Goal: Task Accomplishment & Management: Complete application form

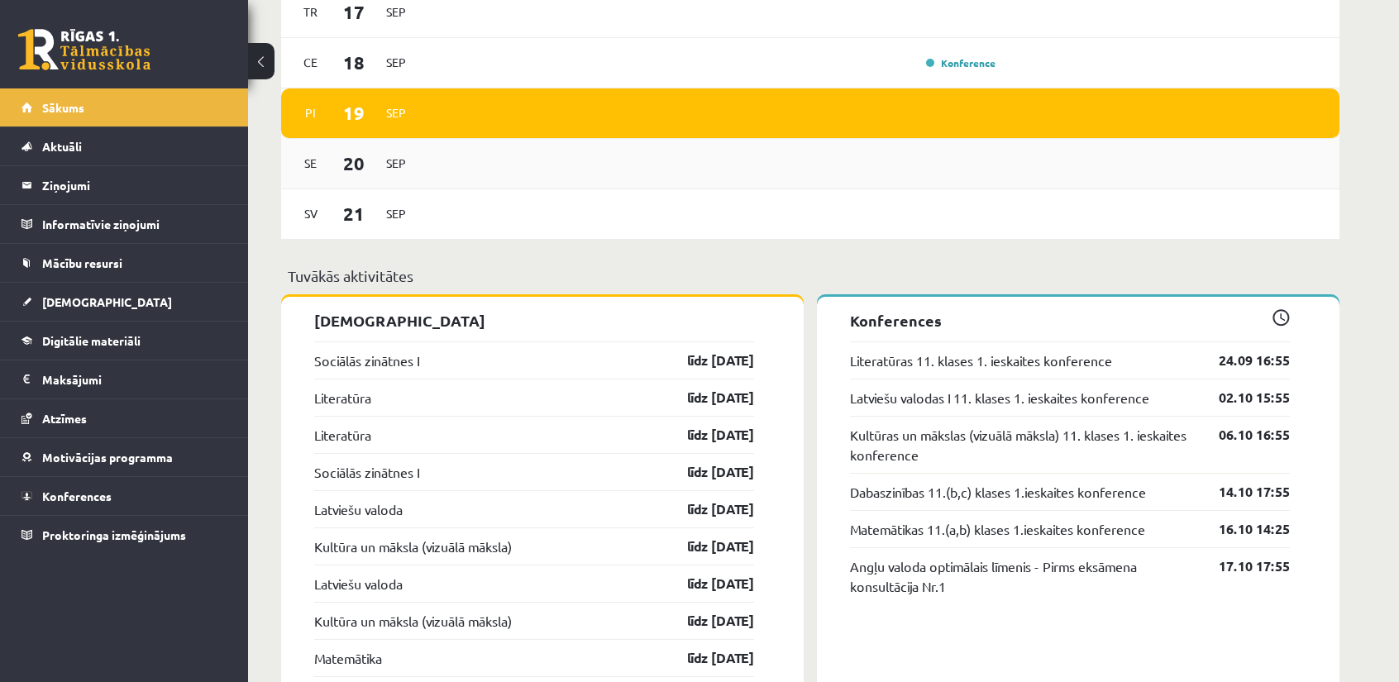
scroll to position [1240, 0]
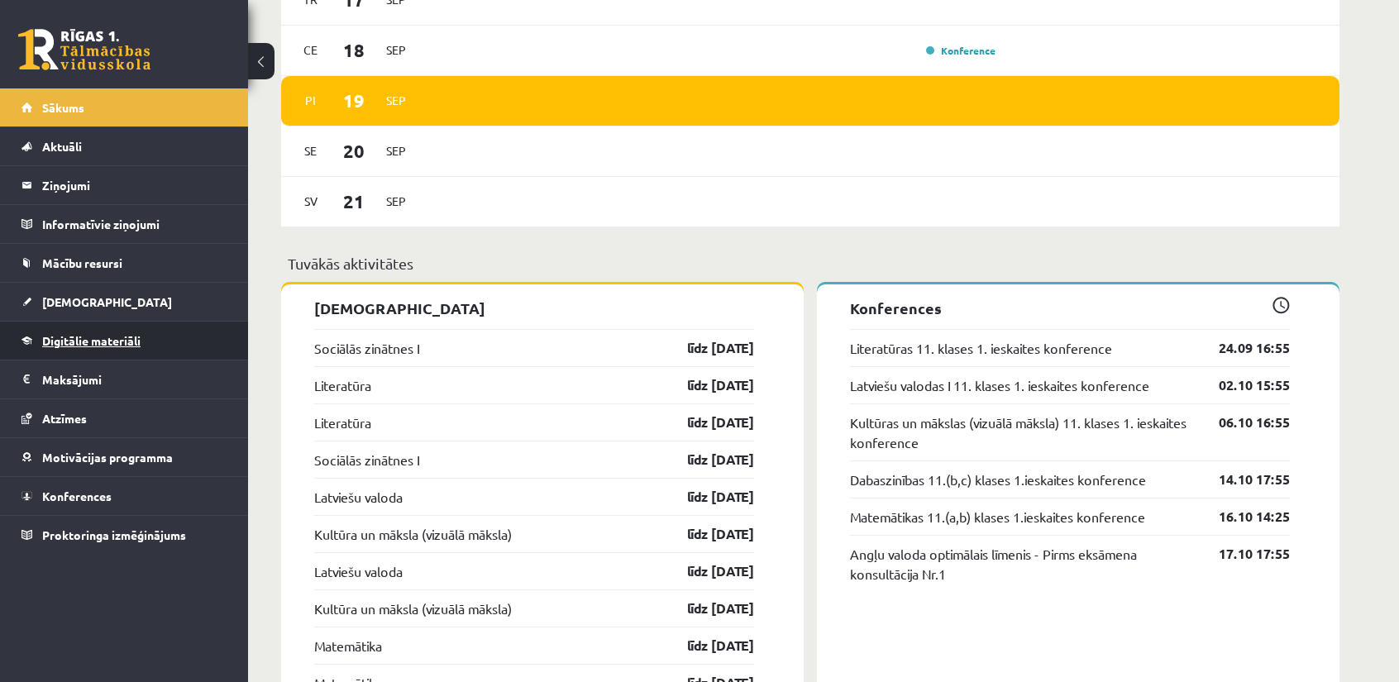
click at [97, 330] on link "Digitālie materiāli" at bounding box center [125, 341] width 206 height 38
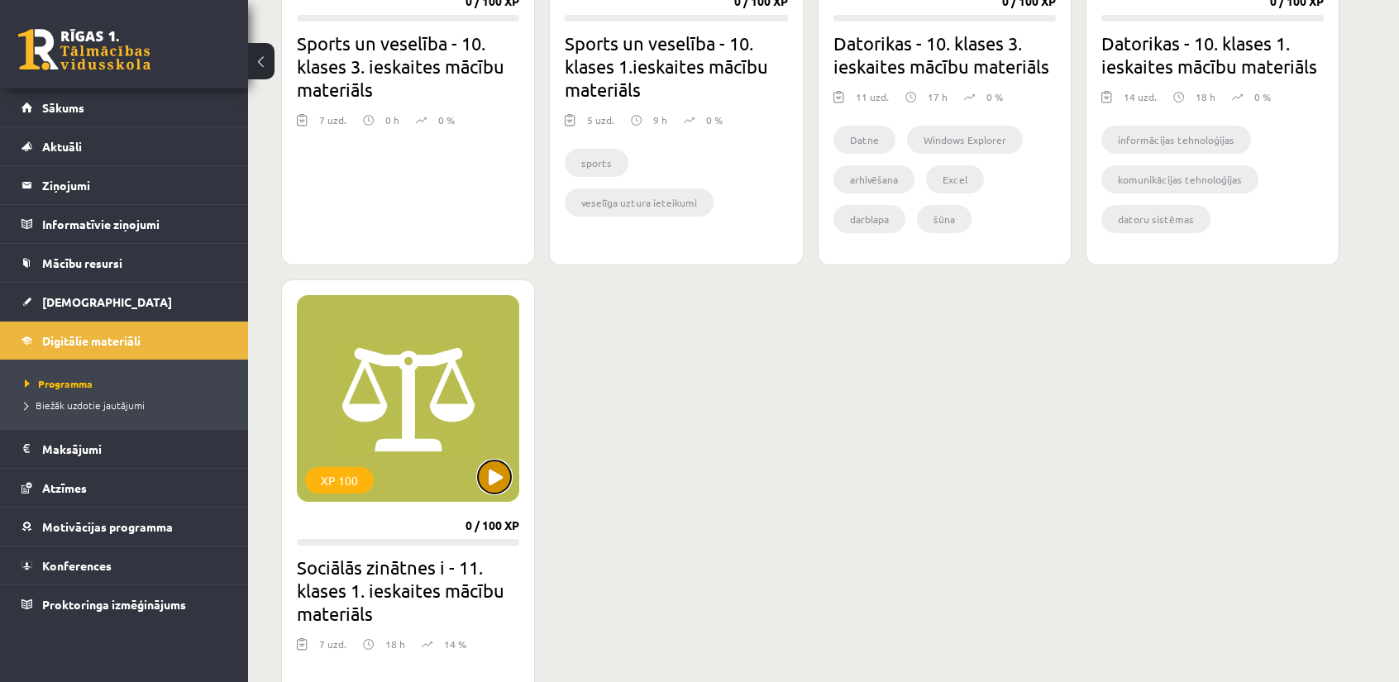
click at [486, 482] on button at bounding box center [494, 477] width 33 height 33
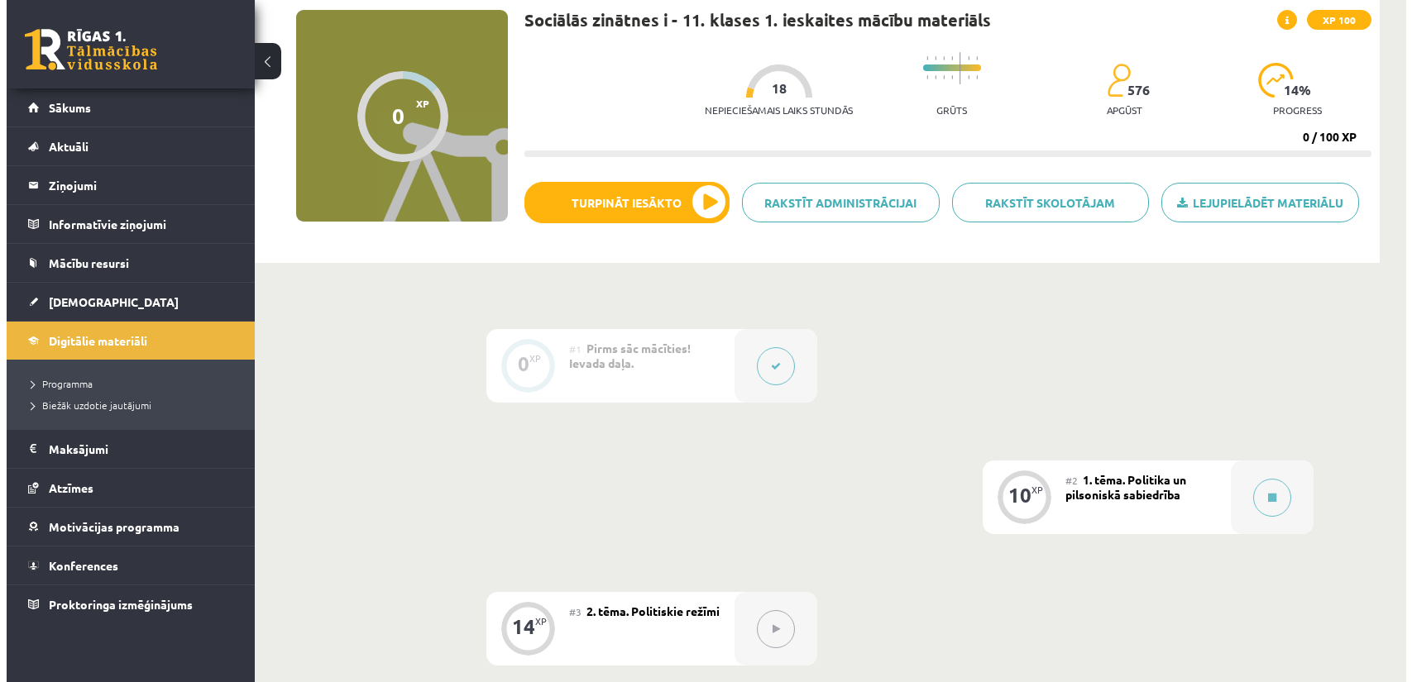
scroll to position [165, 0]
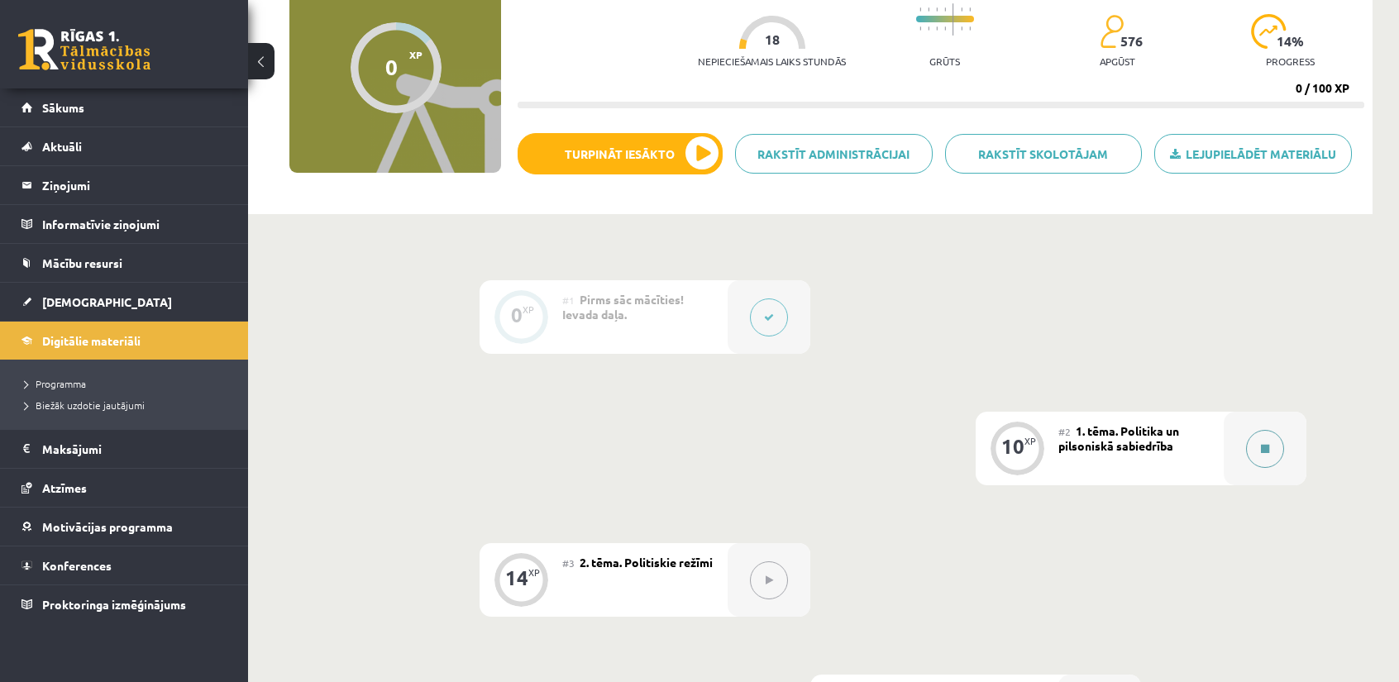
click at [1273, 457] on button at bounding box center [1265, 449] width 38 height 38
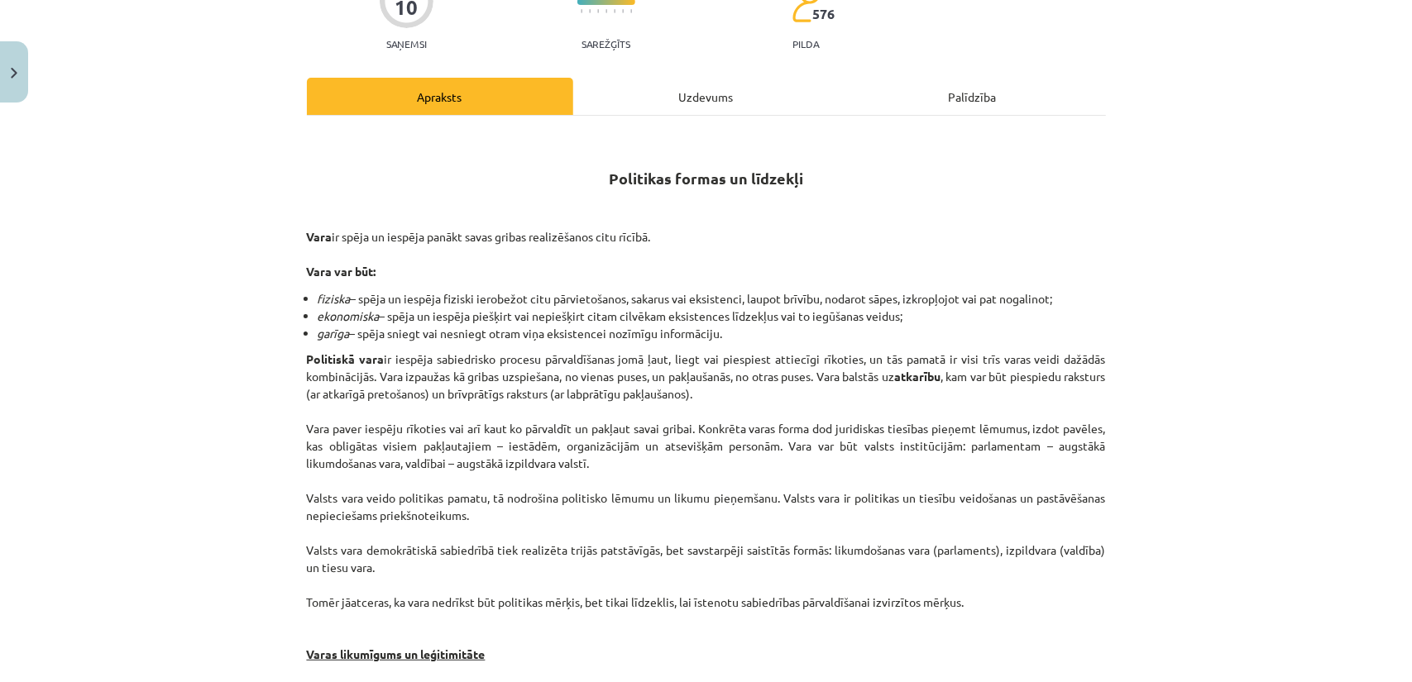
drag, startPoint x: 492, startPoint y: 429, endPoint x: 835, endPoint y: 469, distance: 345.5
click at [835, 469] on p "Politiskā vara ir iespēja sabiedrisko procesu pārvaldīšanas jomā ļaut, liegt va…" at bounding box center [706, 524] width 799 height 347
drag, startPoint x: 781, startPoint y: 461, endPoint x: 619, endPoint y: 418, distance: 167.7
click at [621, 418] on p "Politiskā vara ir iespēja sabiedrisko procesu pārvaldīšanas jomā ļaut, liegt va…" at bounding box center [706, 524] width 799 height 347
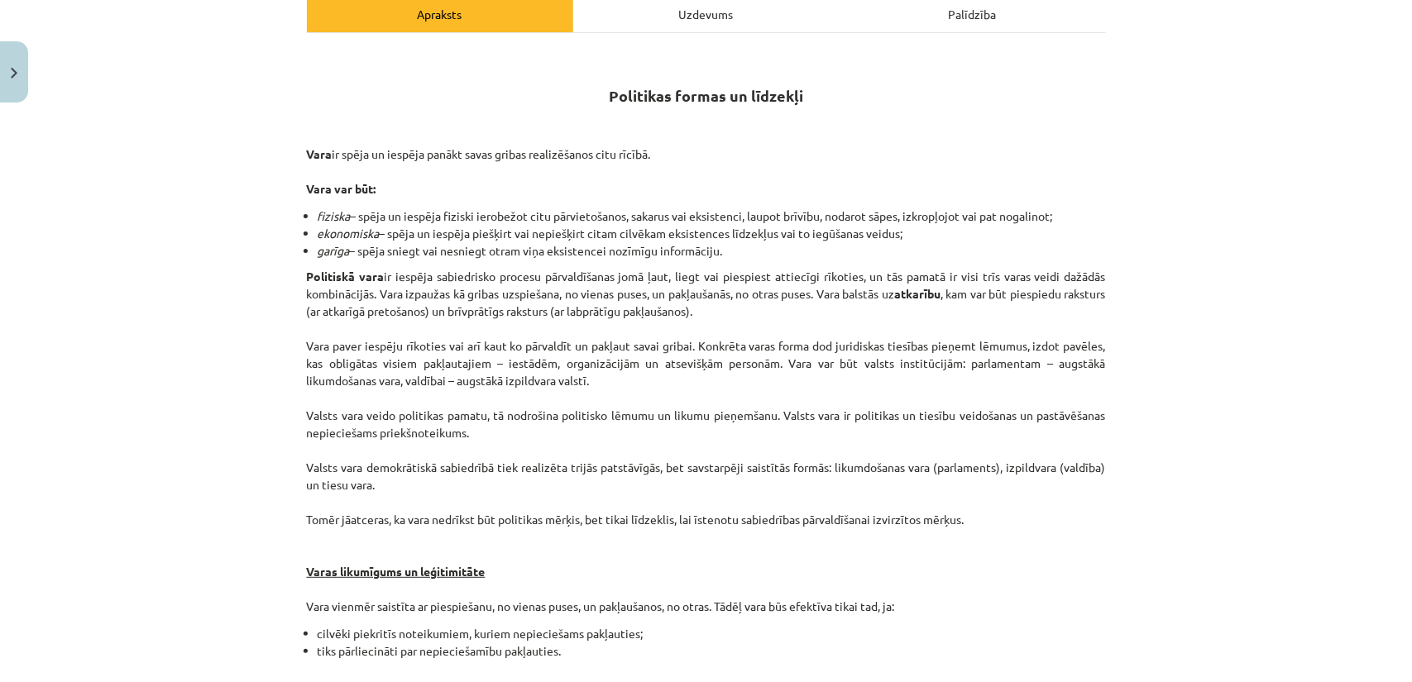
scroll to position [331, 0]
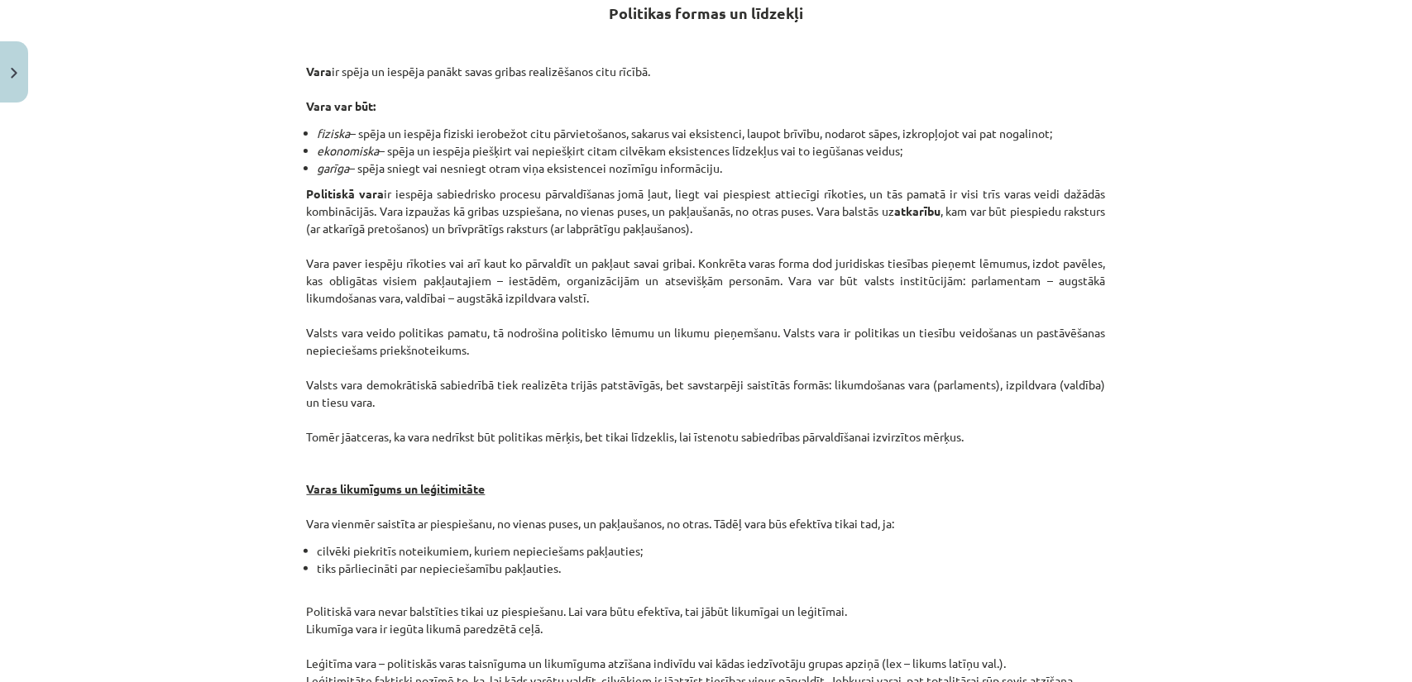
drag, startPoint x: 549, startPoint y: 405, endPoint x: 388, endPoint y: 361, distance: 167.1
click at [388, 361] on p "Politiskā vara ir iespēja sabiedrisko procesu pārvaldīšanas jomā ļaut, liegt va…" at bounding box center [706, 358] width 799 height 347
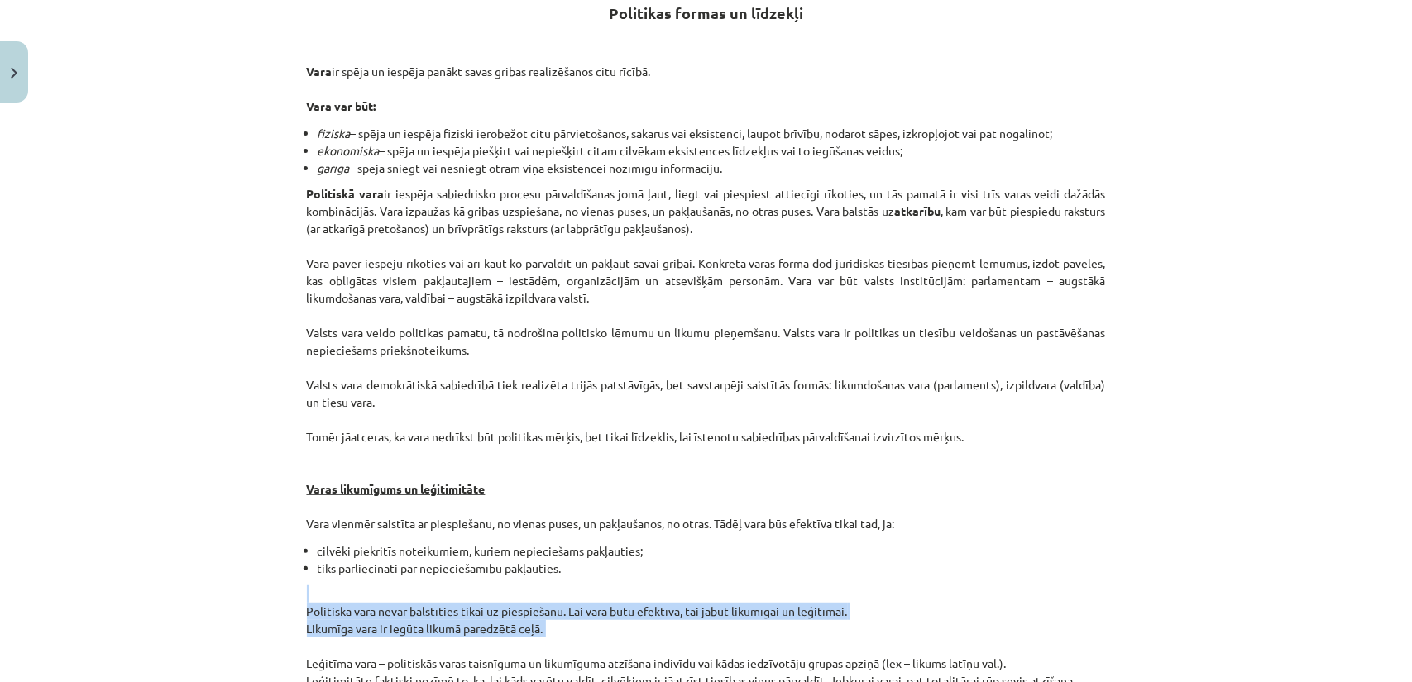
drag, startPoint x: 288, startPoint y: 647, endPoint x: 245, endPoint y: 547, distance: 108.2
click at [257, 568] on div "Mācību tēma: Sociālās zinātnes i - 11. klases 1. ieskaites mācību materiāls #2 …" at bounding box center [706, 341] width 1412 height 682
click at [207, 565] on div "Mācību tēma: Sociālās zinātnes i - 11. klases 1. ieskaites mācību materiāls #2 …" at bounding box center [706, 341] width 1412 height 682
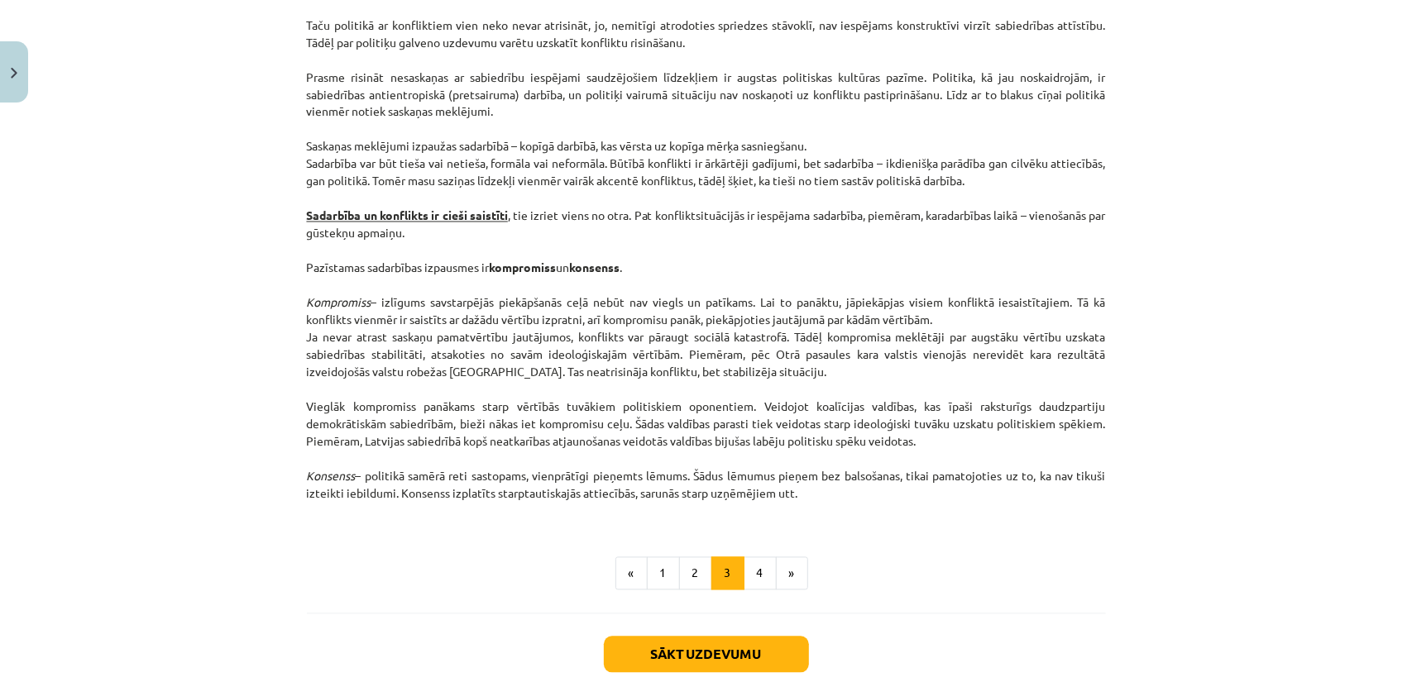
scroll to position [2067, 0]
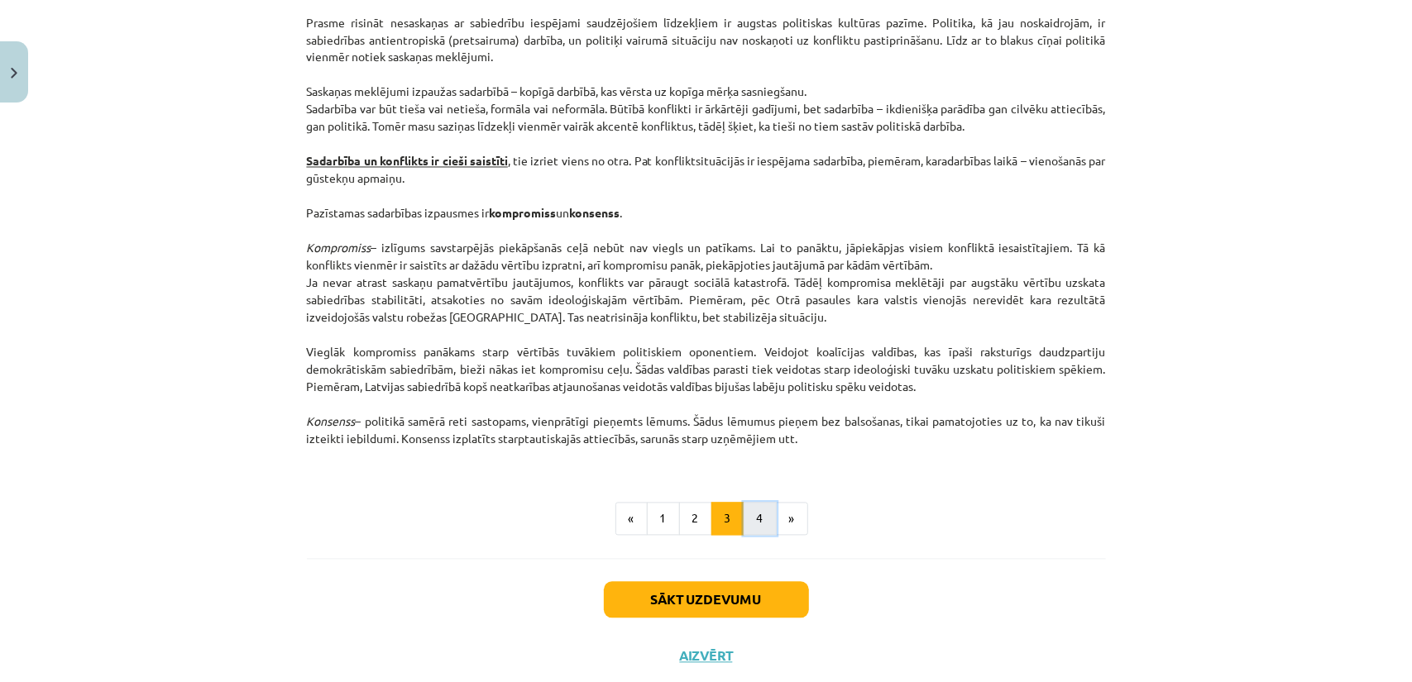
click at [756, 520] on button "4" at bounding box center [759, 519] width 33 height 33
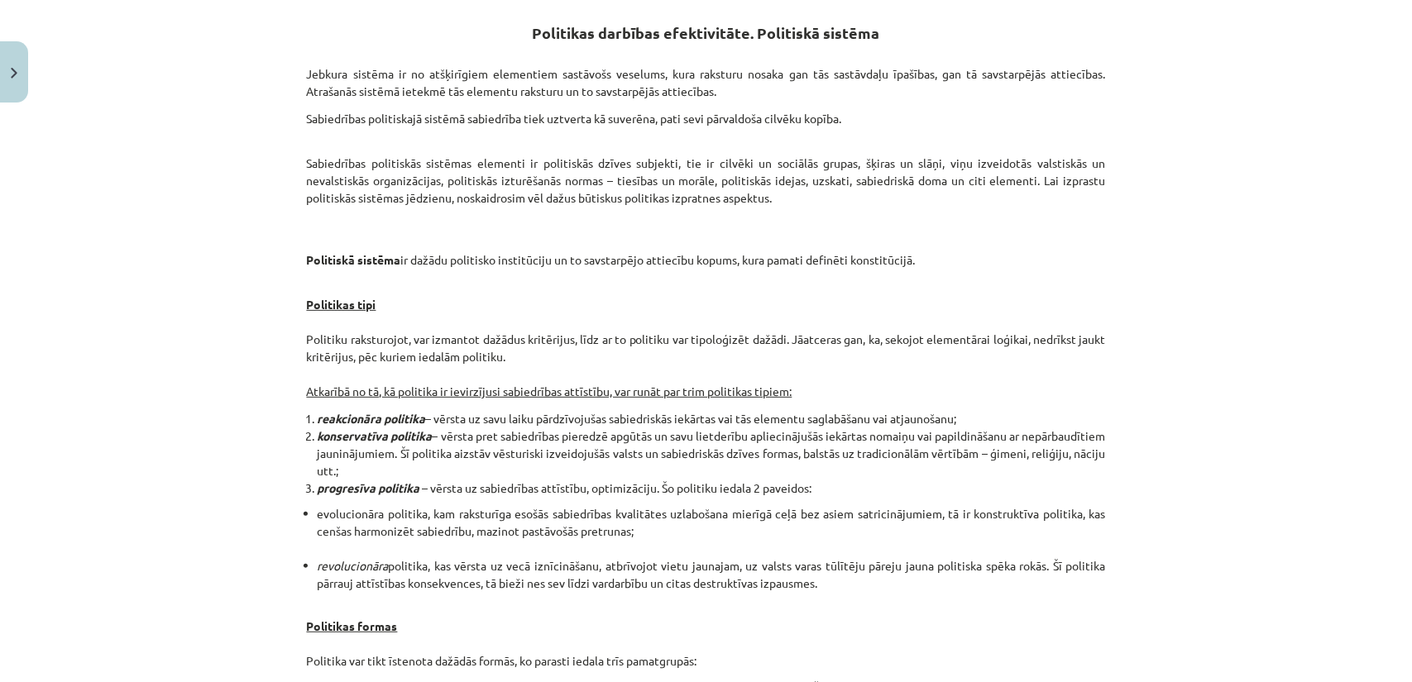
scroll to position [295, 0]
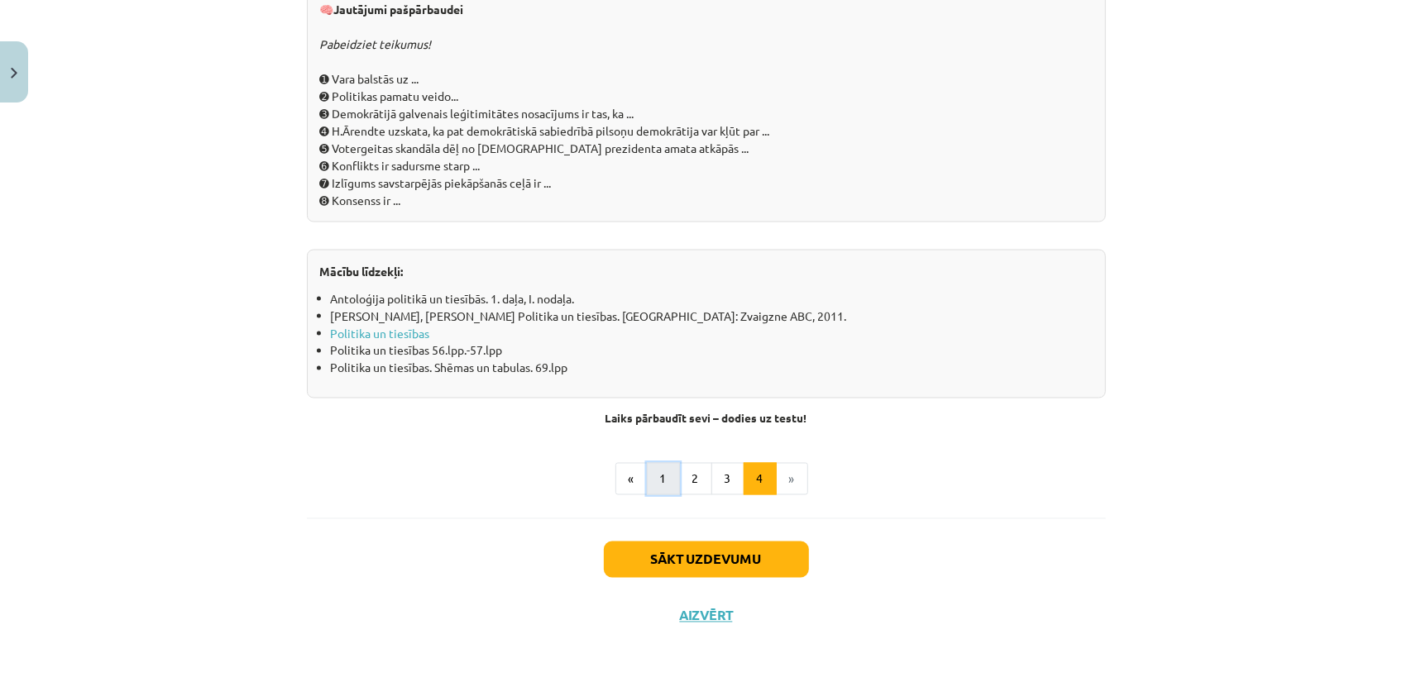
click at [664, 484] on button "1" at bounding box center [663, 479] width 33 height 33
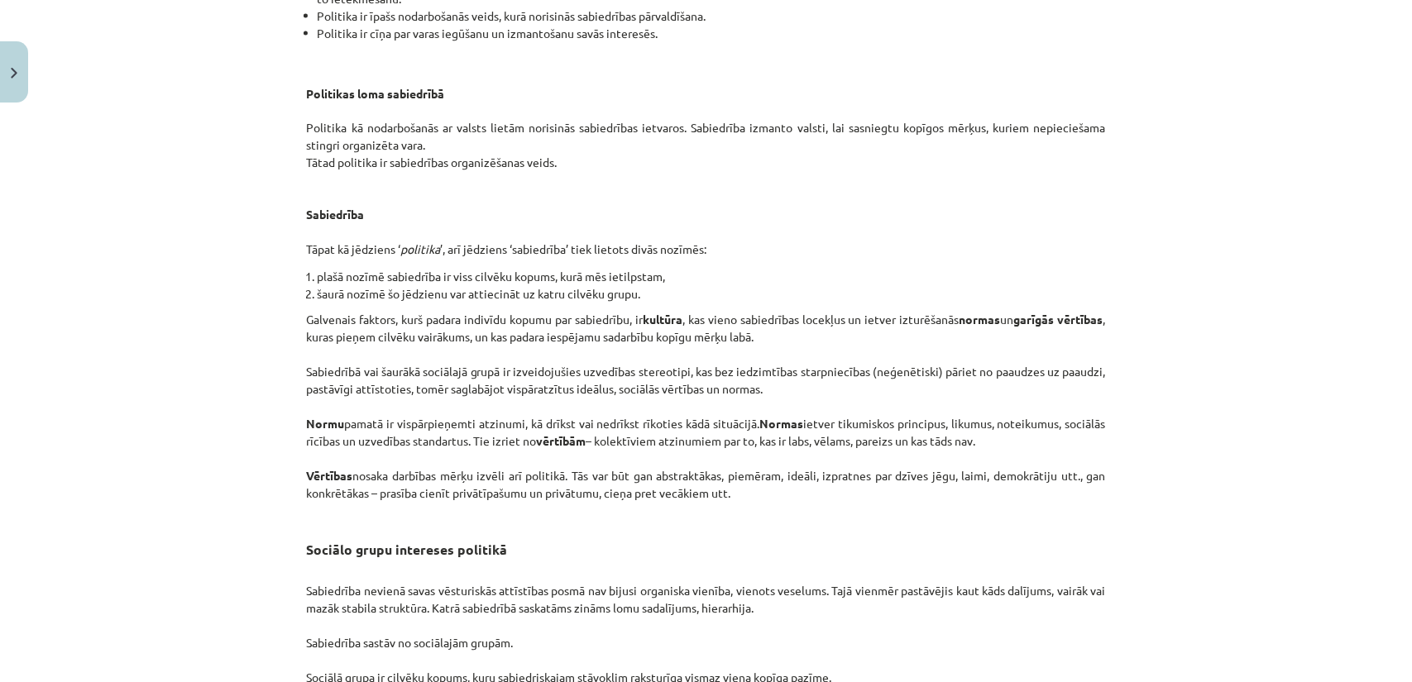
scroll to position [2296, 0]
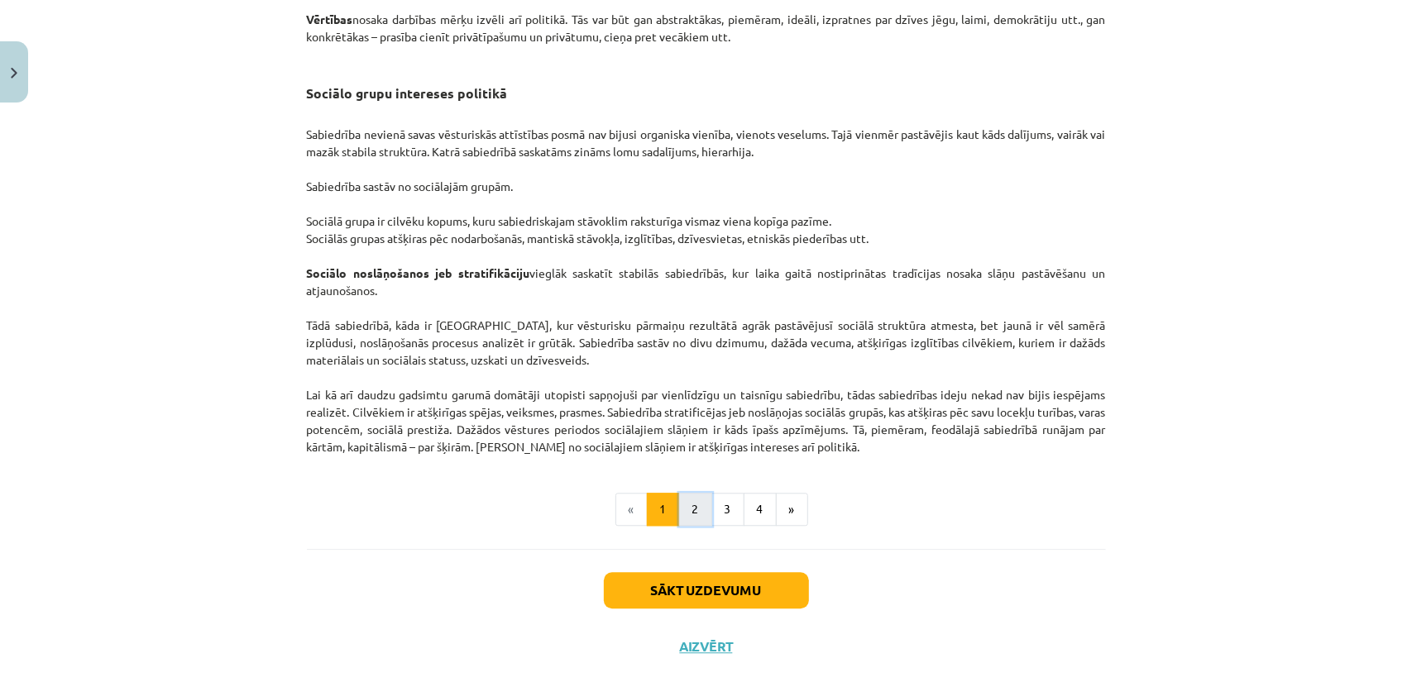
click at [695, 526] on button "2" at bounding box center [695, 509] width 33 height 33
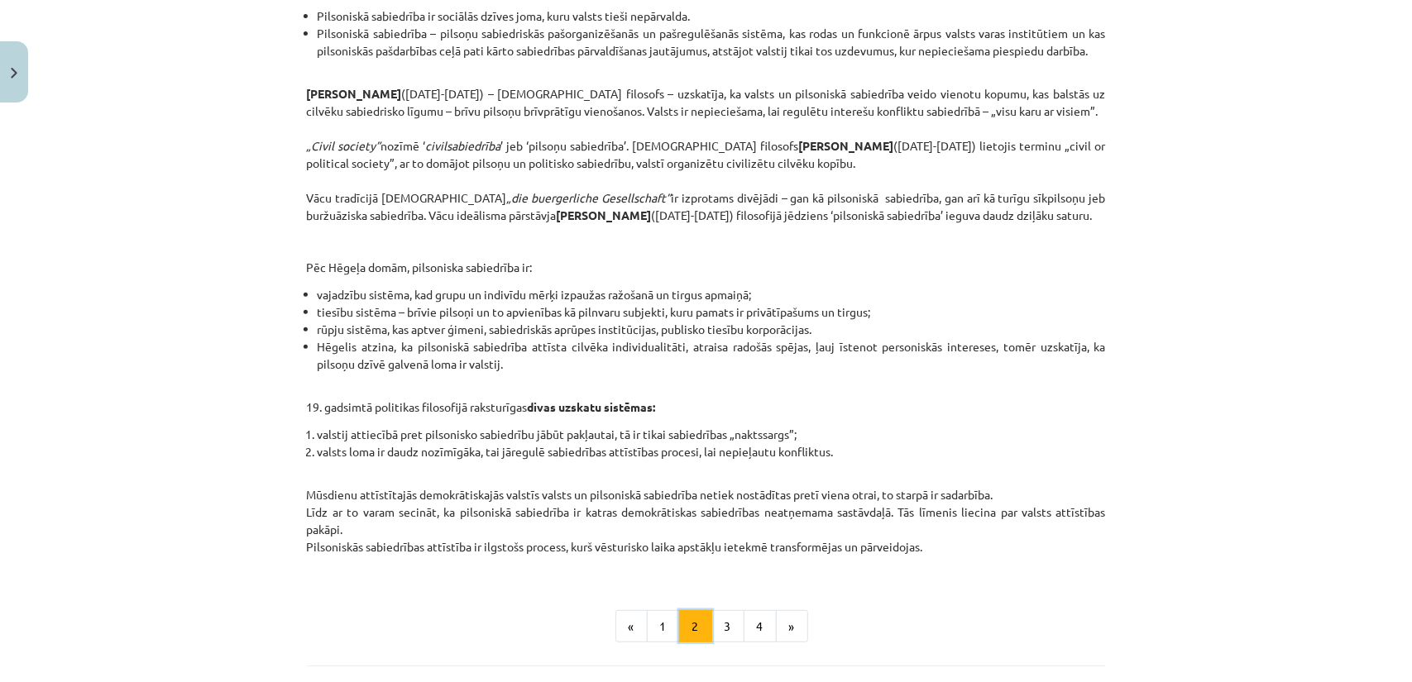
scroll to position [459, 0]
click at [745, 643] on button "4" at bounding box center [759, 625] width 33 height 33
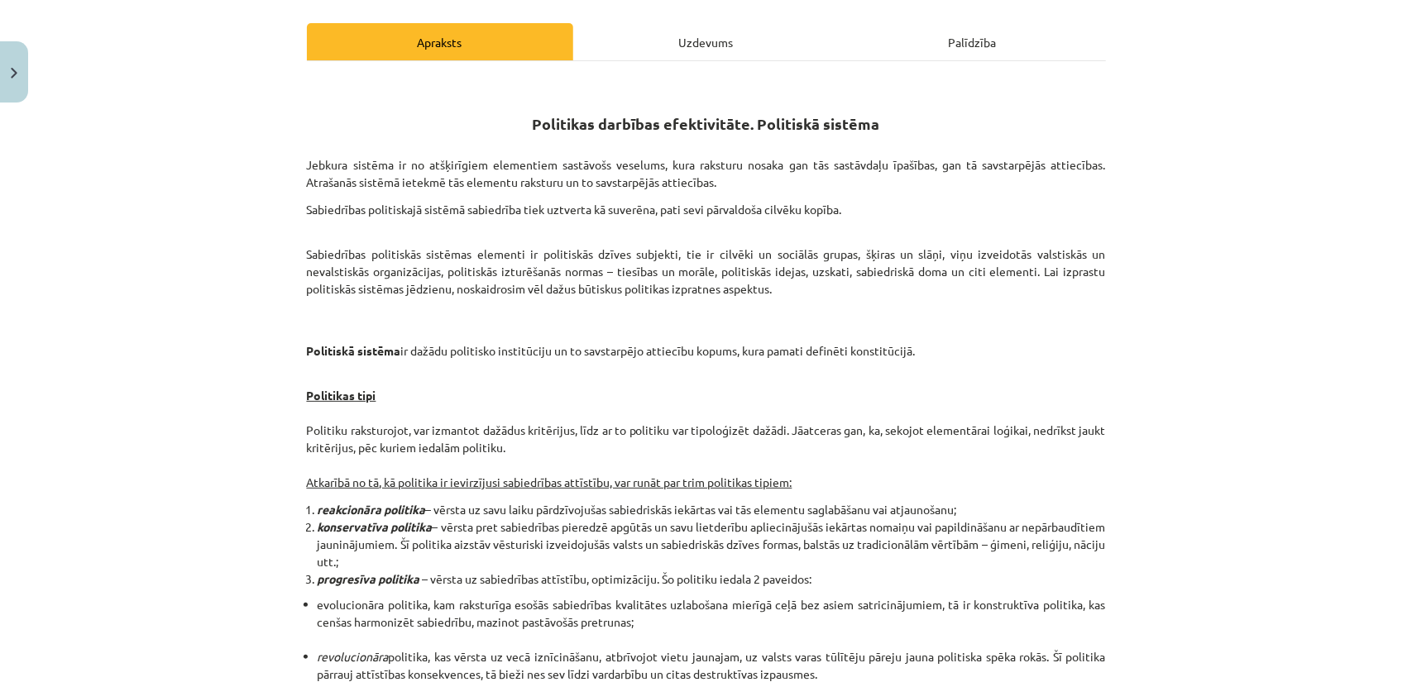
scroll to position [213, 0]
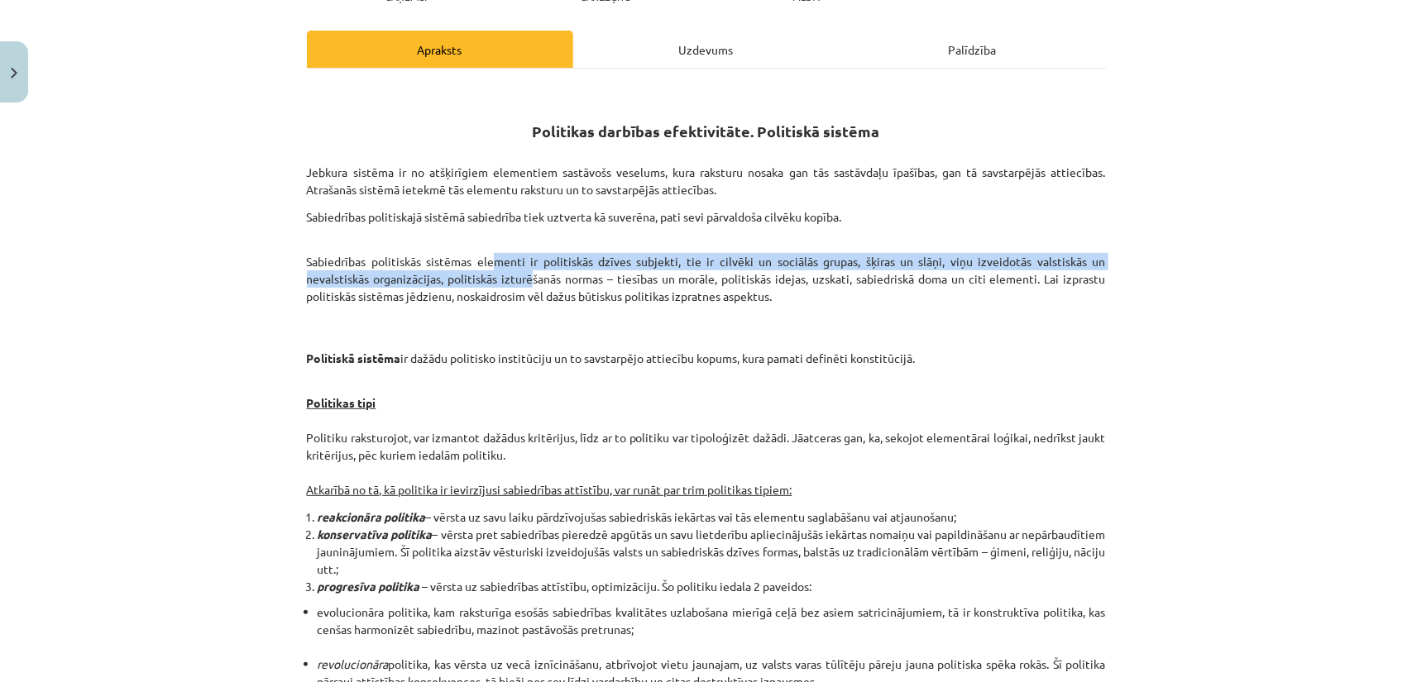
drag, startPoint x: 483, startPoint y: 265, endPoint x: 521, endPoint y: 280, distance: 40.8
click at [521, 280] on p "Sabiedrības politiskās sistēmas elementi ir politiskās dzīves subjekti, tie ir …" at bounding box center [706, 270] width 799 height 69
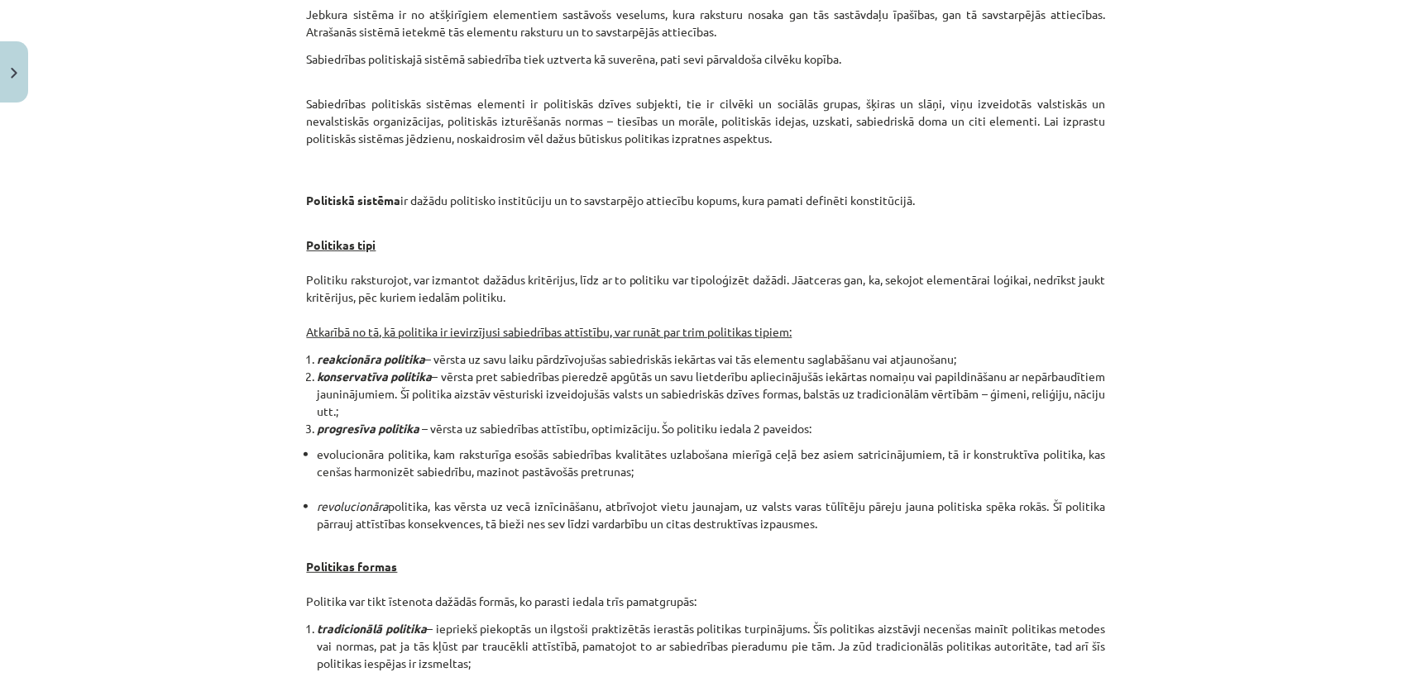
scroll to position [378, 0]
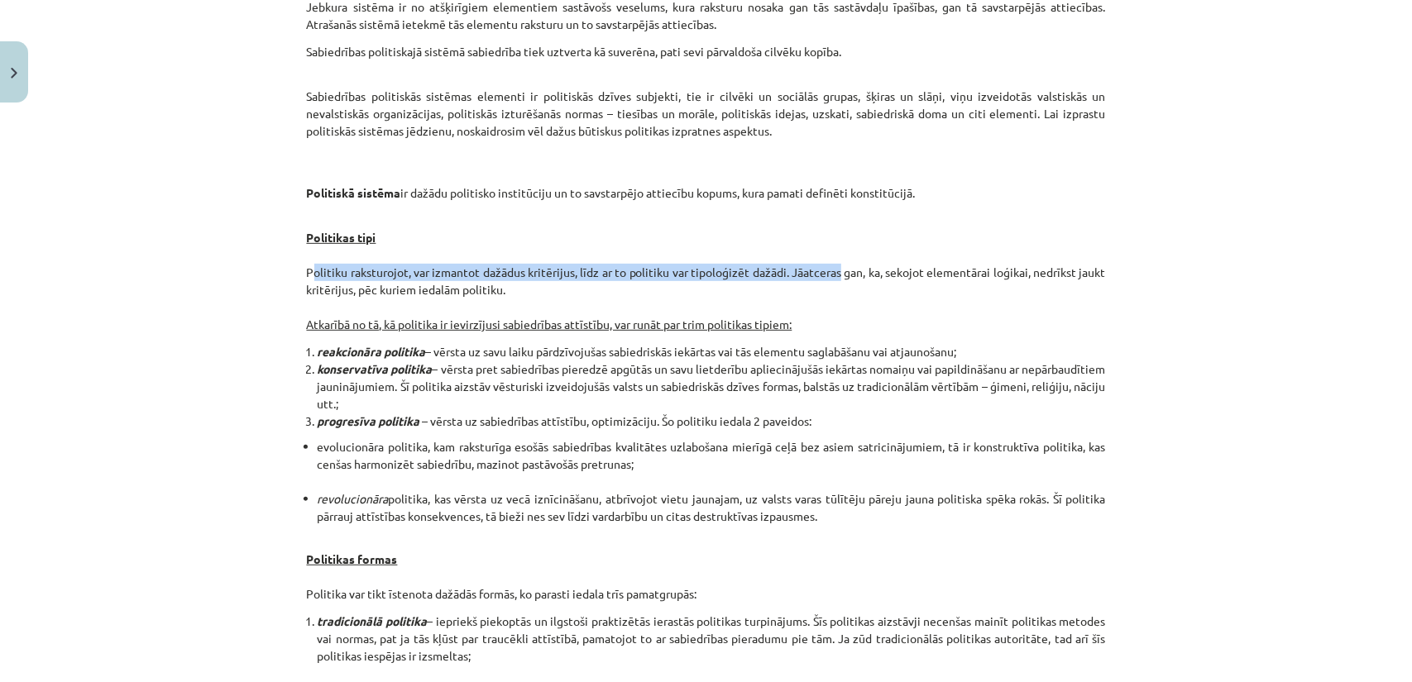
drag, startPoint x: 303, startPoint y: 273, endPoint x: 829, endPoint y: 269, distance: 526.0
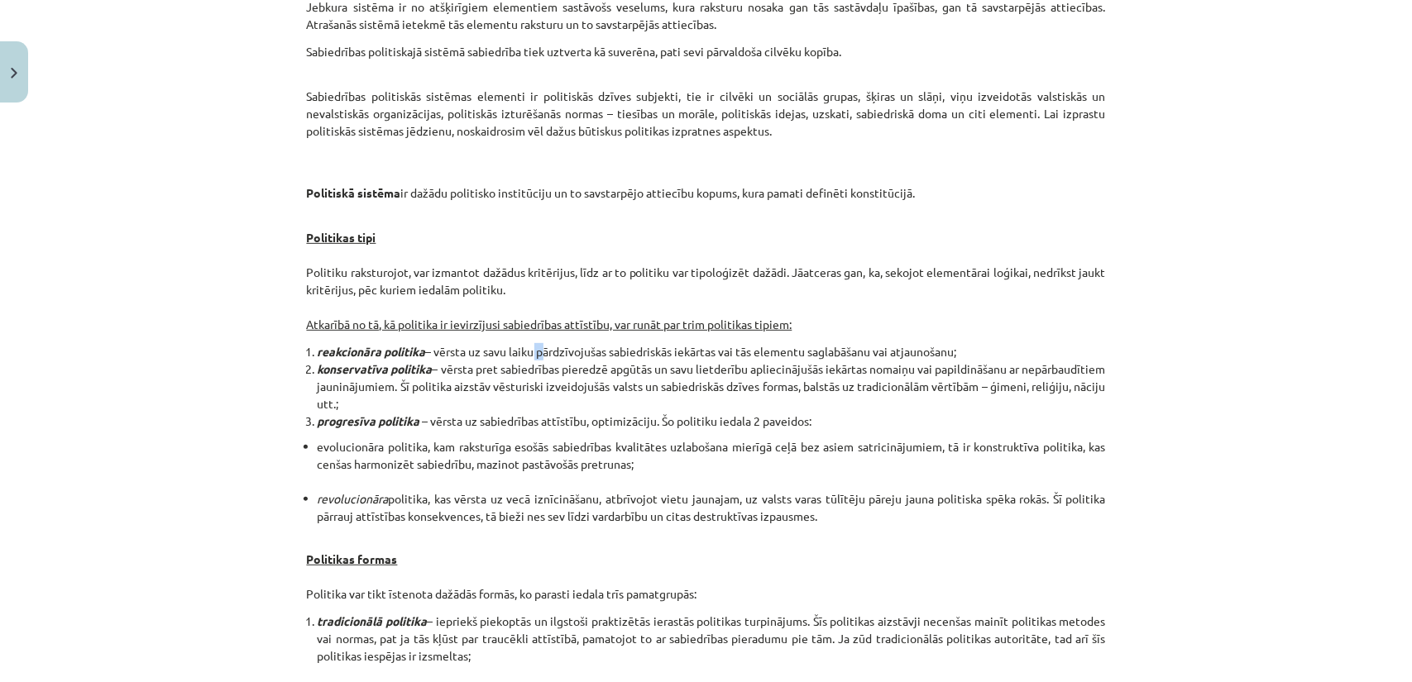
drag, startPoint x: 524, startPoint y: 351, endPoint x: 538, endPoint y: 351, distance: 13.2
click at [538, 351] on li "reakcionāra politika – vērsta uz savu laiku pārdzīvojušas sabiedriskās iekārtas…" at bounding box center [712, 351] width 788 height 17
click at [590, 351] on li "reakcionāra politika – vērsta uz savu laiku pārdzīvojušas sabiedriskās iekārtas…" at bounding box center [712, 351] width 788 height 17
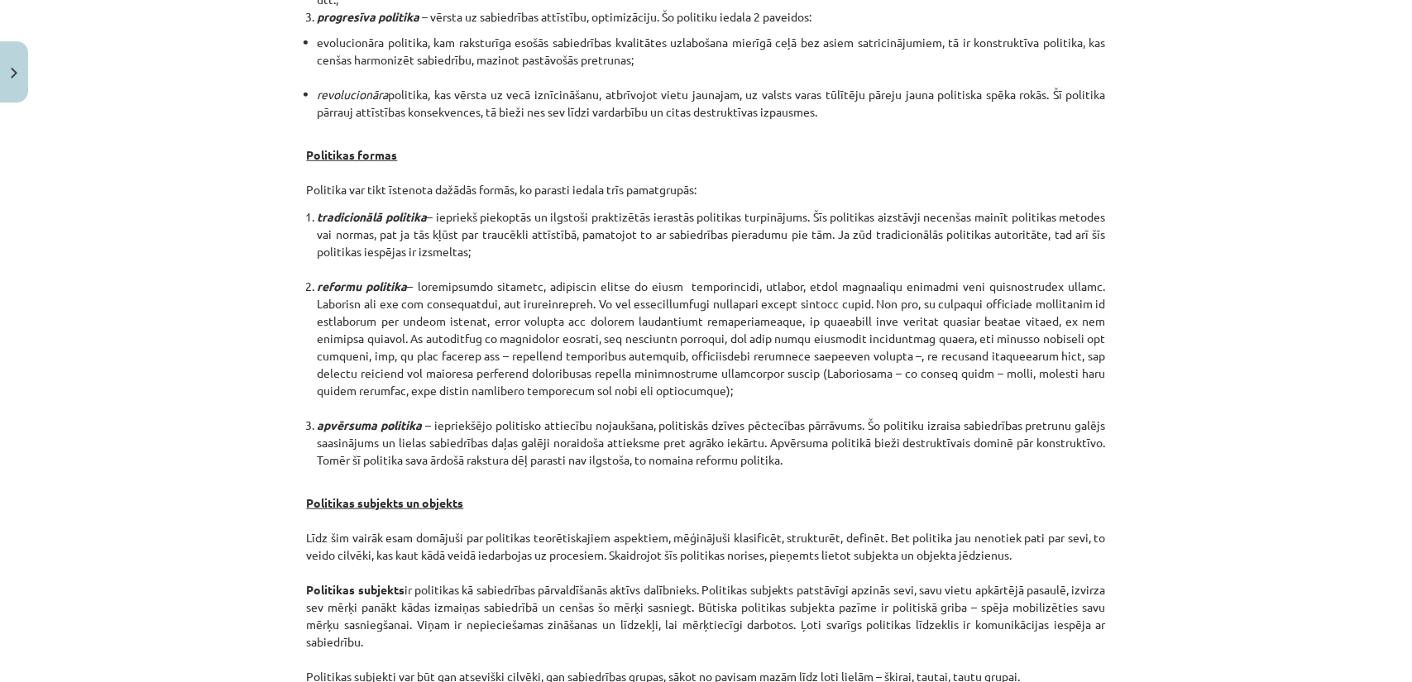
scroll to position [791, 0]
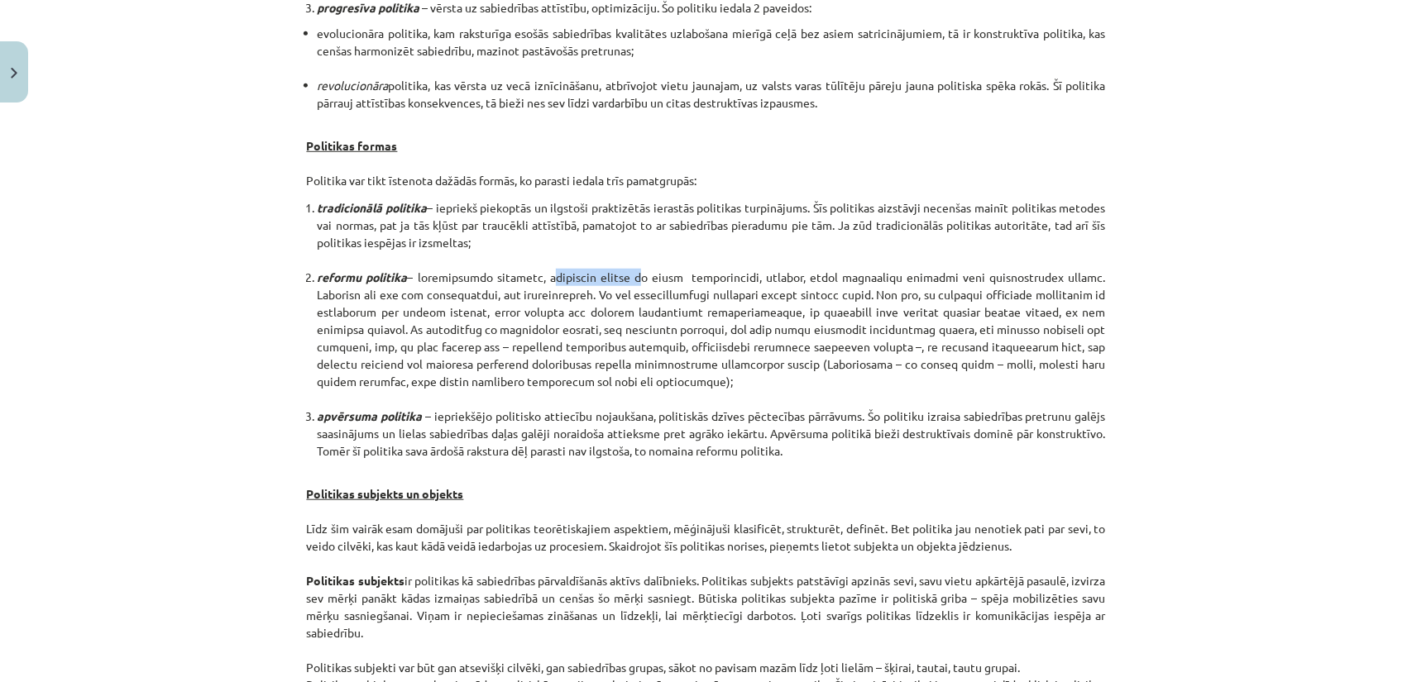
drag, startPoint x: 538, startPoint y: 275, endPoint x: 627, endPoint y: 275, distance: 88.5
click at [627, 275] on li "reformu politika" at bounding box center [712, 338] width 788 height 139
click at [637, 277] on li "reformu politika" at bounding box center [712, 338] width 788 height 139
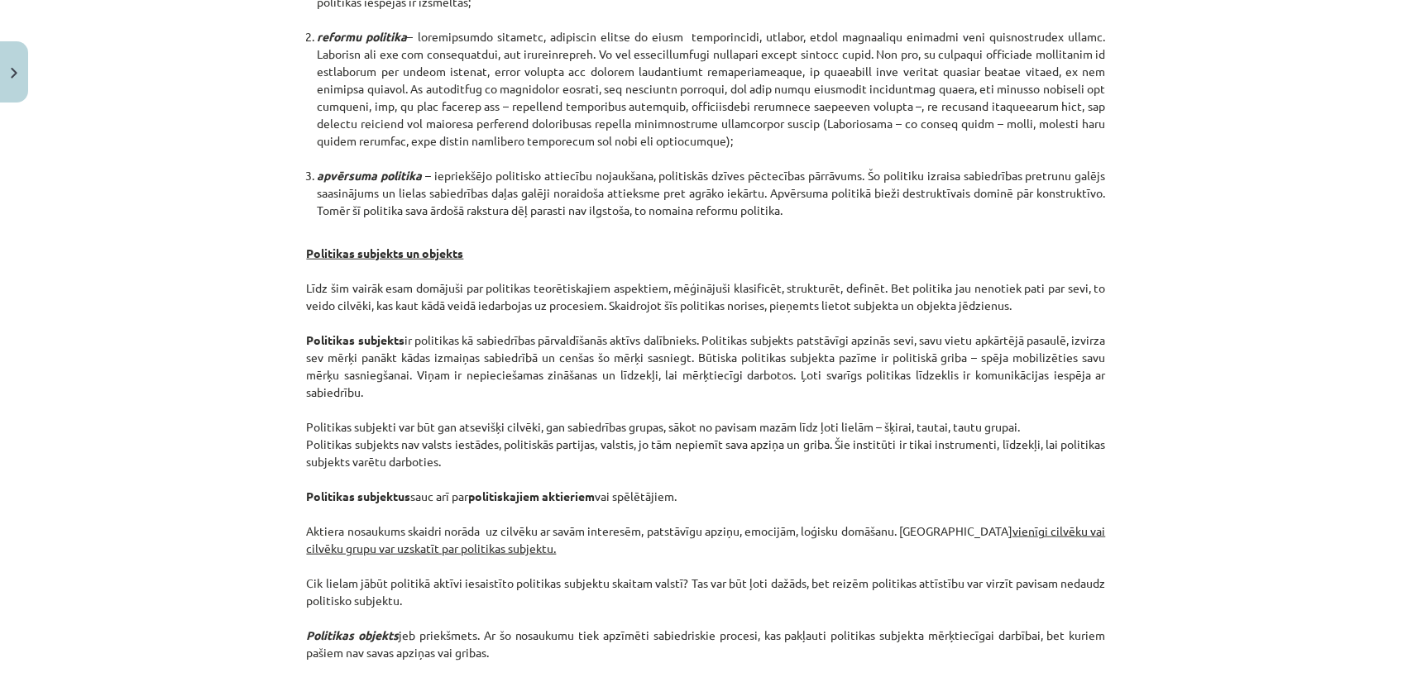
scroll to position [1039, 0]
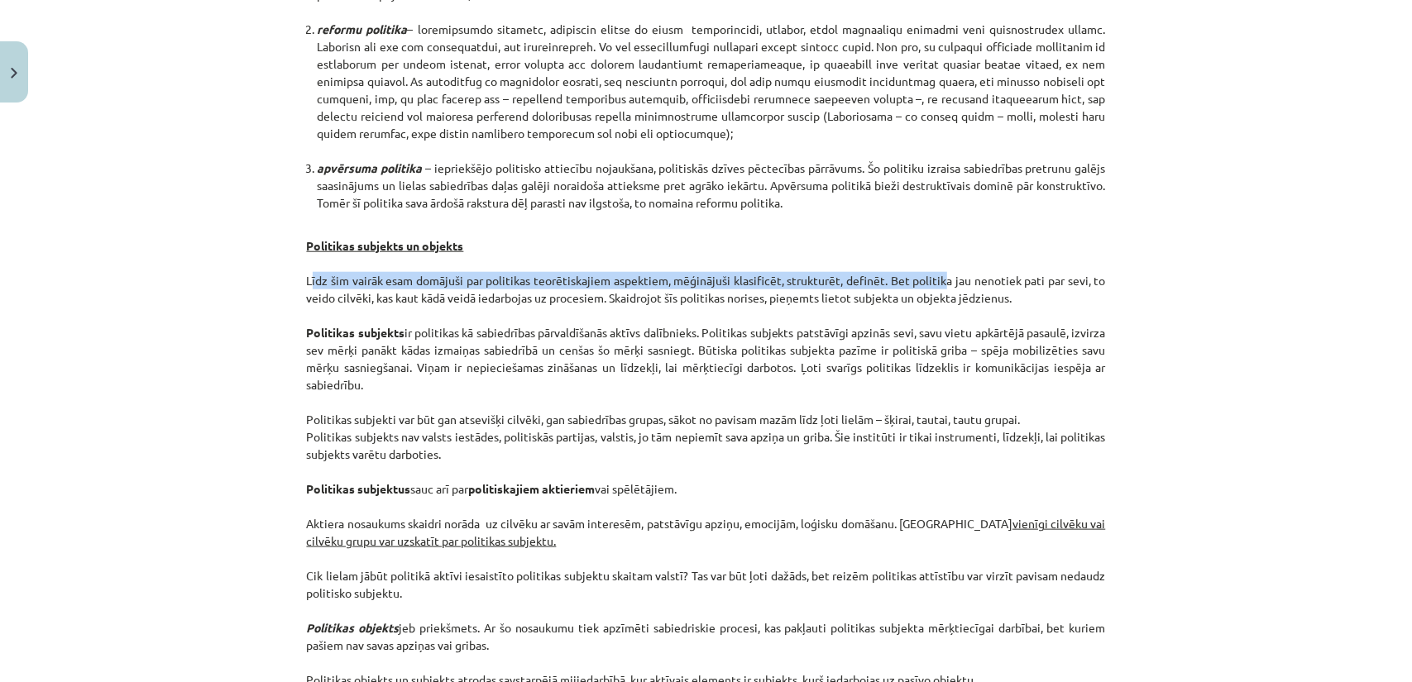
drag, startPoint x: 298, startPoint y: 277, endPoint x: 934, endPoint y: 272, distance: 636.0
click at [934, 272] on div "10 XP Saņemsi Sarežģīts 576 pilda Apraksts Uzdevums Palīdzība Politikas darbība…" at bounding box center [706, 226] width 819 height 2312
click at [934, 270] on p "Politikas subjekts un objekts Līdz šim vairāk esam domājuši par politikas teorē…" at bounding box center [706, 454] width 799 height 469
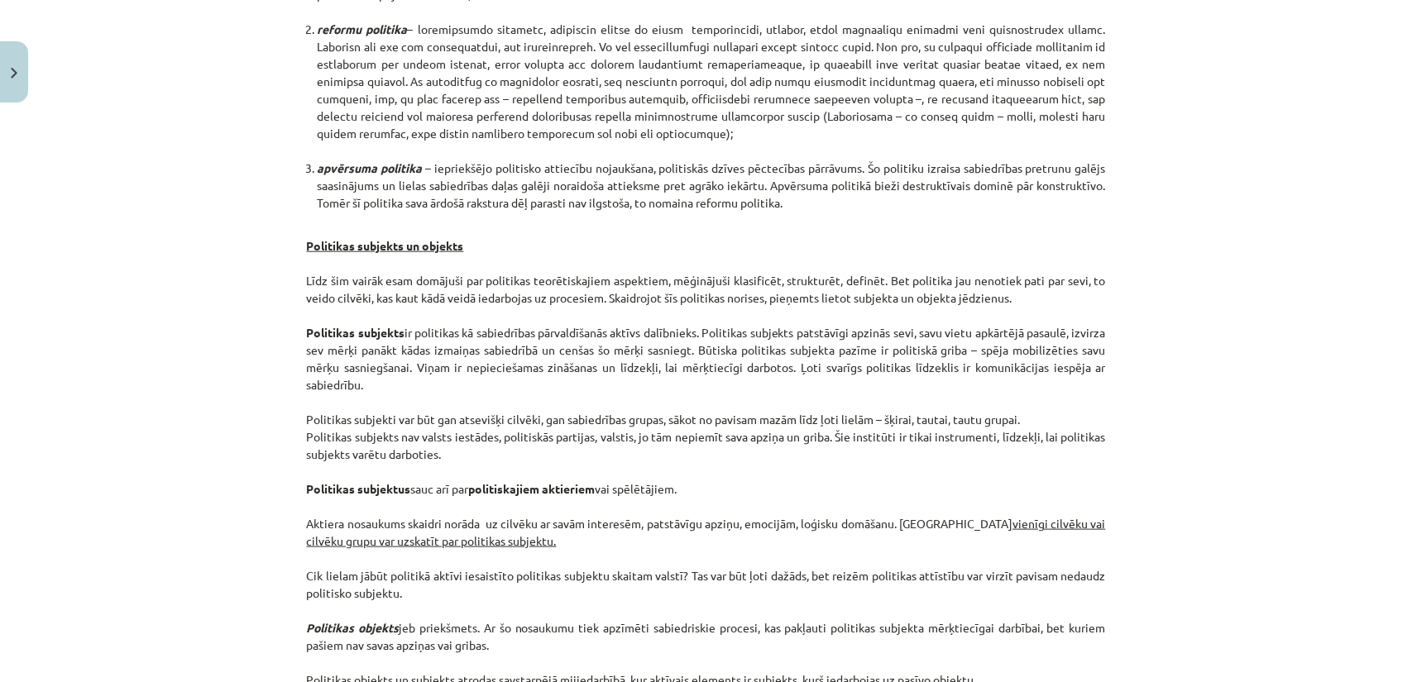
click at [908, 269] on p "Politikas subjekts un objekts Līdz šim vairāk esam domājuši par politikas teorē…" at bounding box center [706, 454] width 799 height 469
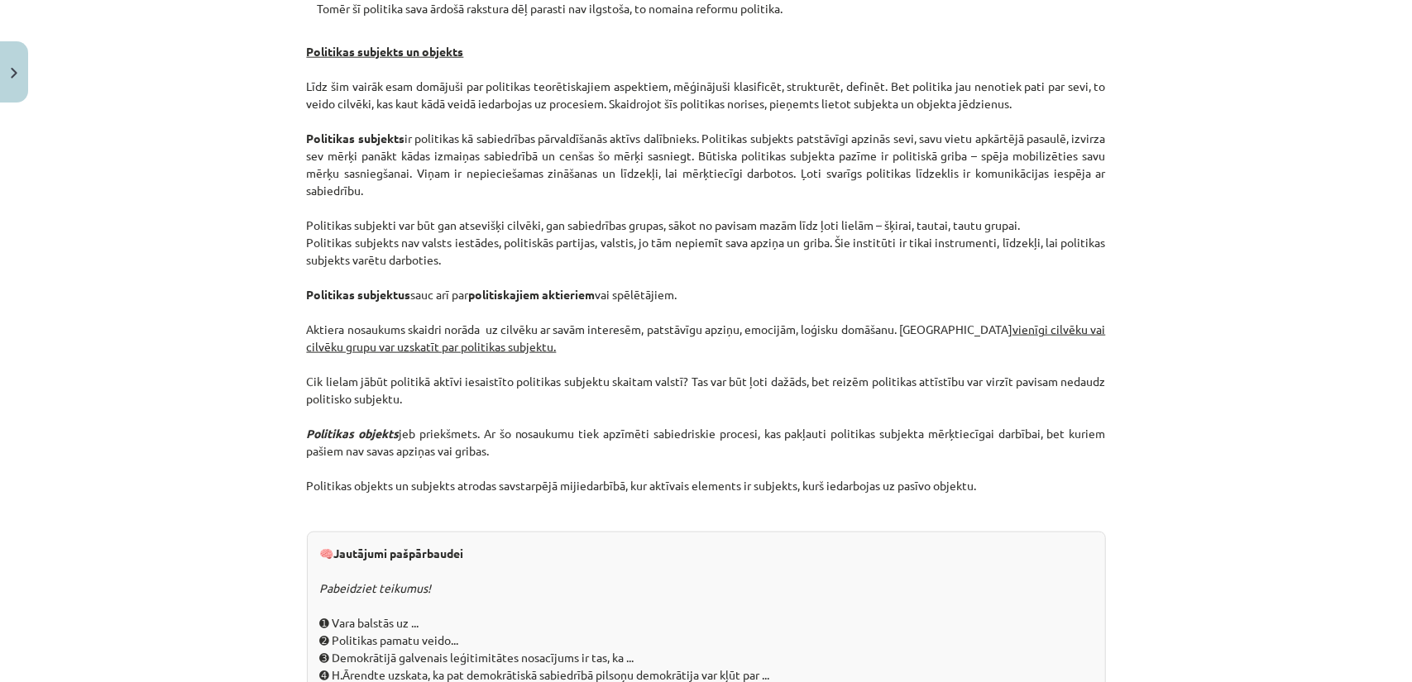
scroll to position [1288, 0]
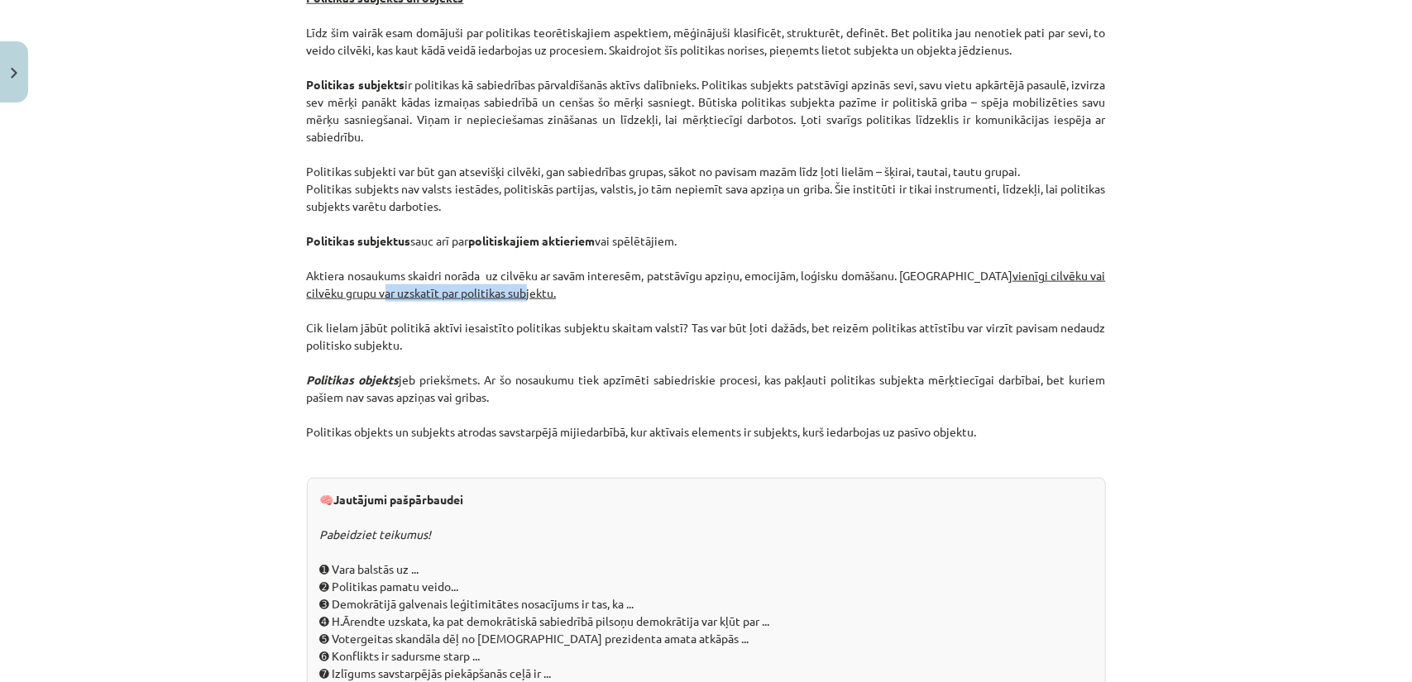
drag, startPoint x: 306, startPoint y: 292, endPoint x: 450, endPoint y: 299, distance: 144.0
click at [450, 299] on p "Politikas subjekts un objekts Līdz šim vairāk esam domājuši par politikas teorē…" at bounding box center [706, 206] width 799 height 469
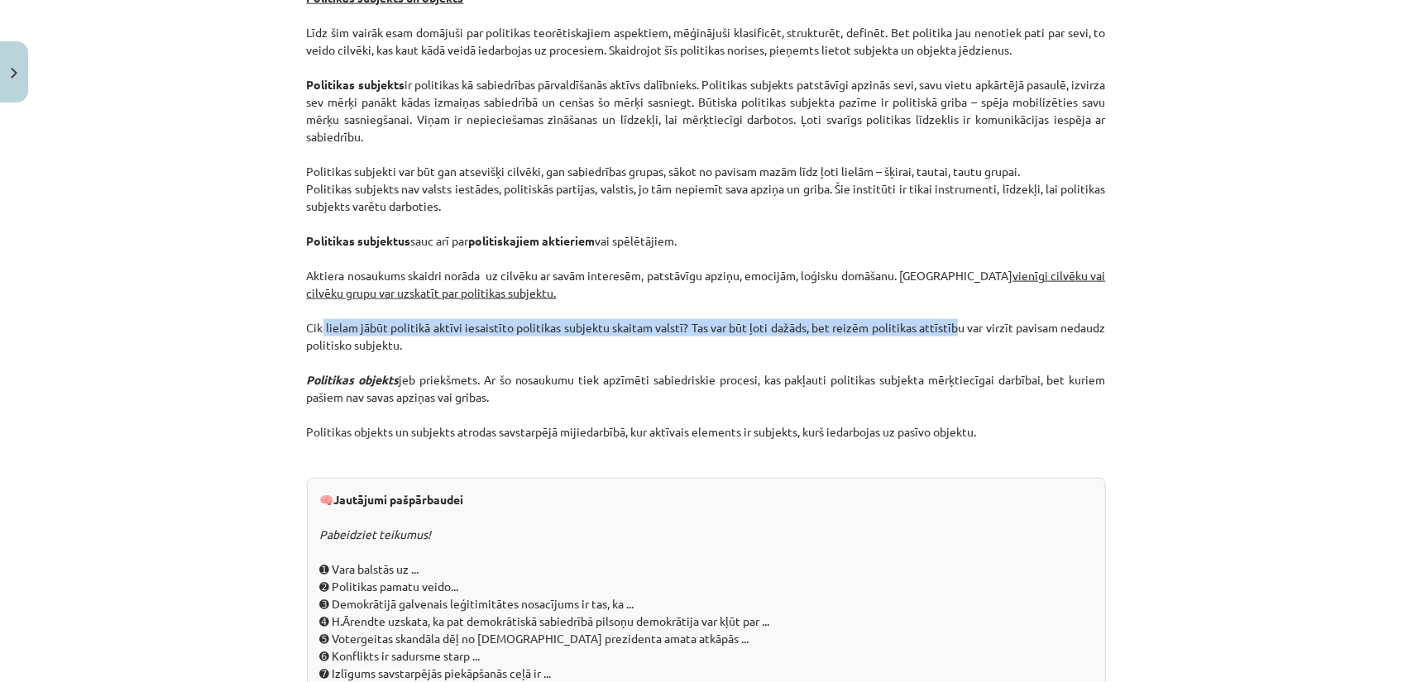
drag, startPoint x: 316, startPoint y: 325, endPoint x: 943, endPoint y: 333, distance: 626.9
click at [943, 333] on p "Politikas subjekts un objekts Līdz šim vairāk esam domājuši par politikas teorē…" at bounding box center [706, 206] width 799 height 469
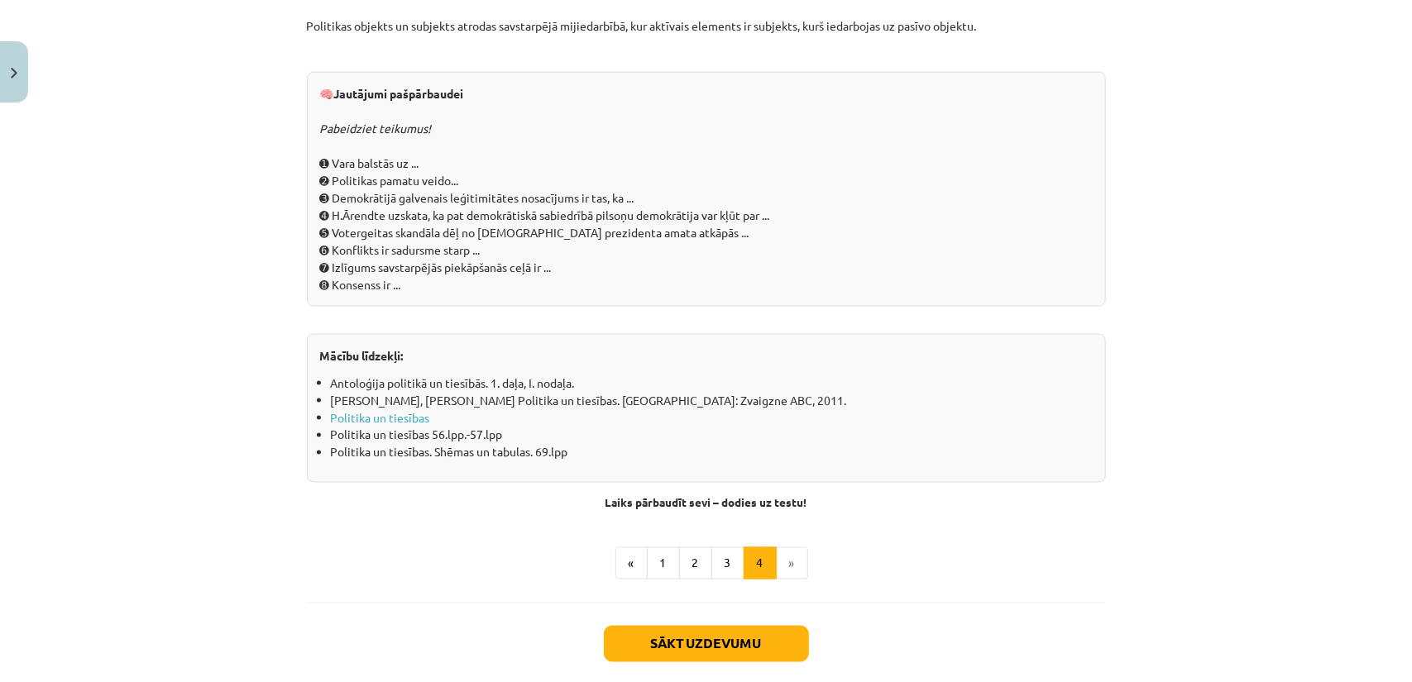
scroll to position [1701, 0]
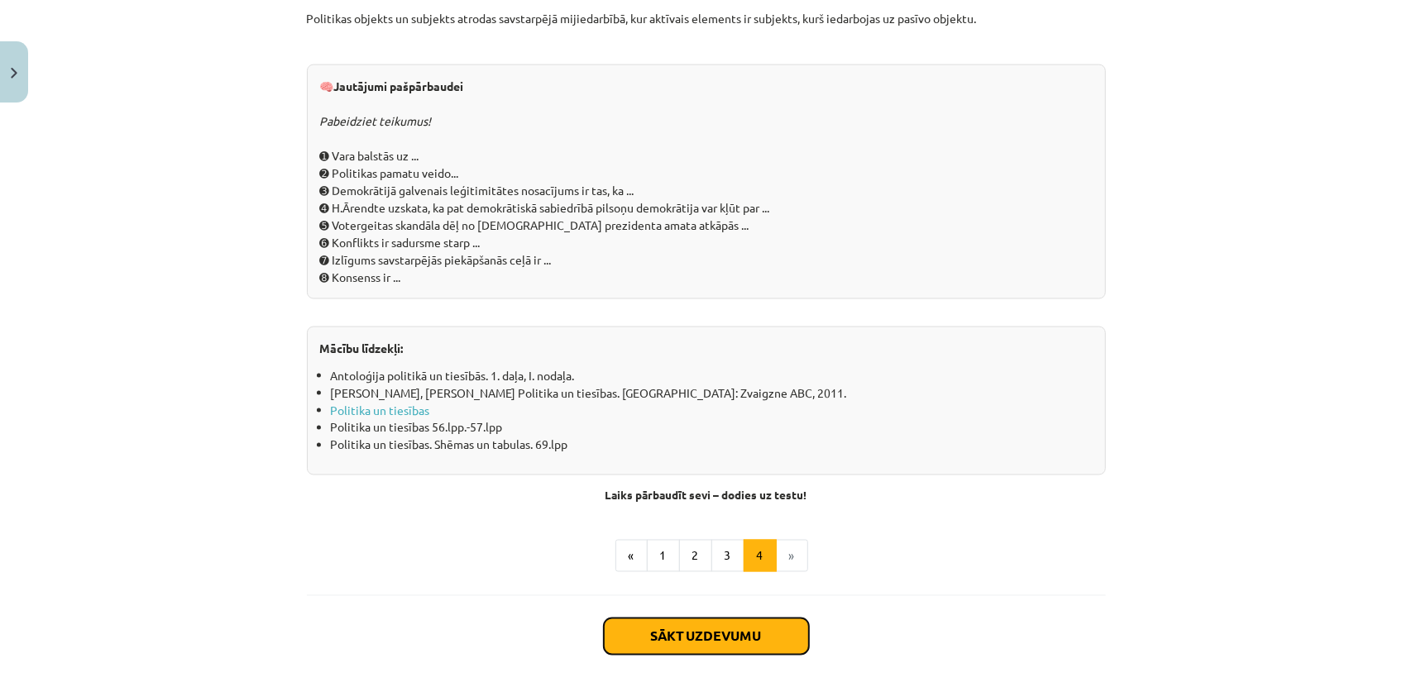
click at [693, 619] on button "Sākt uzdevumu" at bounding box center [706, 637] width 205 height 36
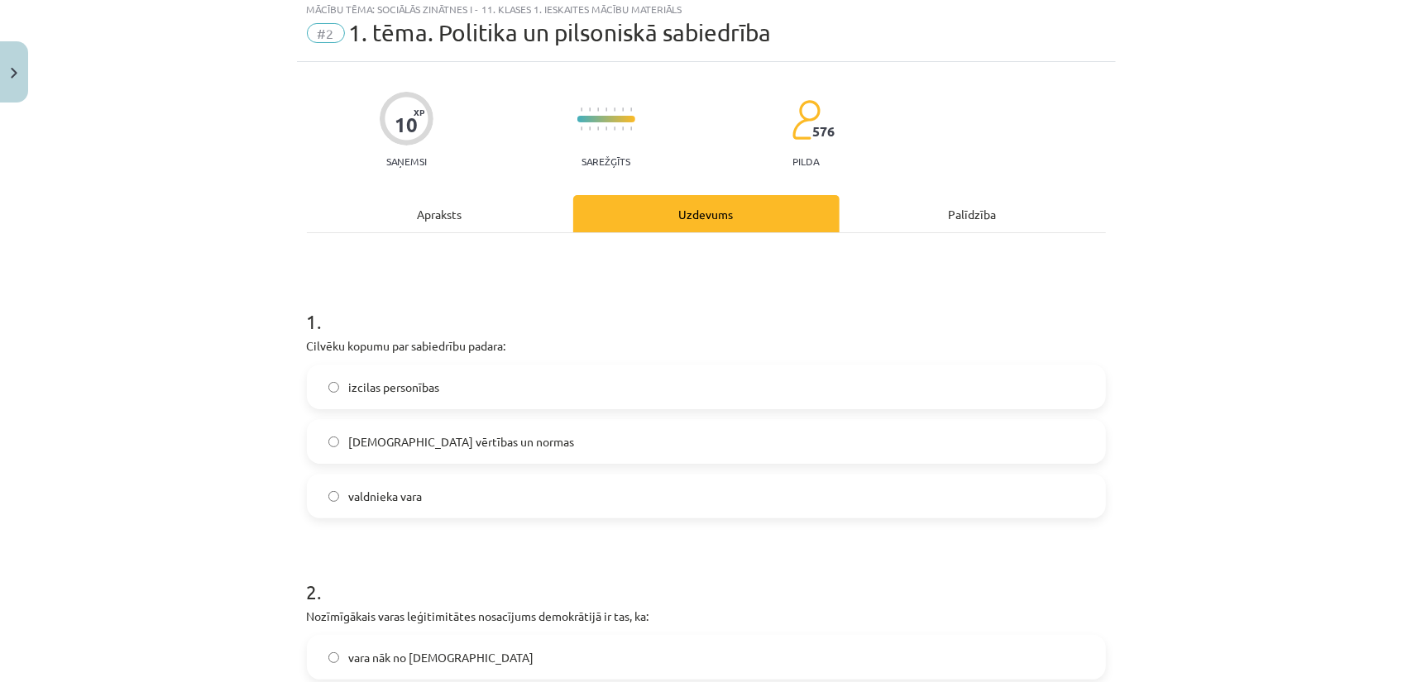
scroll to position [41, 0]
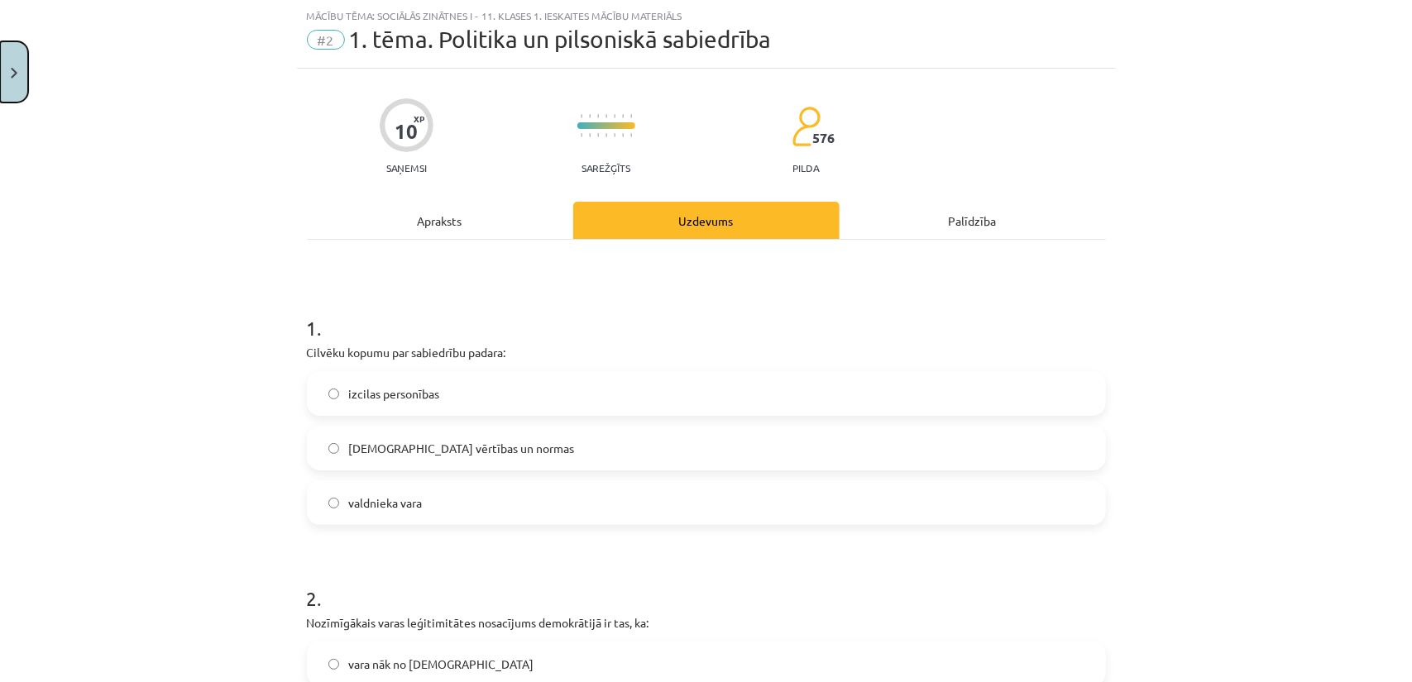
click at [20, 63] on button "Close" at bounding box center [14, 71] width 28 height 61
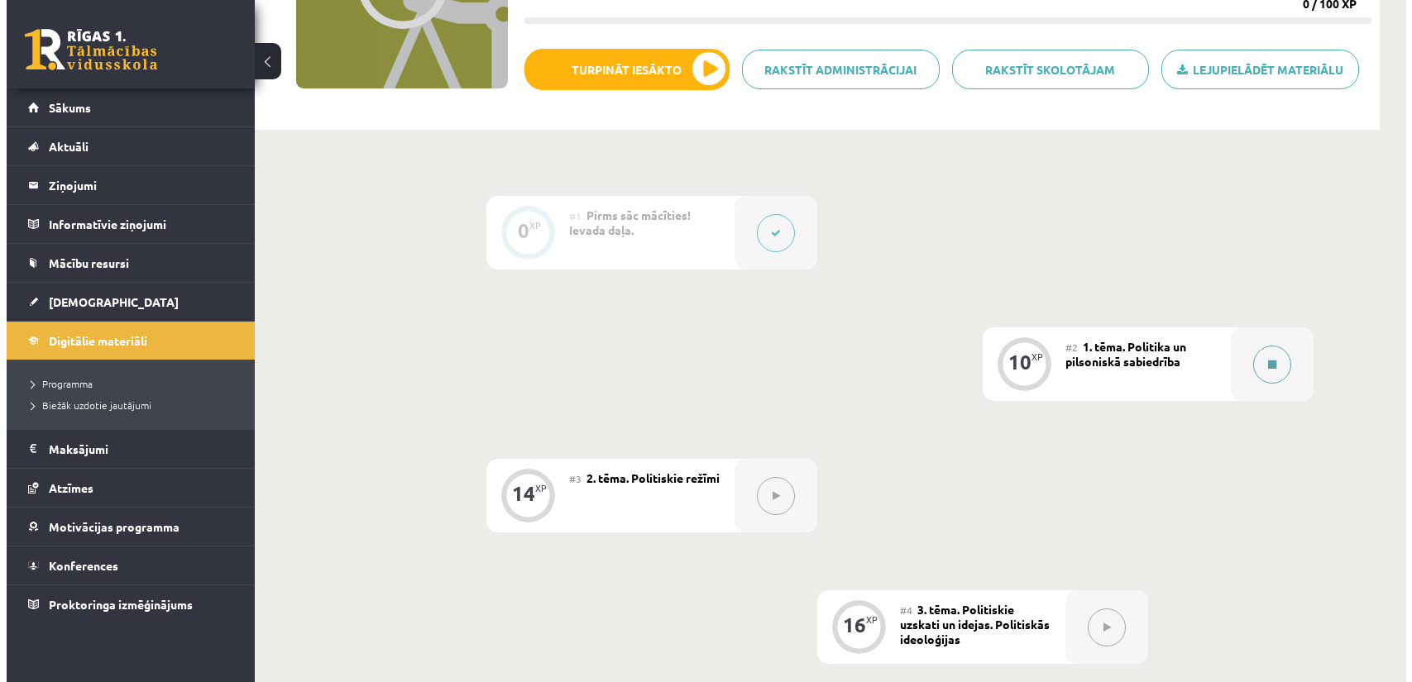
scroll to position [248, 0]
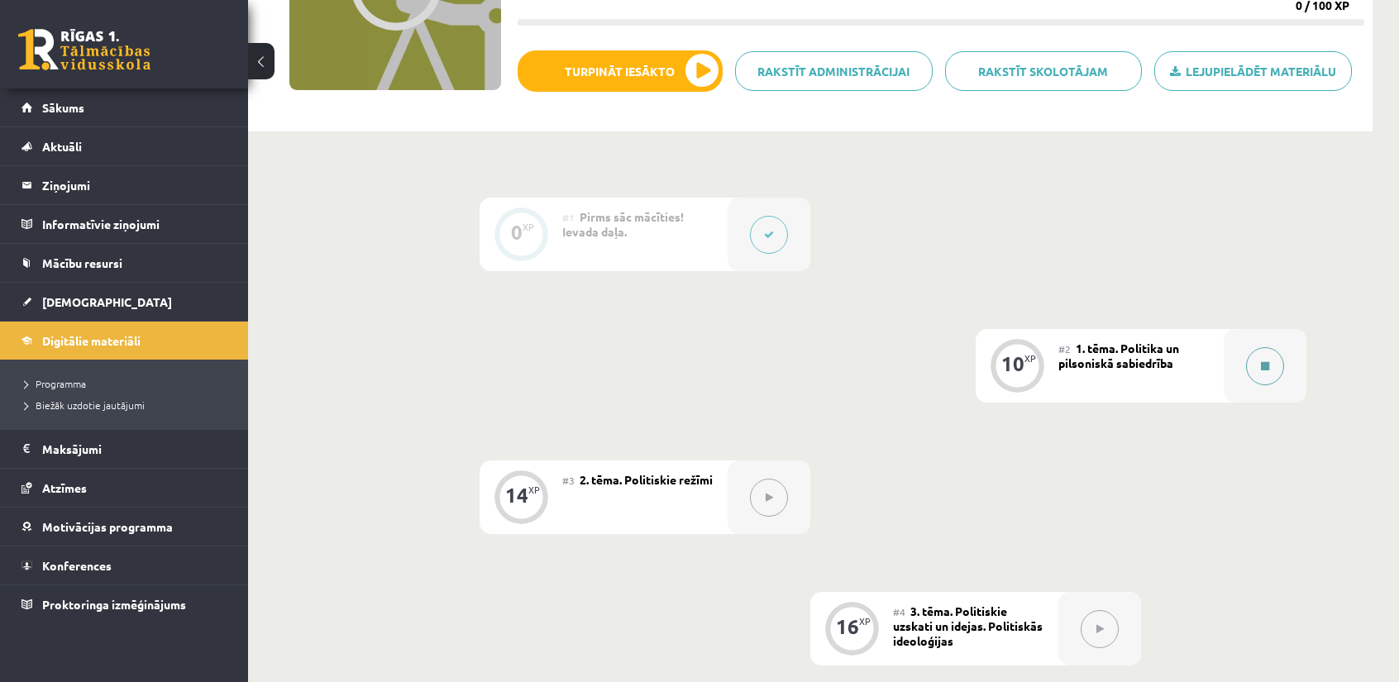
click at [1262, 370] on icon at bounding box center [1265, 366] width 8 height 10
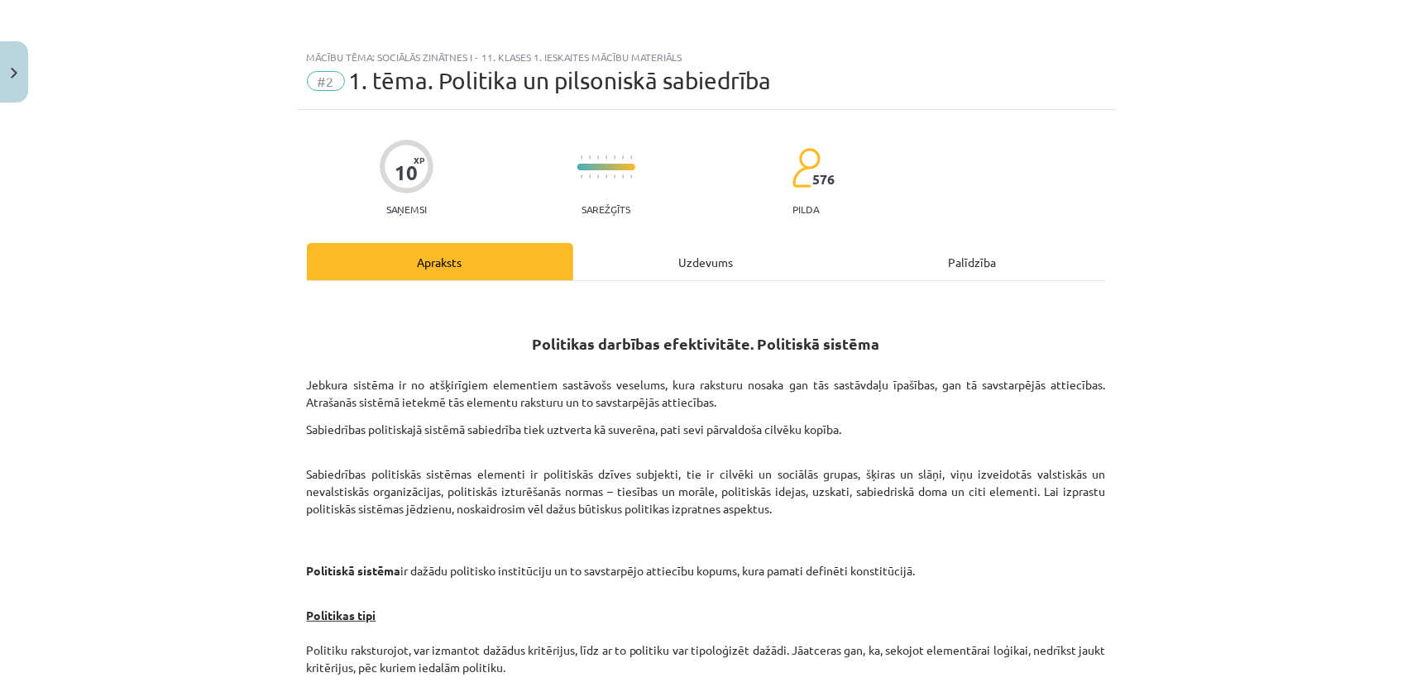
click at [647, 244] on div "Uzdevums" at bounding box center [706, 261] width 266 height 37
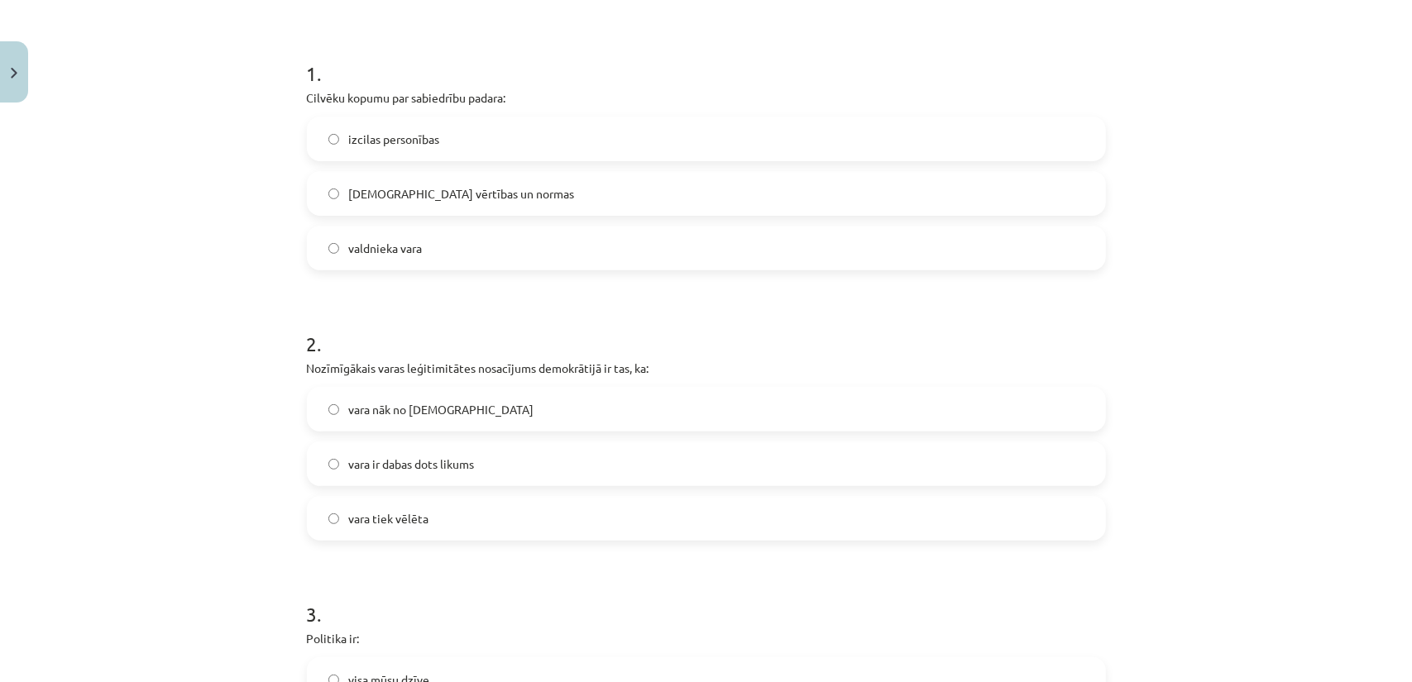
scroll to position [289, 0]
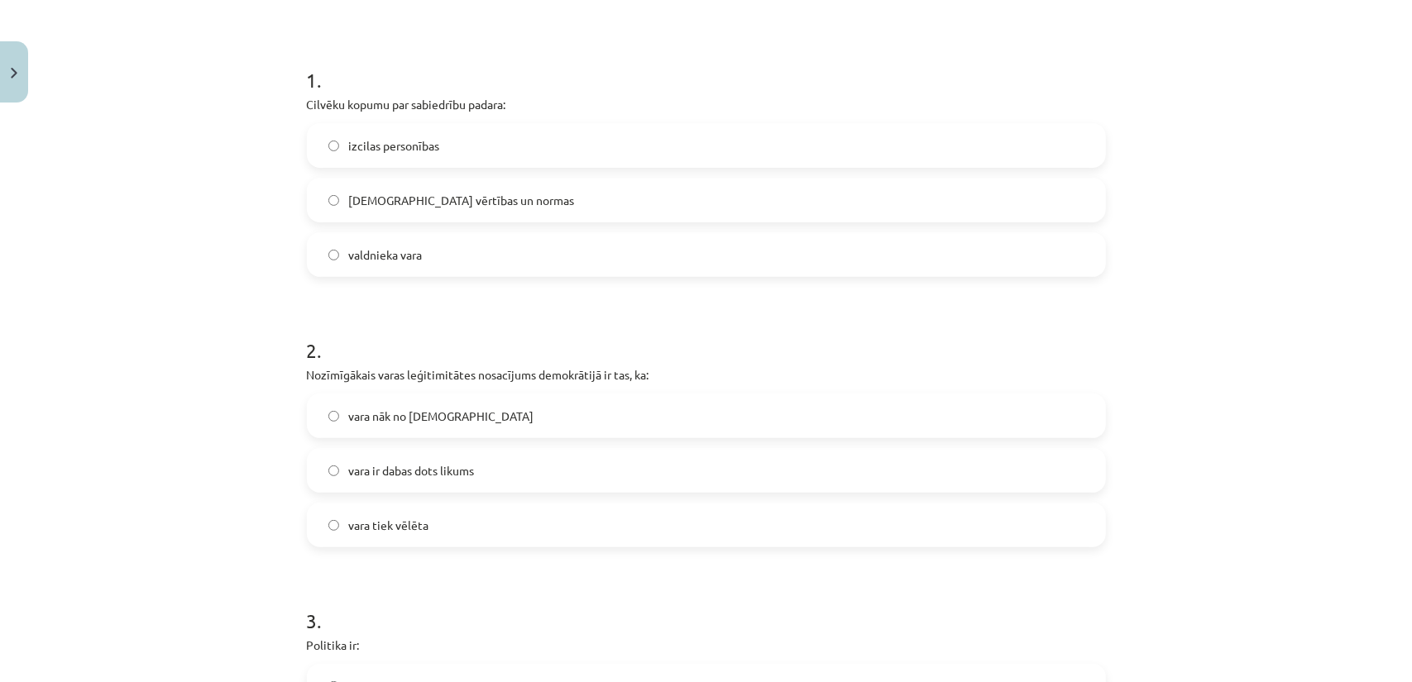
click at [387, 213] on label "kopīgās vērtības un normas" at bounding box center [706, 199] width 796 height 41
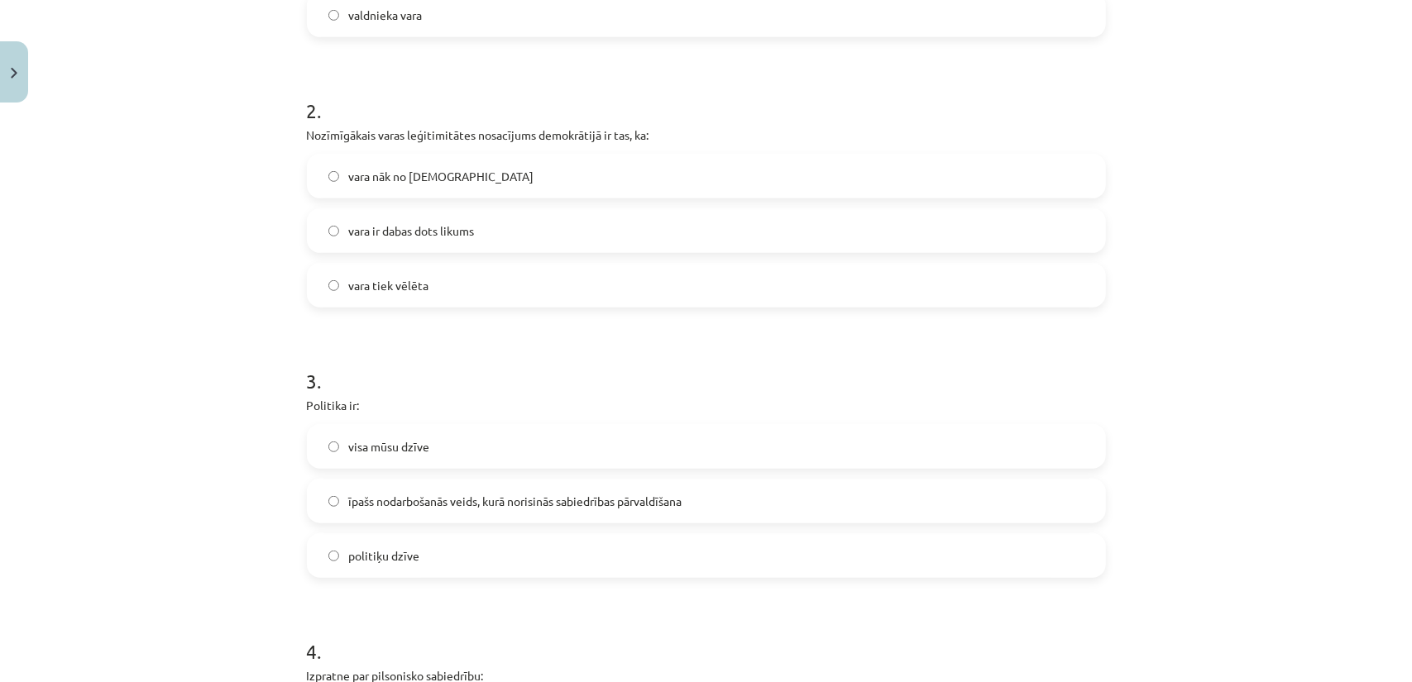
scroll to position [538, 0]
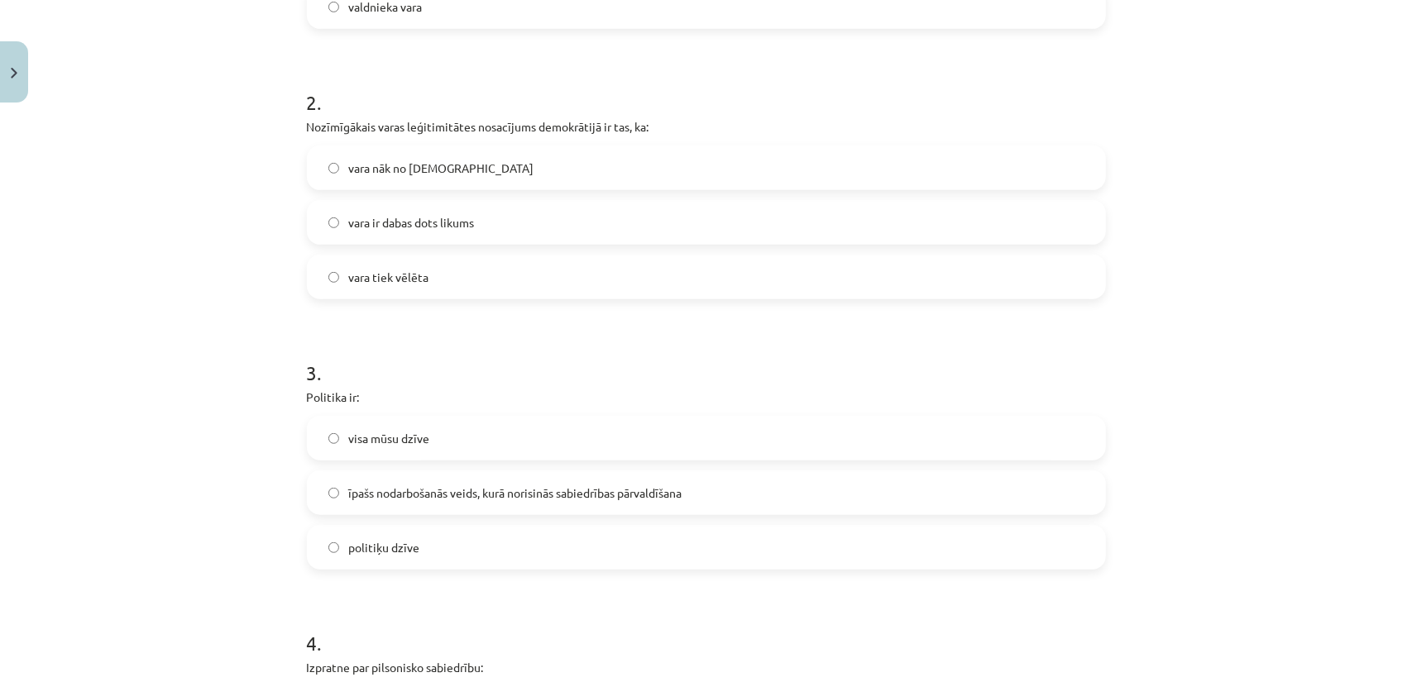
click at [351, 280] on span "vara tiek vēlēta" at bounding box center [389, 277] width 80 height 17
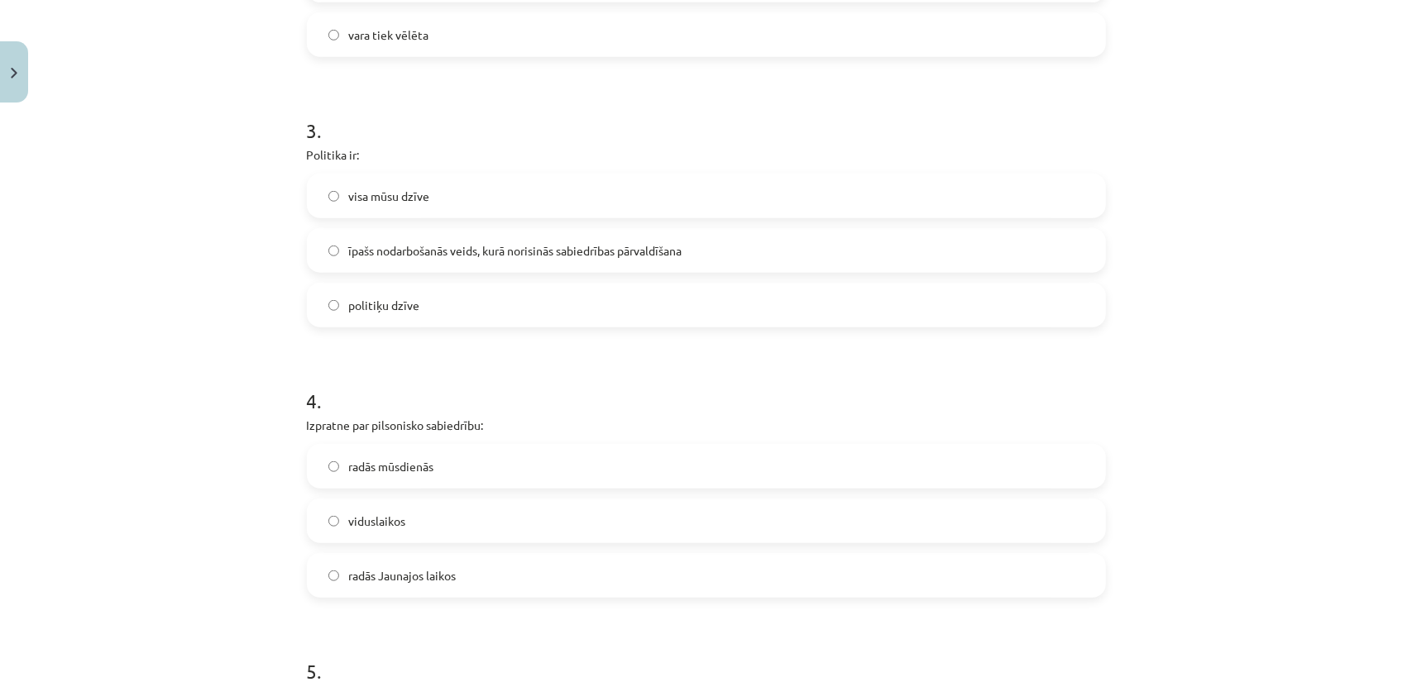
scroll to position [786, 0]
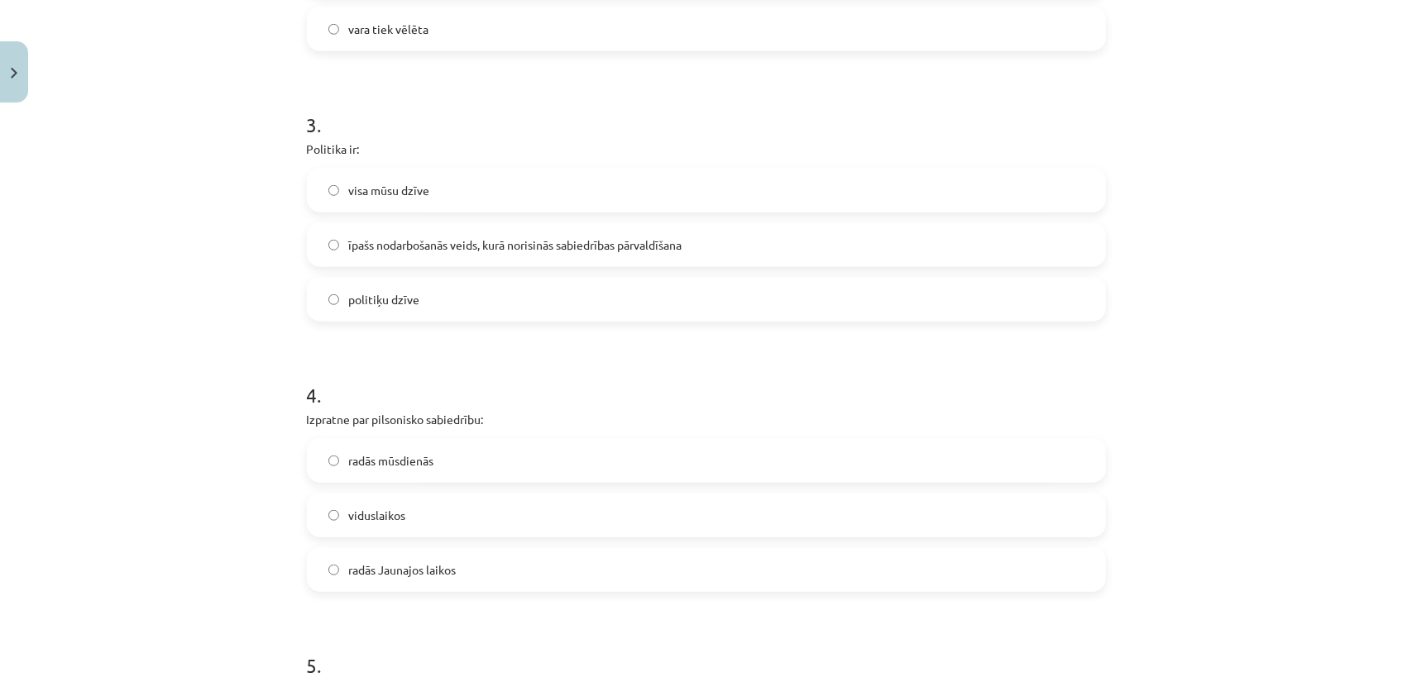
click at [400, 259] on label "īpašs nodarbošanās veids, kurā norisinās sabiedrības pārvaldīšana" at bounding box center [706, 244] width 796 height 41
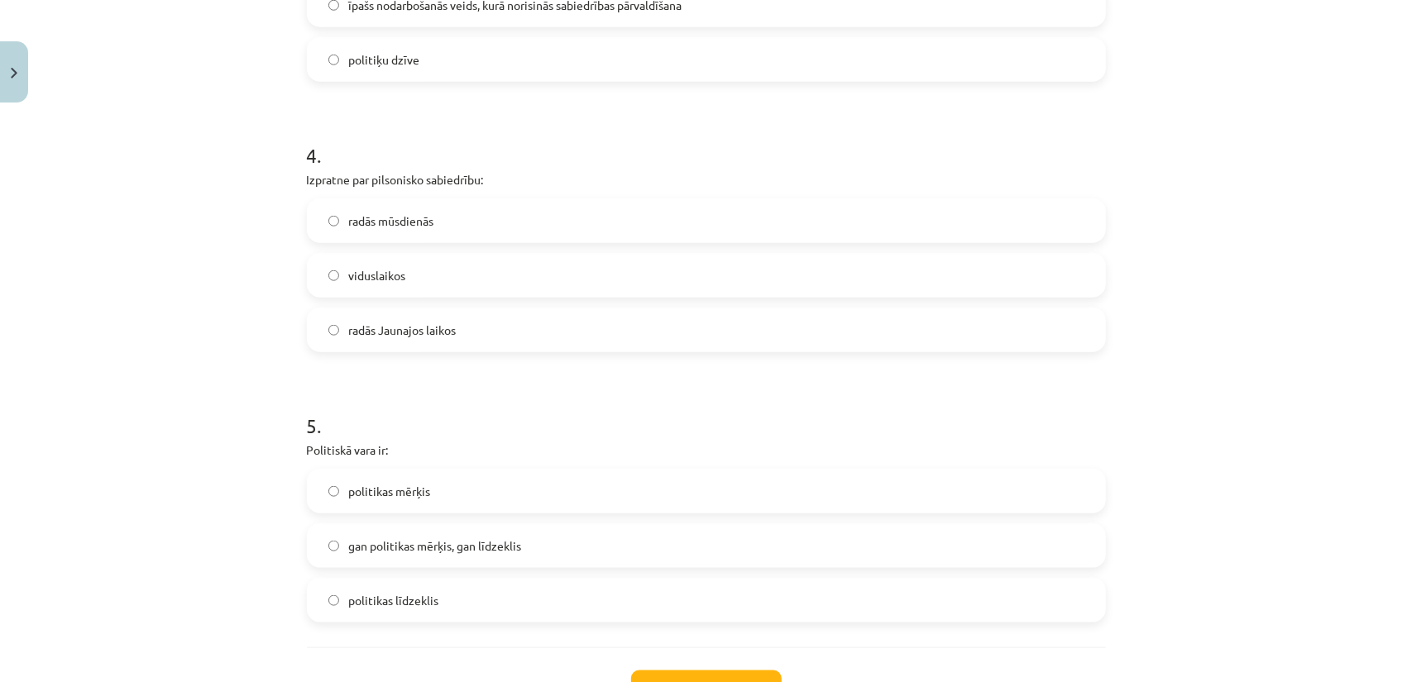
scroll to position [1034, 0]
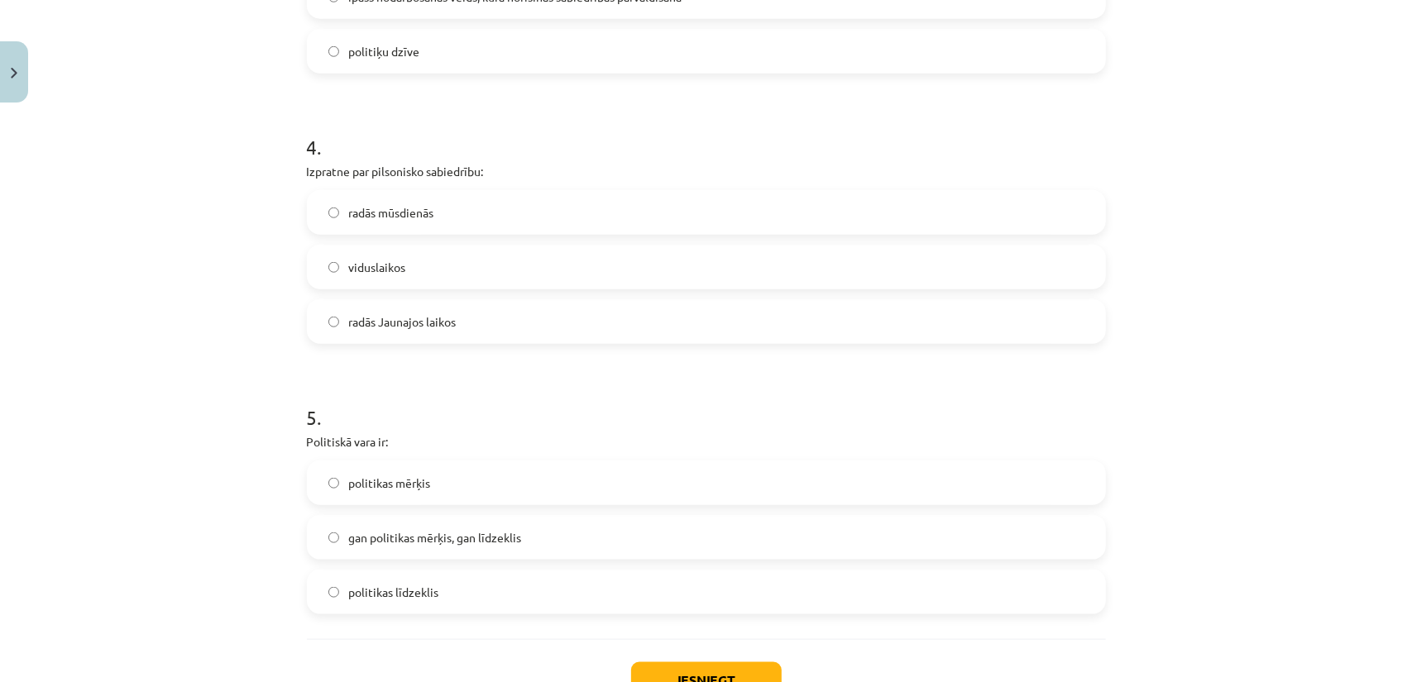
click at [350, 260] on span "viduslaikos" at bounding box center [377, 267] width 57 height 17
click at [351, 328] on span "radās Jaunajos laikos" at bounding box center [403, 321] width 108 height 17
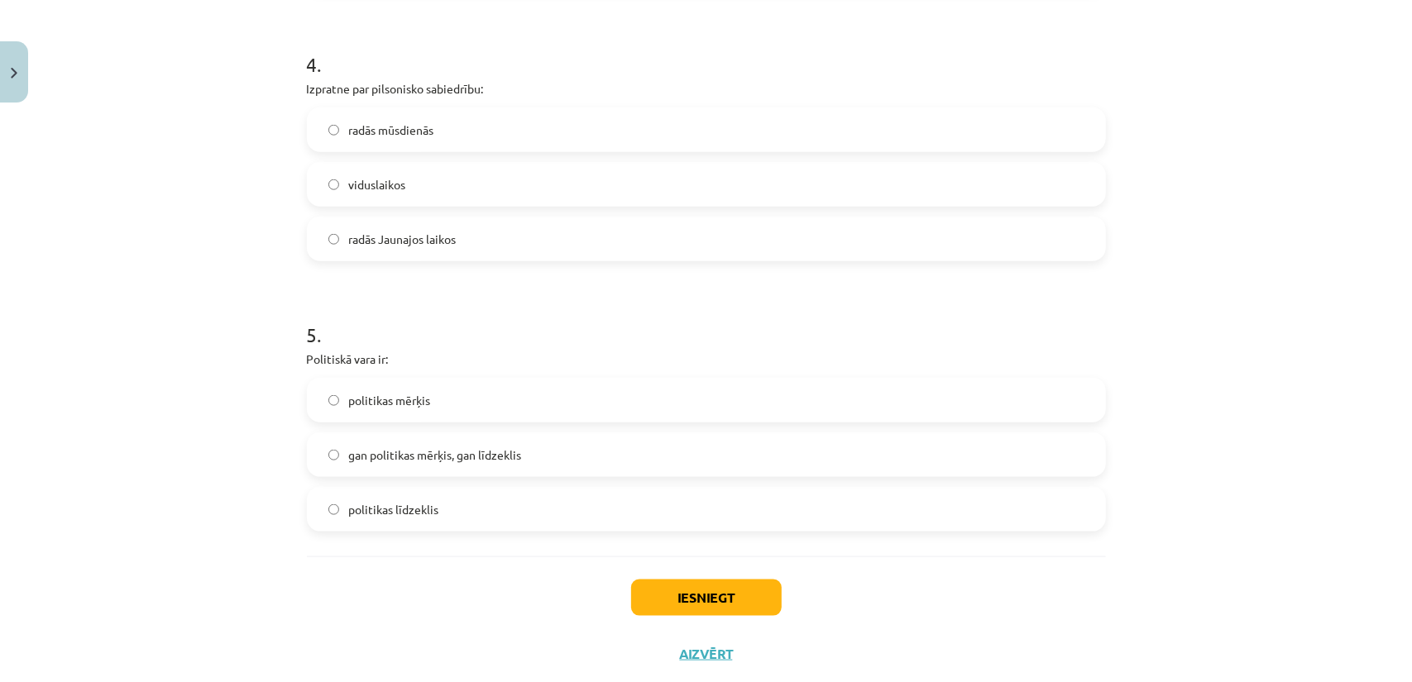
click at [362, 456] on span "gan politikas mērķis, gan līdzeklis" at bounding box center [435, 455] width 173 height 17
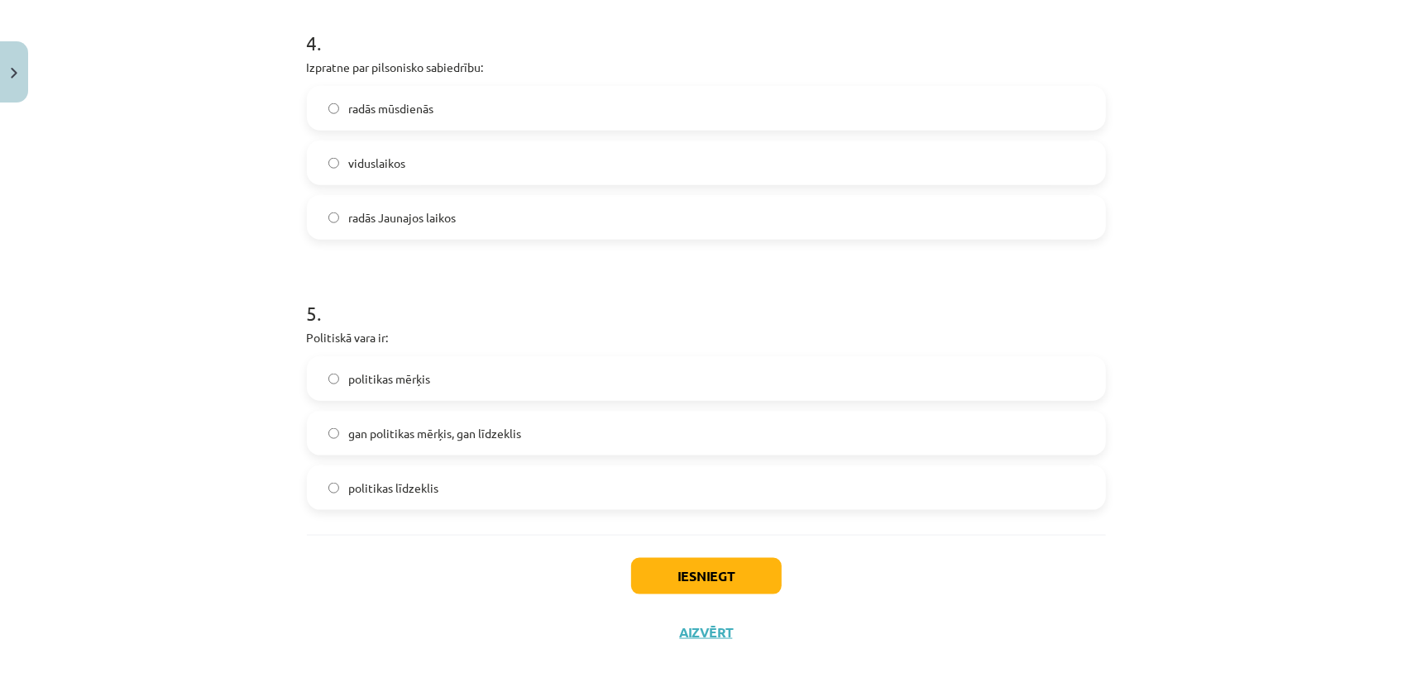
scroll to position [1156, 0]
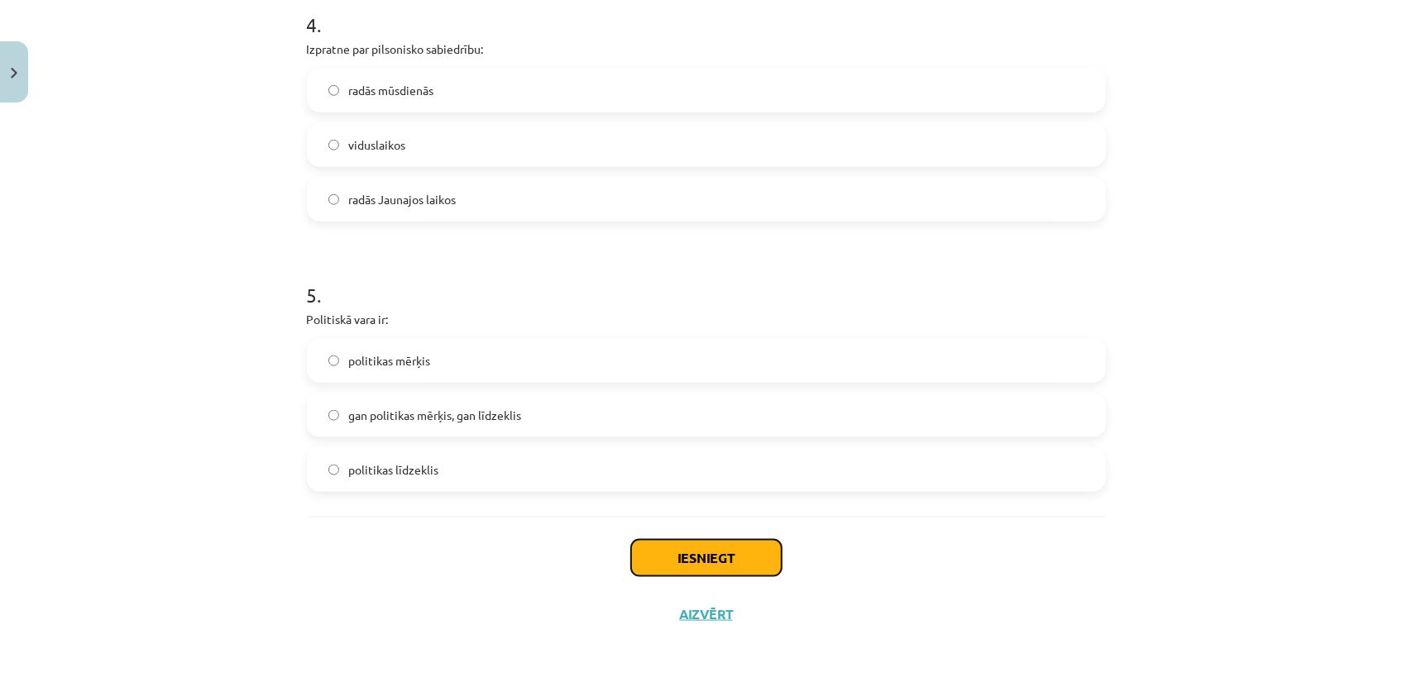
click at [683, 562] on button "Iesniegt" at bounding box center [706, 558] width 151 height 36
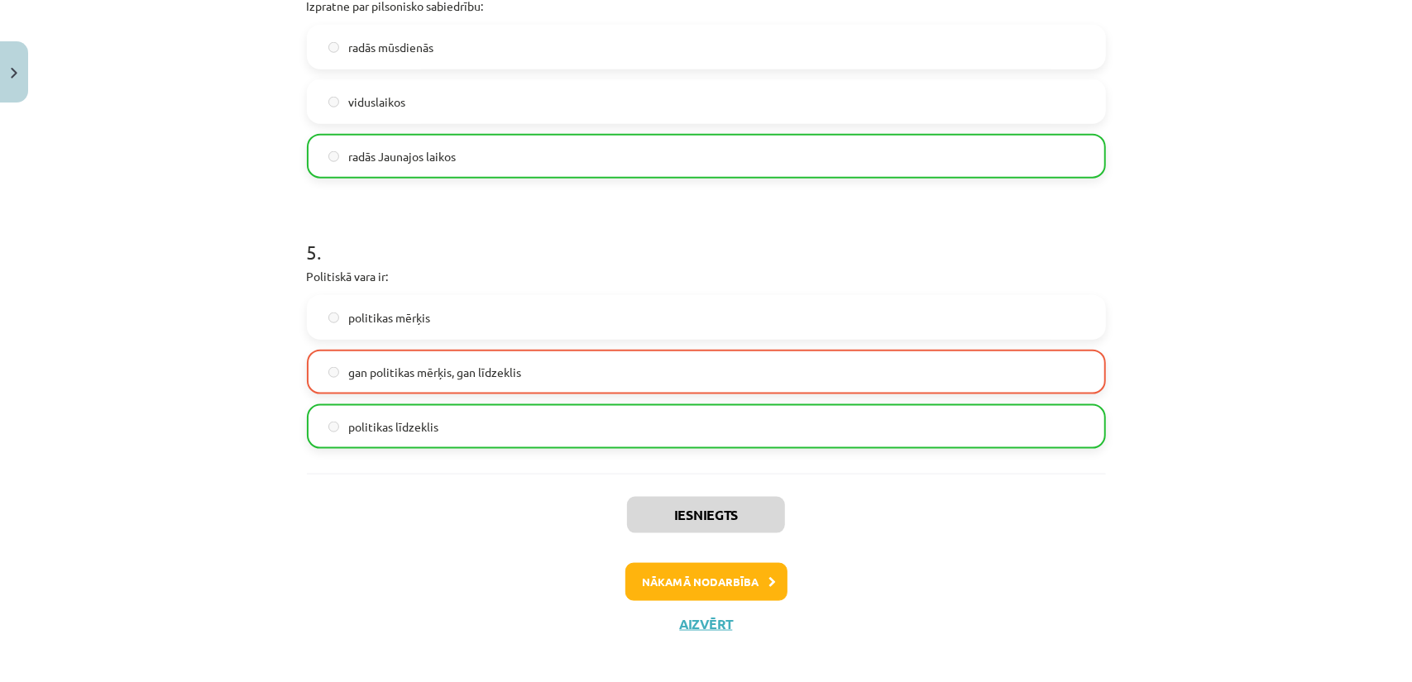
scroll to position [1208, 0]
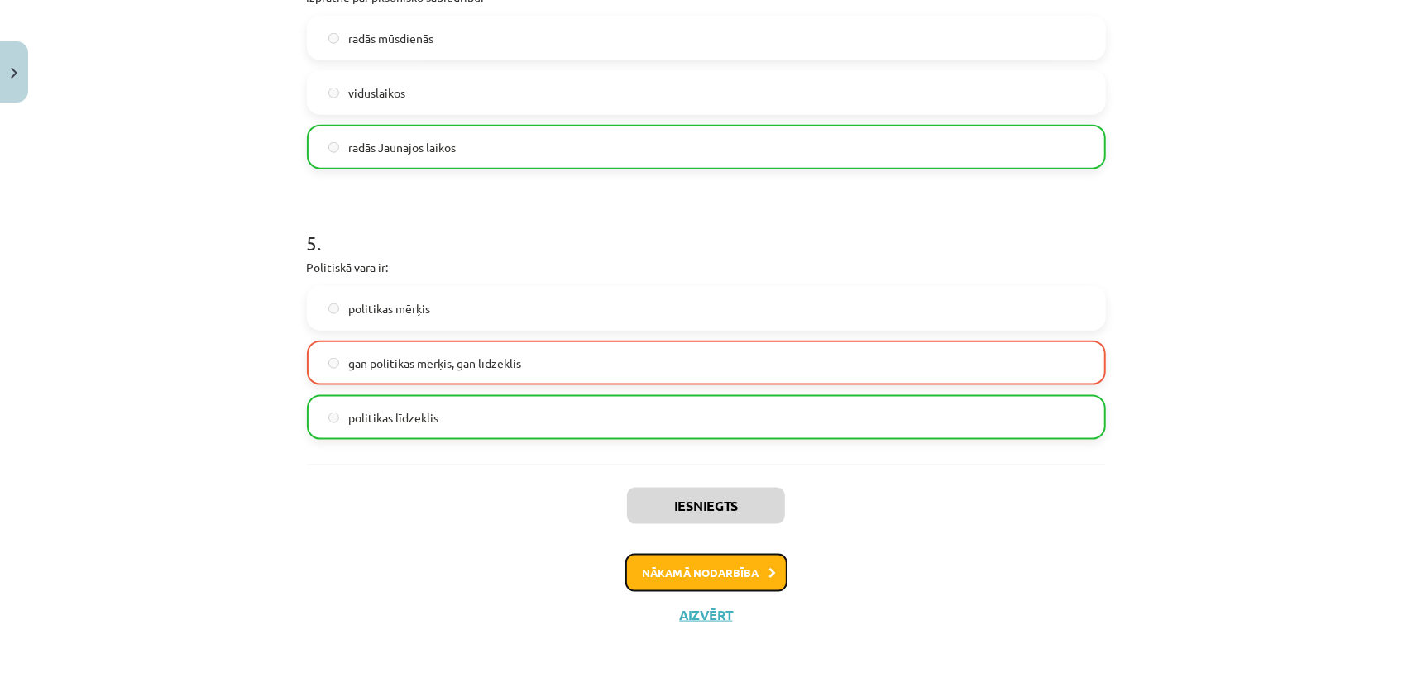
click at [658, 563] on button "Nākamā nodarbība" at bounding box center [706, 573] width 162 height 38
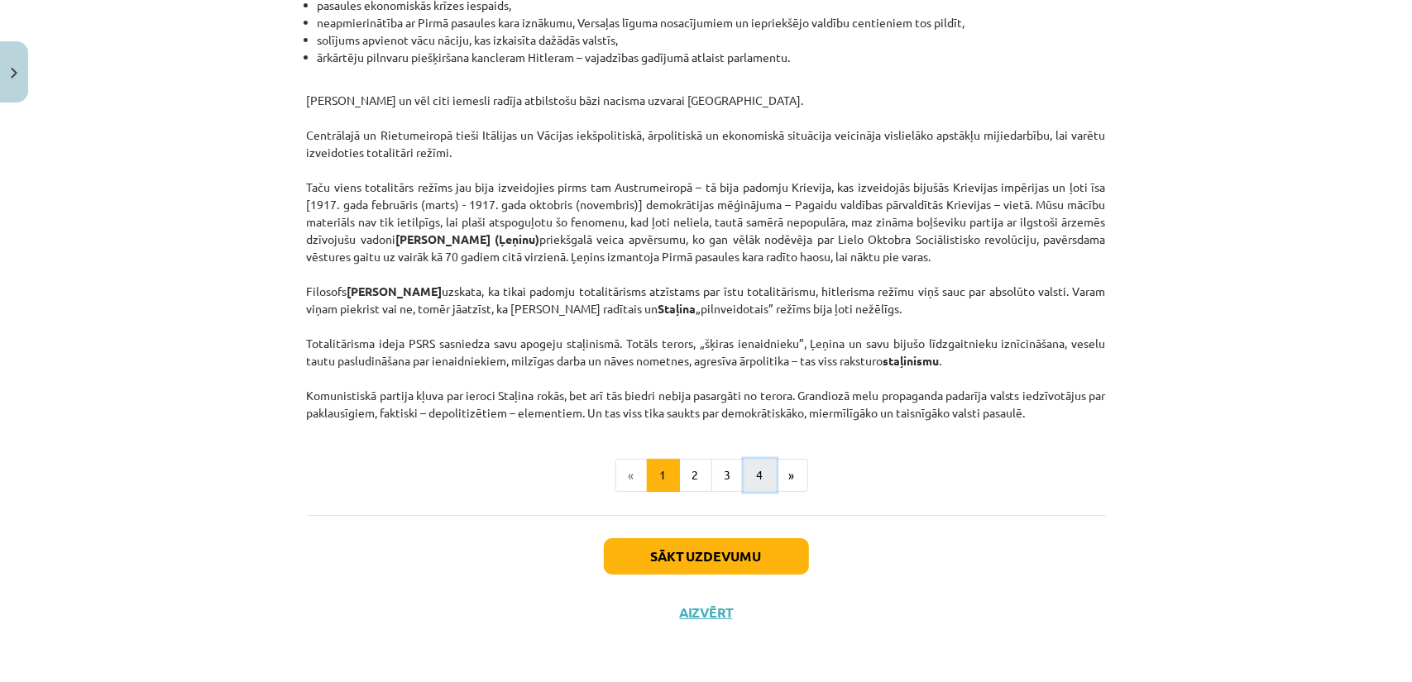
click at [750, 481] on button "4" at bounding box center [759, 475] width 33 height 33
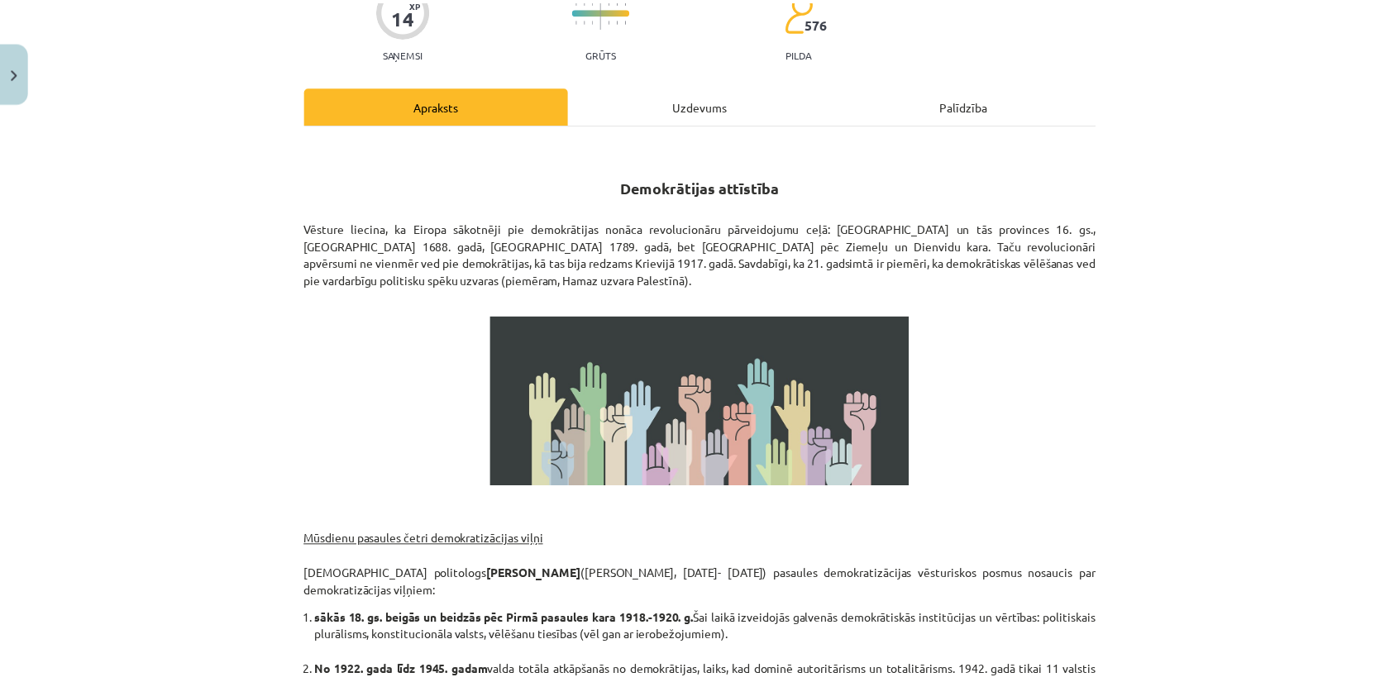
scroll to position [0, 0]
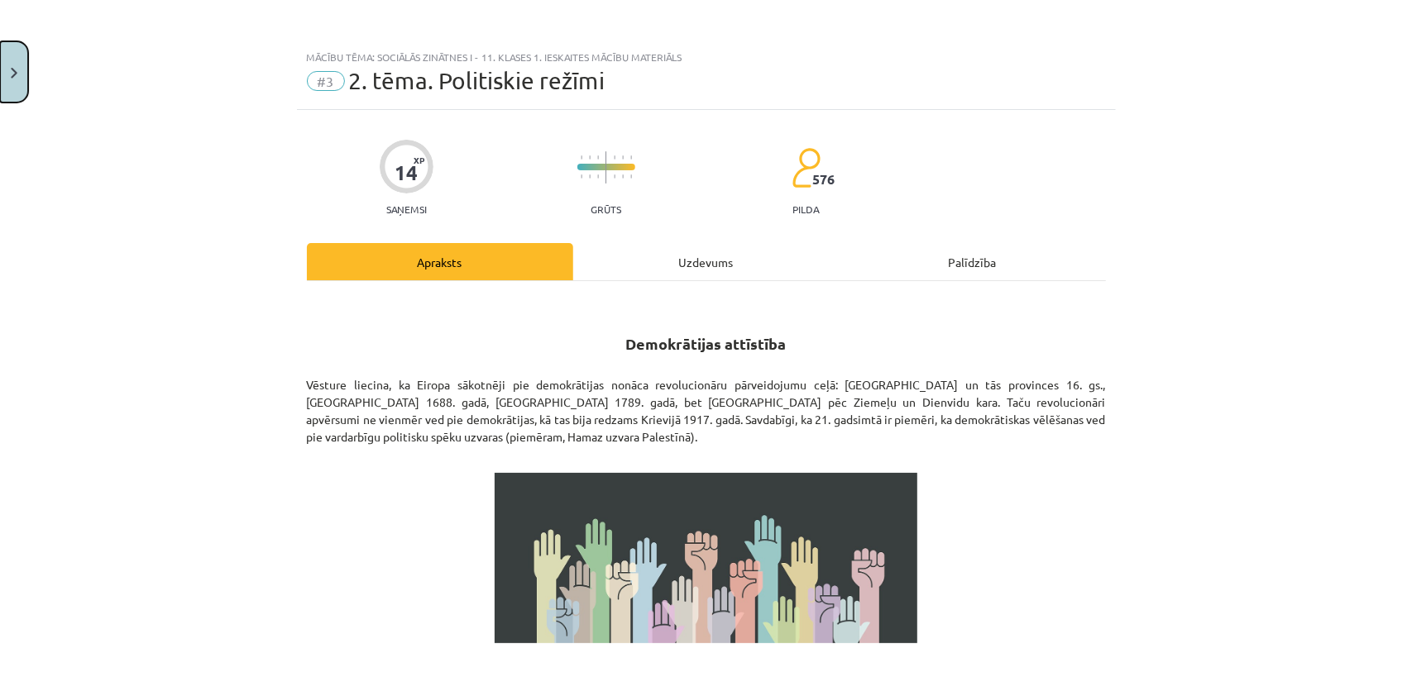
click at [2, 89] on button "Close" at bounding box center [14, 71] width 28 height 61
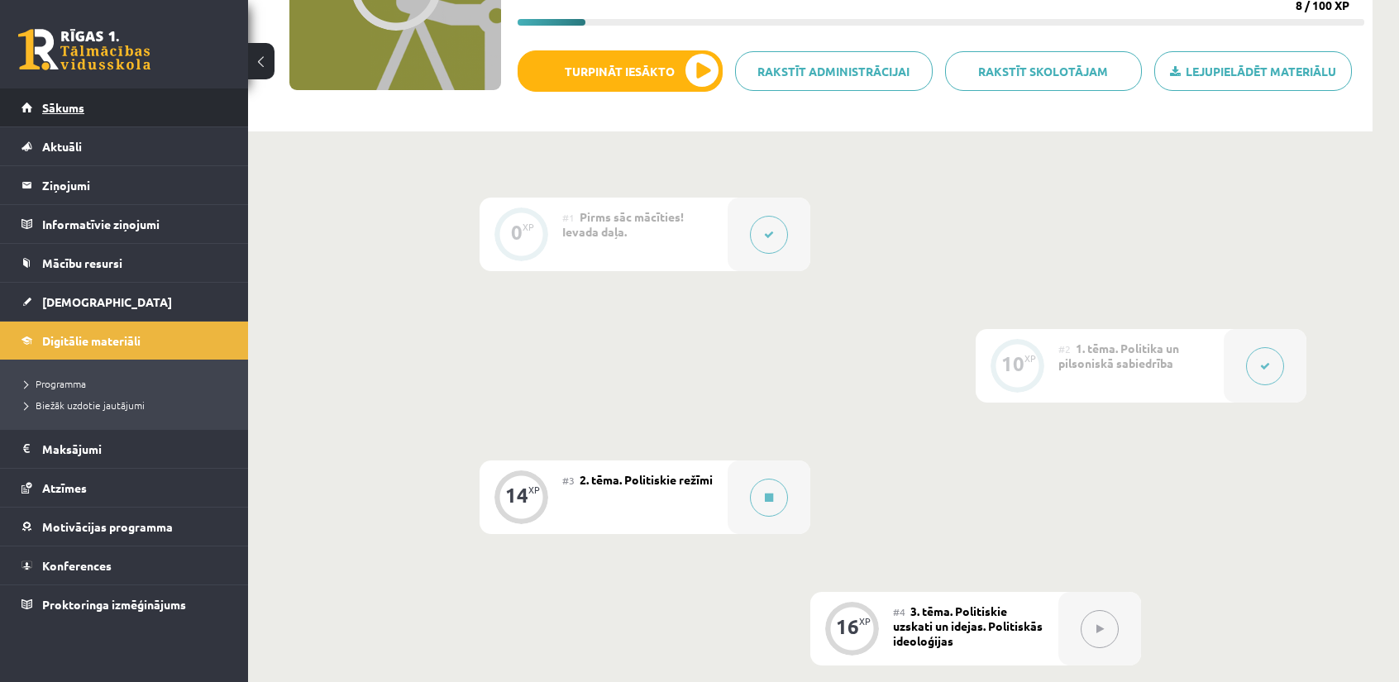
click at [76, 110] on span "Sākums" at bounding box center [63, 107] width 42 height 15
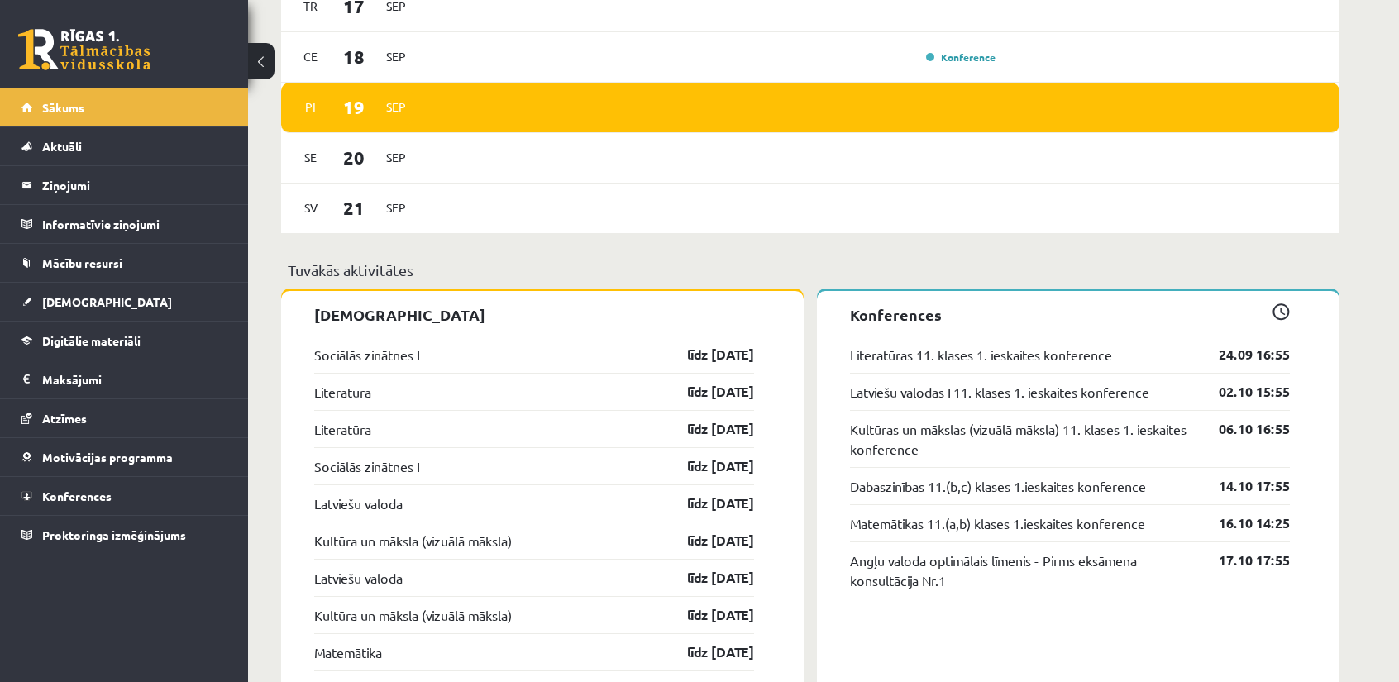
scroll to position [1240, 0]
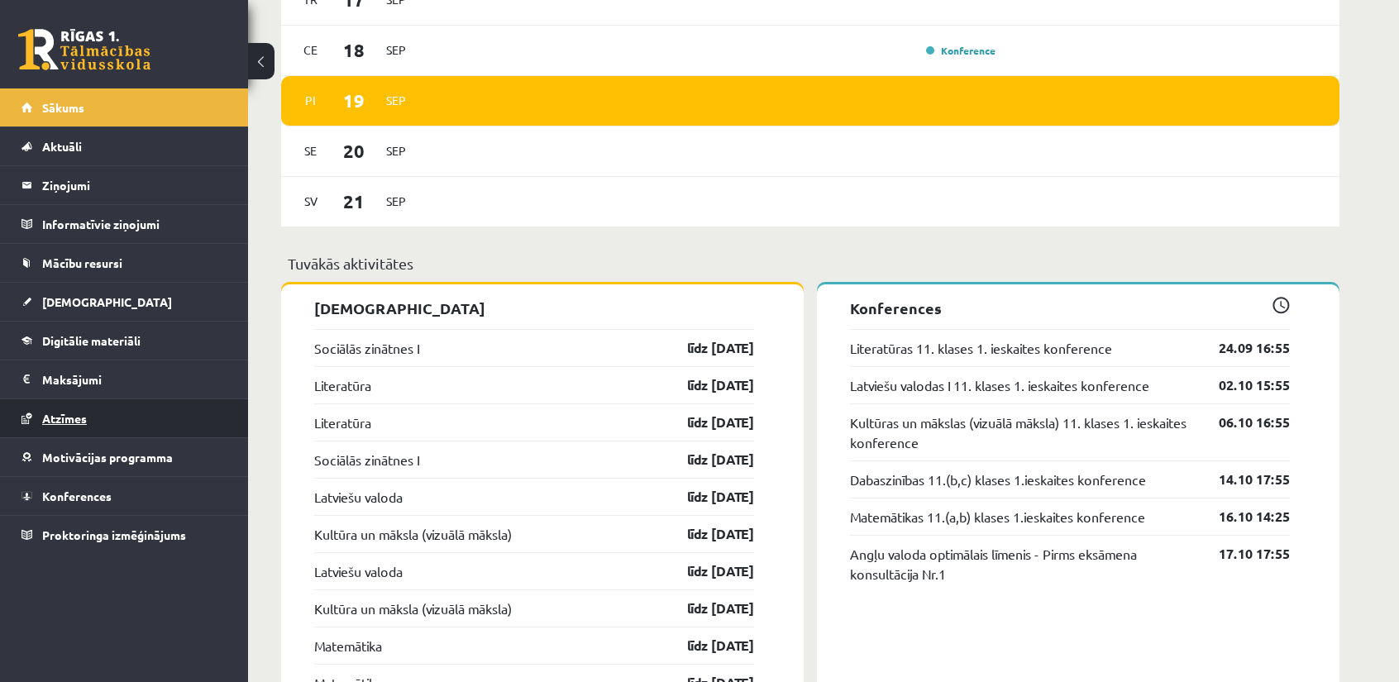
click at [121, 404] on link "Atzīmes" at bounding box center [125, 418] width 206 height 38
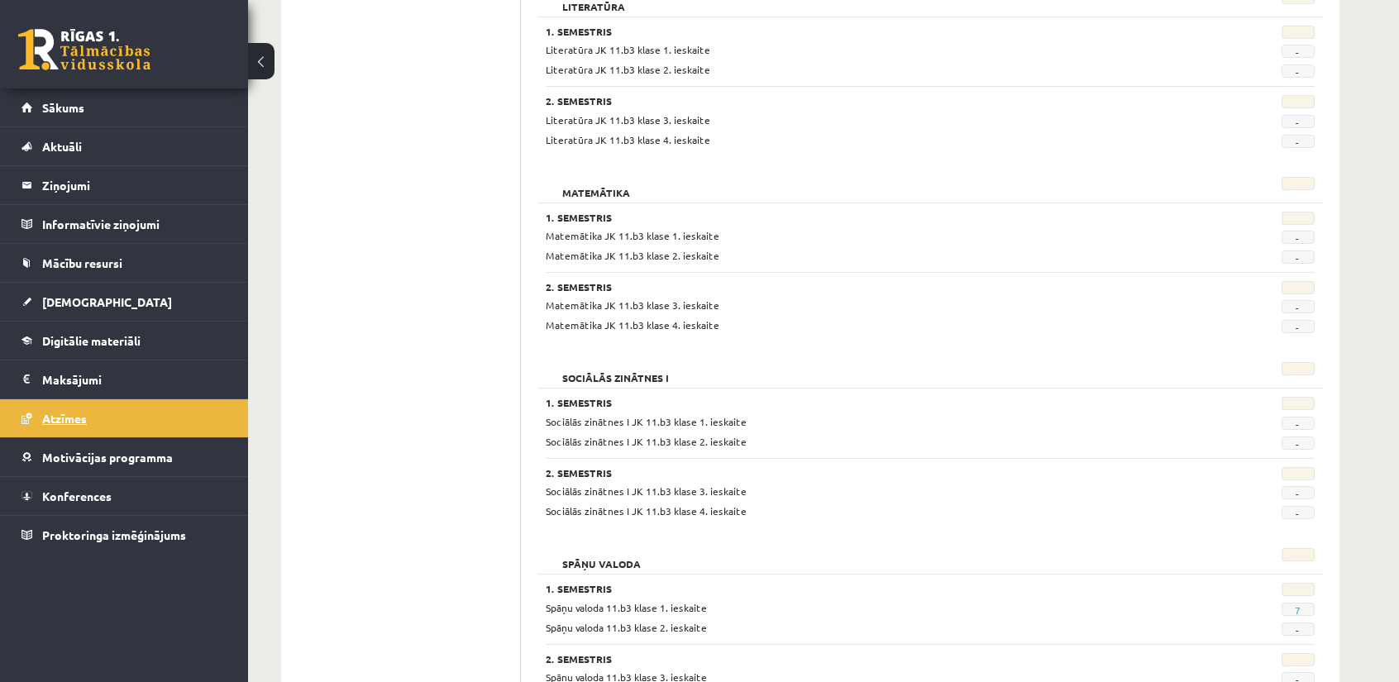
scroll to position [1158, 0]
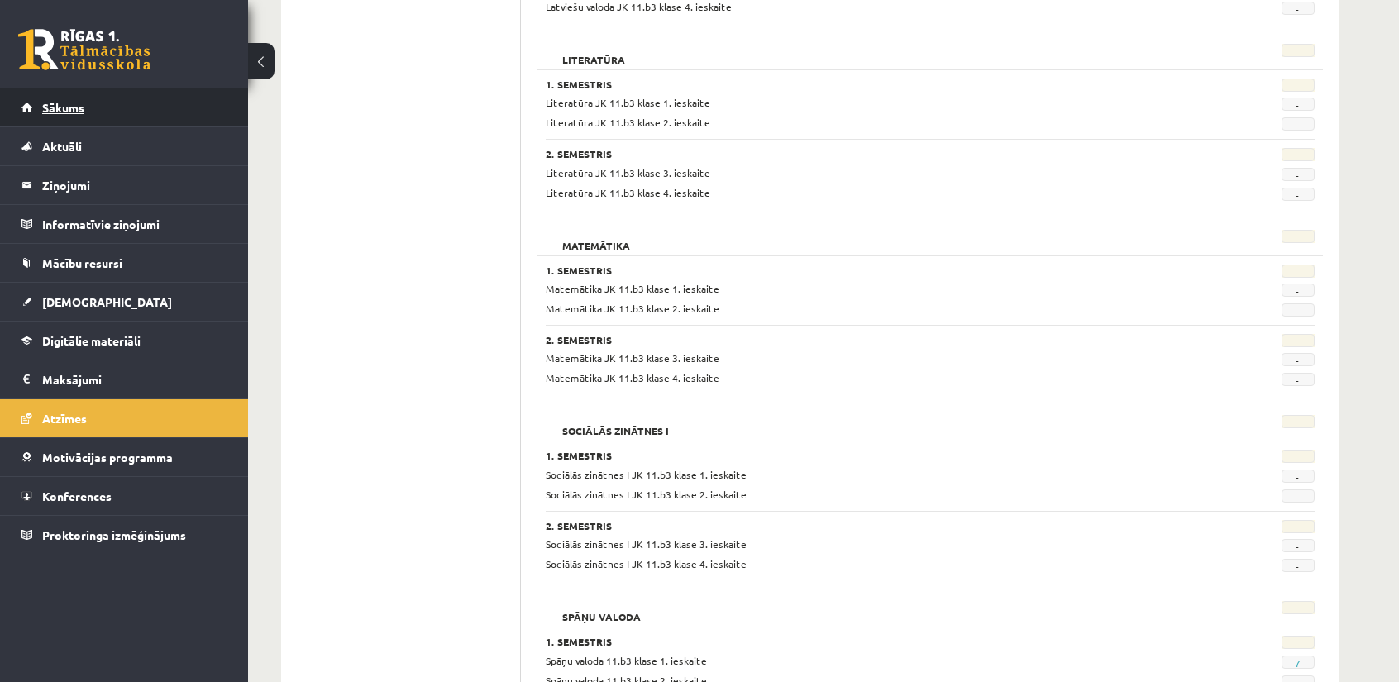
click at [108, 113] on link "Sākums" at bounding box center [125, 107] width 206 height 38
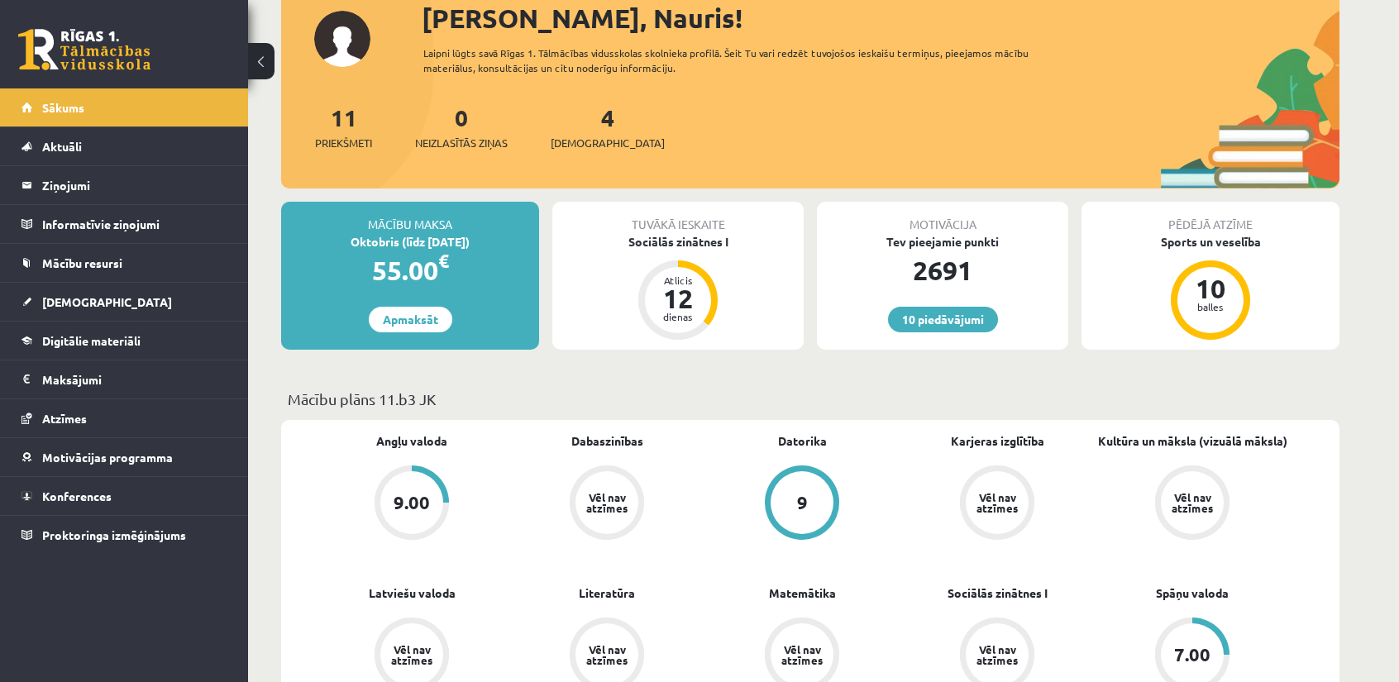
scroll to position [165, 0]
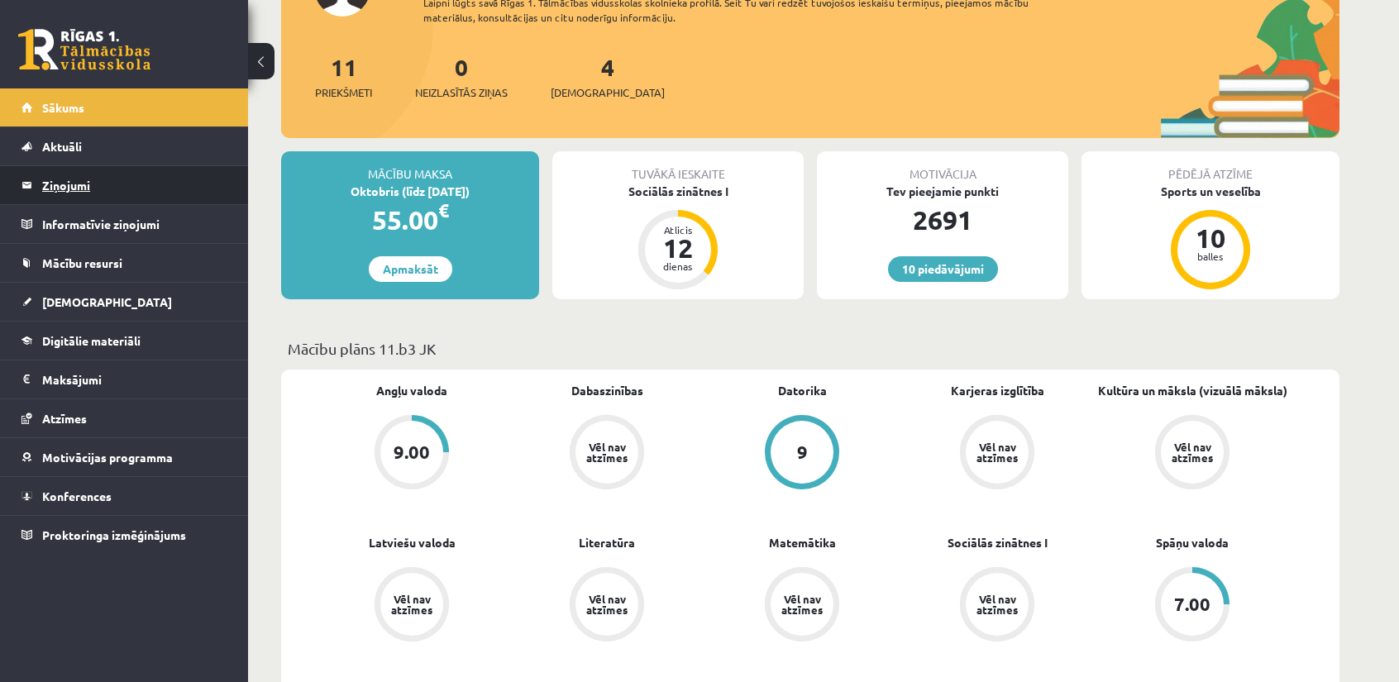
click at [89, 198] on legend "Ziņojumi 0" at bounding box center [134, 185] width 185 height 38
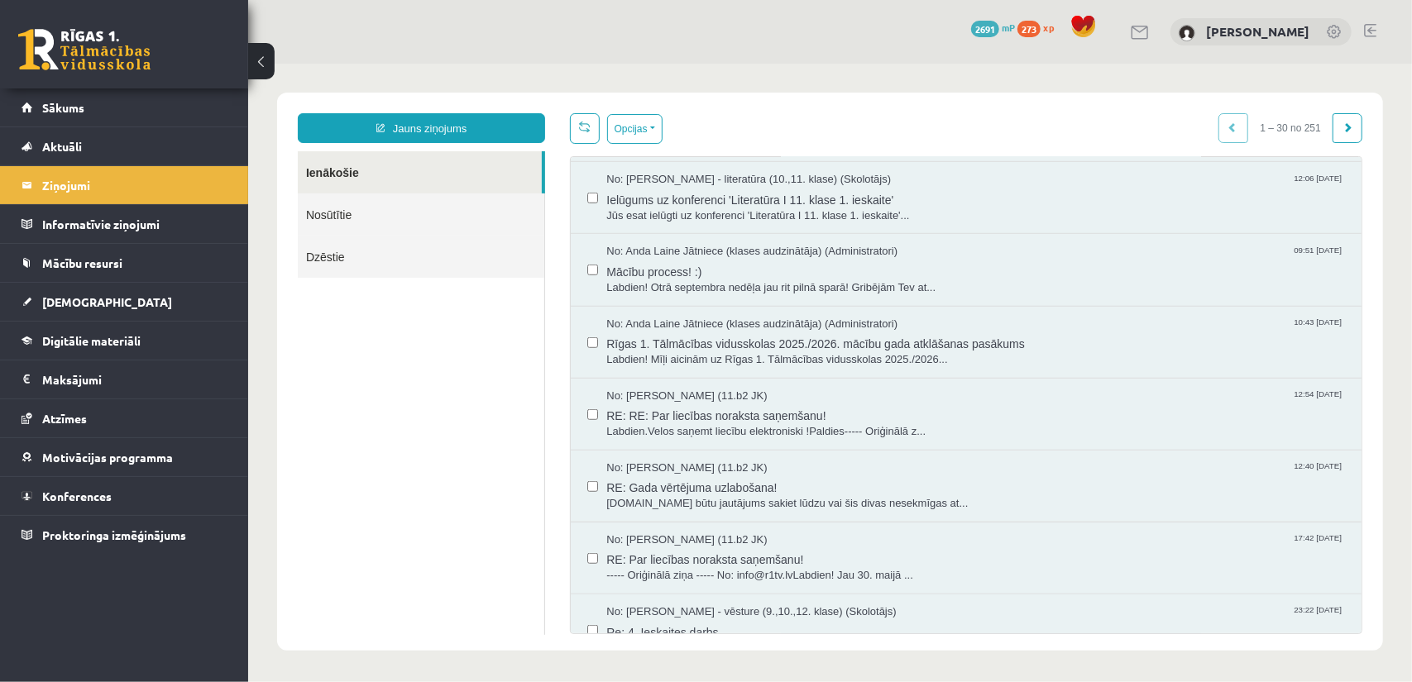
scroll to position [662, 0]
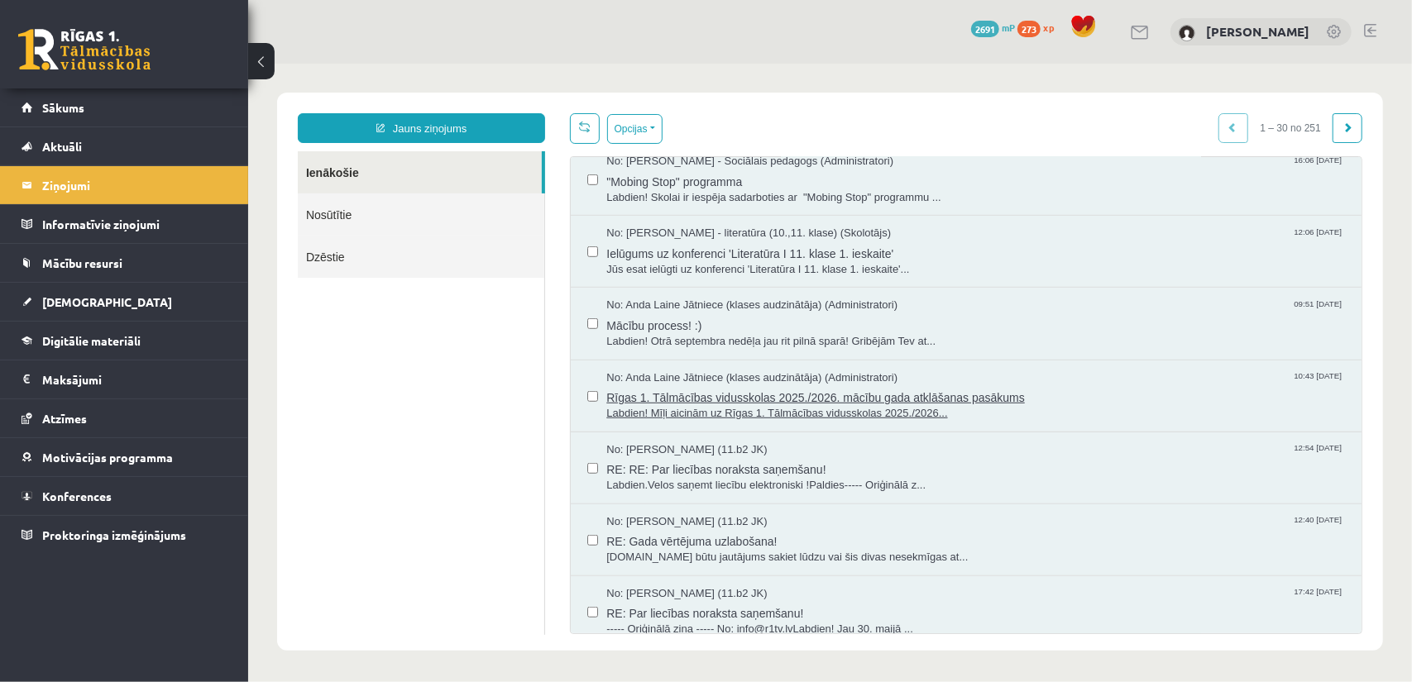
click at [669, 392] on span "Rīgas 1. Tālmācības vidusskolas 2025./2026. mācību gada atklāšanas pasākums" at bounding box center [974, 395] width 738 height 21
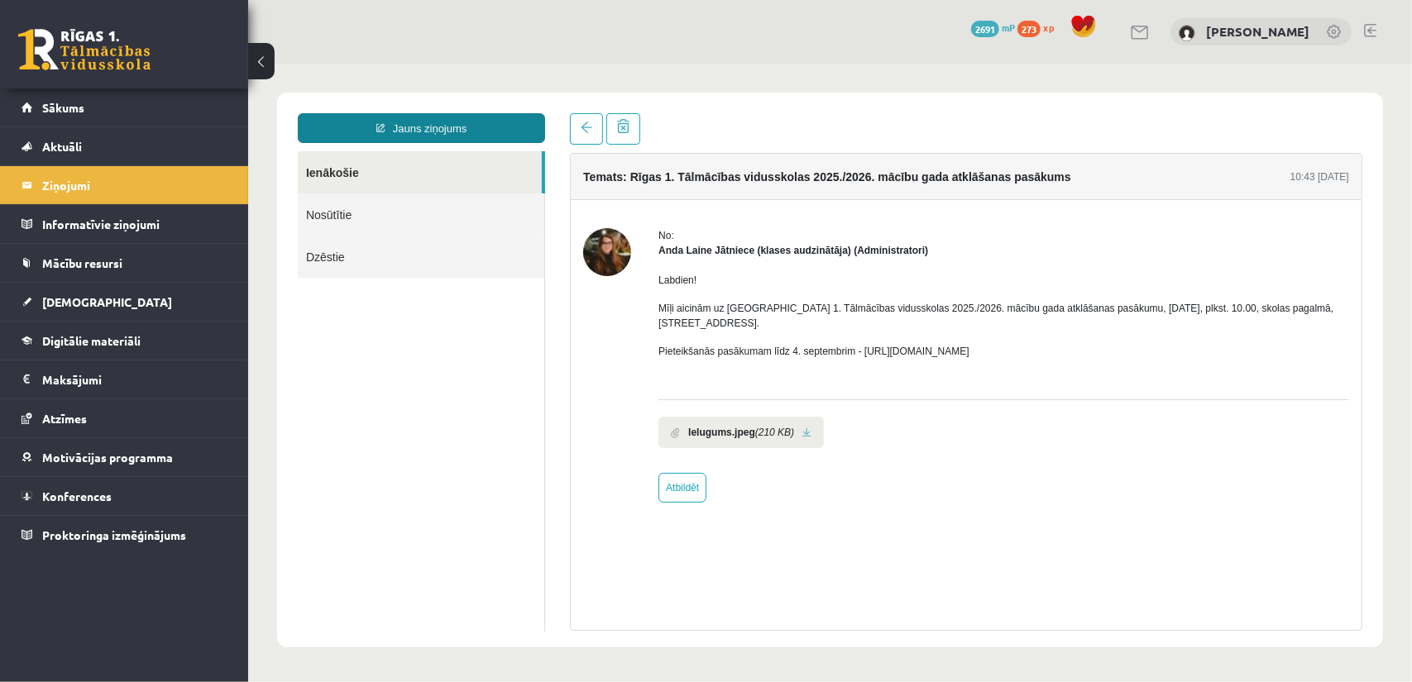
scroll to position [0, 0]
click at [408, 123] on link "Jauns ziņojums" at bounding box center [420, 127] width 247 height 30
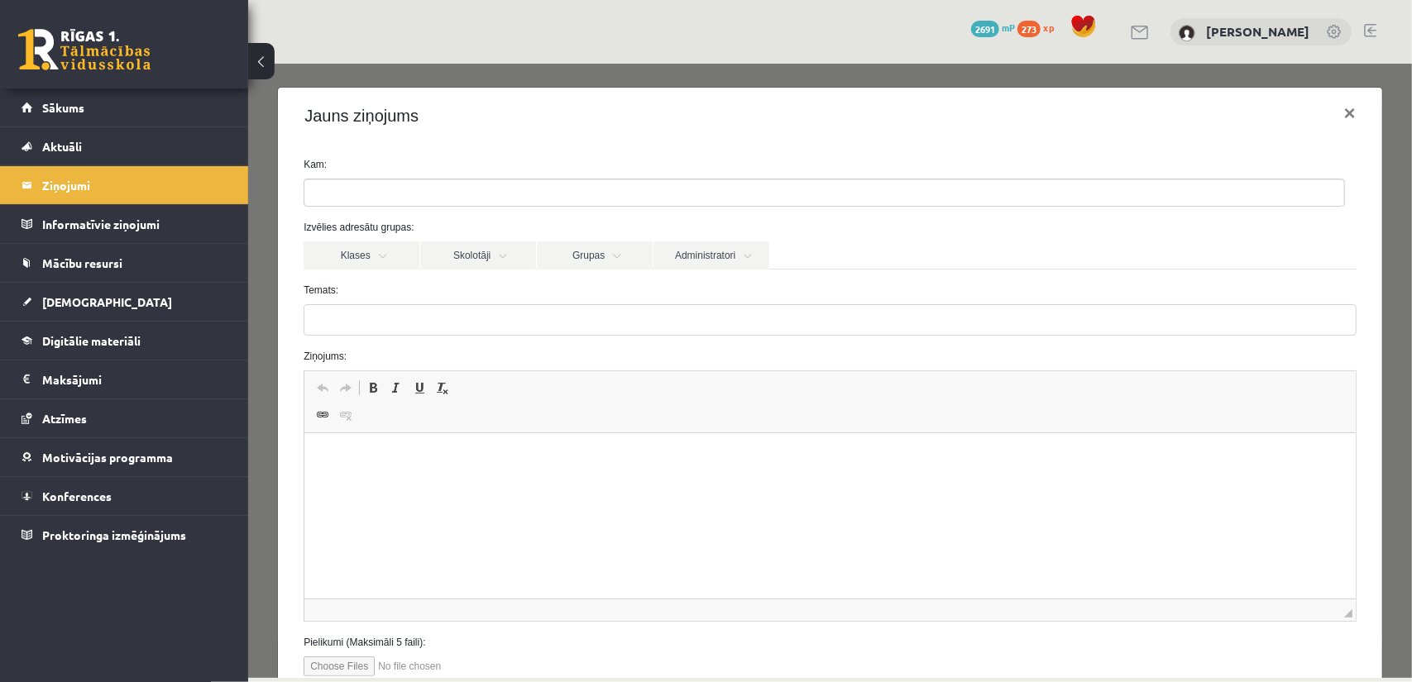
click at [390, 184] on ul at bounding box center [822, 192] width 1039 height 26
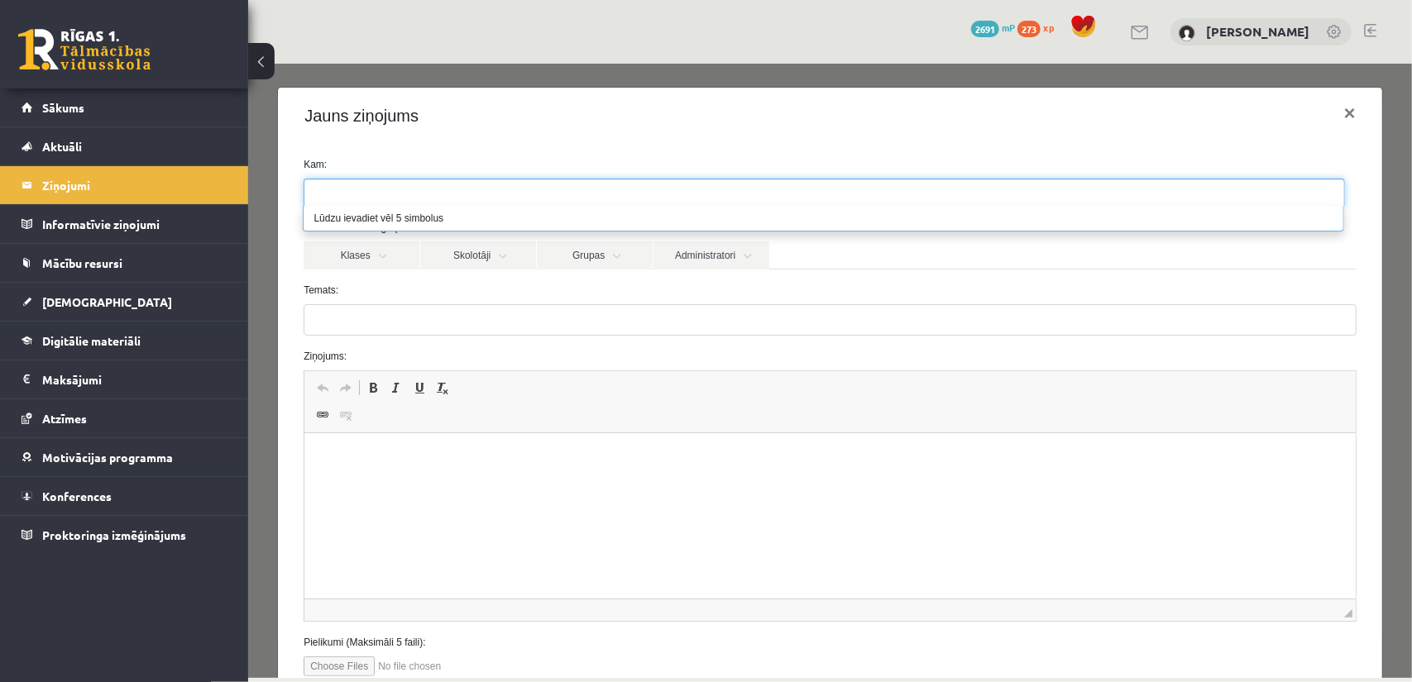
click at [393, 144] on div "Kam: Izvēlies adresātu grupas: Klases Skolotāji Grupas Administratori 11.b3 JK …" at bounding box center [829, 422] width 1104 height 559
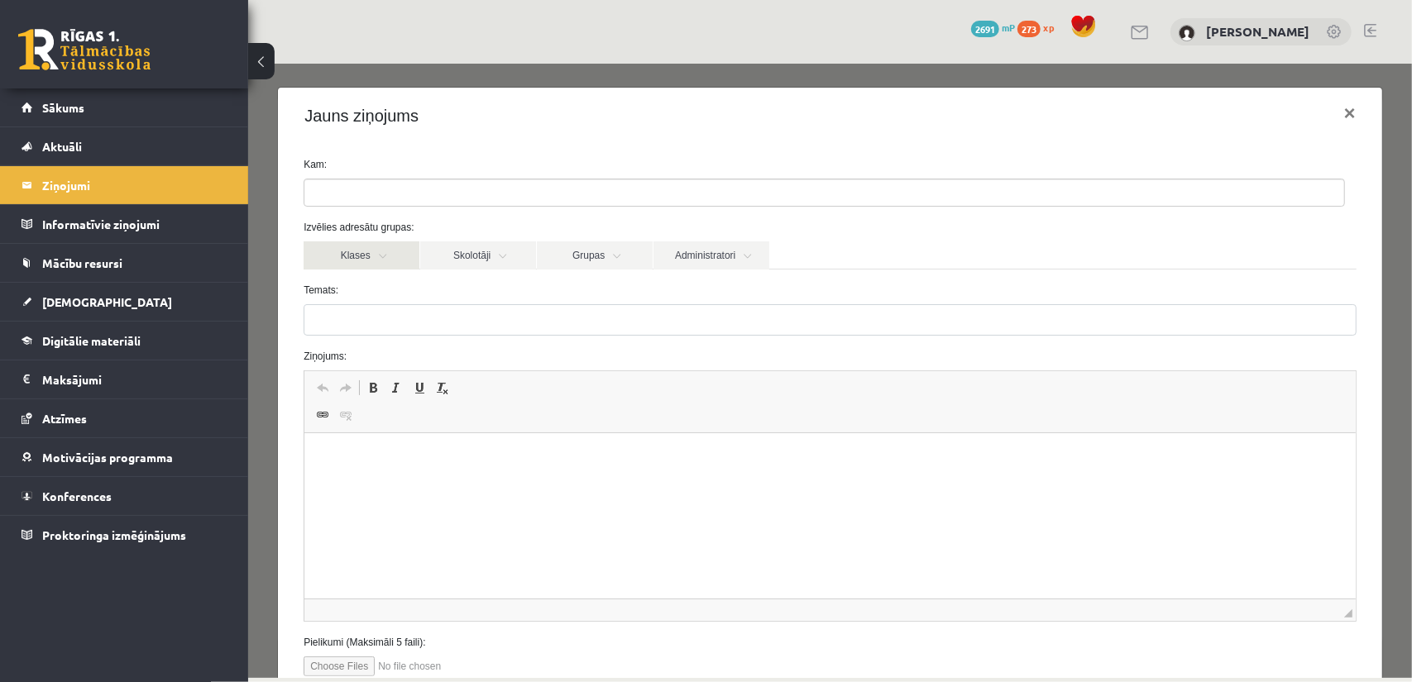
click at [390, 258] on link "Klases" at bounding box center [361, 255] width 116 height 28
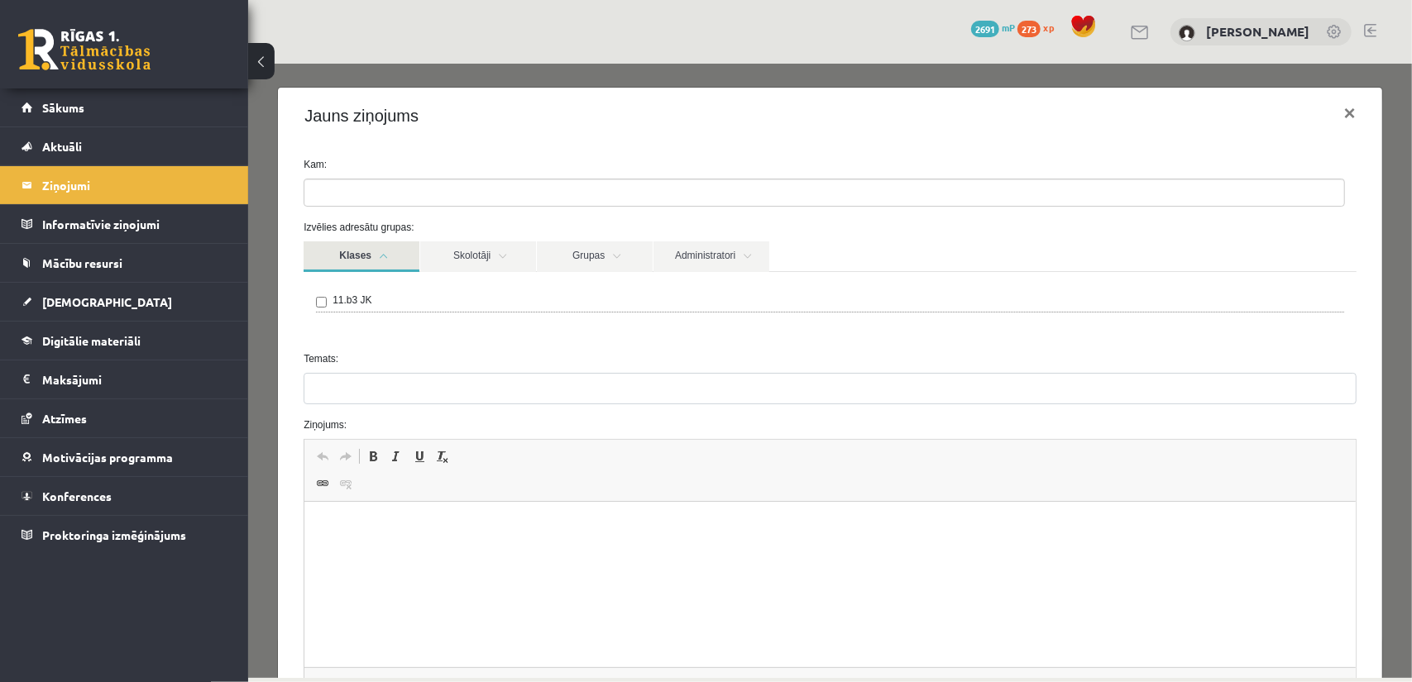
click at [392, 252] on link "Klases" at bounding box center [361, 256] width 116 height 31
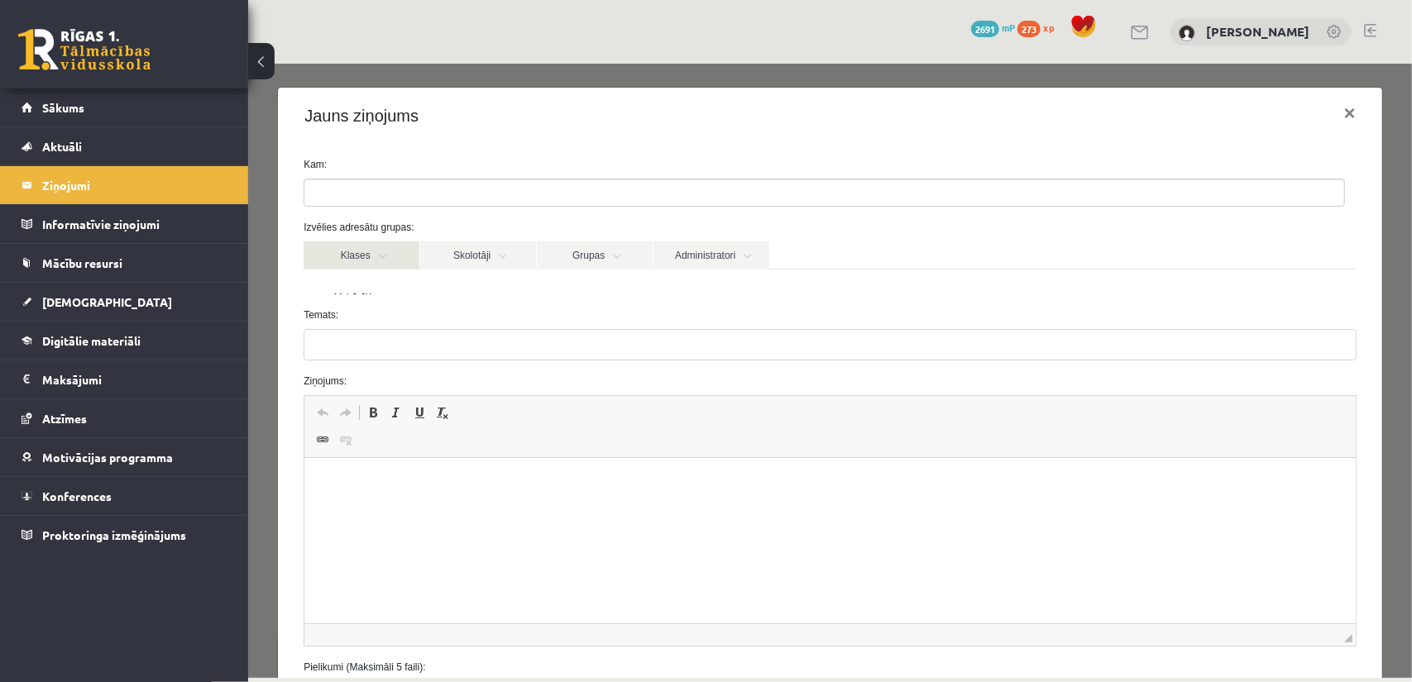
click at [380, 248] on link "Klases" at bounding box center [361, 255] width 116 height 28
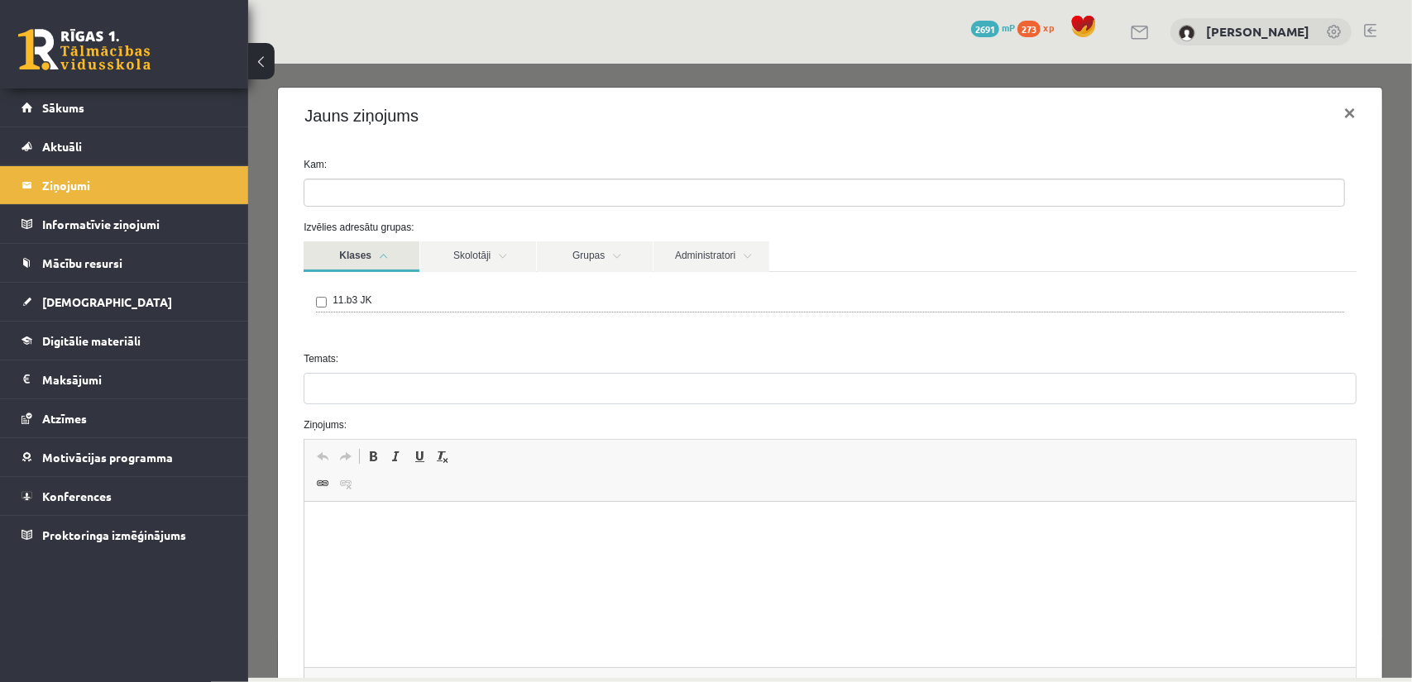
click at [380, 248] on link "Klases" at bounding box center [361, 256] width 116 height 31
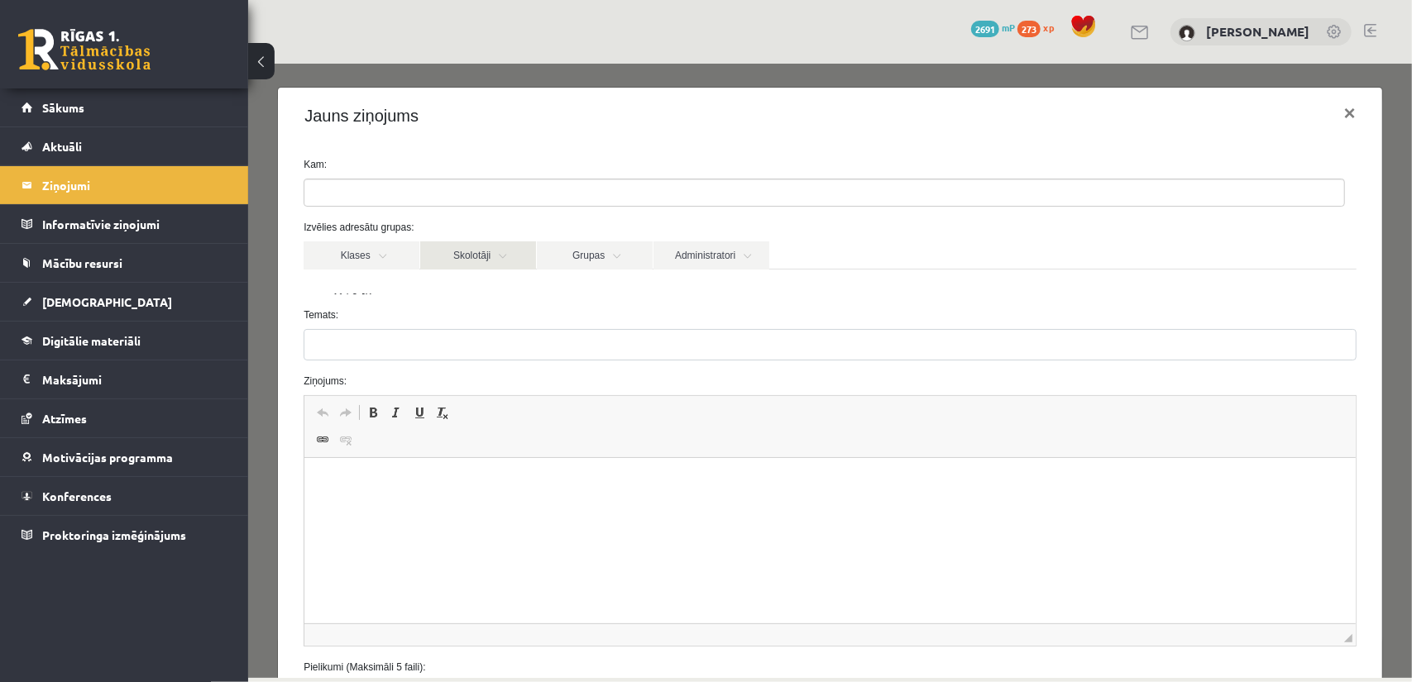
click at [460, 253] on link "Skolotāji" at bounding box center [477, 255] width 116 height 28
click at [463, 252] on link "Skolotāji" at bounding box center [477, 255] width 116 height 28
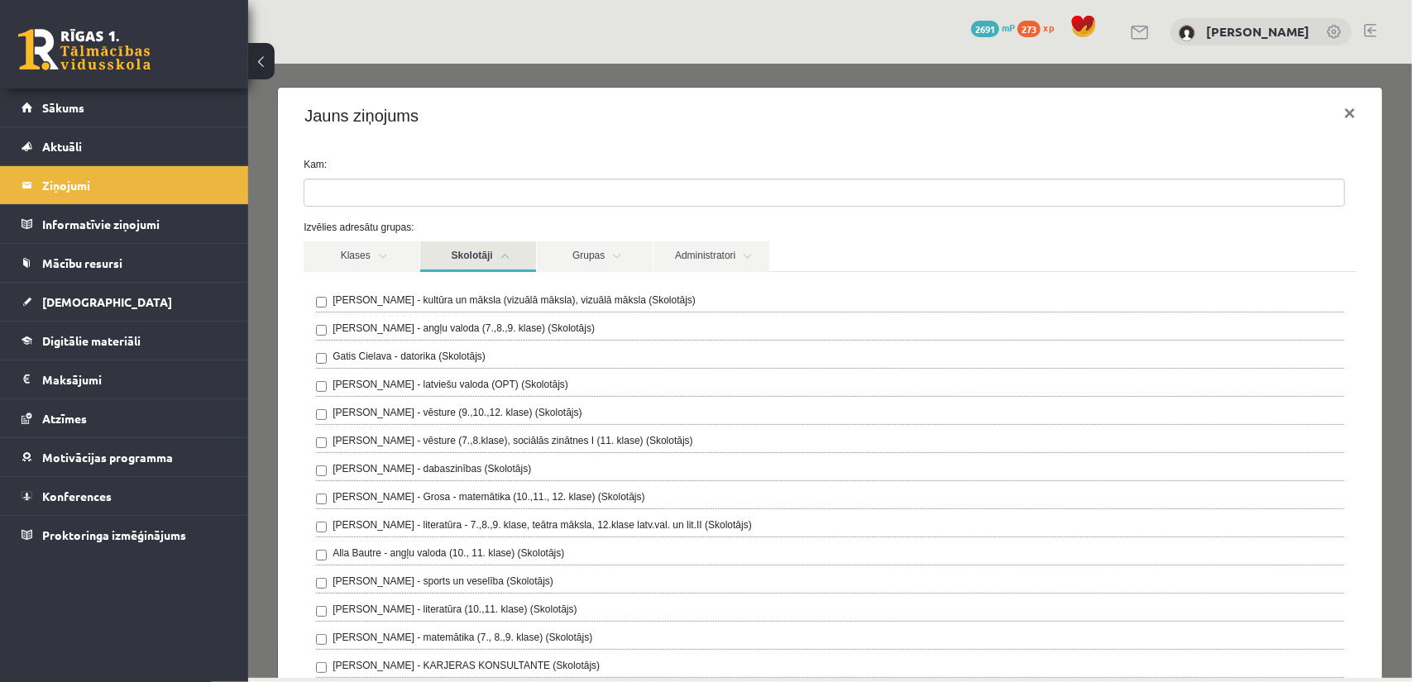
click at [492, 250] on link "Skolotāji" at bounding box center [477, 256] width 116 height 31
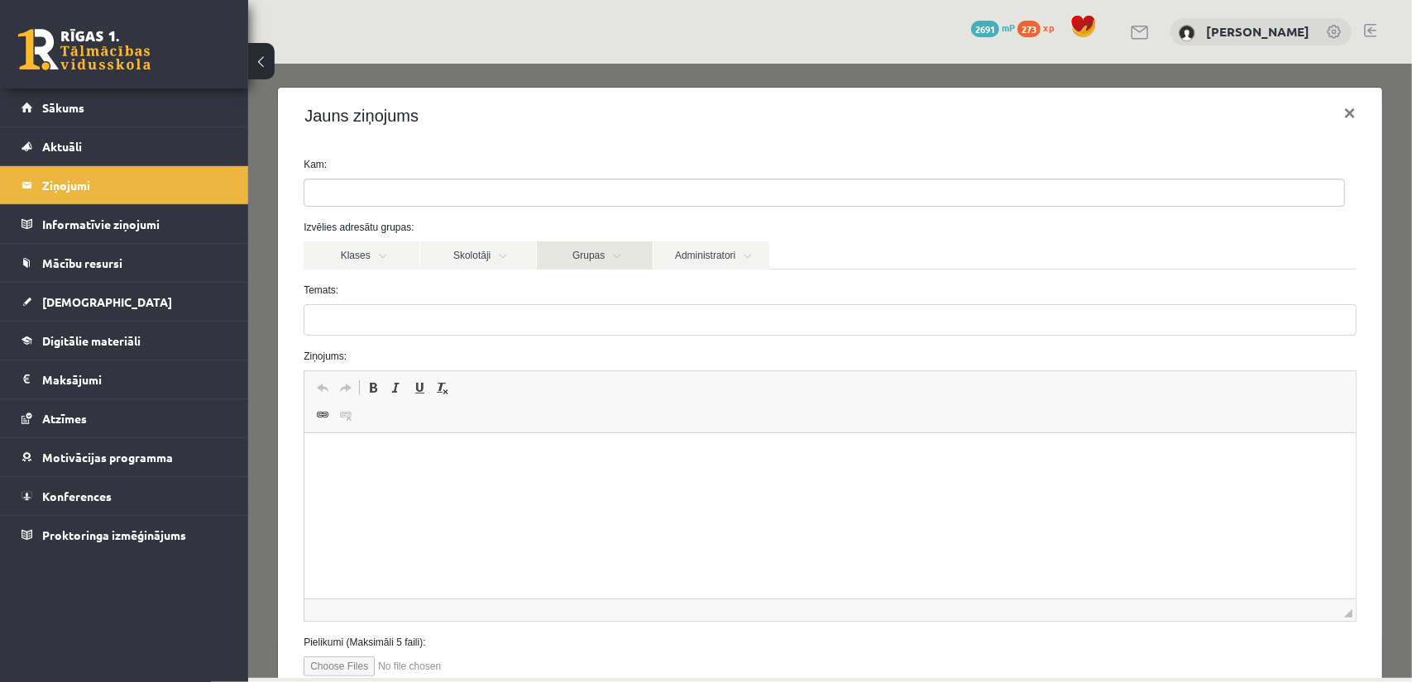
click at [563, 245] on link "Grupas" at bounding box center [594, 255] width 116 height 28
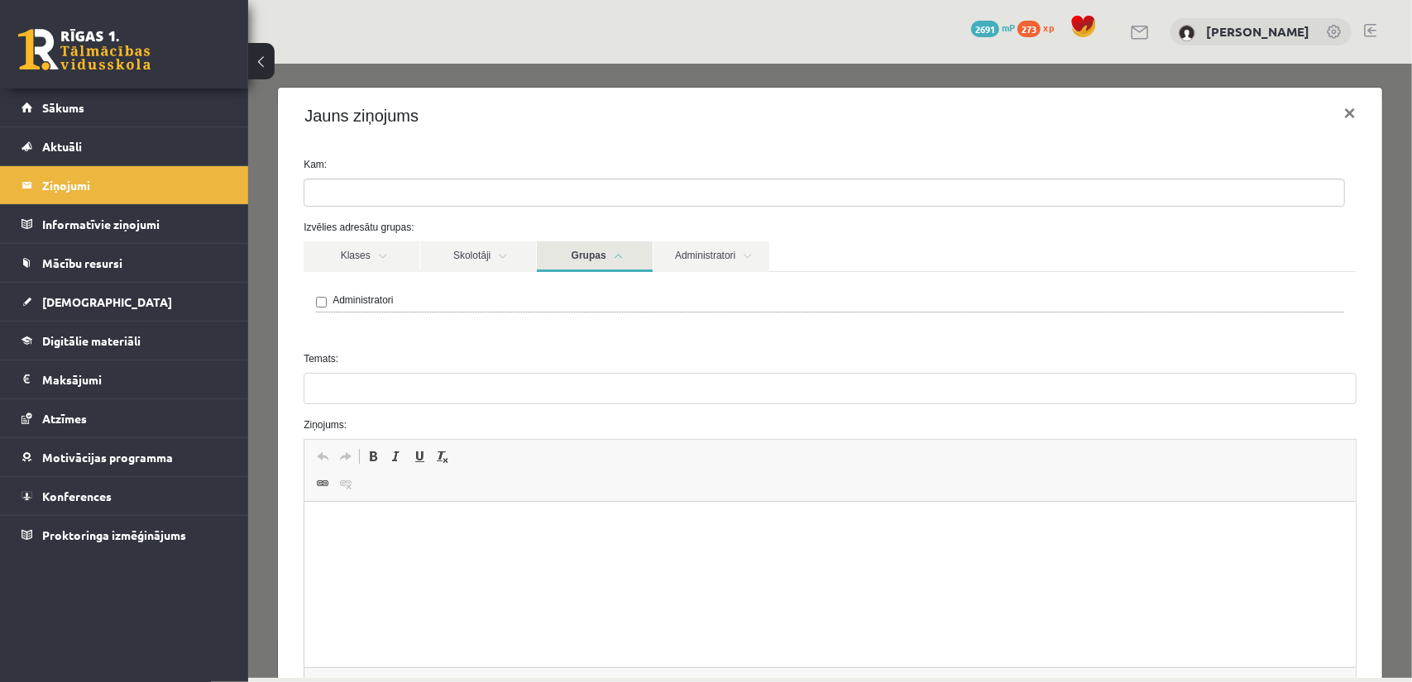
click at [563, 245] on link "Grupas" at bounding box center [594, 256] width 116 height 31
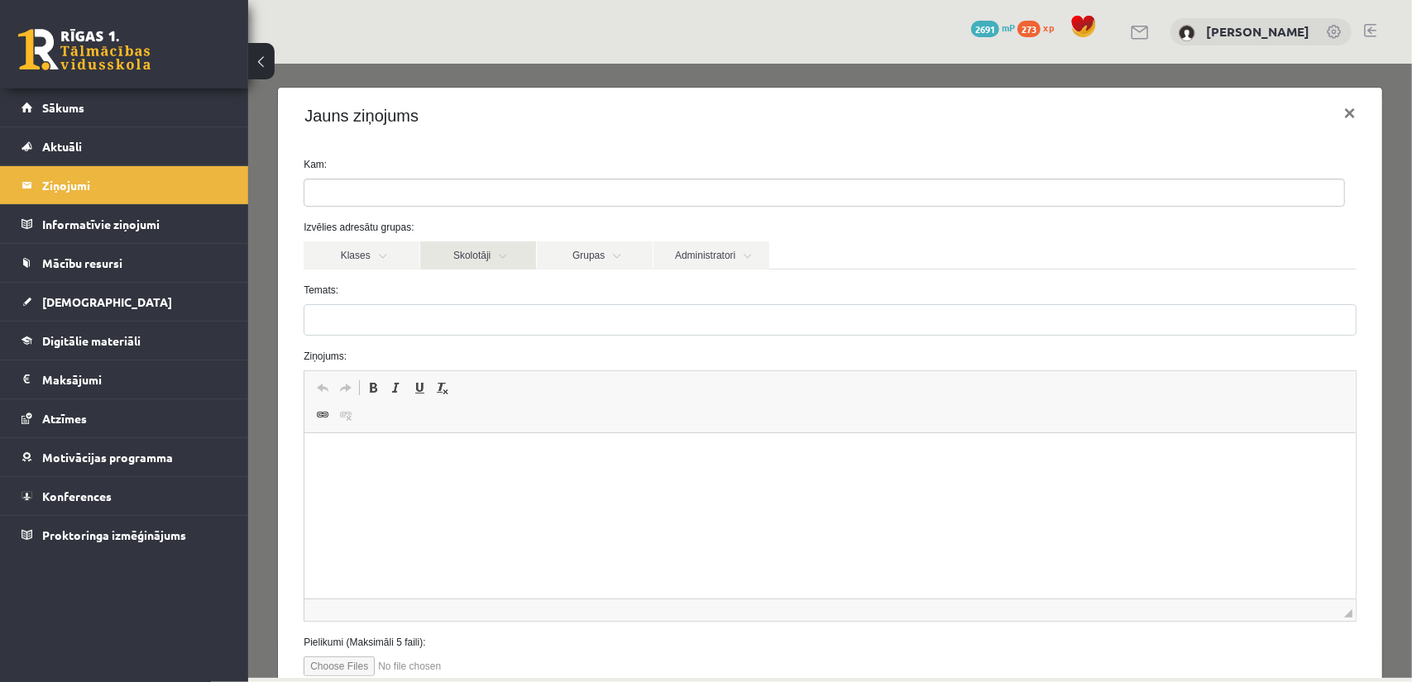
click at [477, 245] on link "Skolotāji" at bounding box center [477, 255] width 116 height 28
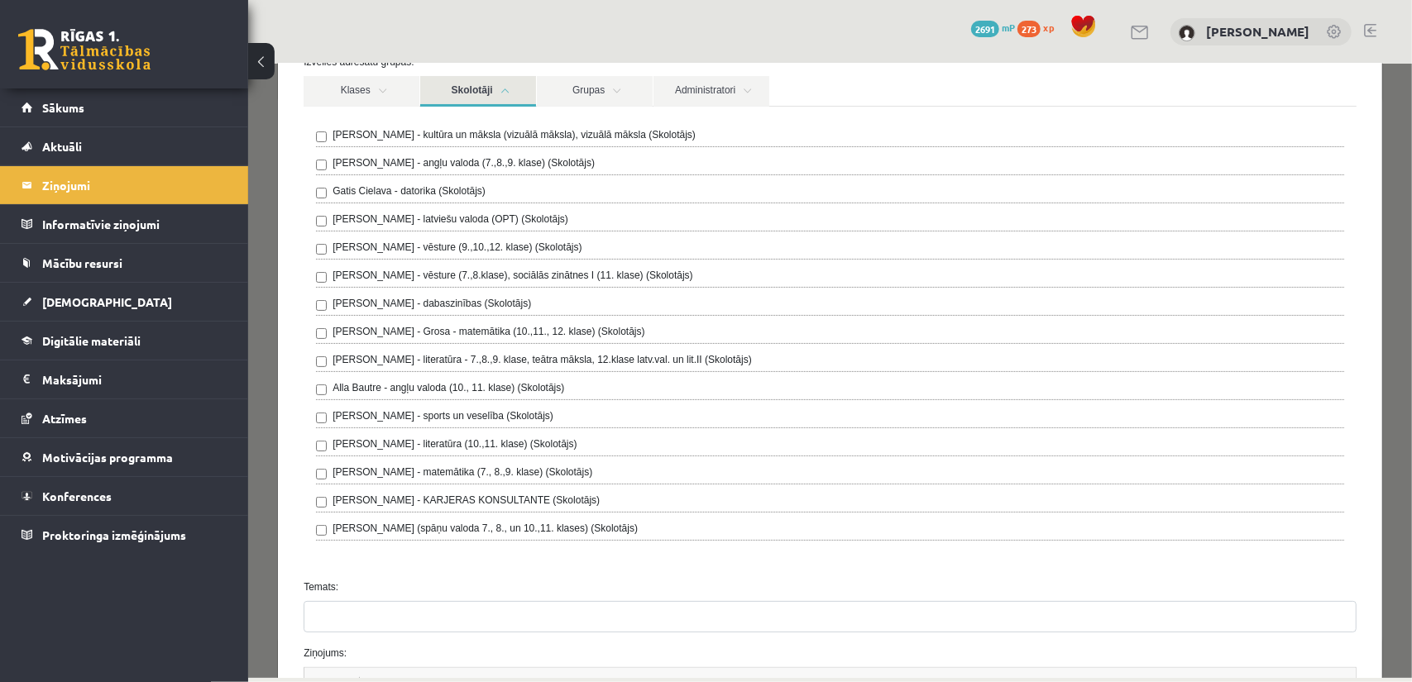
scroll to position [83, 0]
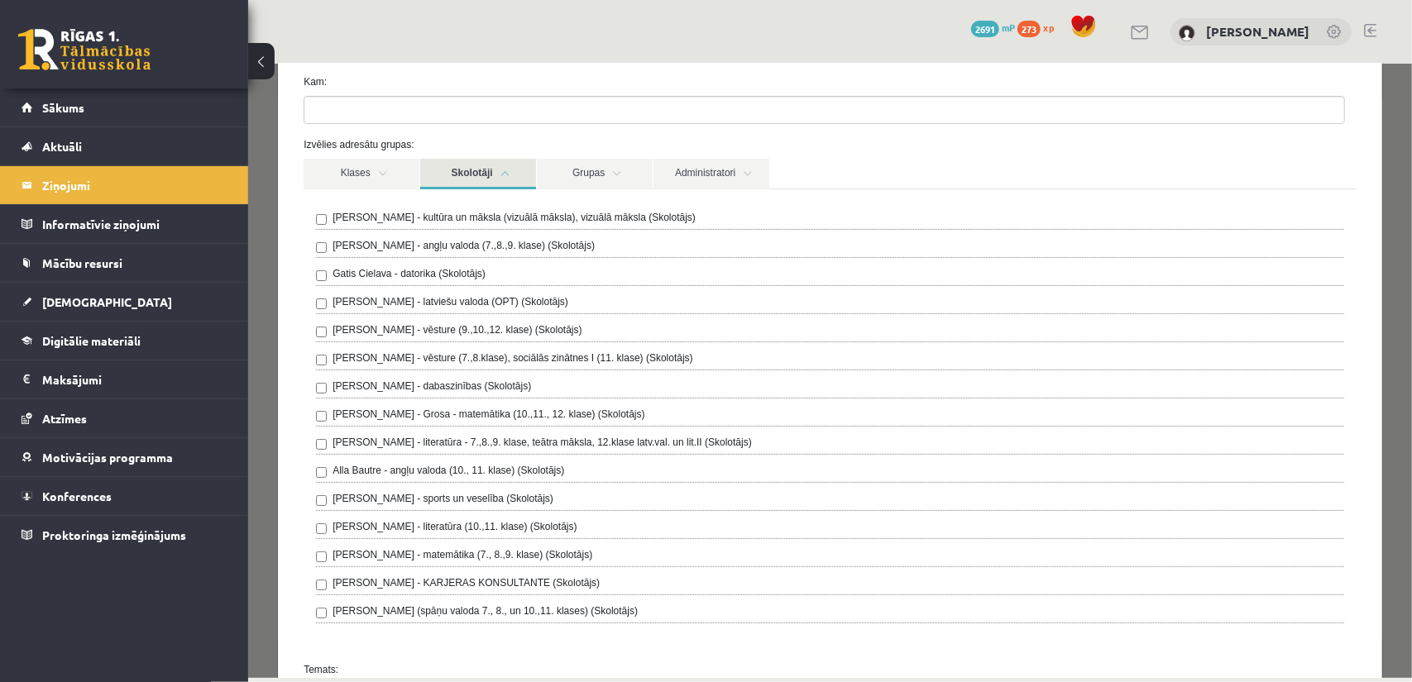
click at [496, 167] on link "Skolotāji" at bounding box center [477, 173] width 116 height 31
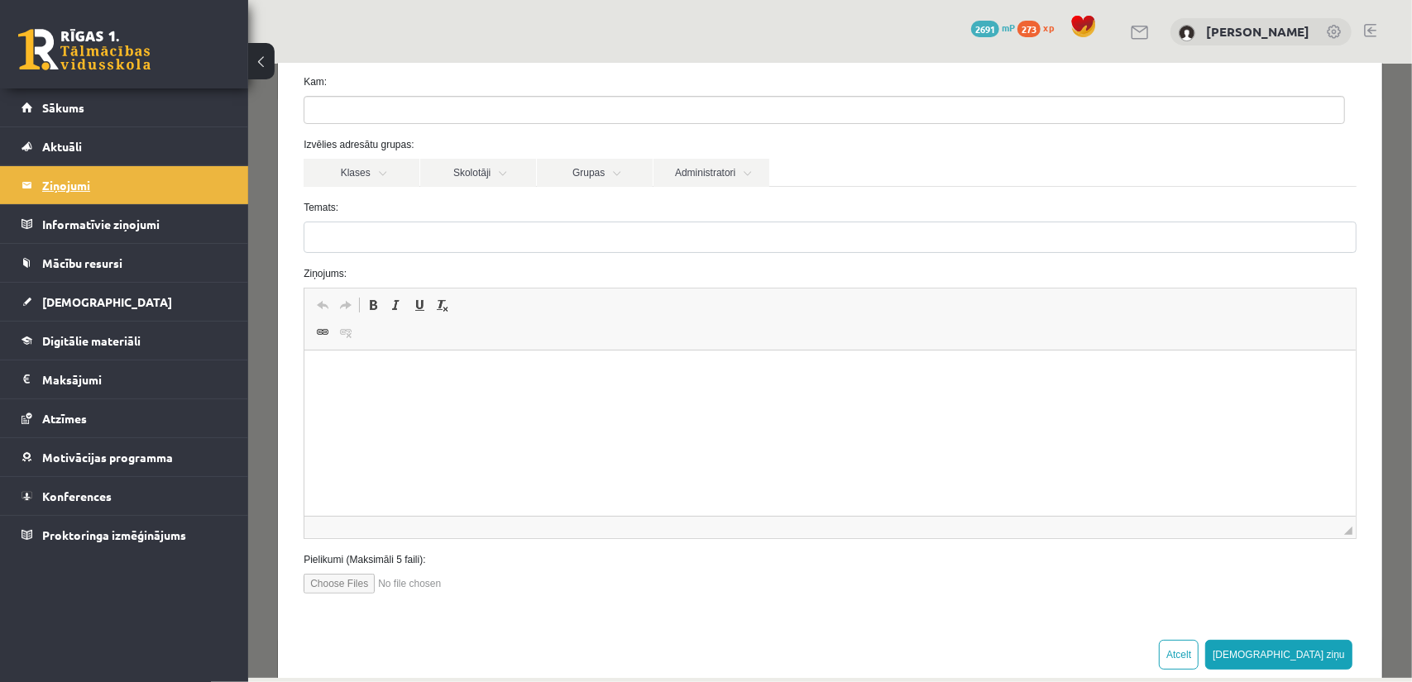
click at [121, 186] on legend "Ziņojumi 0" at bounding box center [134, 185] width 185 height 38
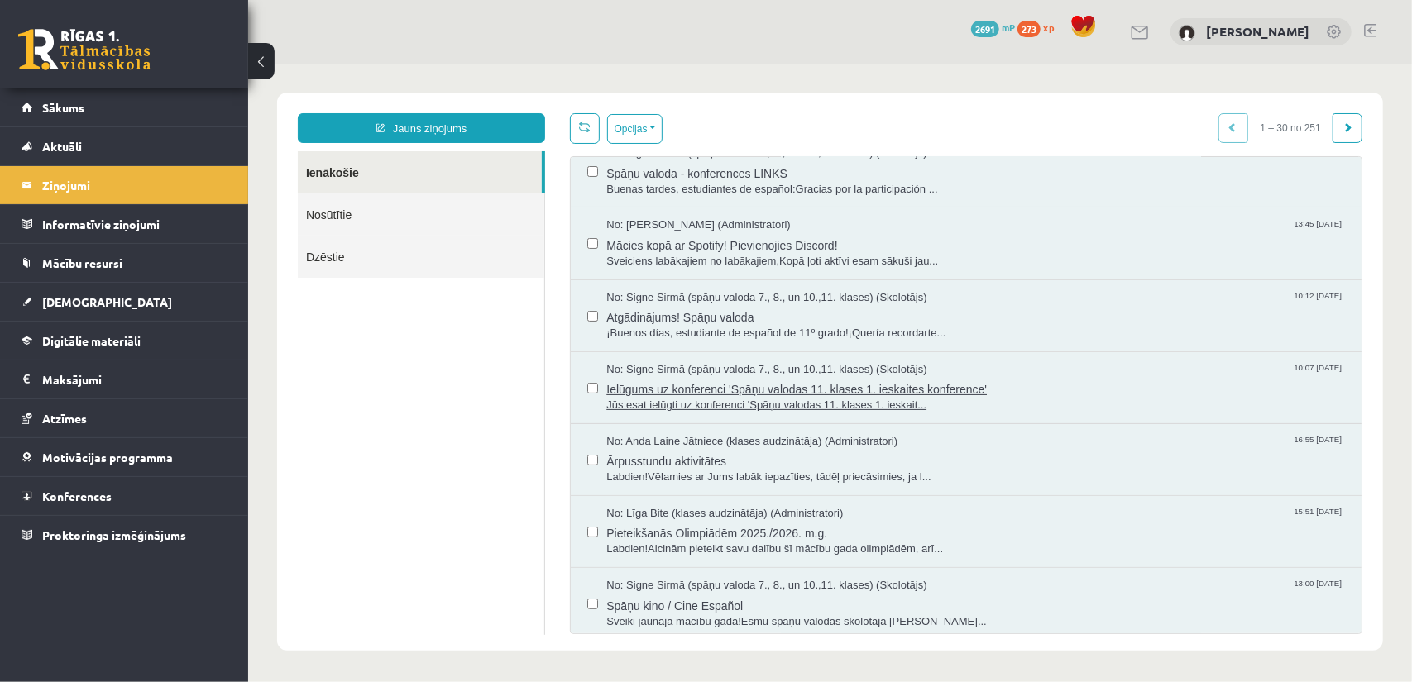
scroll to position [0, 0]
click at [795, 474] on span "Labdien!Vēlamies ar Jums labāk iepazīties, tādēļ priecāsimies, ja l..." at bounding box center [974, 477] width 738 height 16
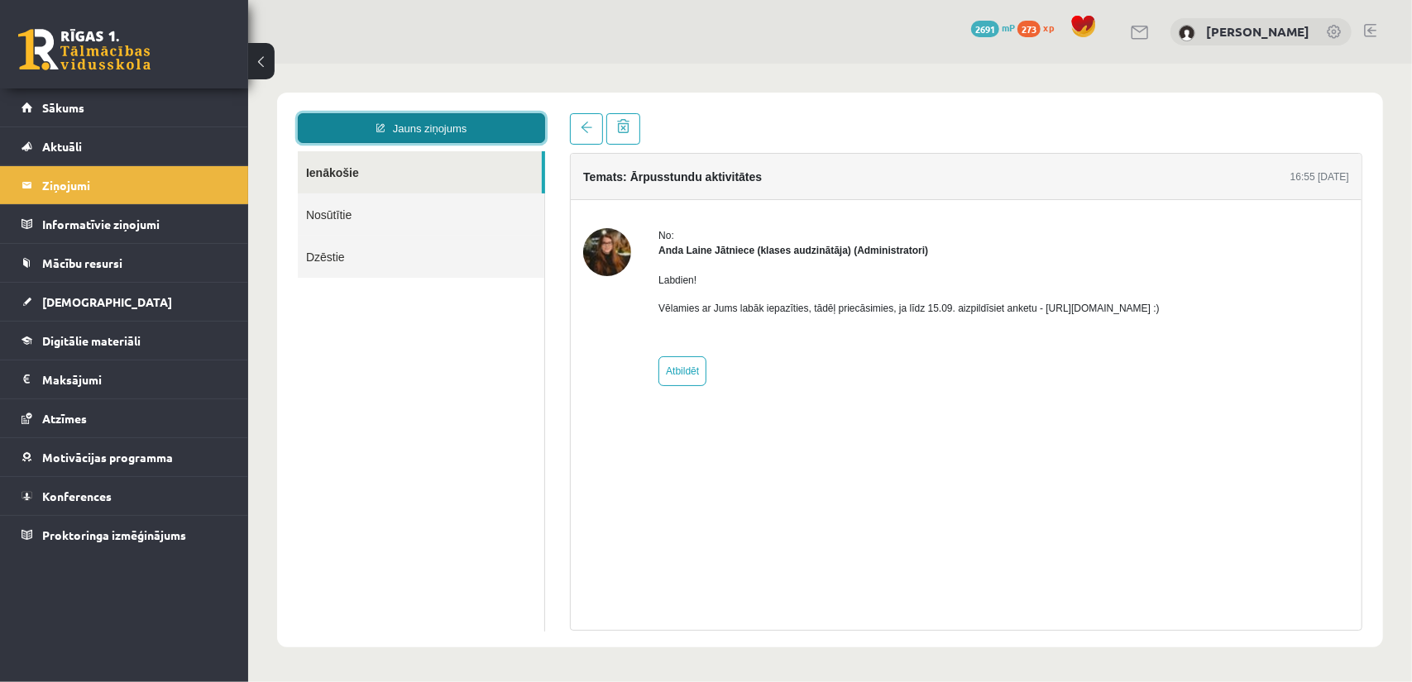
click at [494, 139] on link "Jauns ziņojums" at bounding box center [420, 127] width 247 height 30
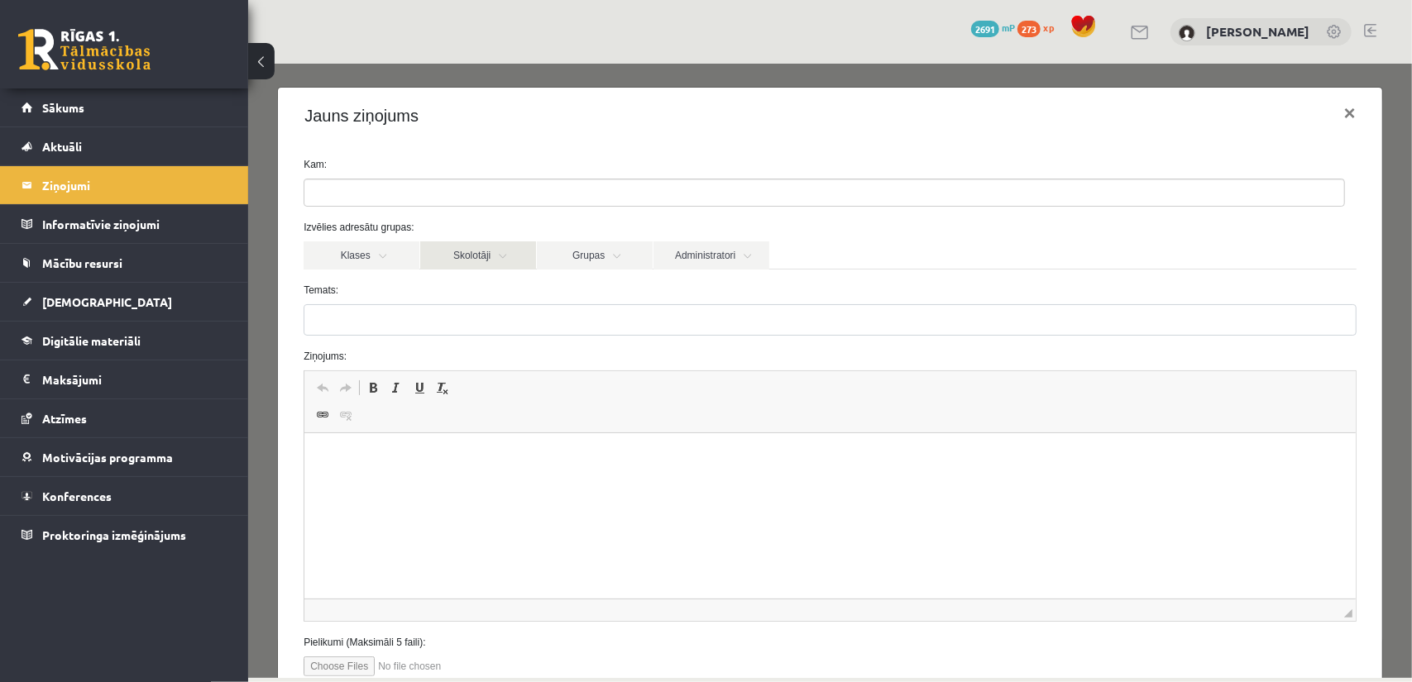
click at [476, 258] on link "Skolotāji" at bounding box center [477, 255] width 116 height 28
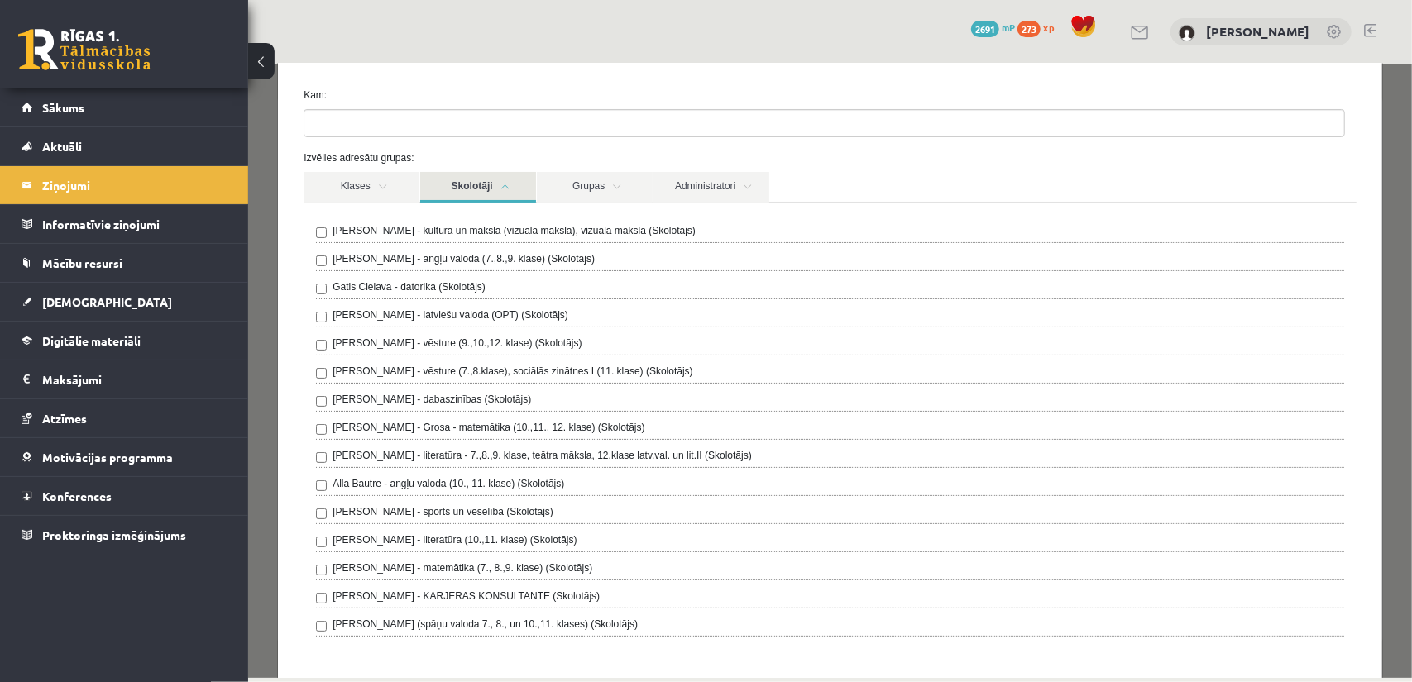
scroll to position [83, 0]
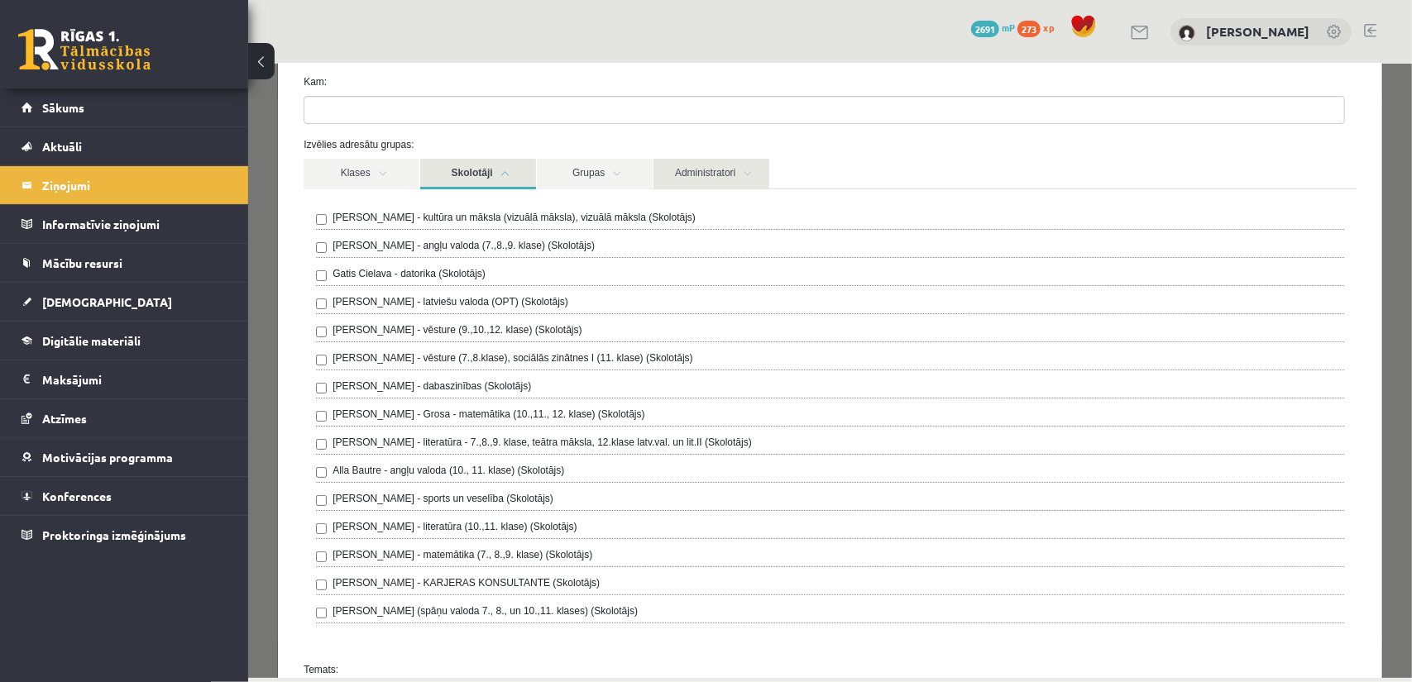
click at [689, 158] on link "Administratori" at bounding box center [710, 173] width 116 height 31
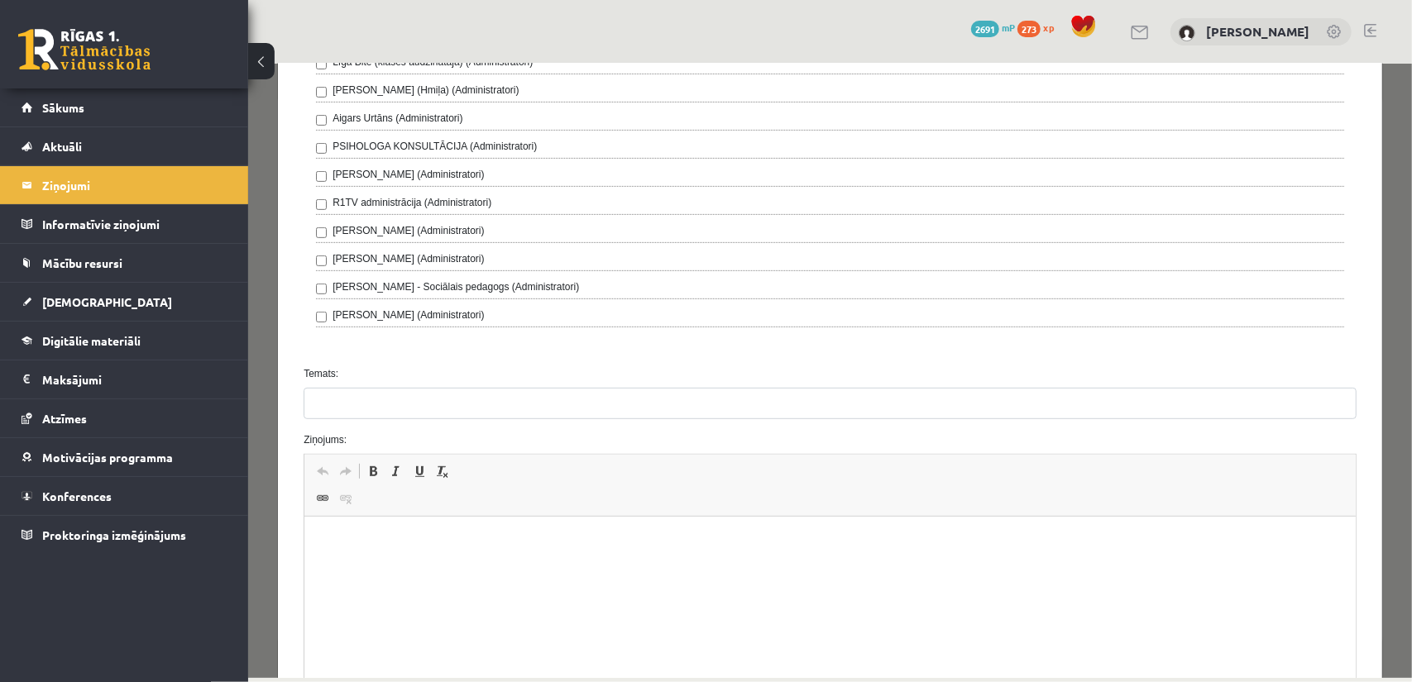
scroll to position [496, 0]
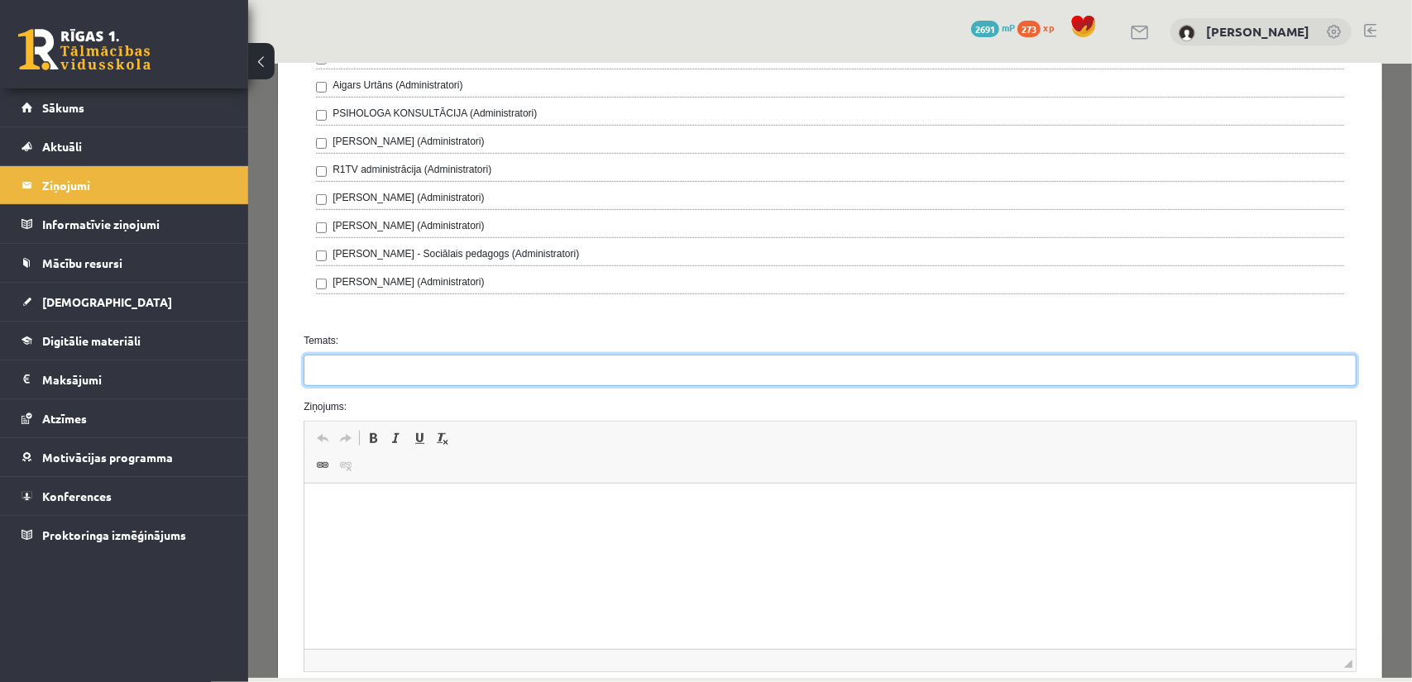
click at [366, 354] on input "Temats:" at bounding box center [829, 369] width 1053 height 31
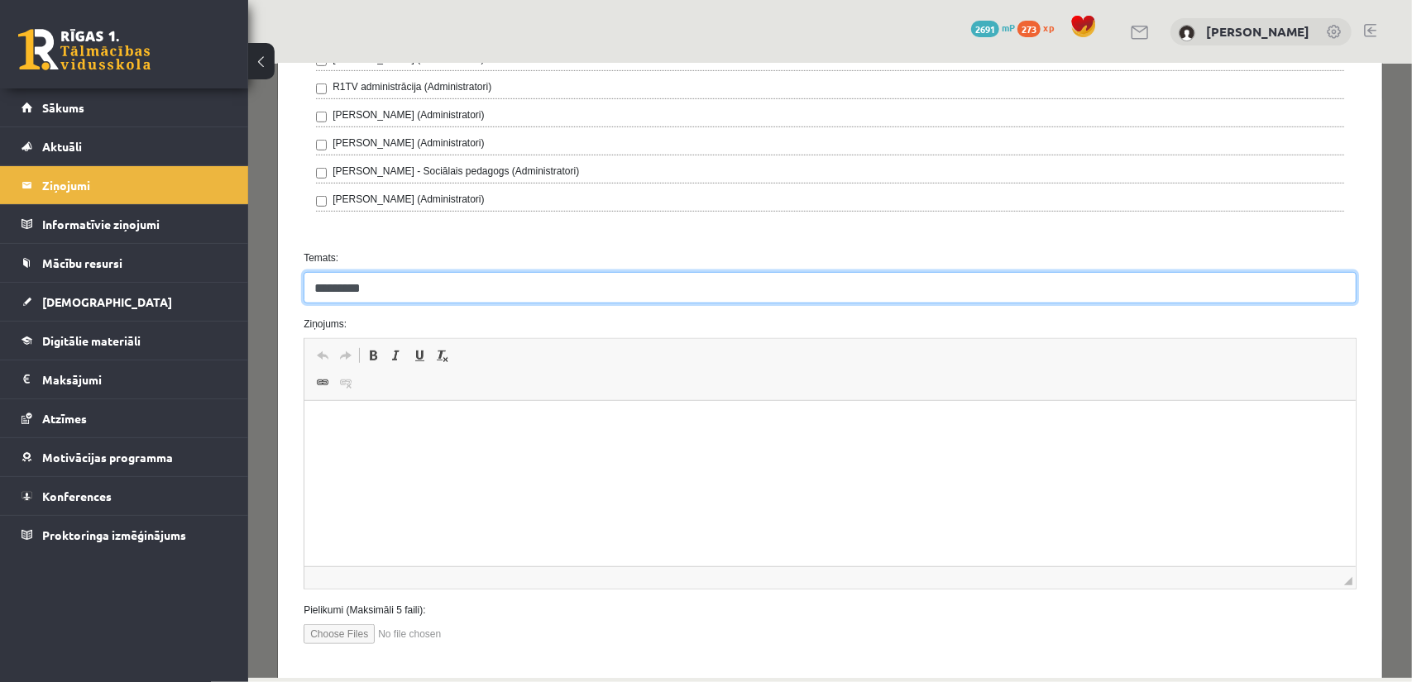
type input "*********"
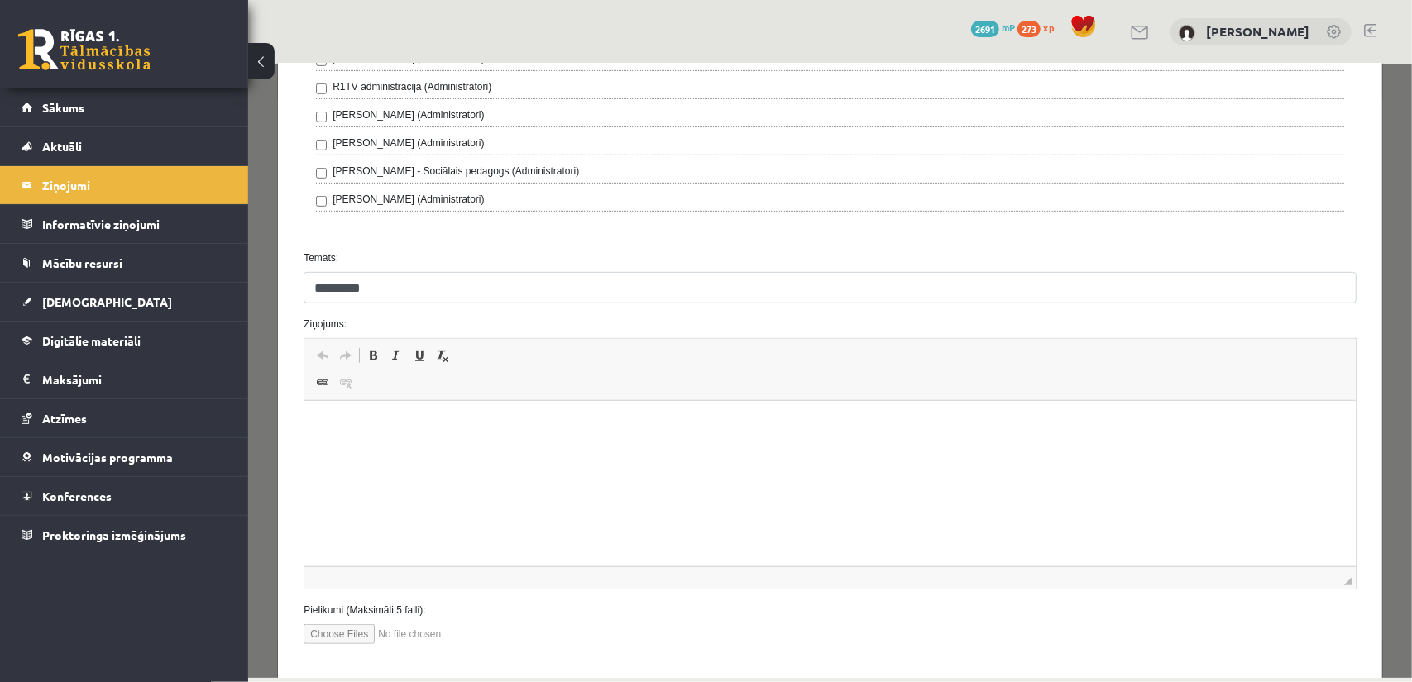
click at [366, 430] on p "Editor, wiswyg-editor-47433847705360-1758267609-951" at bounding box center [830, 426] width 1018 height 17
drag, startPoint x: 428, startPoint y: 428, endPoint x: 391, endPoint y: 425, distance: 36.5
click at [395, 432] on p "**********" at bounding box center [824, 426] width 1007 height 17
drag, startPoint x: 495, startPoint y: 433, endPoint x: 473, endPoint y: 433, distance: 22.3
click at [473, 433] on p "**********" at bounding box center [824, 426] width 1007 height 17
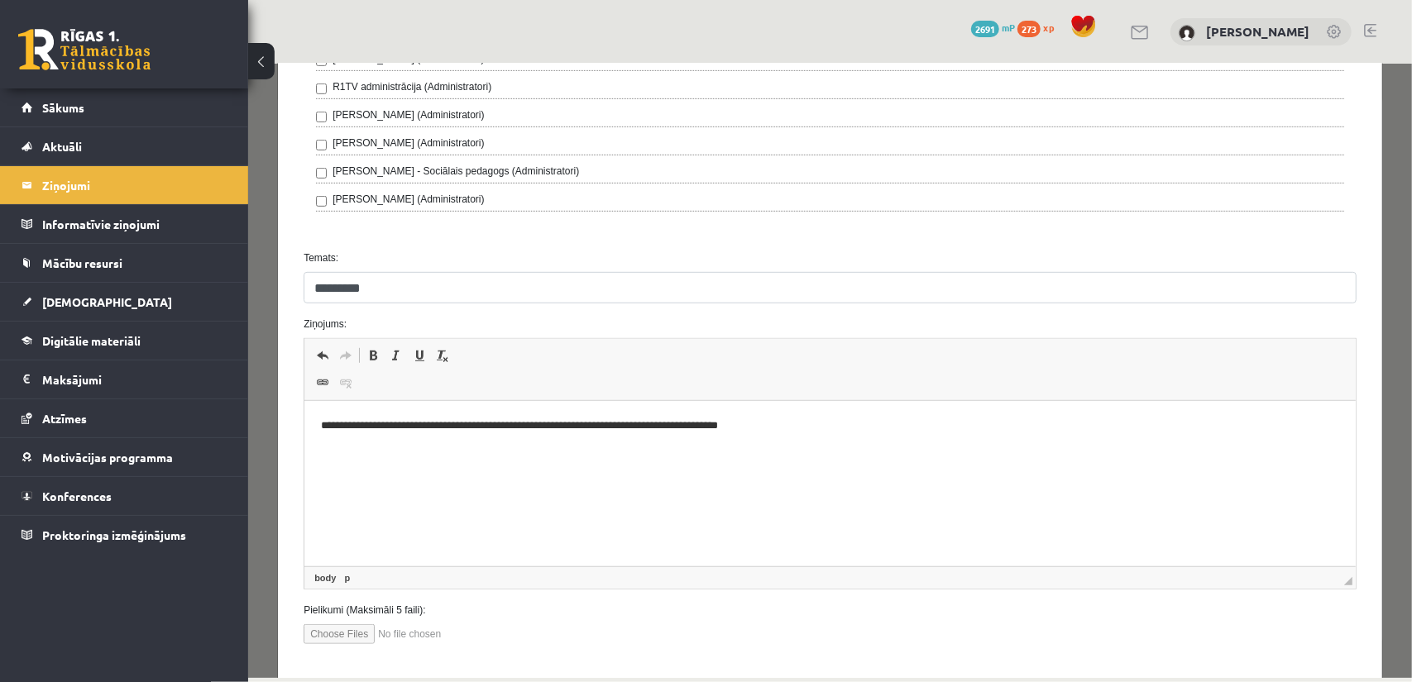
click at [819, 412] on html "**********" at bounding box center [829, 426] width 1051 height 50
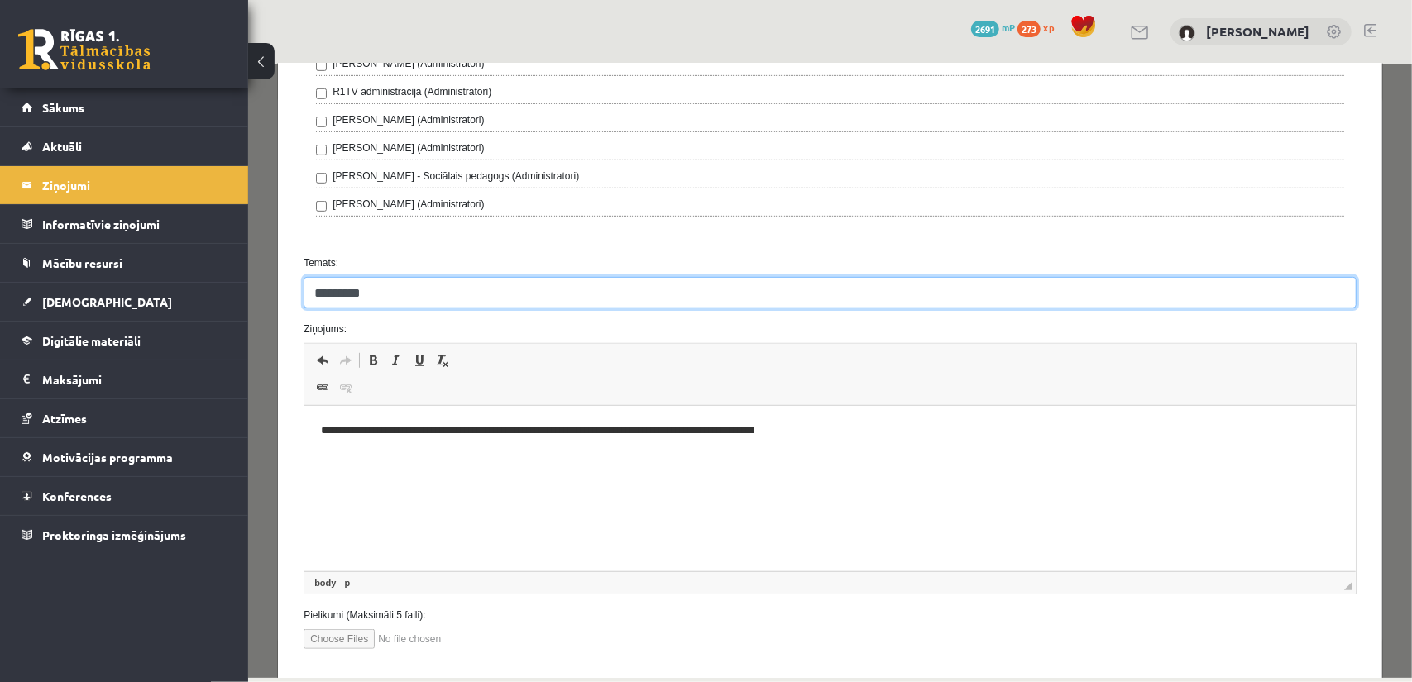
click at [394, 282] on input "*********" at bounding box center [829, 291] width 1053 height 31
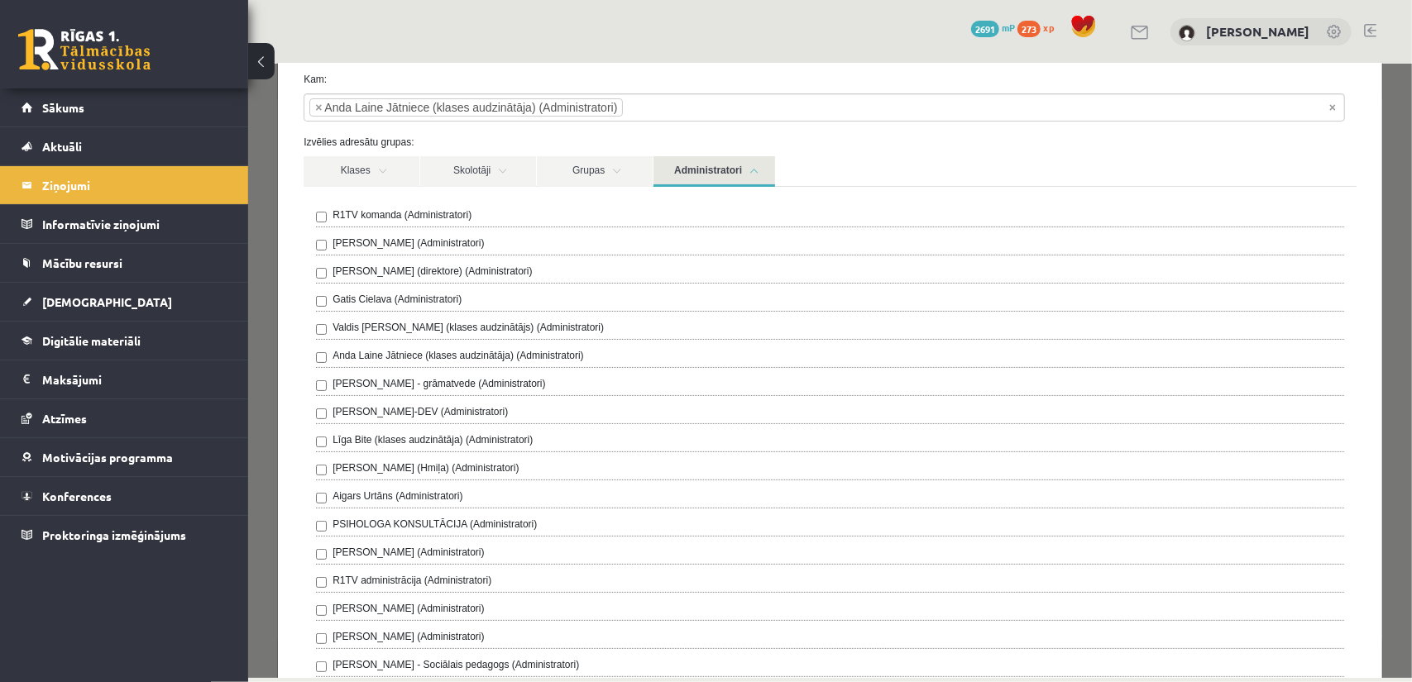
scroll to position [78, 0]
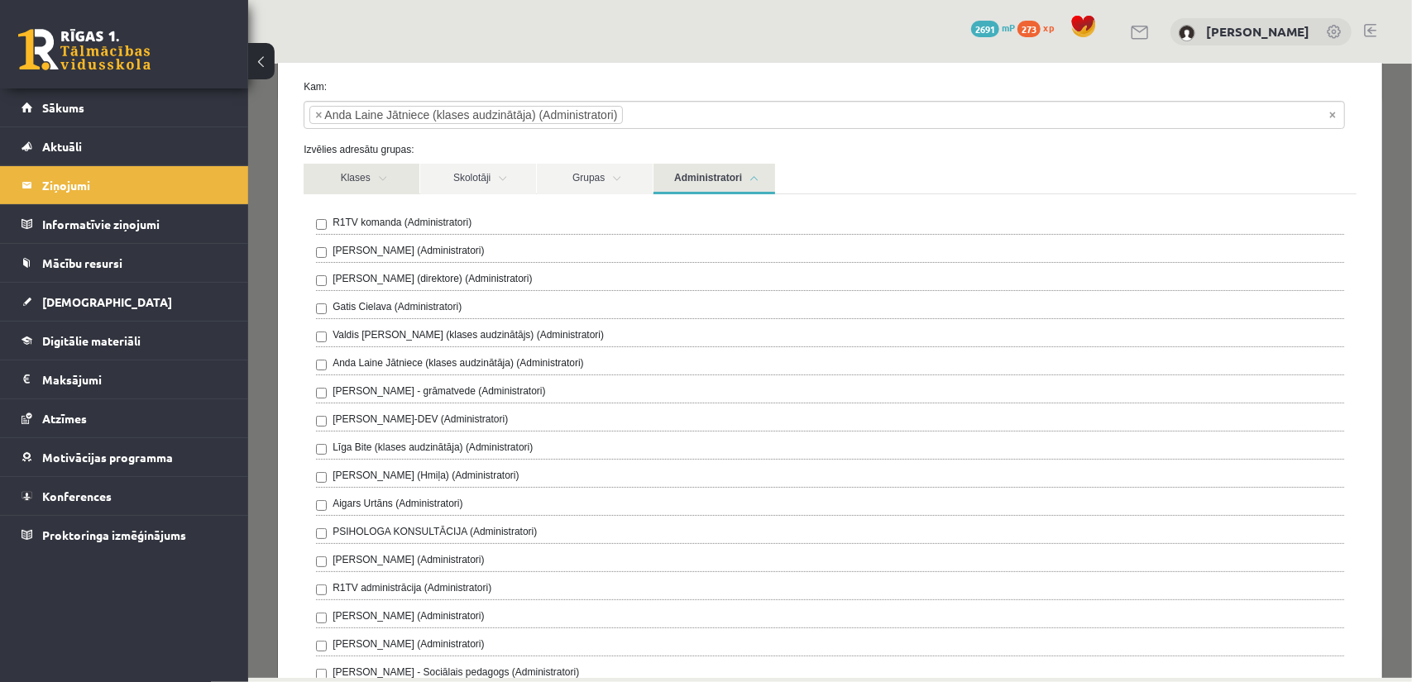
type input "**********"
click at [356, 179] on link "Klases" at bounding box center [361, 178] width 116 height 31
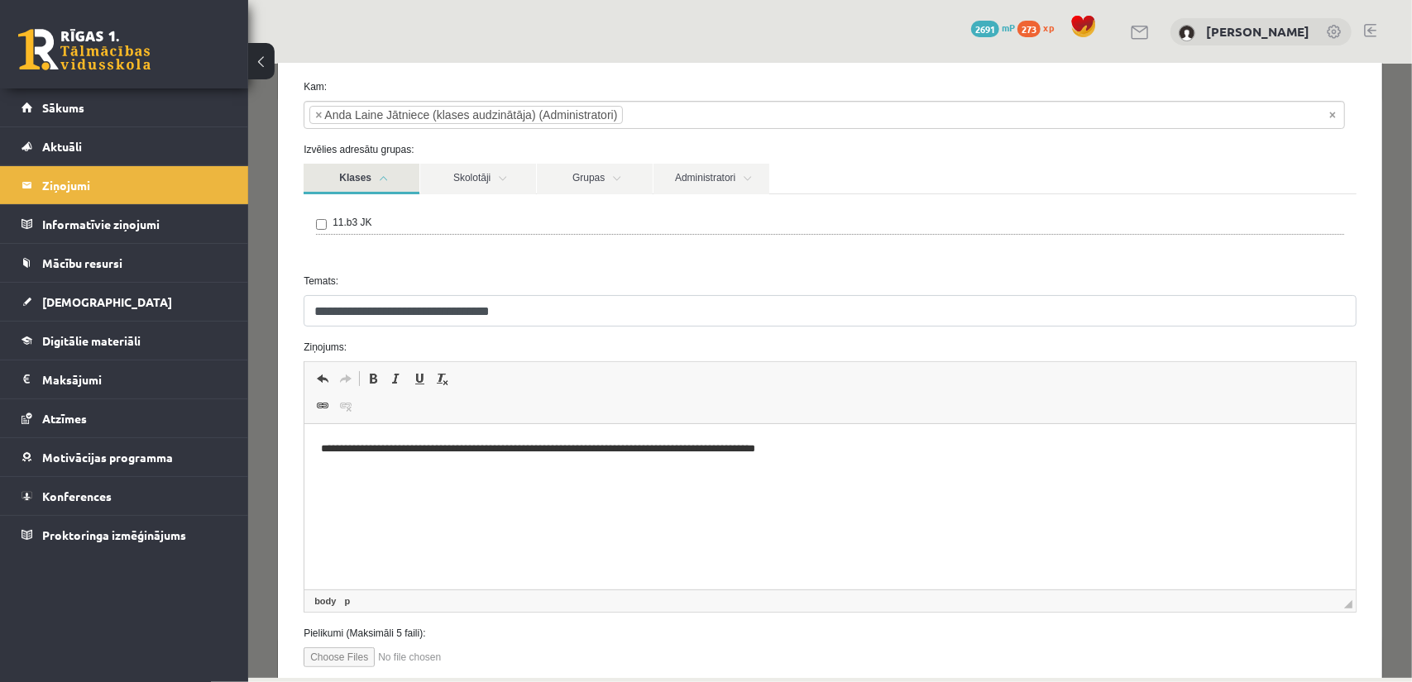
click at [356, 179] on link "Klases" at bounding box center [361, 178] width 116 height 31
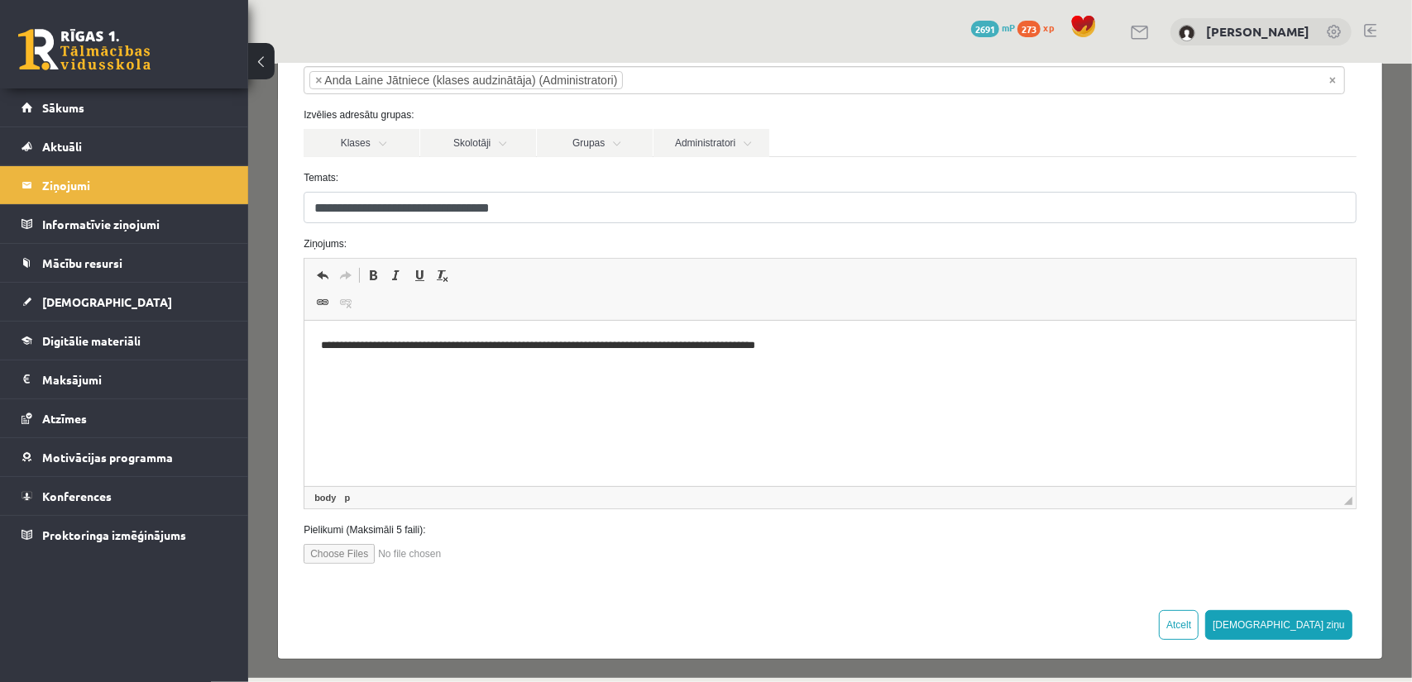
scroll to position [116, 0]
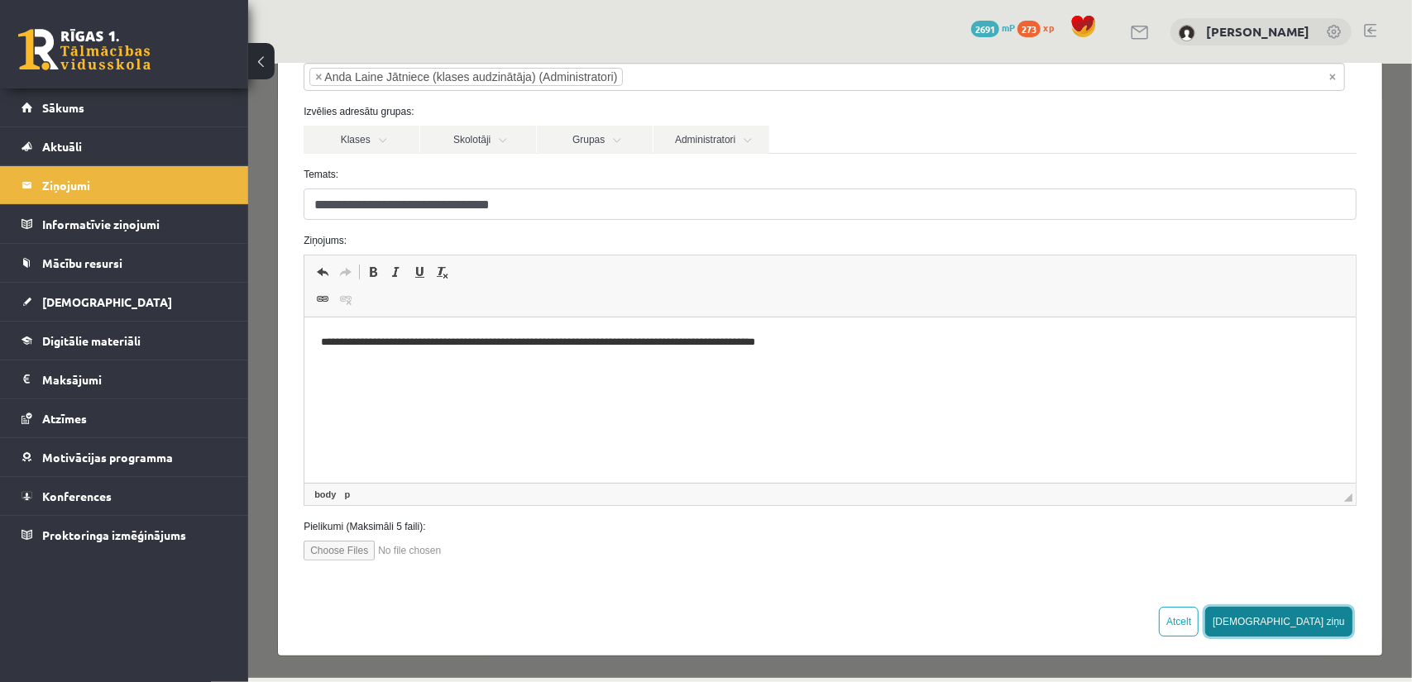
click at [1330, 622] on button "Sūtīt ziņu" at bounding box center [1277, 621] width 147 height 30
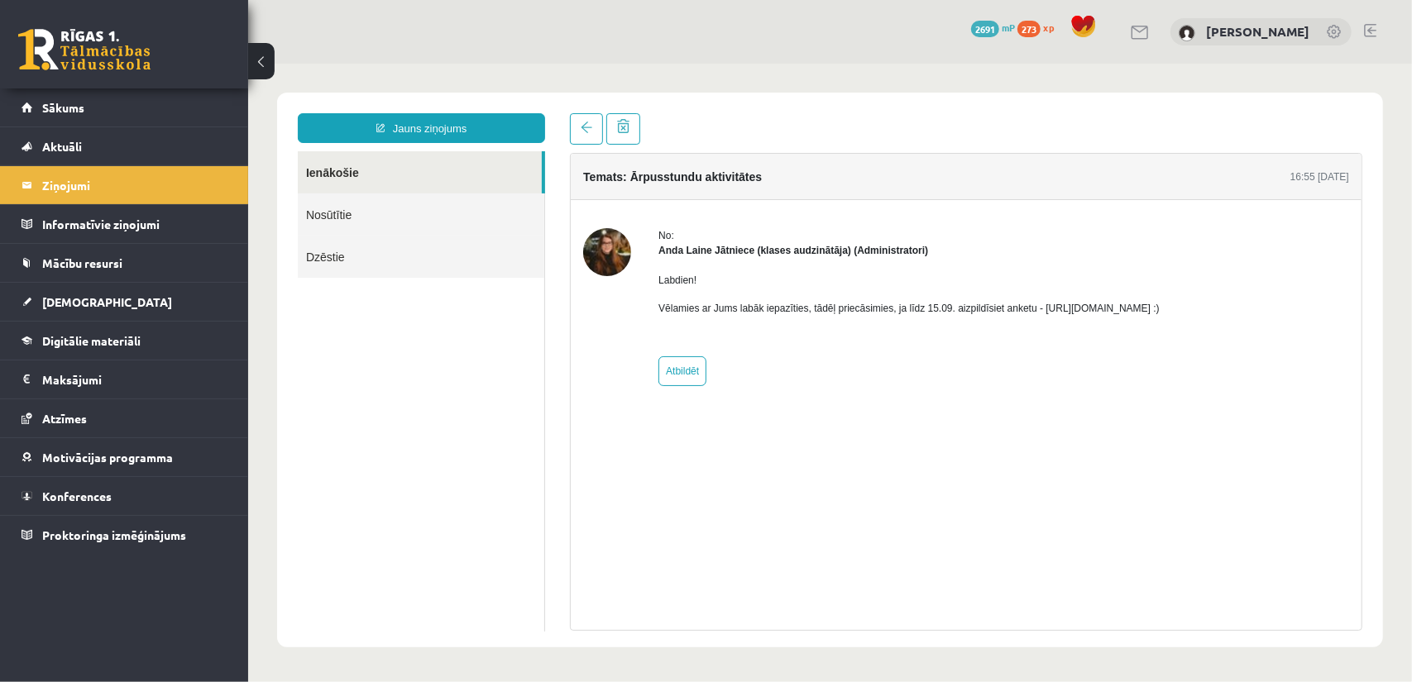
scroll to position [0, 0]
click at [103, 122] on link "Sākums" at bounding box center [125, 107] width 206 height 38
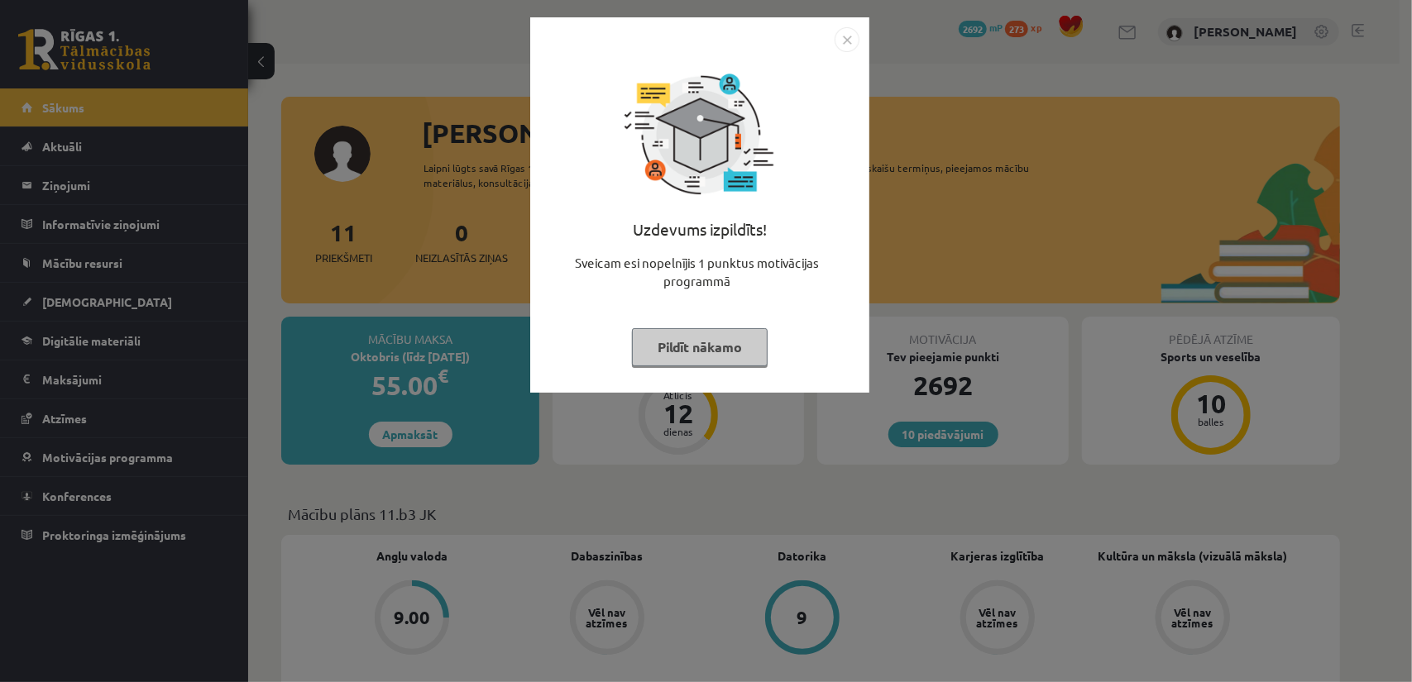
click at [853, 43] on img "Close" at bounding box center [846, 39] width 25 height 25
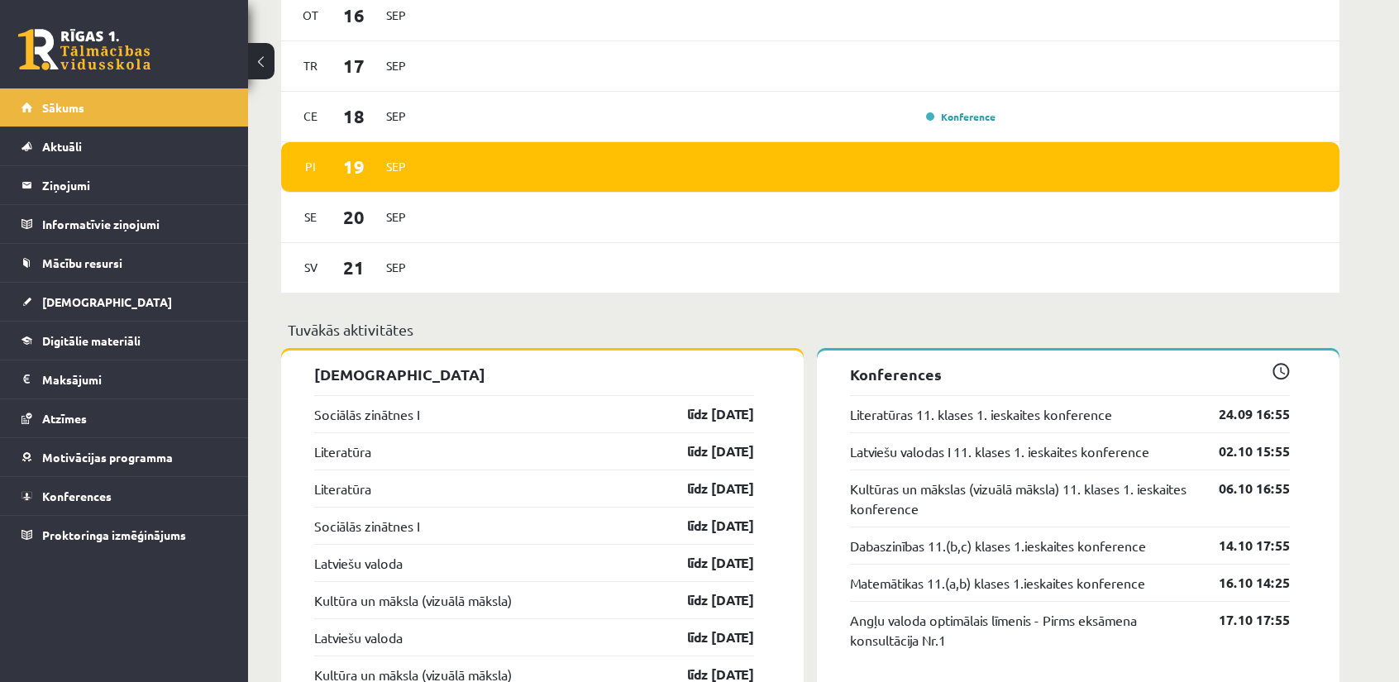
scroll to position [1240, 0]
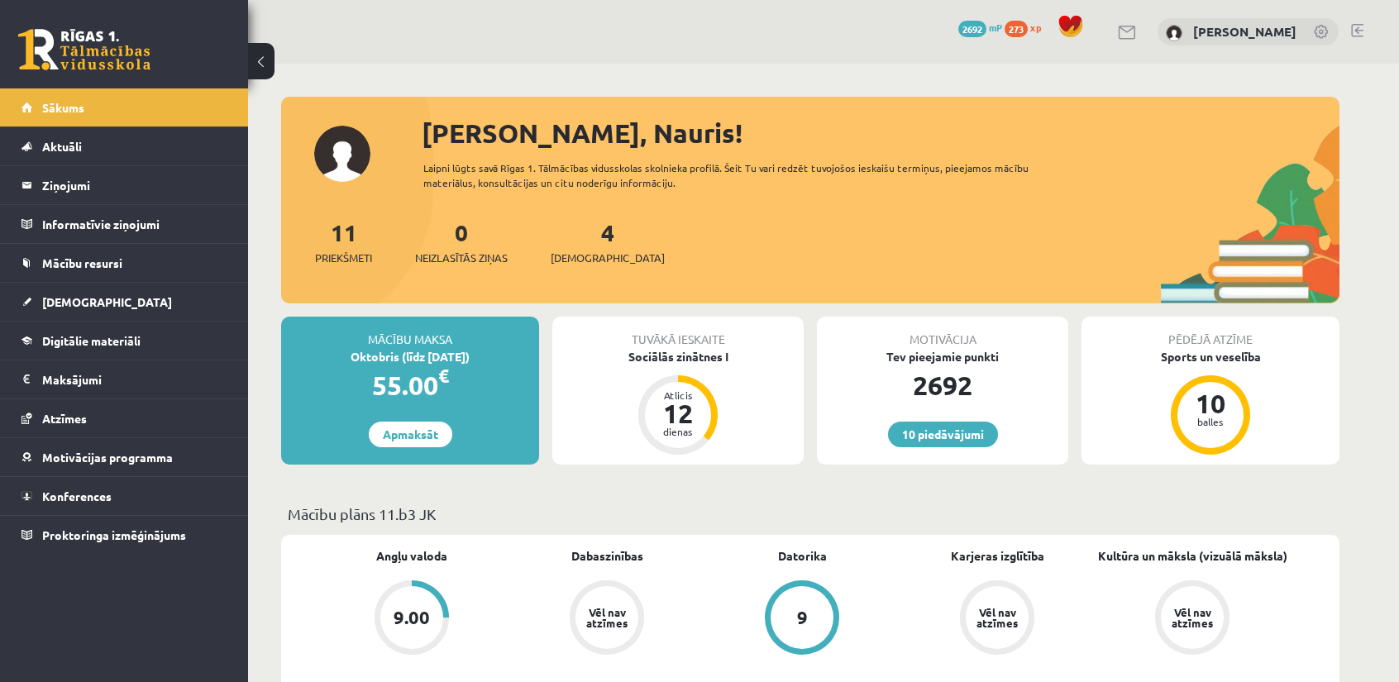
scroll to position [1240, 0]
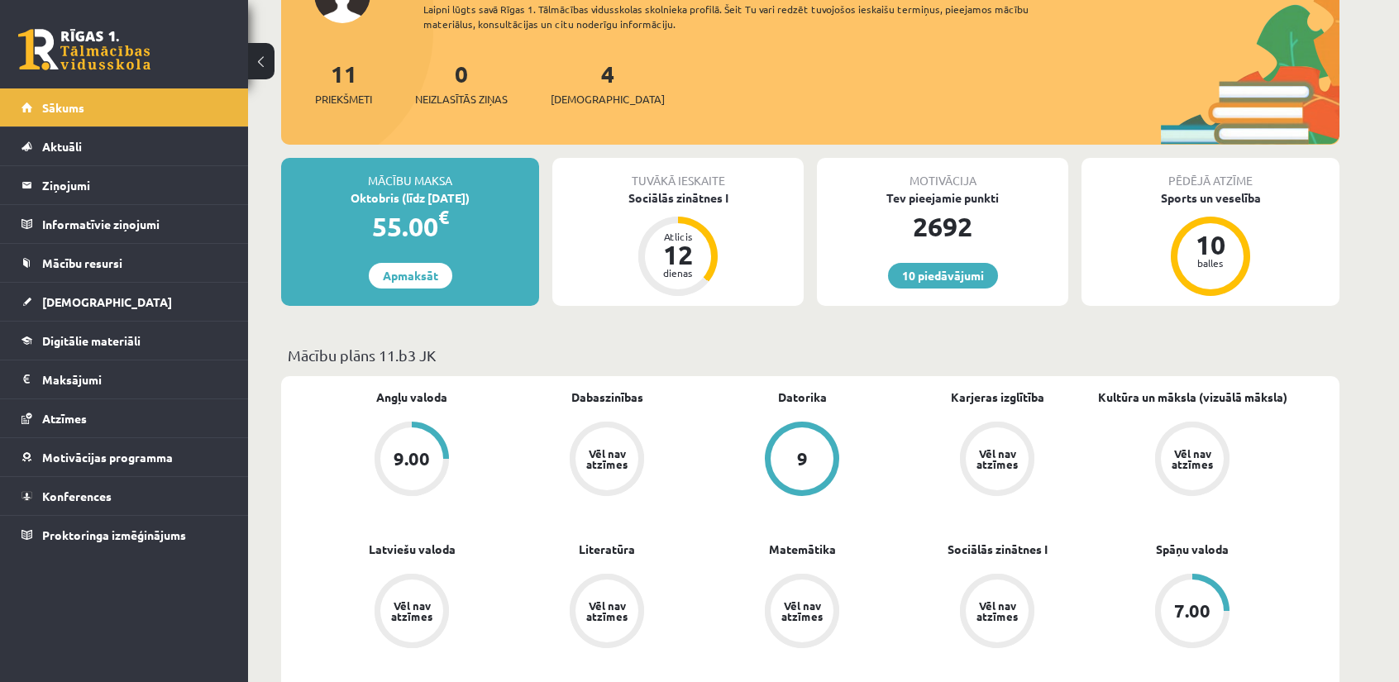
scroll to position [165, 0]
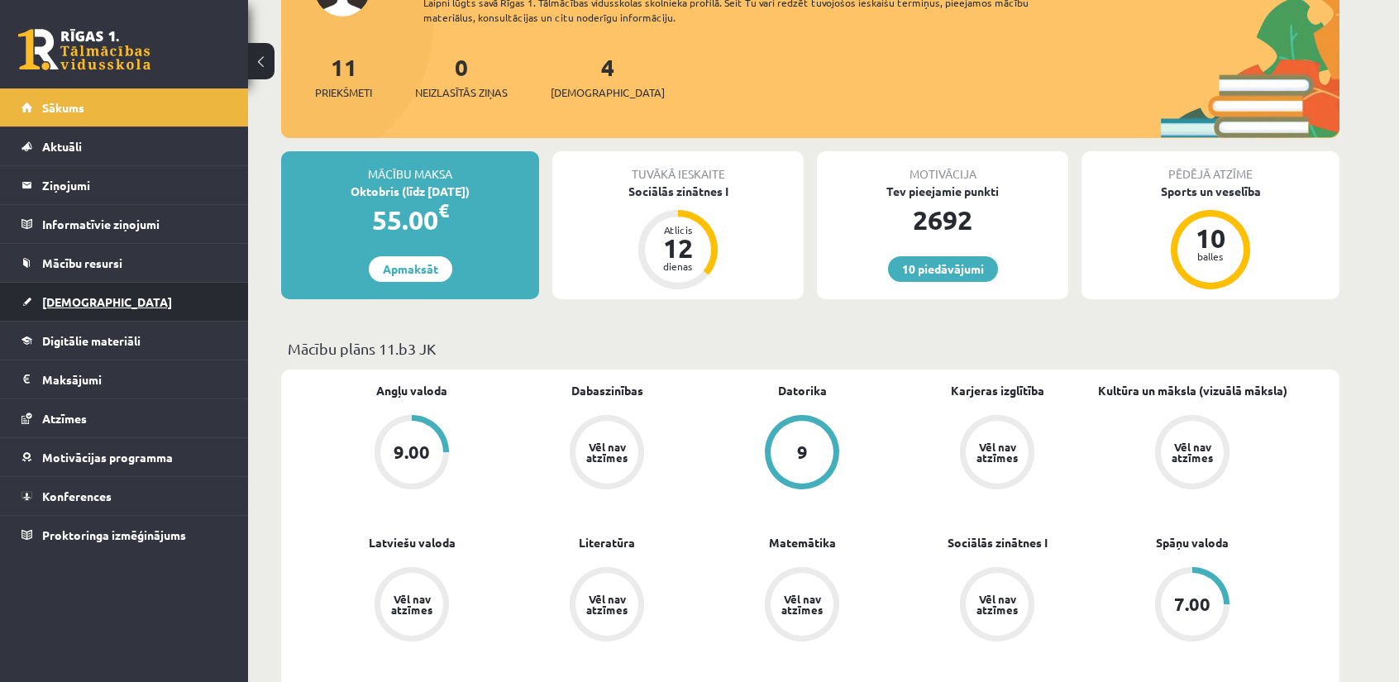
click at [76, 302] on span "[DEMOGRAPHIC_DATA]" at bounding box center [107, 301] width 130 height 15
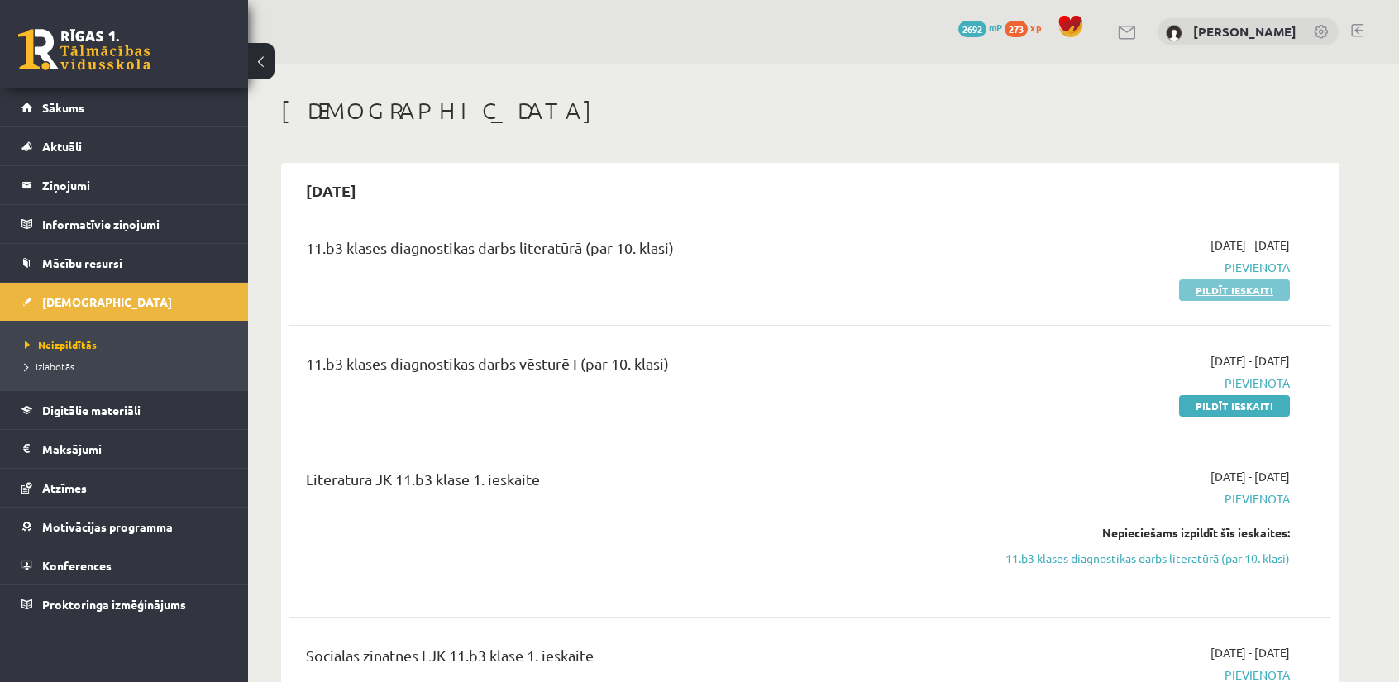
click at [1225, 287] on link "Pildīt ieskaiti" at bounding box center [1234, 291] width 111 height 22
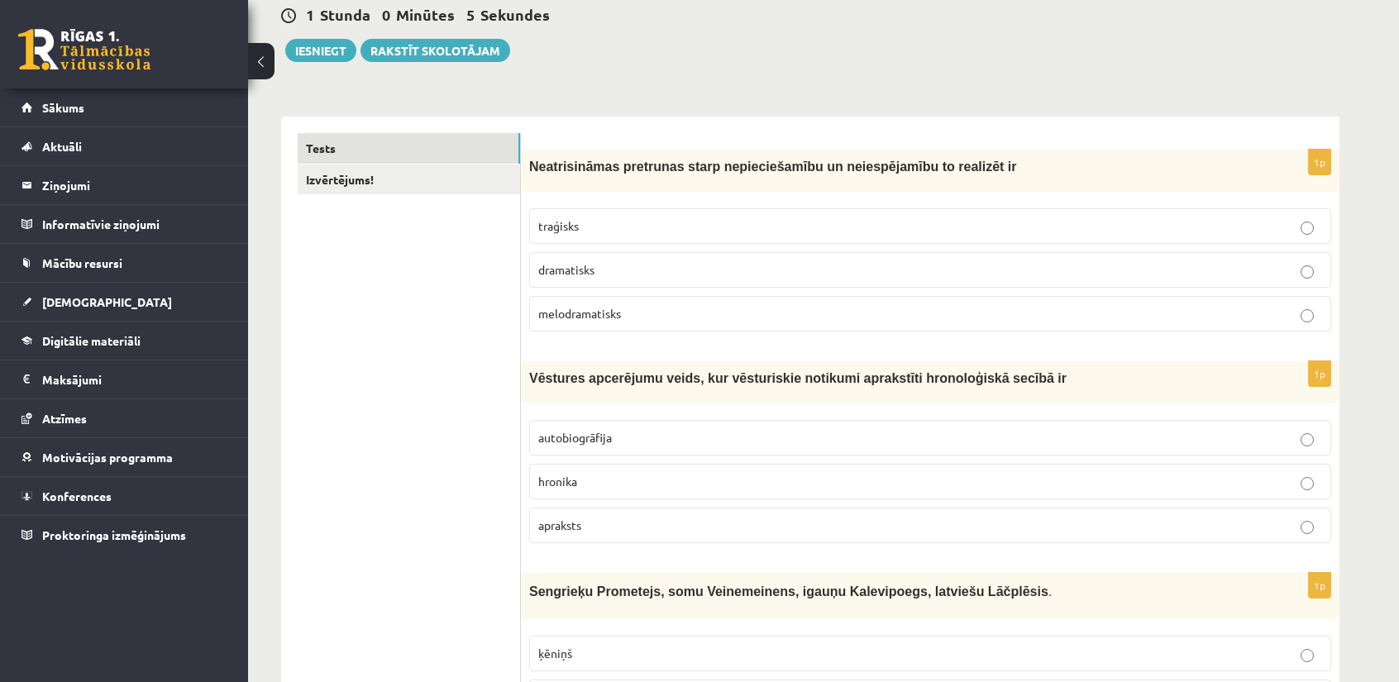
scroll to position [165, 0]
click at [581, 471] on p "hronika" at bounding box center [930, 479] width 784 height 17
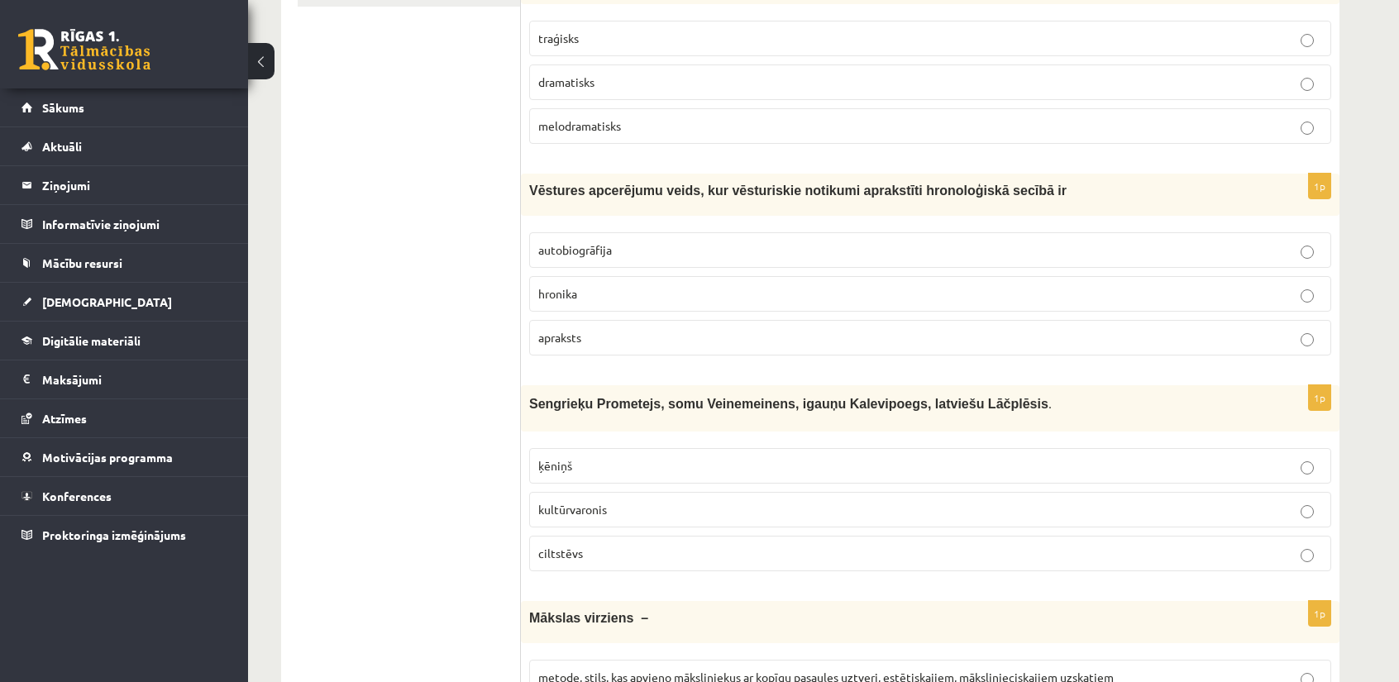
scroll to position [413, 0]
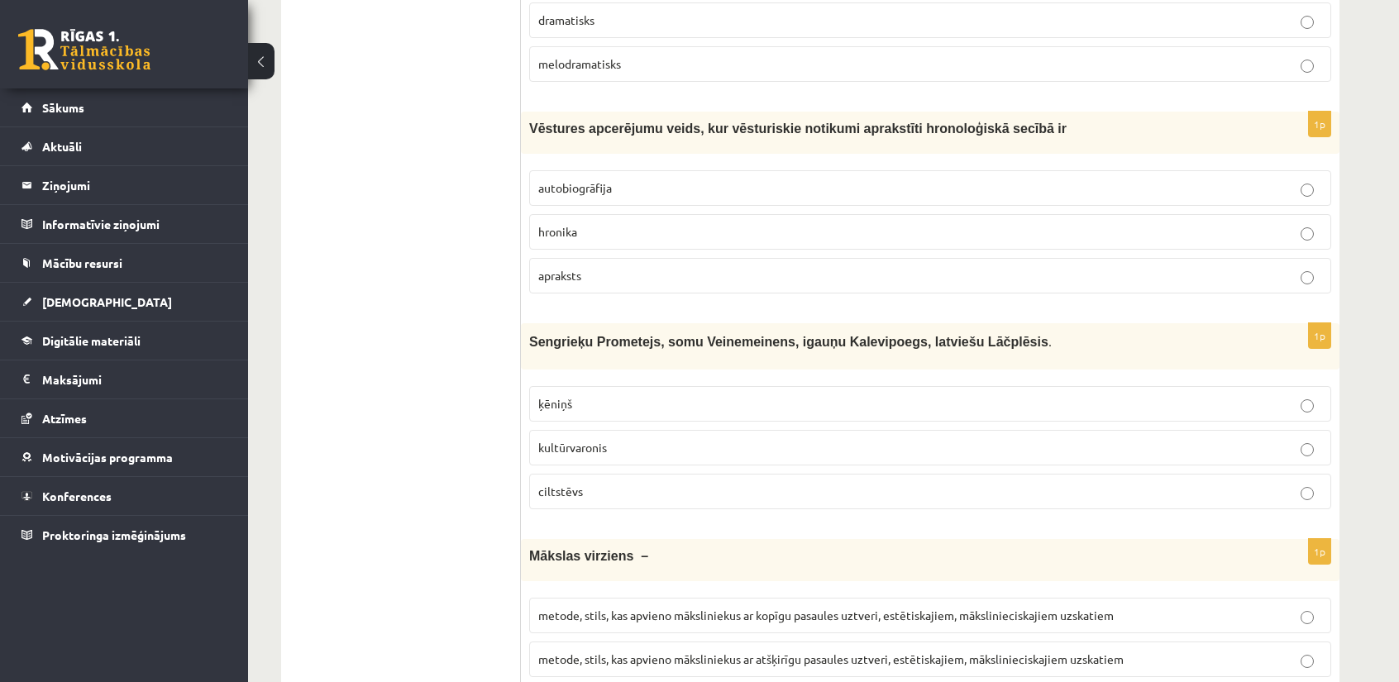
click at [581, 442] on span "kultūrvaronis" at bounding box center [572, 447] width 69 height 15
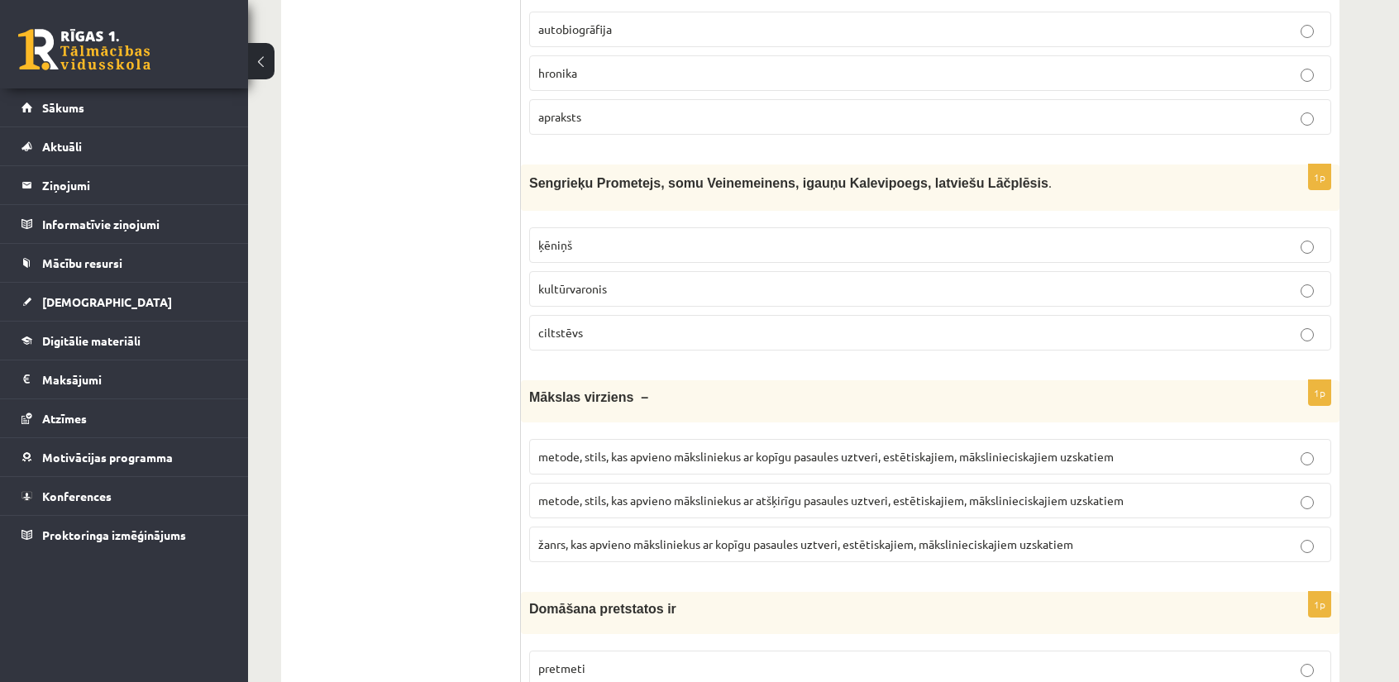
scroll to position [579, 0]
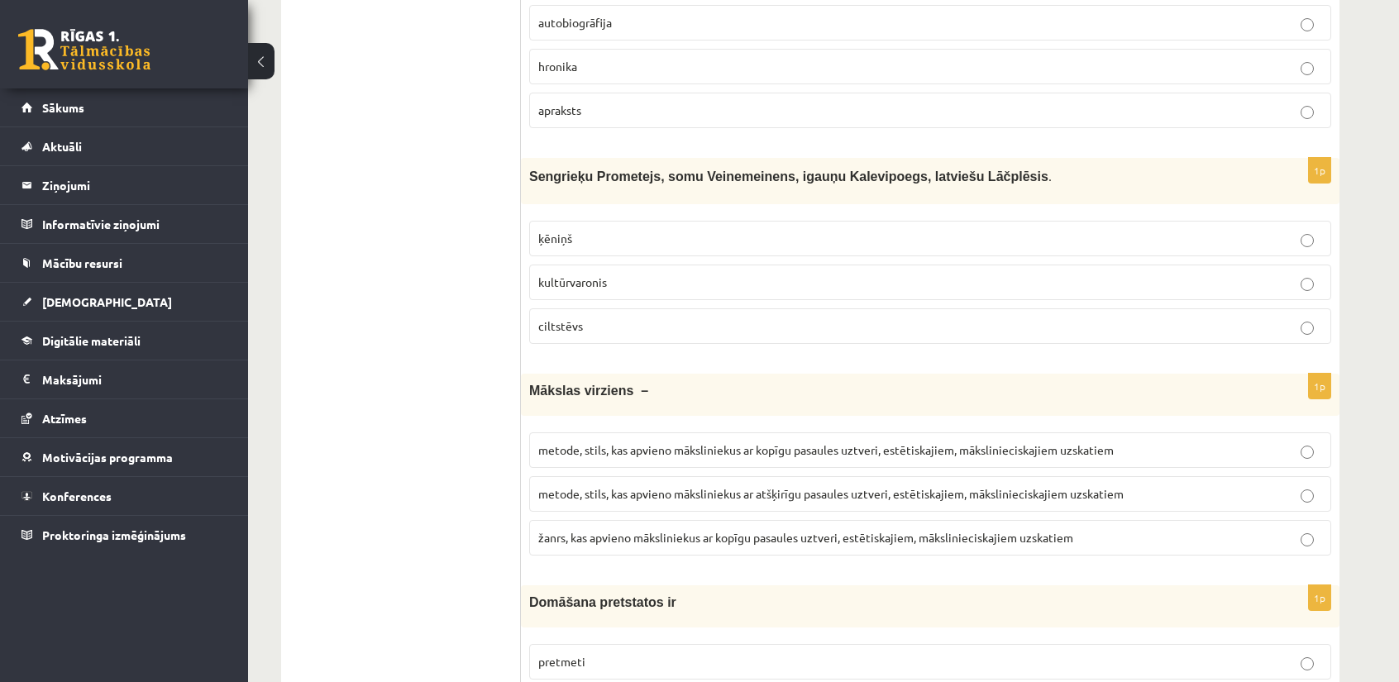
click at [748, 456] on label "metode, stils, kas apvieno māksliniekus ar kopīgu pasaules uztveri, estētiskaji…" at bounding box center [930, 451] width 802 height 36
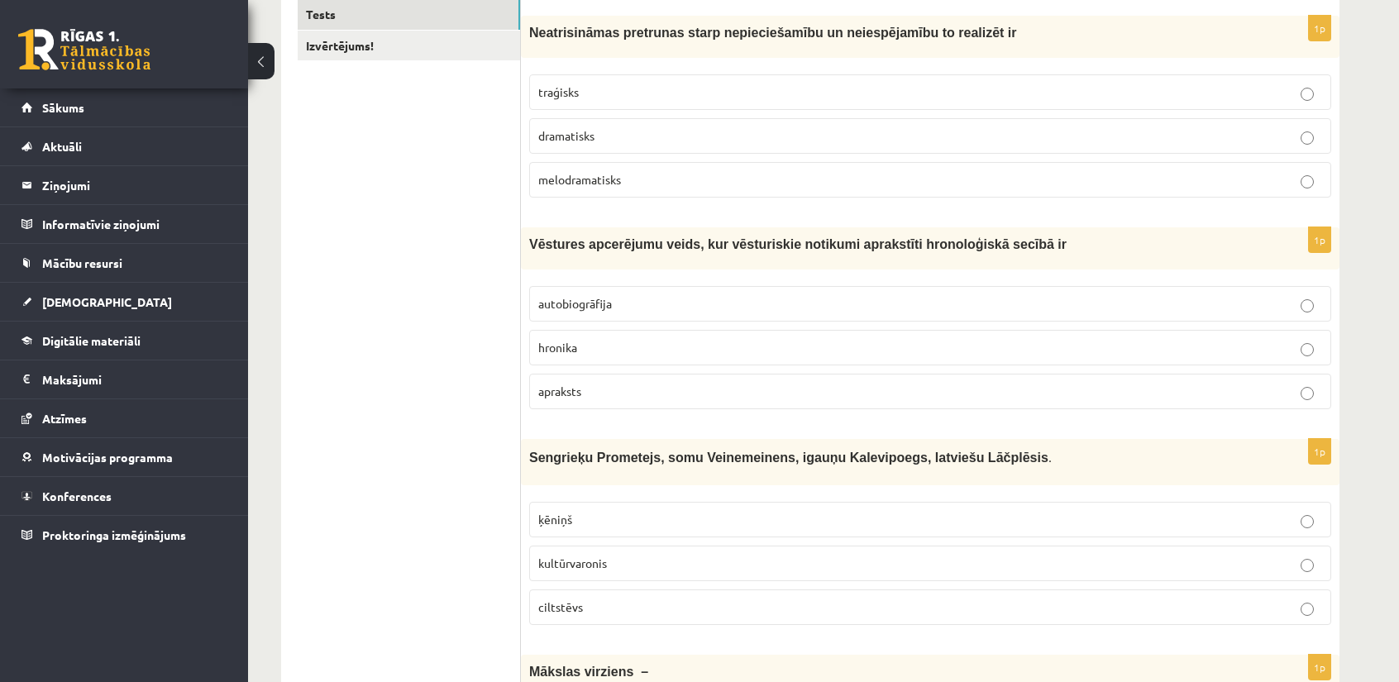
scroll to position [248, 0]
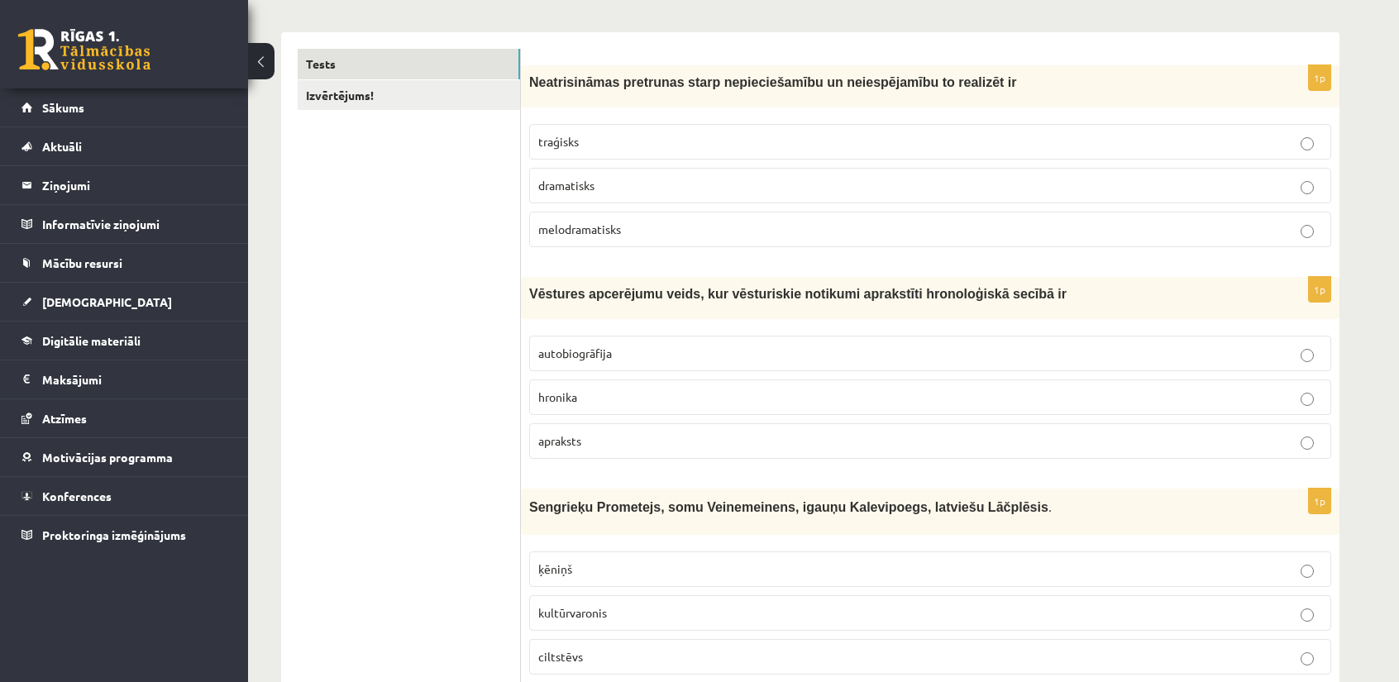
click at [571, 151] on label "traģisks" at bounding box center [930, 142] width 802 height 36
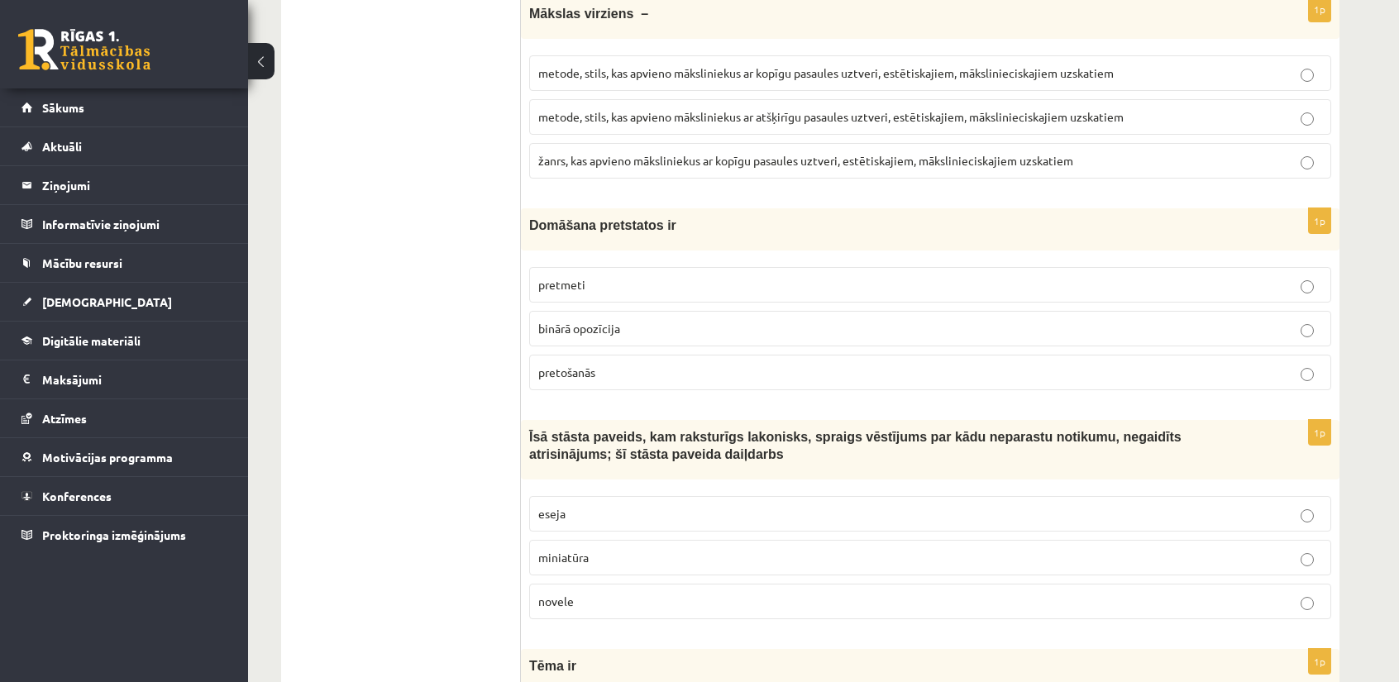
scroll to position [992, 0]
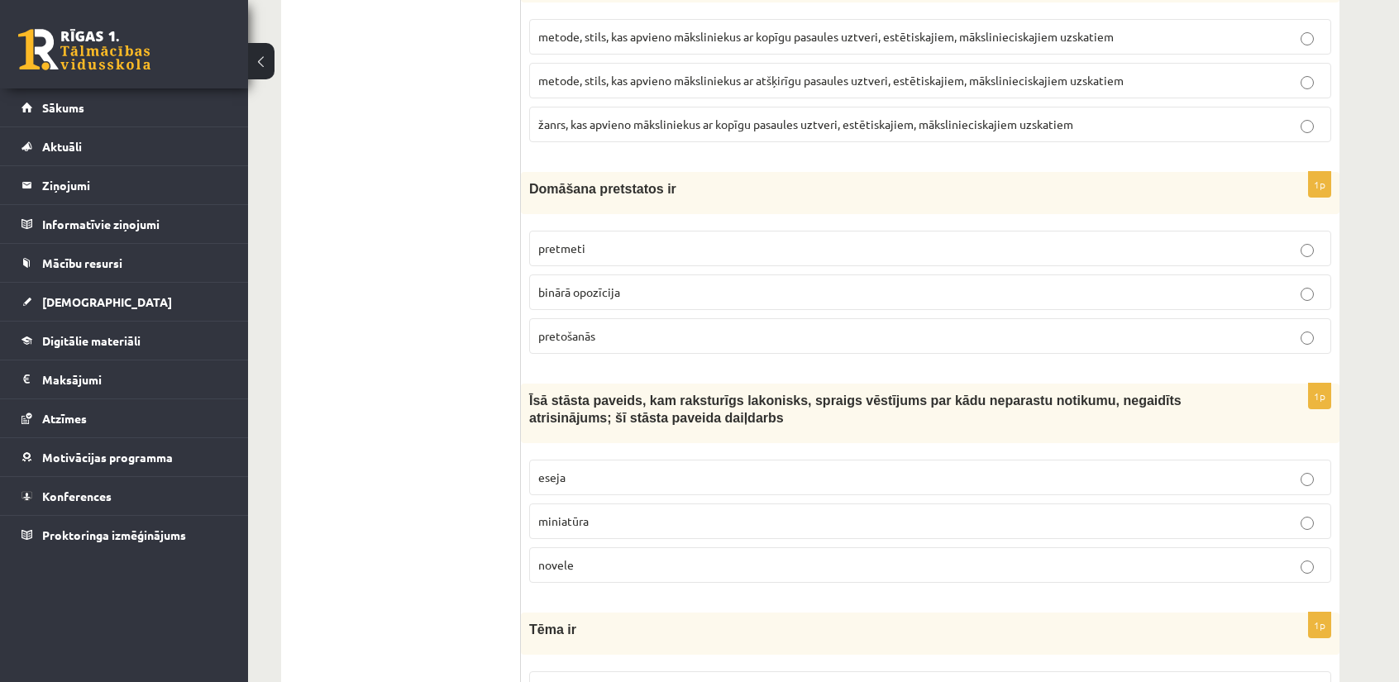
click at [602, 295] on label "binārā opozīcija" at bounding box center [930, 293] width 802 height 36
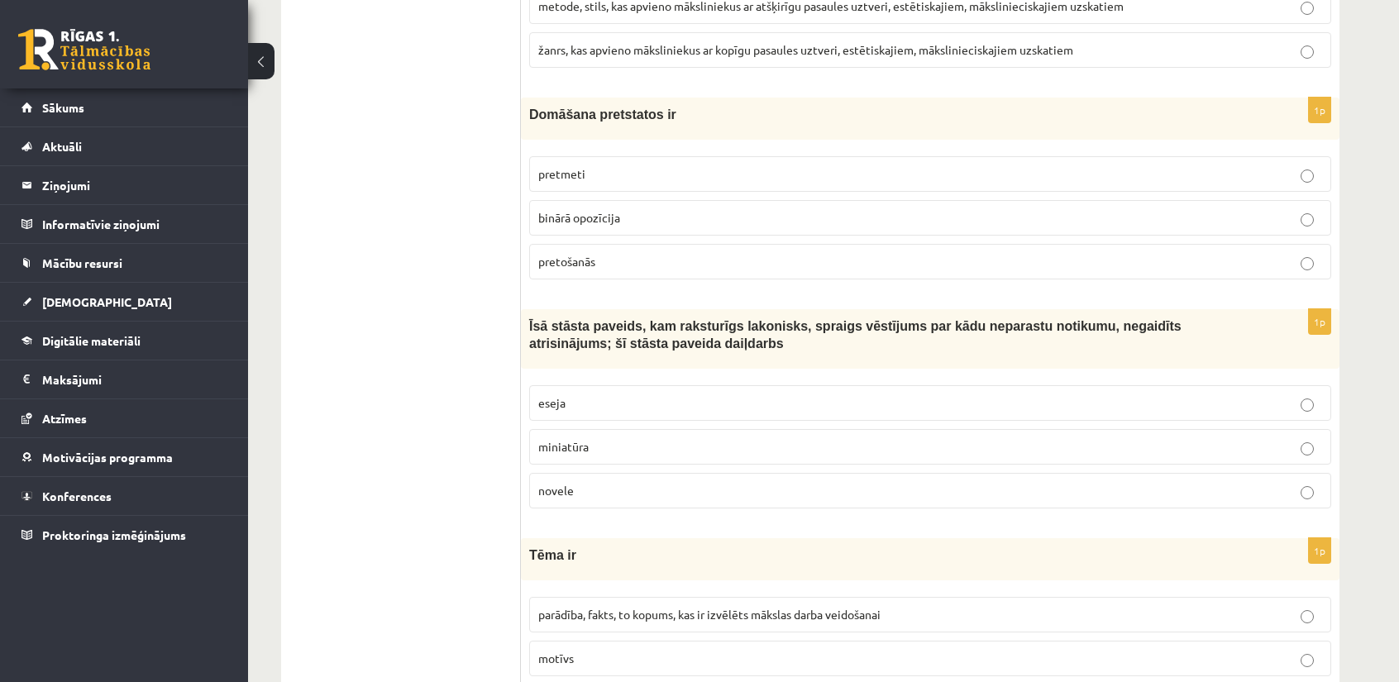
scroll to position [1075, 0]
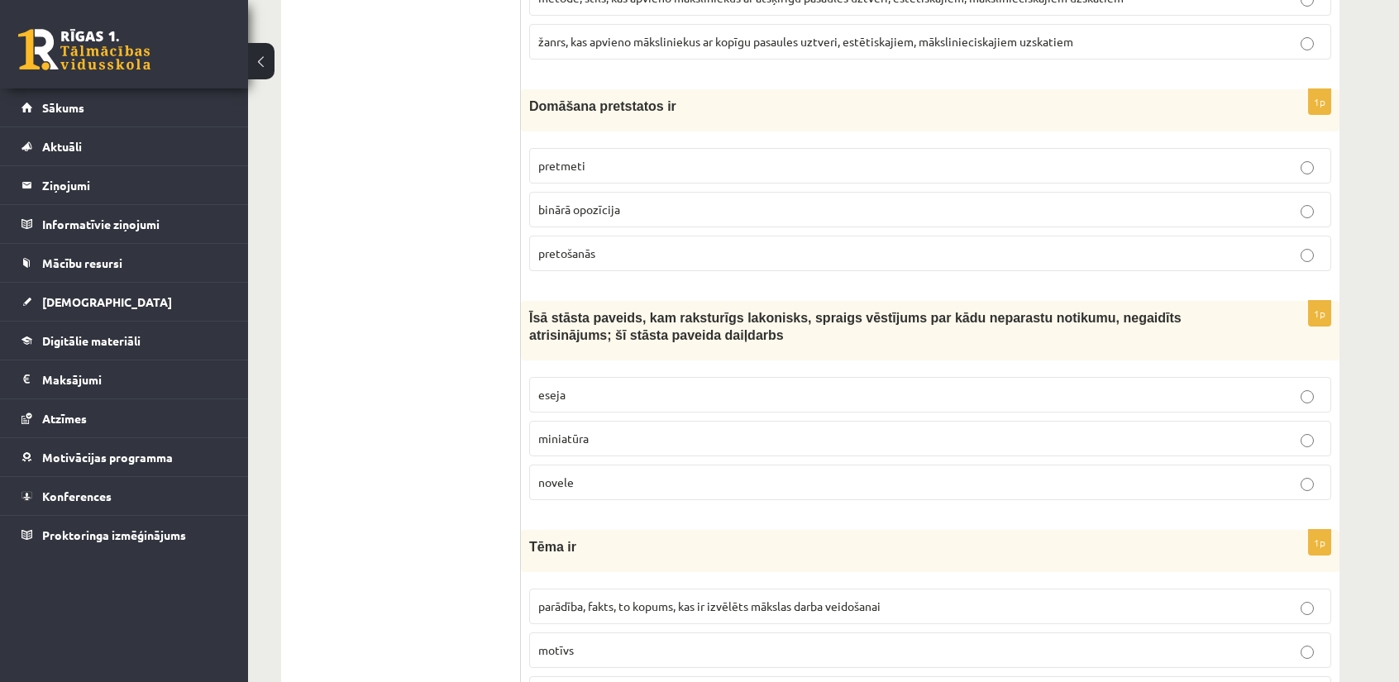
click at [587, 474] on p "novele" at bounding box center [930, 482] width 784 height 17
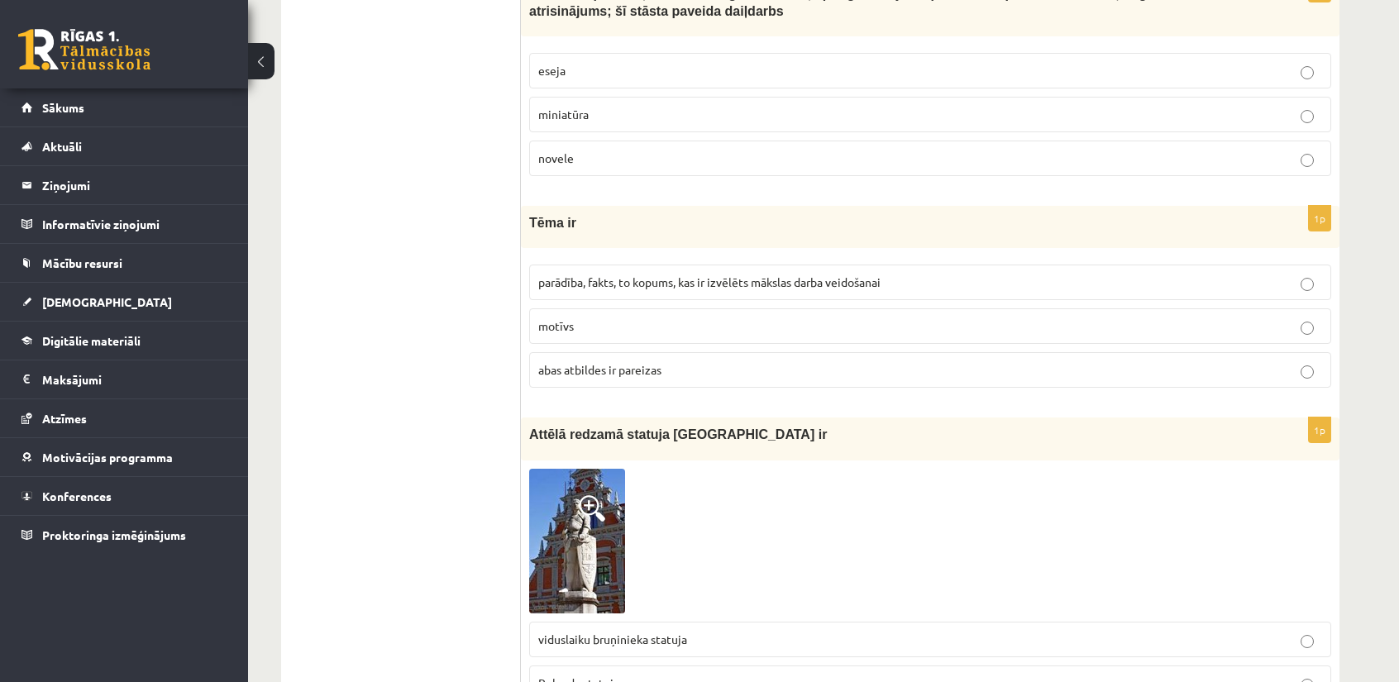
scroll to position [1406, 0]
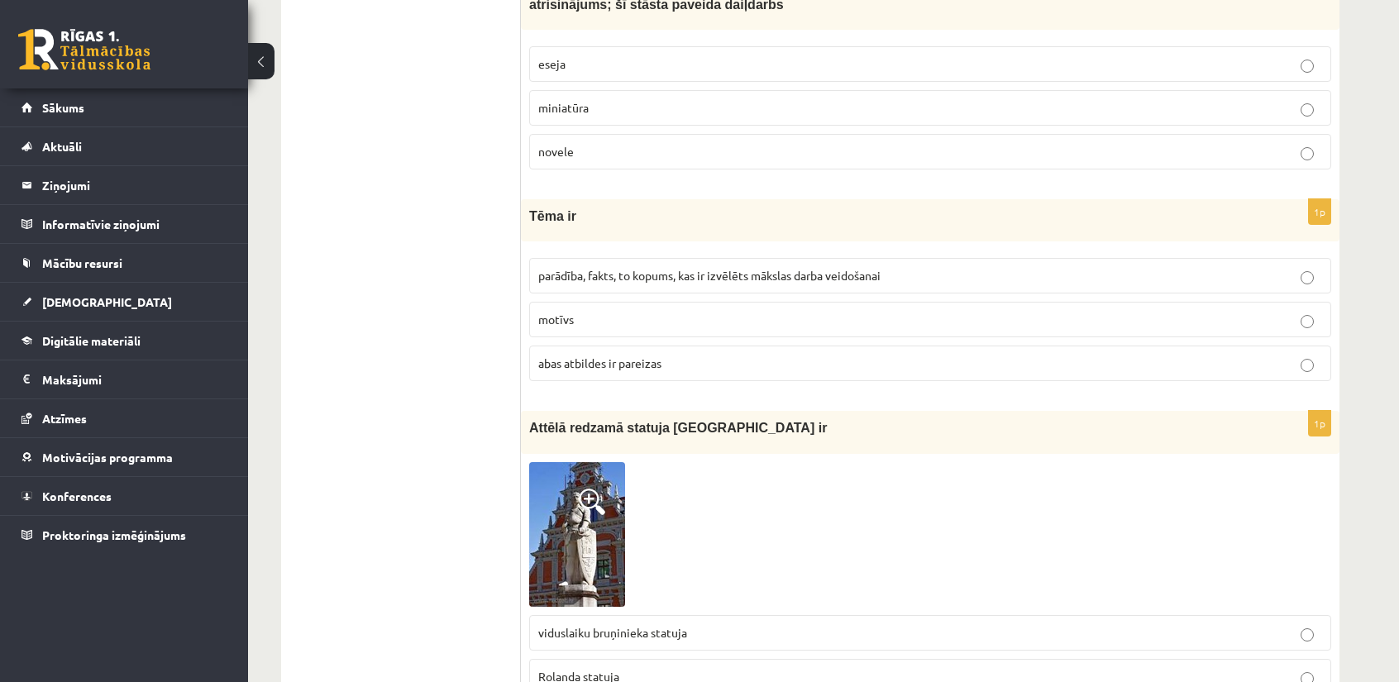
click at [623, 346] on label "abas atbildes ir pareizas" at bounding box center [930, 364] width 802 height 36
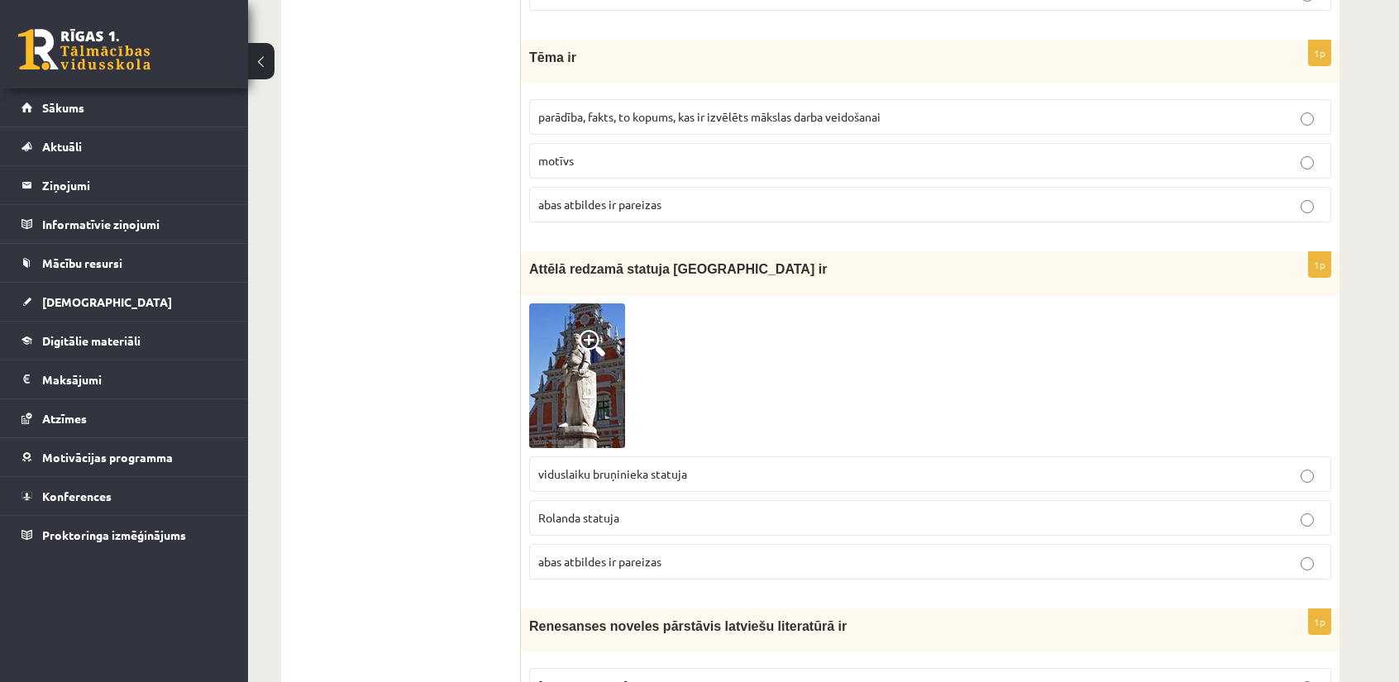
scroll to position [1571, 0]
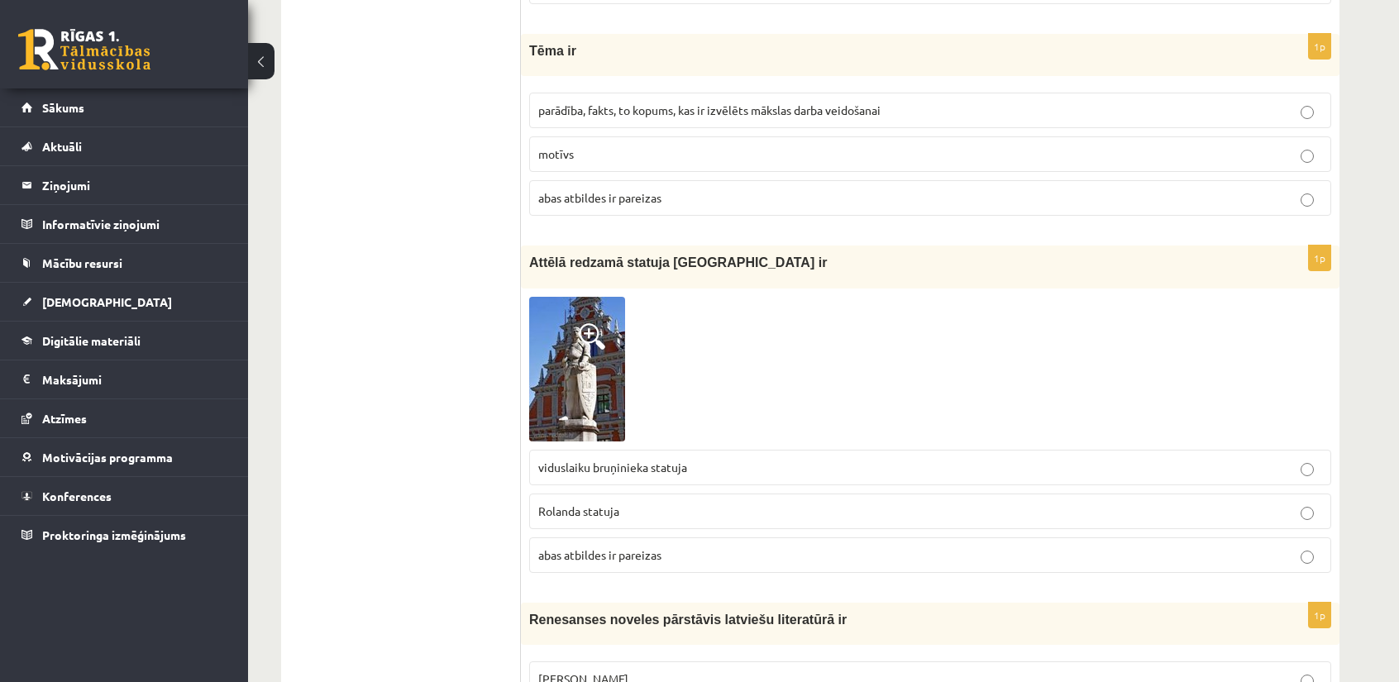
click at [572, 346] on img at bounding box center [577, 369] width 96 height 145
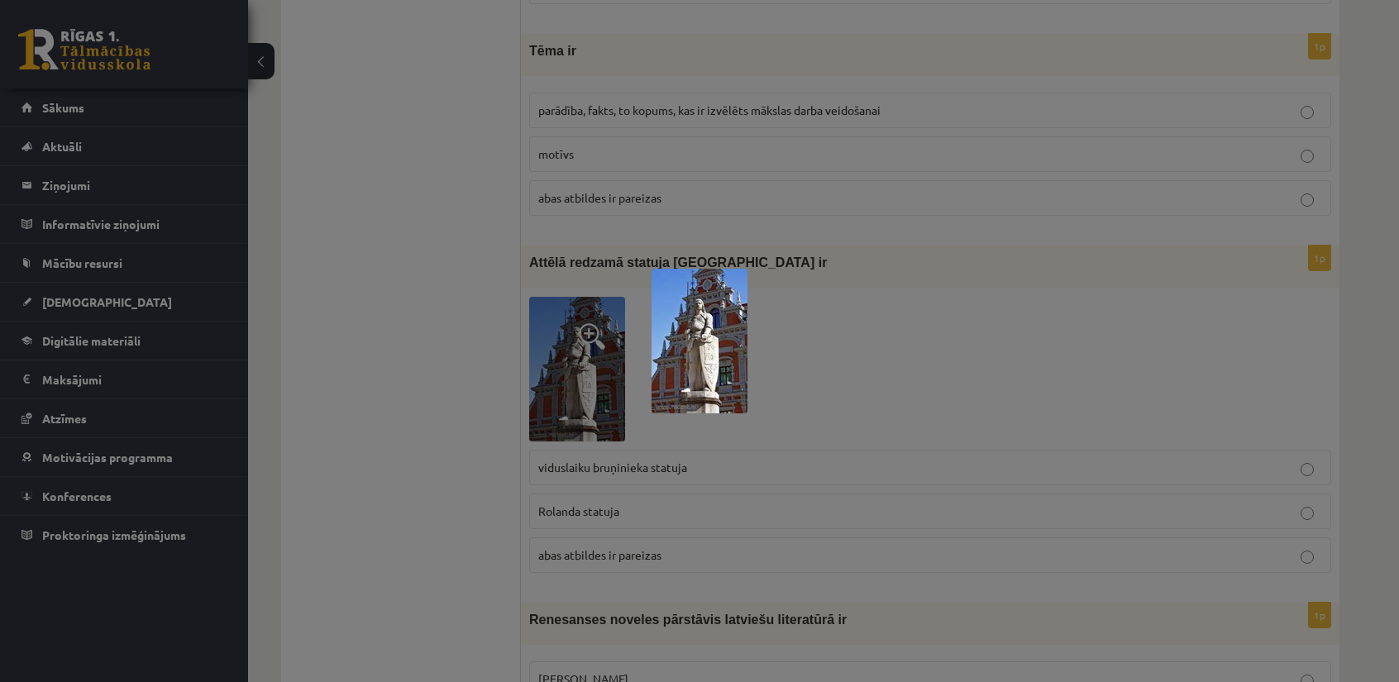
click at [695, 342] on img at bounding box center [700, 341] width 96 height 145
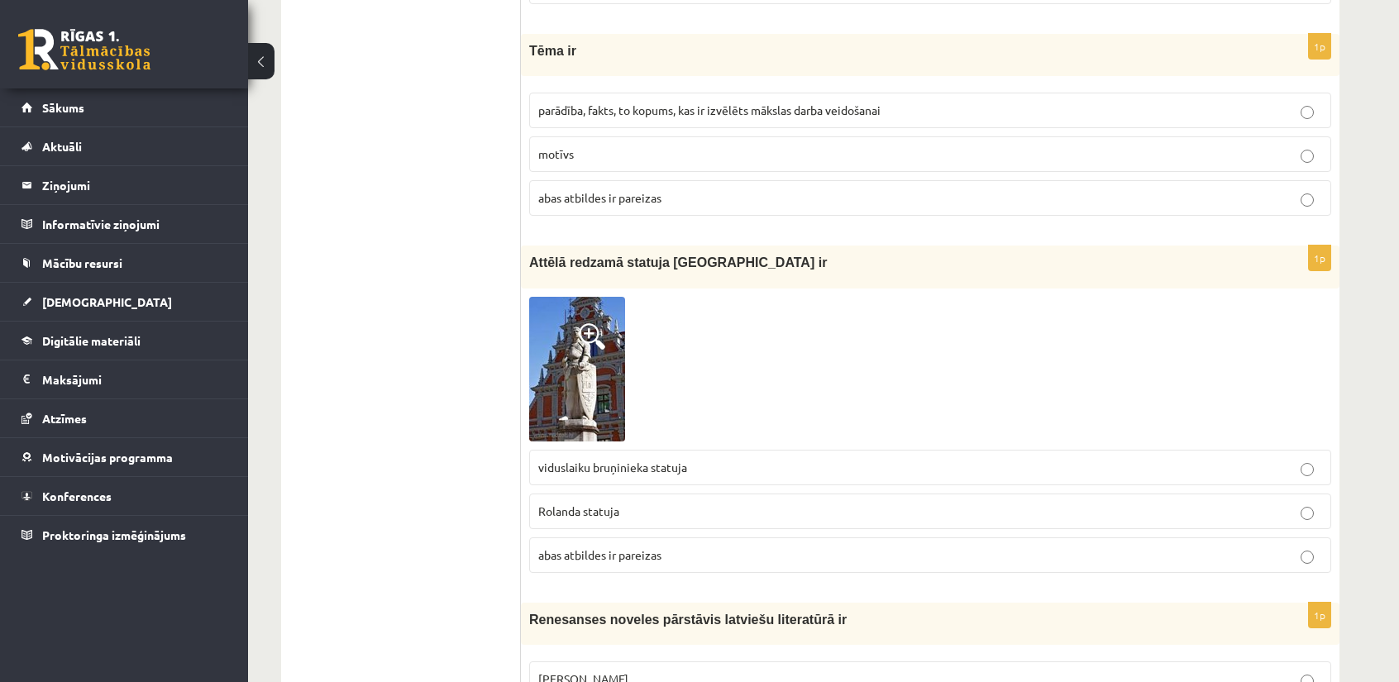
click at [585, 352] on img at bounding box center [577, 369] width 96 height 145
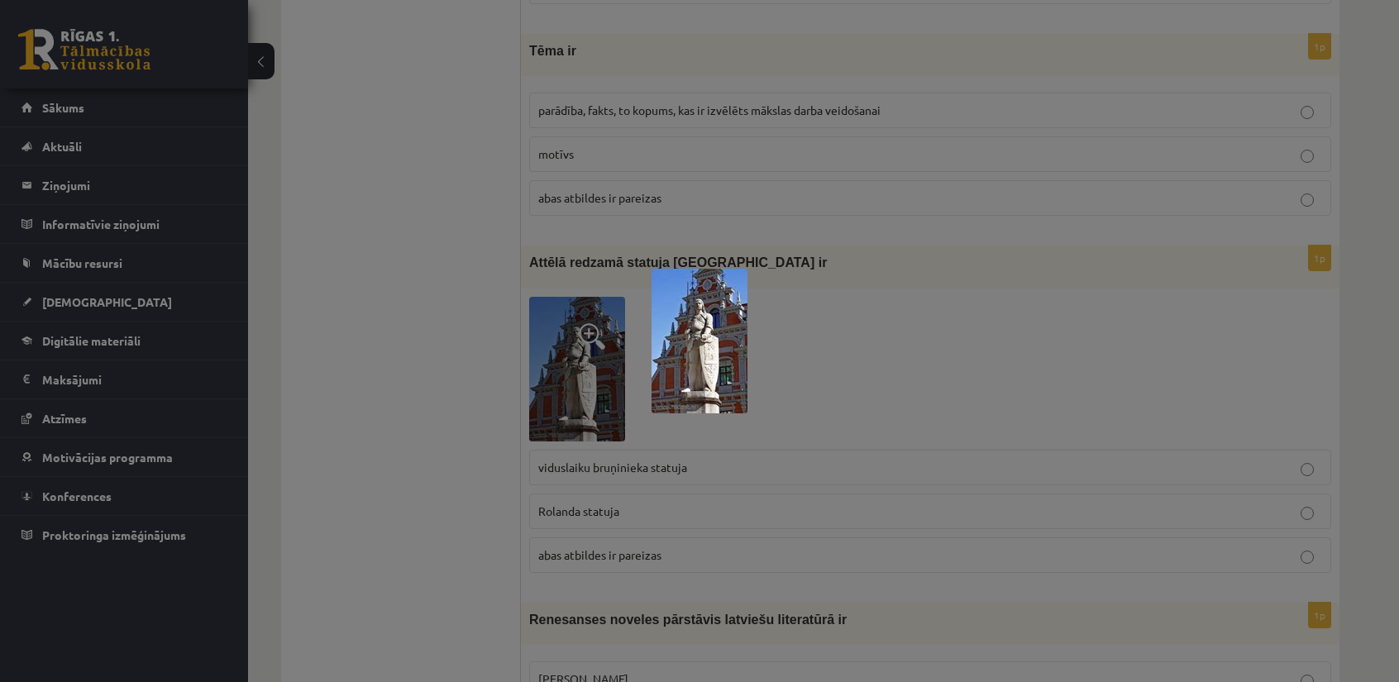
click at [576, 297] on div at bounding box center [699, 341] width 1399 height 682
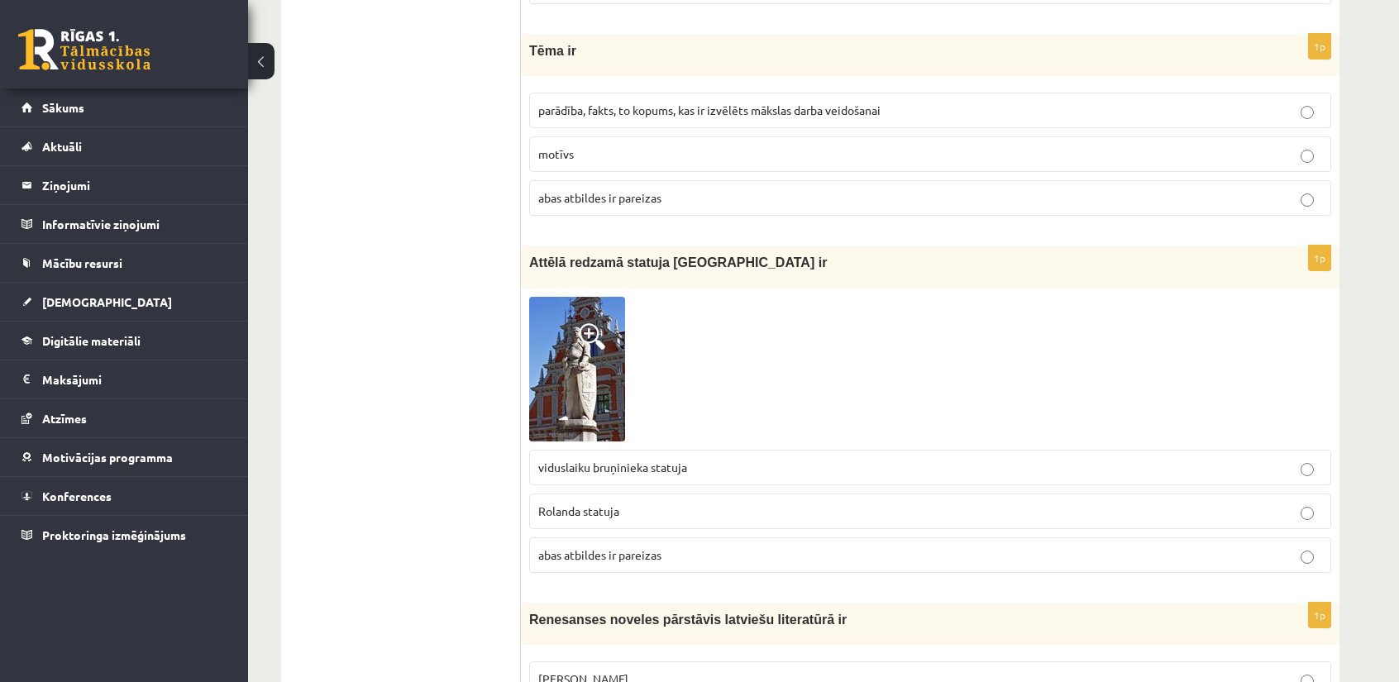
click at [605, 504] on span "Rolanda statuja" at bounding box center [578, 511] width 81 height 15
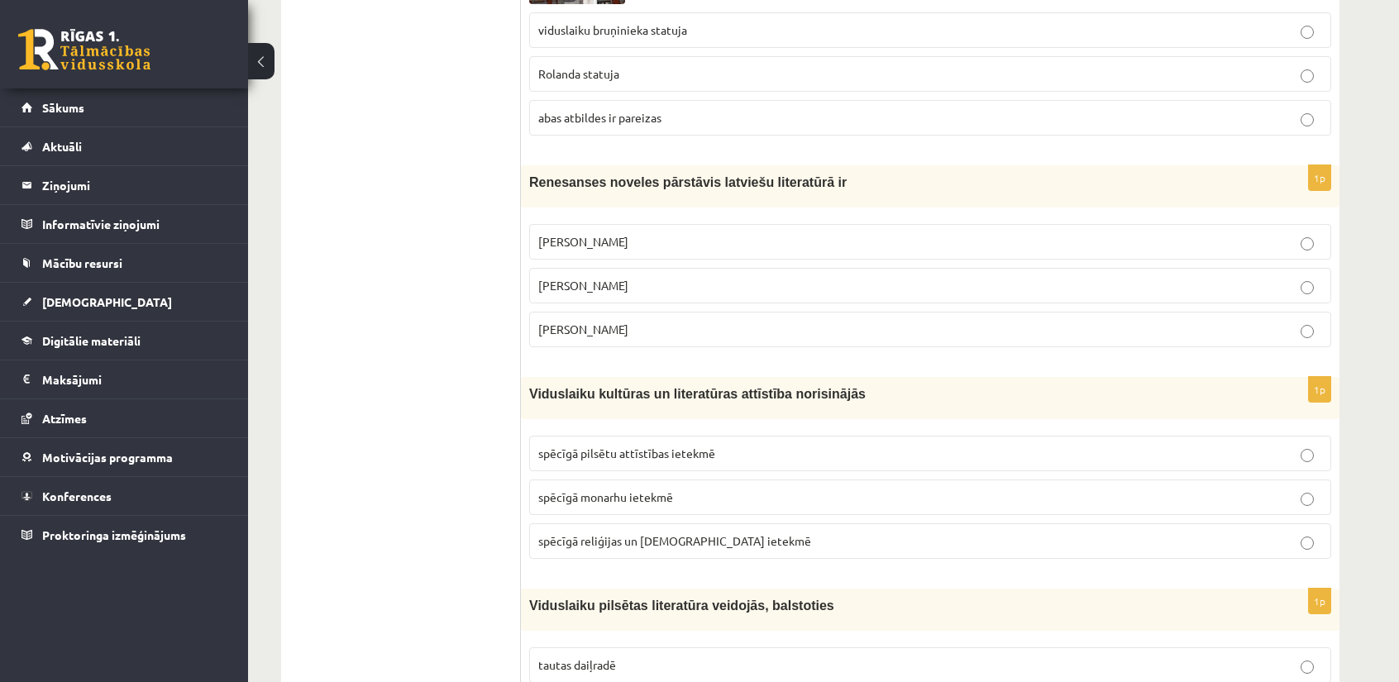
scroll to position [1985, 0]
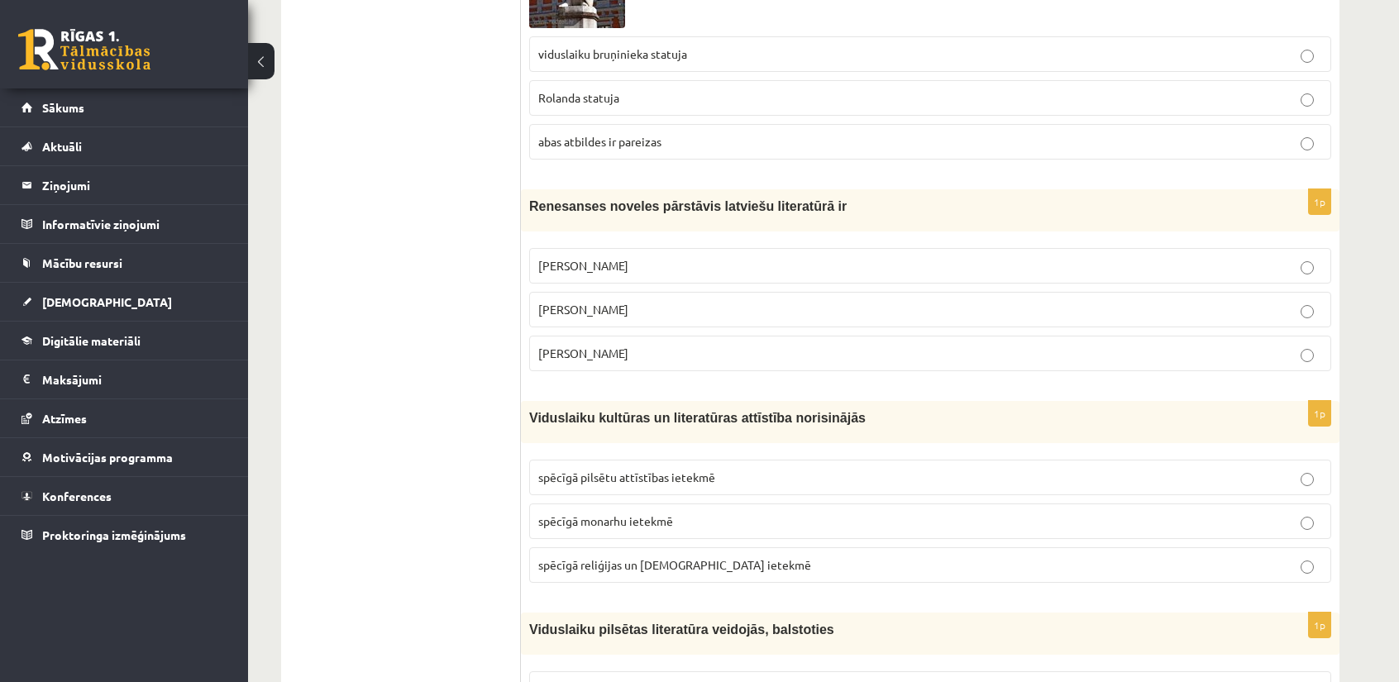
click at [604, 302] on p "Kārlis Skalbe" at bounding box center [930, 309] width 784 height 17
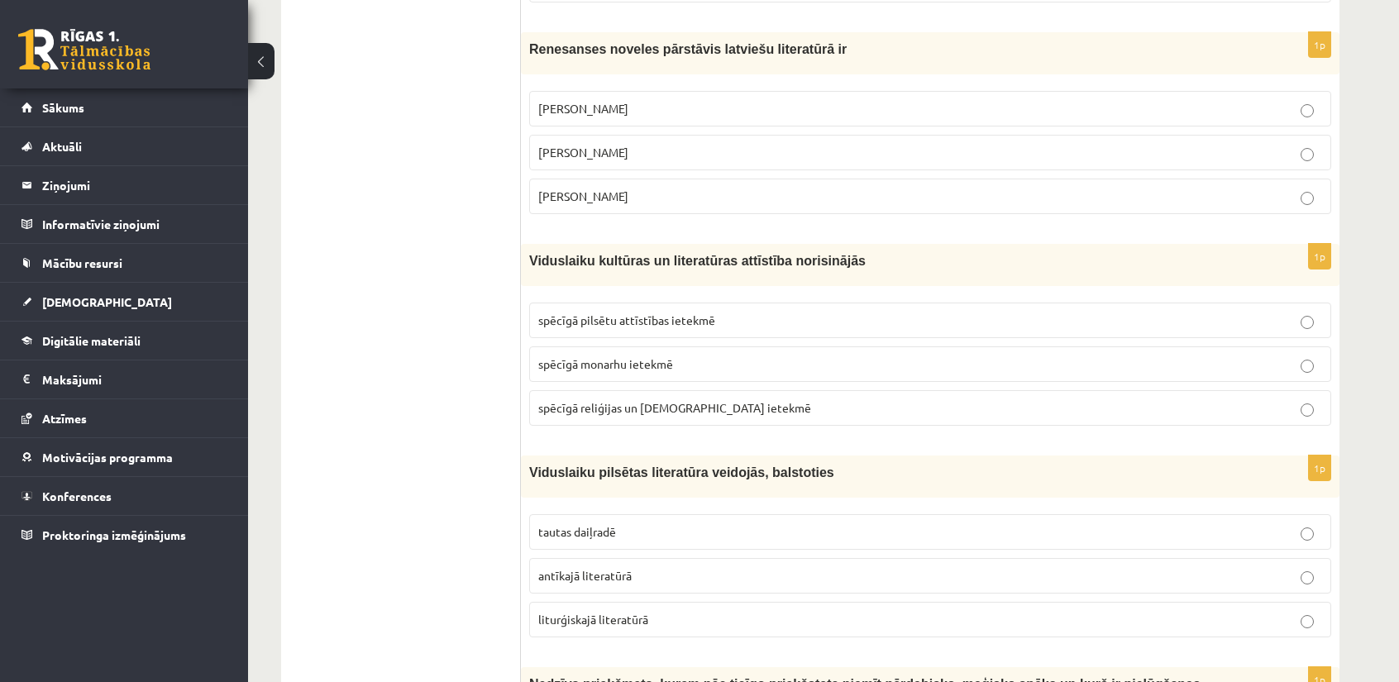
scroll to position [2150, 0]
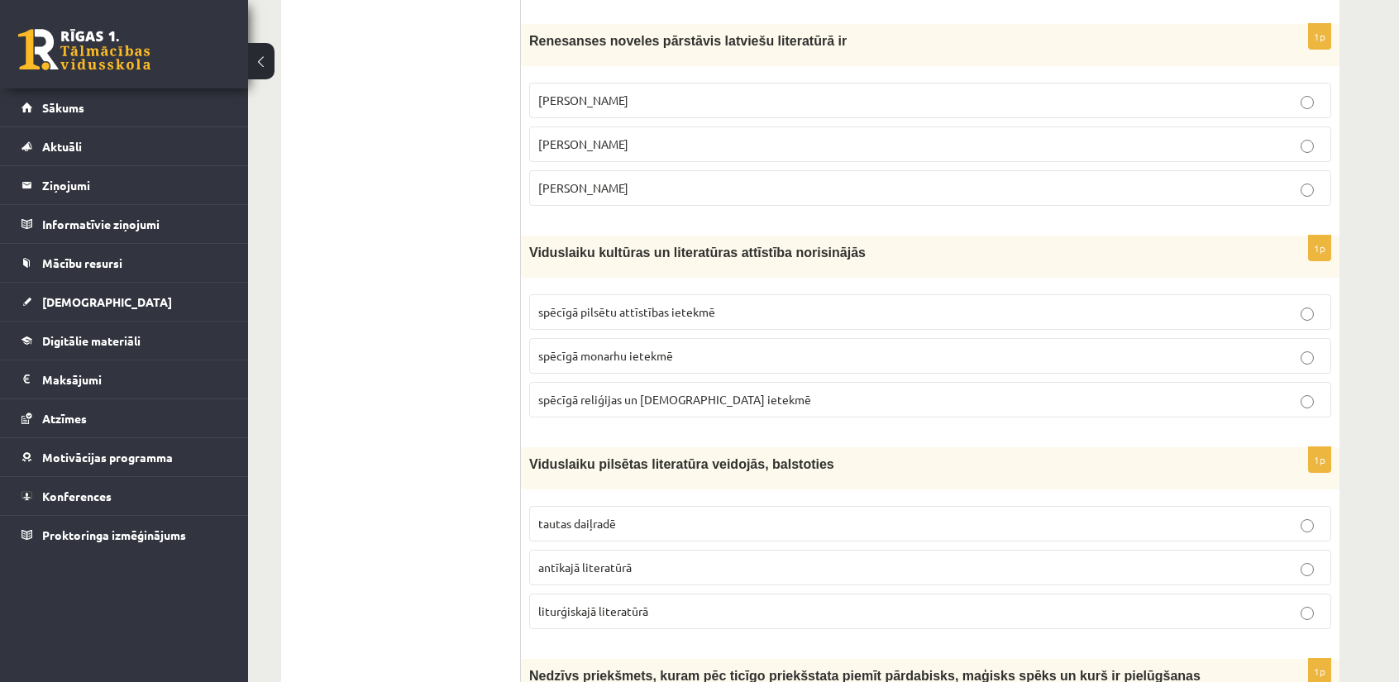
click at [572, 391] on p "spēcīgā reliģijas un baznīcas ietekmē" at bounding box center [930, 399] width 784 height 17
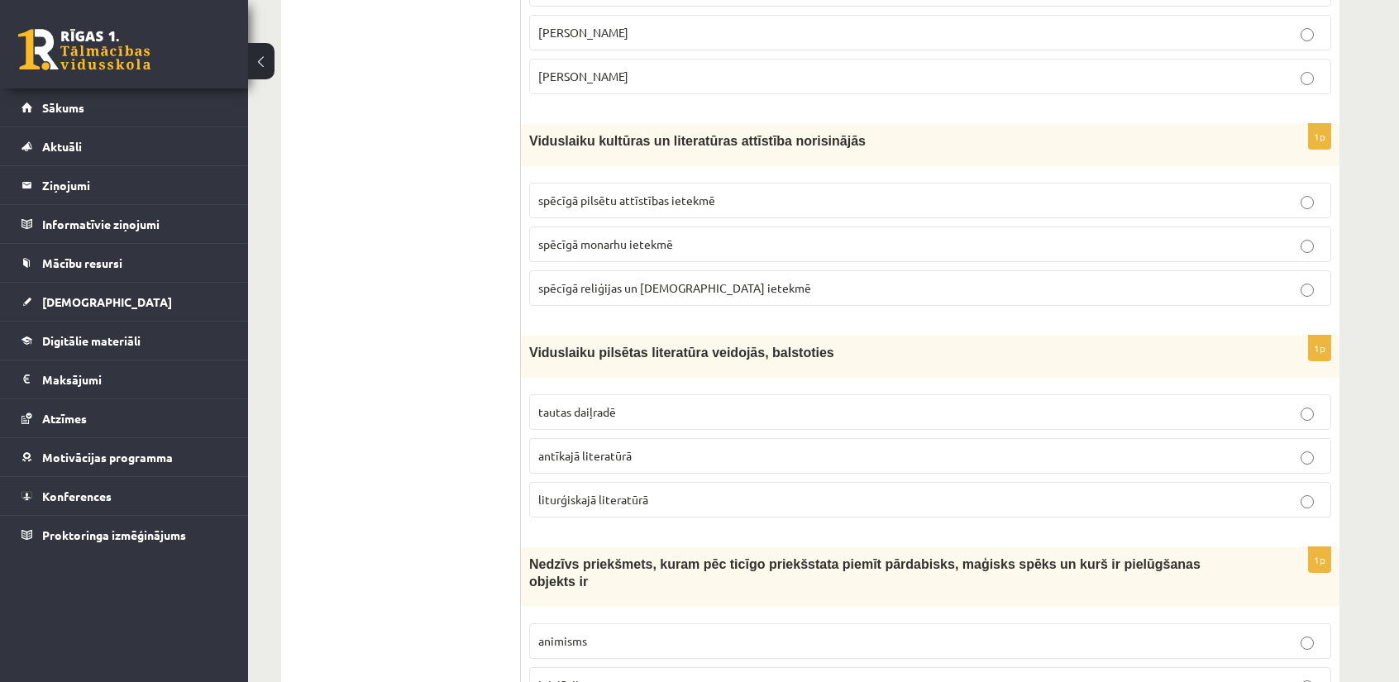
scroll to position [2316, 0]
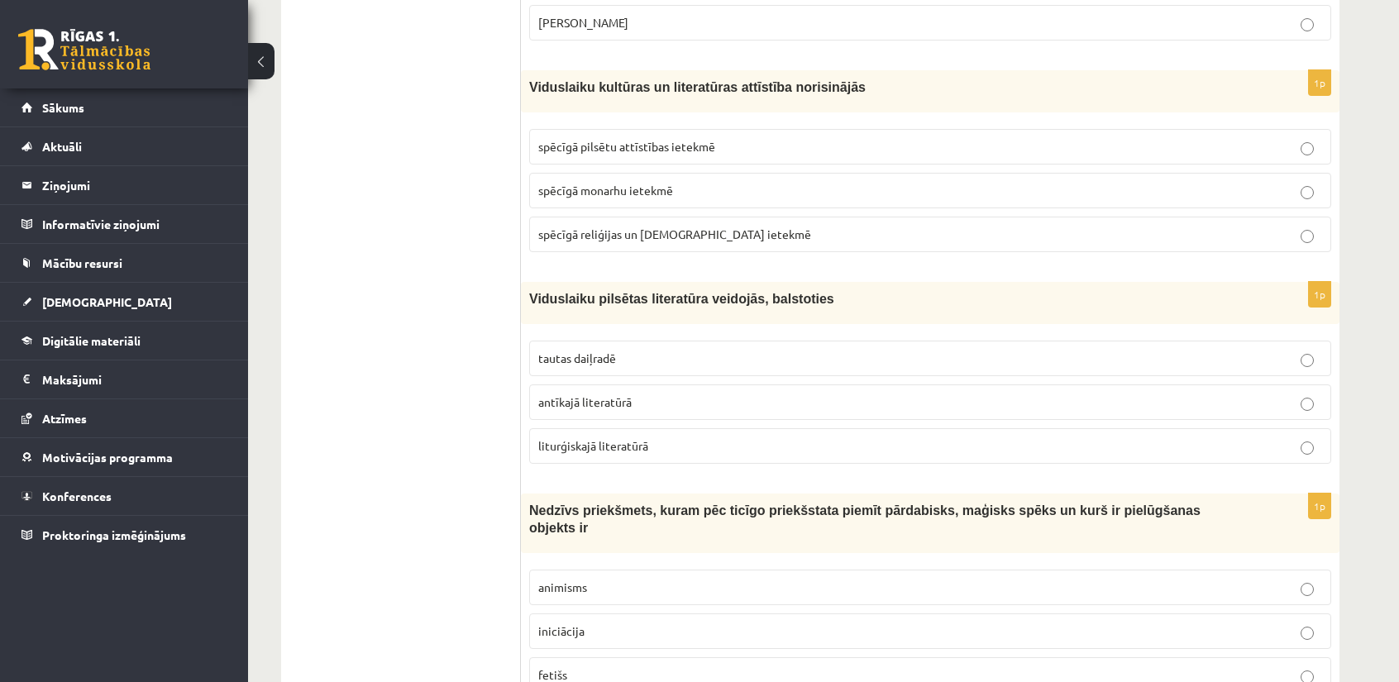
click at [551, 438] on span "liturģiskajā literatūrā" at bounding box center [593, 445] width 110 height 15
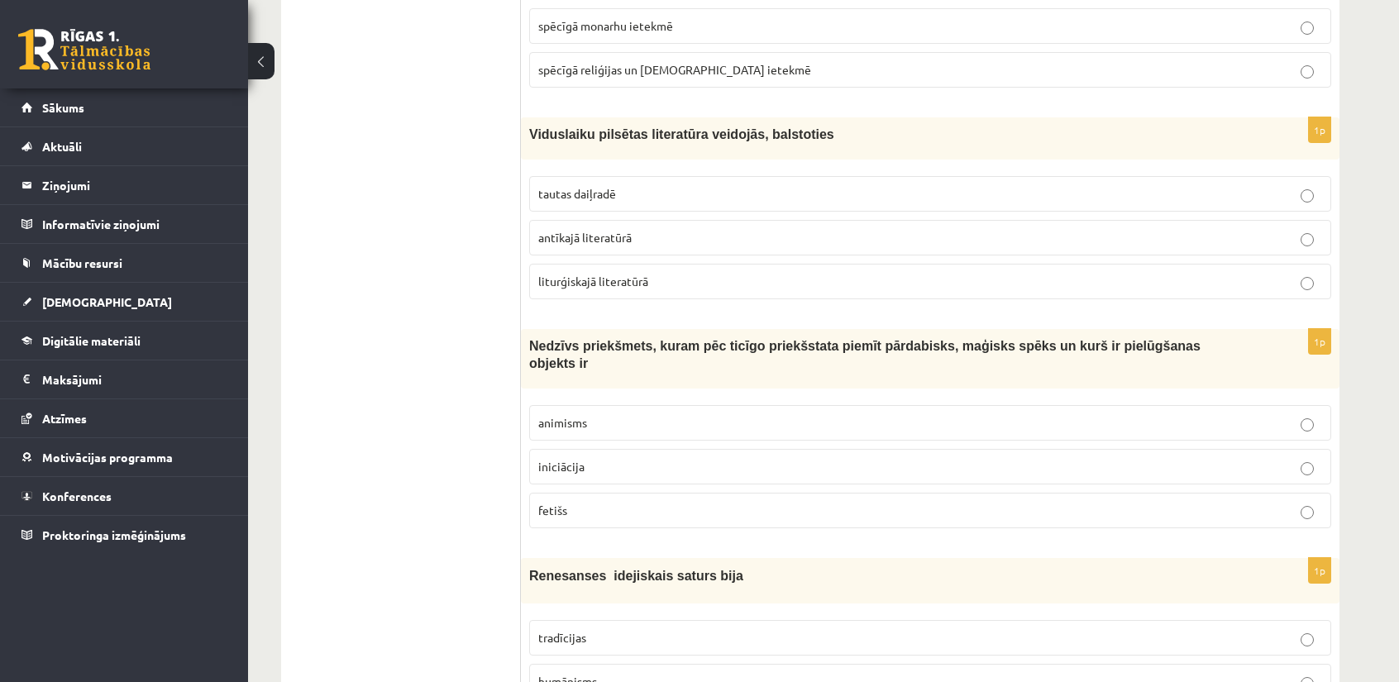
scroll to position [2481, 0]
click at [550, 448] on label "iniciācija" at bounding box center [930, 466] width 802 height 36
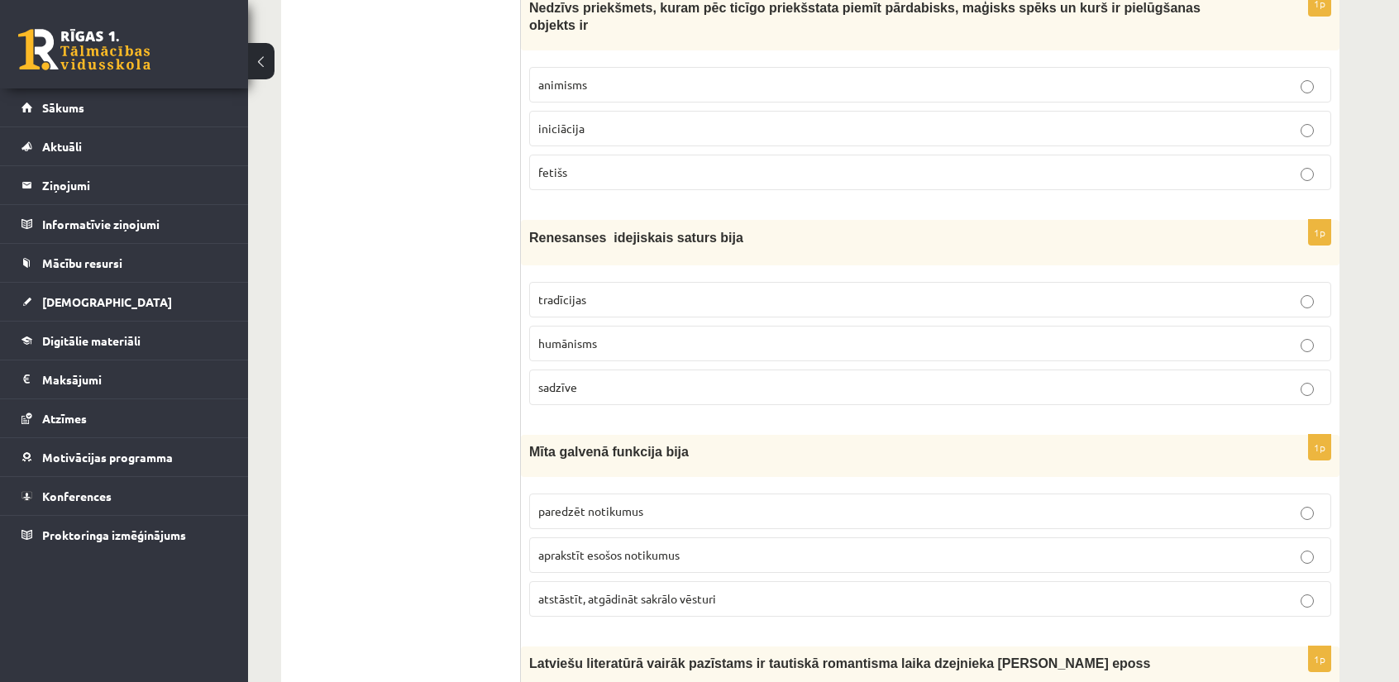
scroll to position [2812, 0]
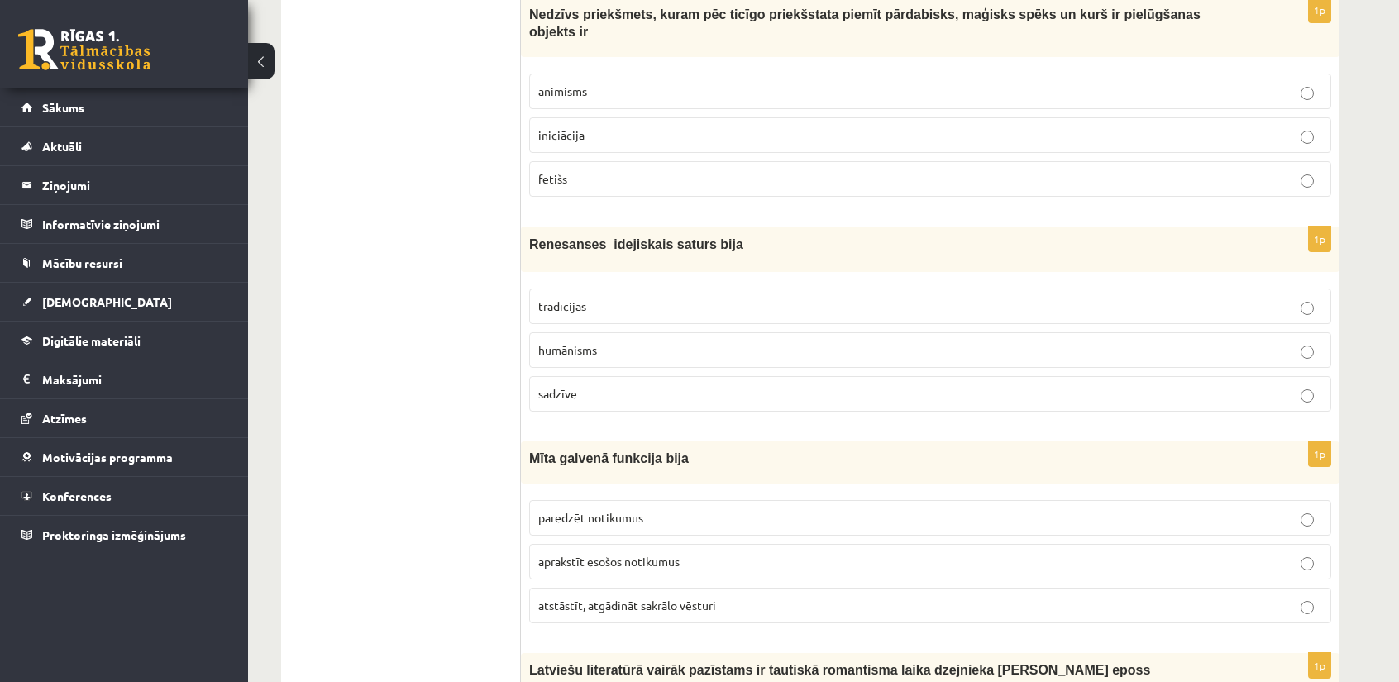
click at [566, 332] on label "humānisms" at bounding box center [930, 350] width 802 height 36
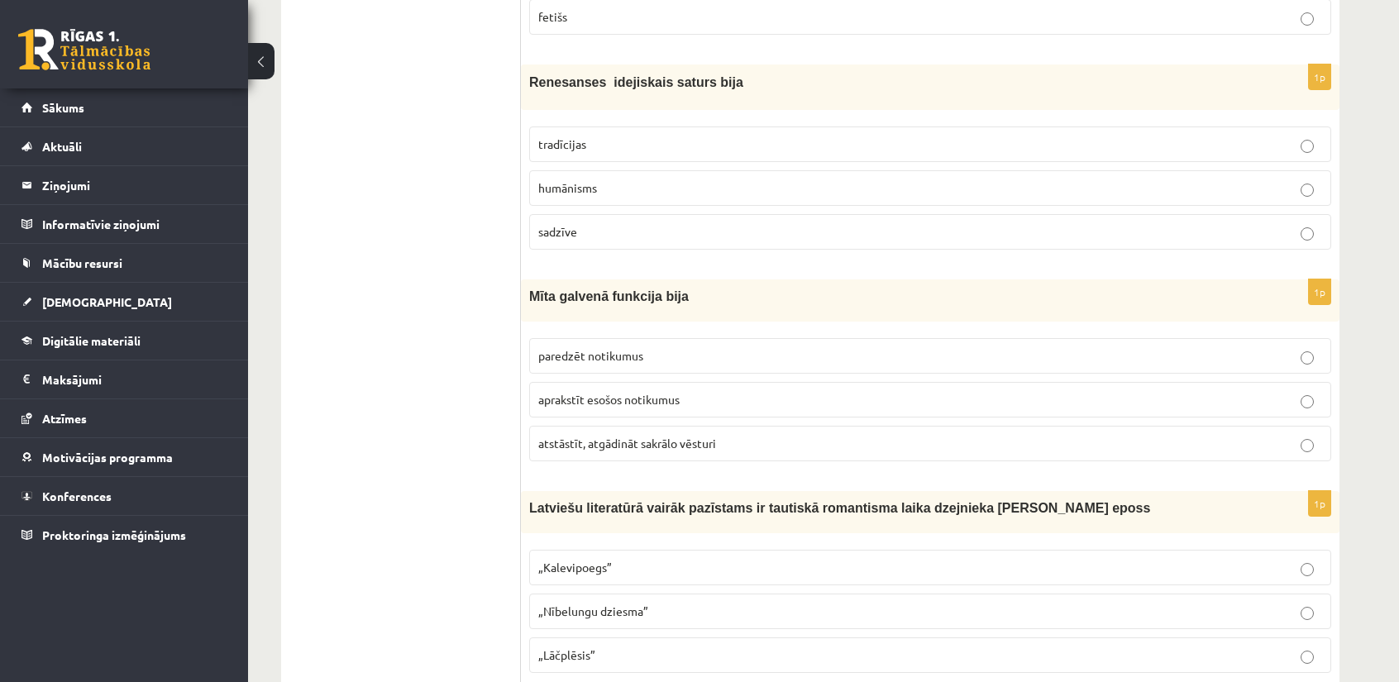
scroll to position [2977, 0]
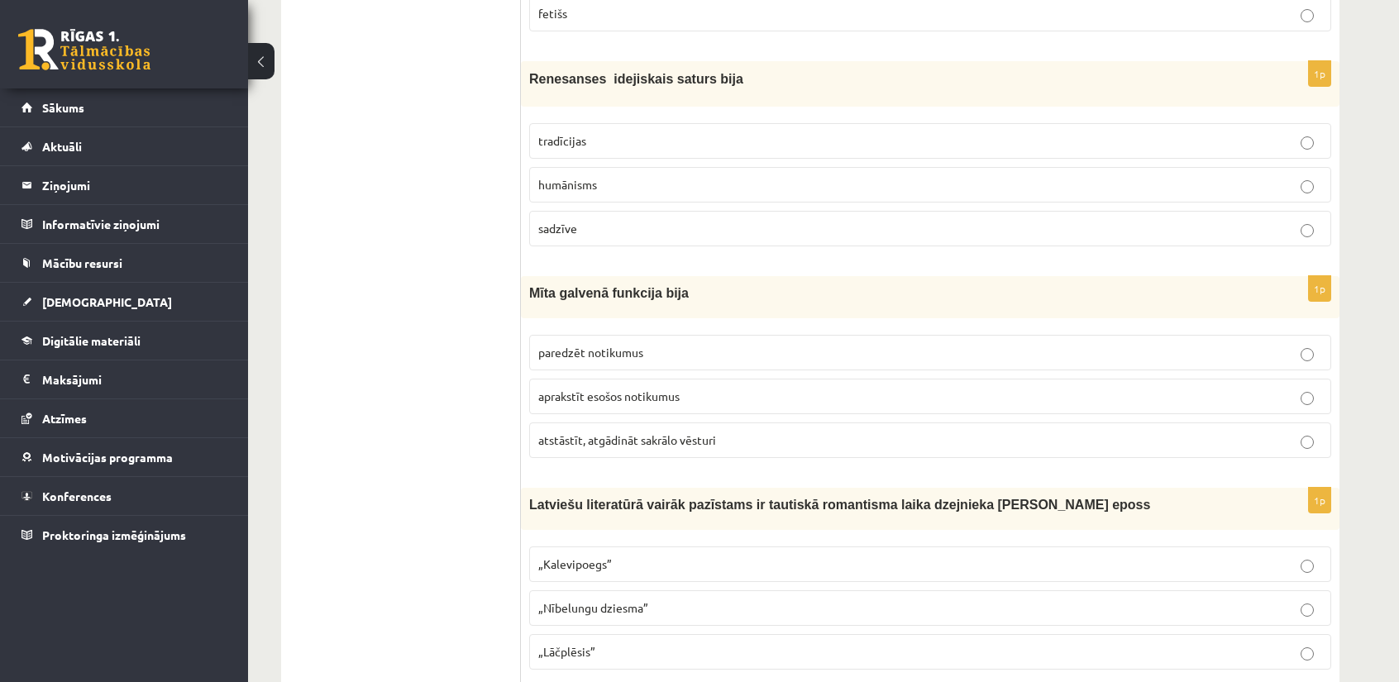
click at [669, 634] on label "„Lāčplēsis”" at bounding box center [930, 652] width 802 height 36
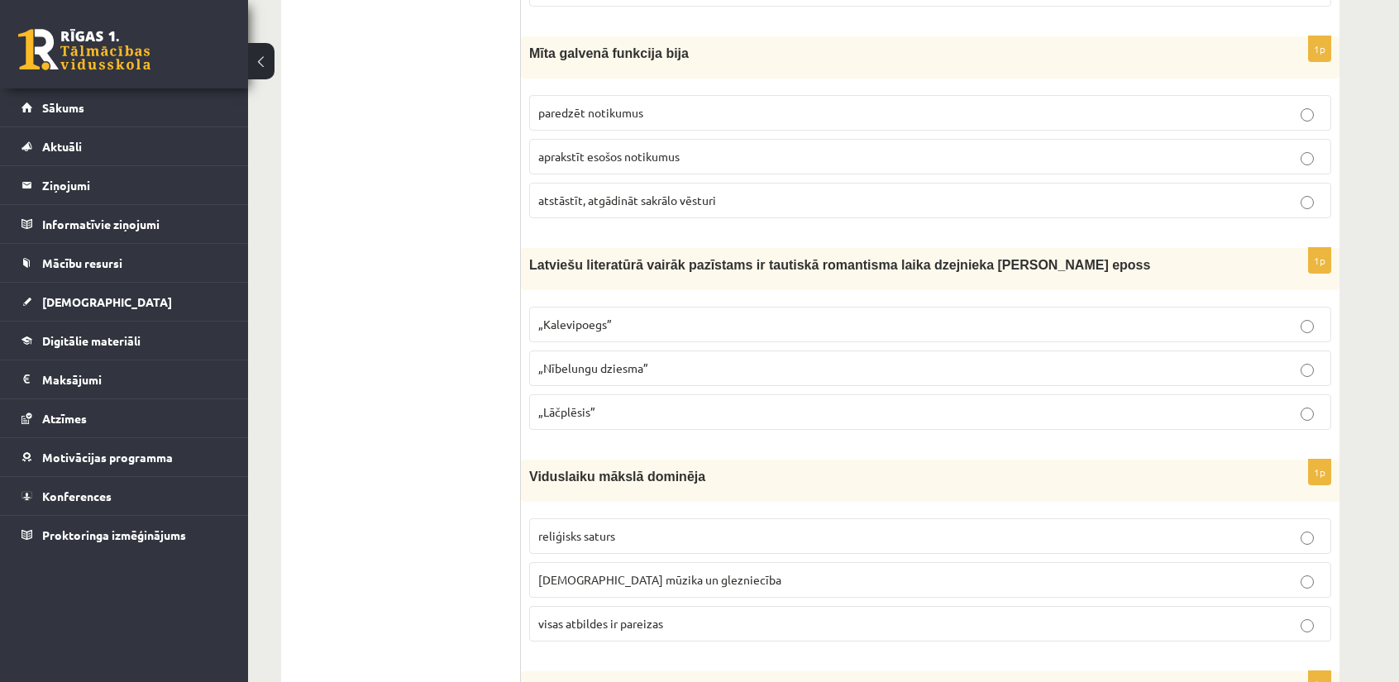
scroll to position [3225, 0]
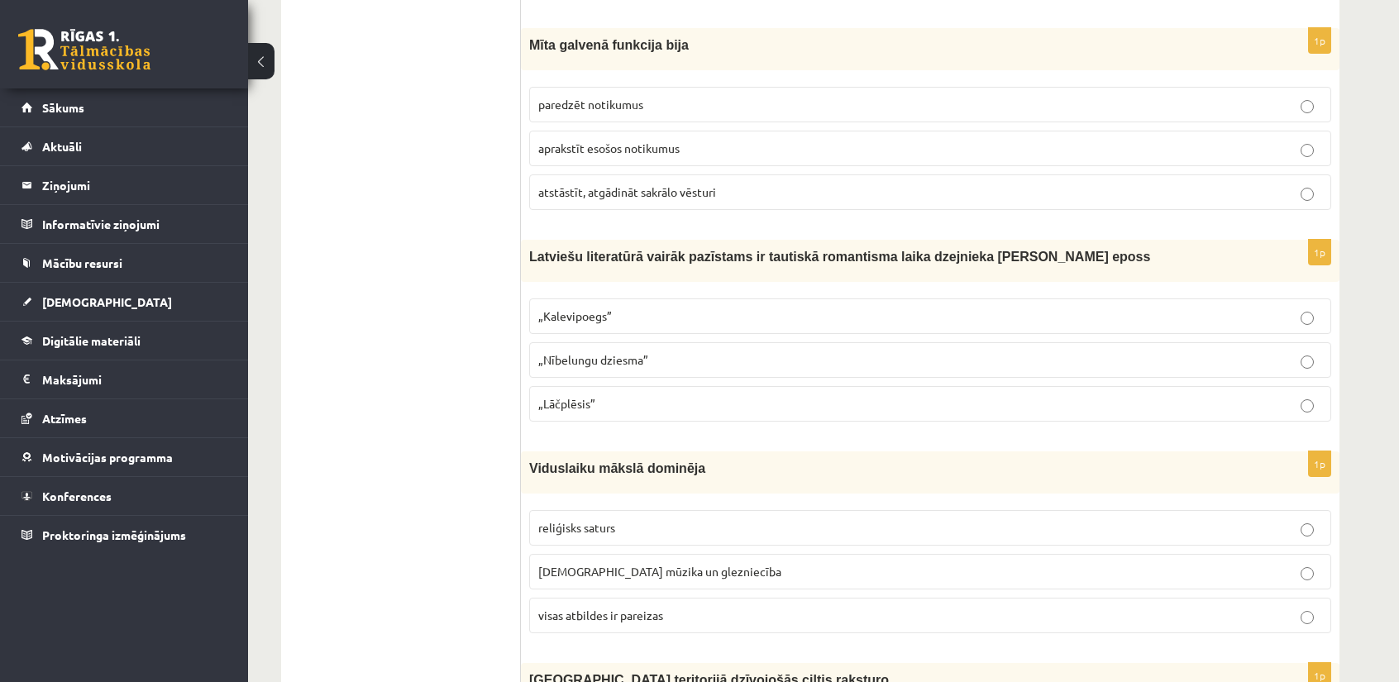
click at [541, 598] on label "visas atbildes ir pareizas" at bounding box center [930, 616] width 802 height 36
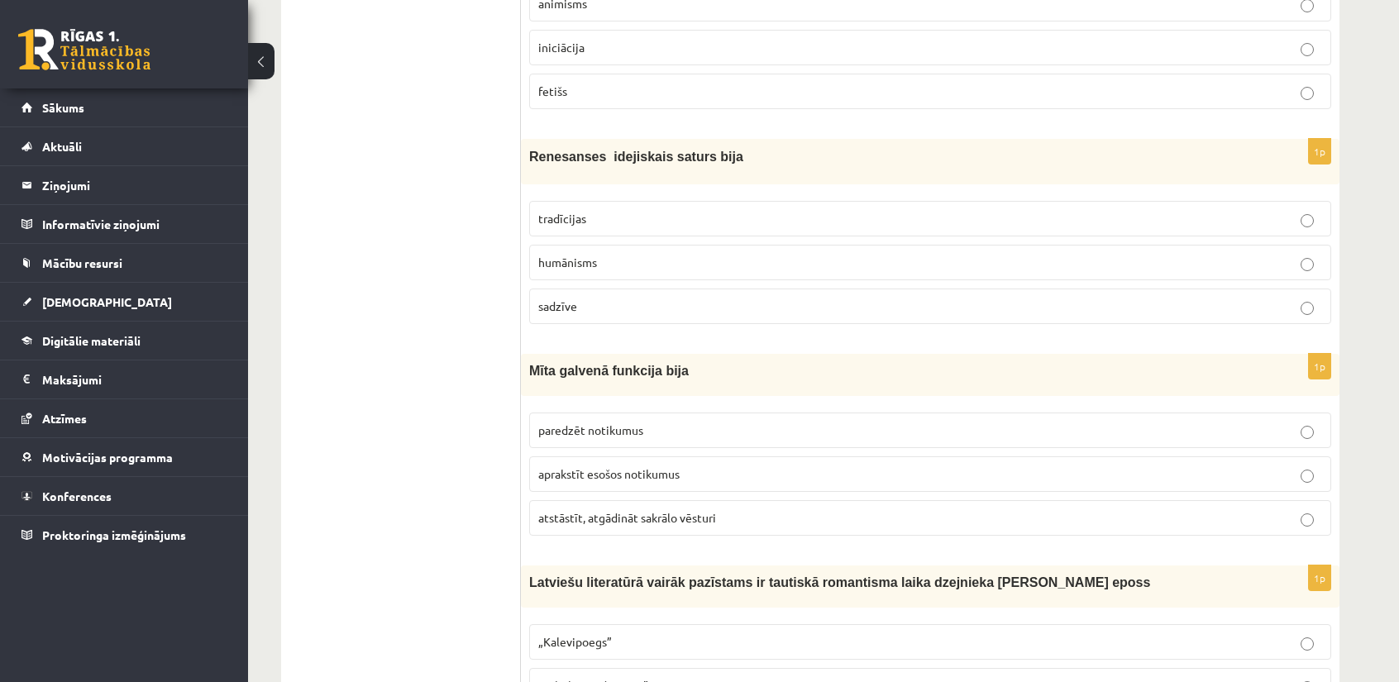
scroll to position [2894, 0]
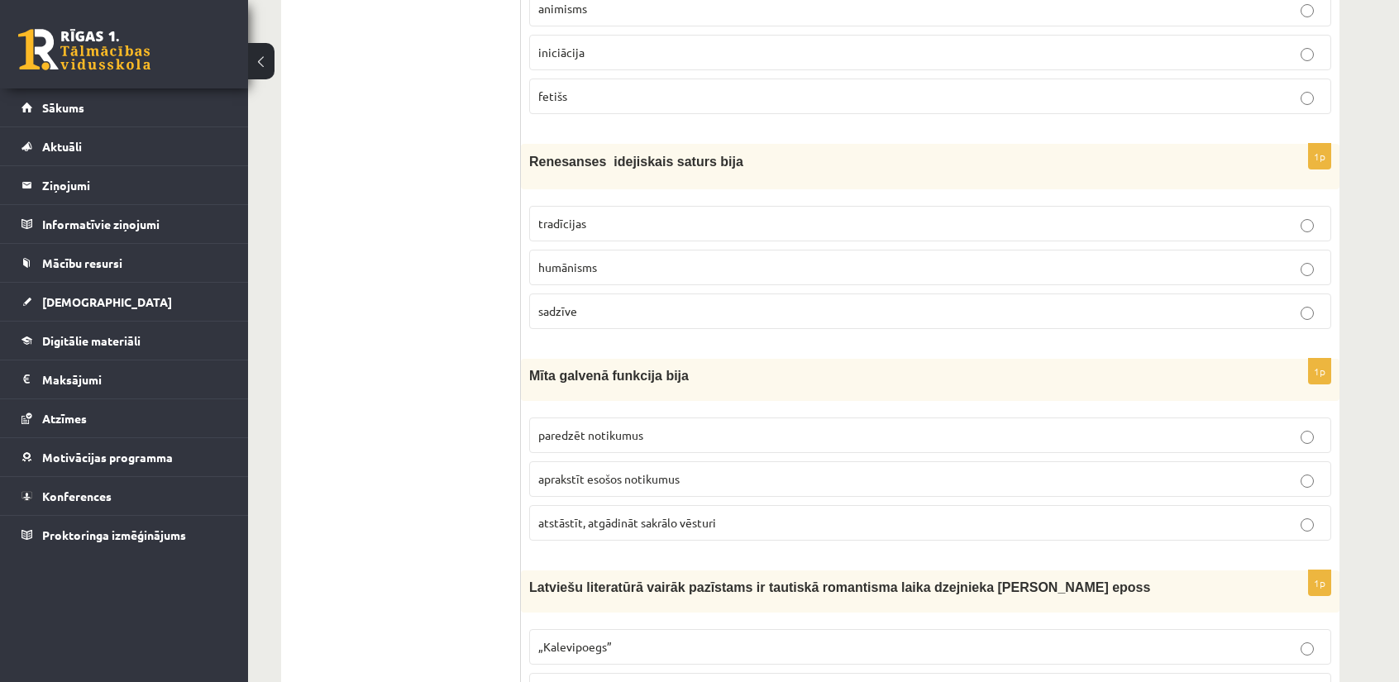
click at [624, 505] on label "atstāstīt, atgādināt sakrālo vēsturi" at bounding box center [930, 523] width 802 height 36
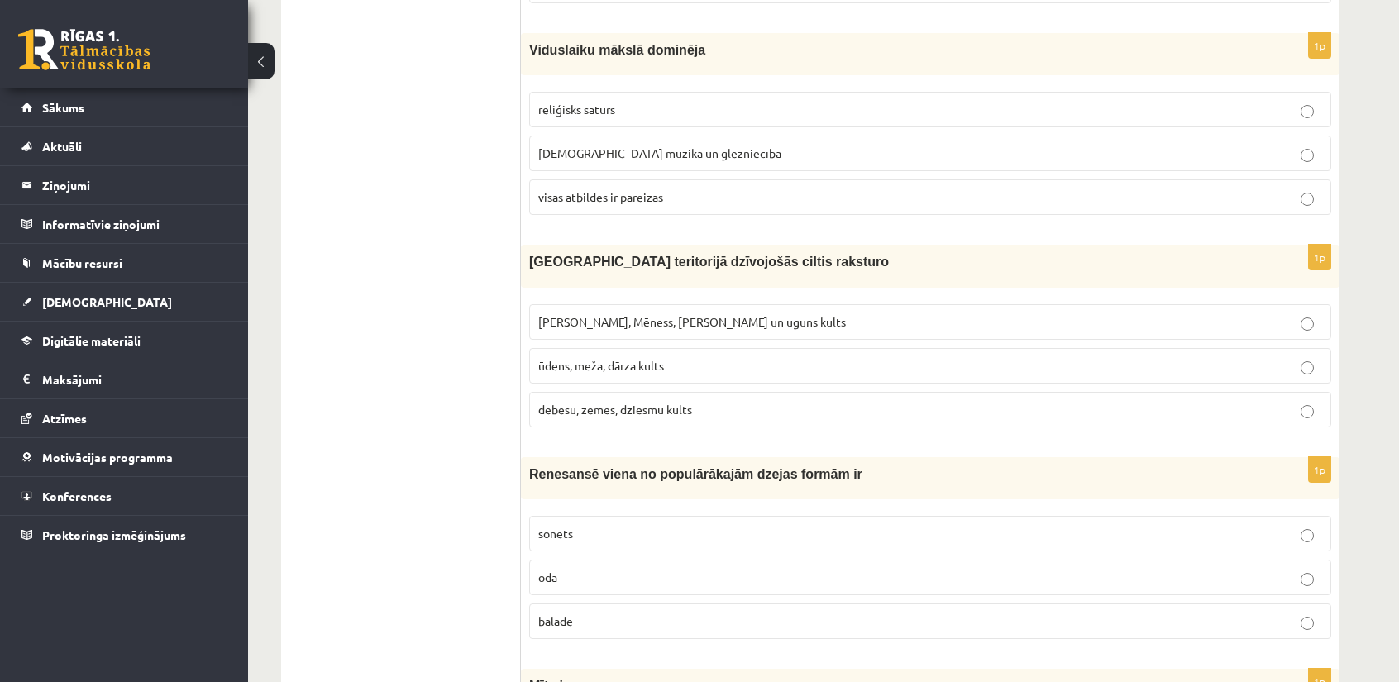
scroll to position [3639, 0]
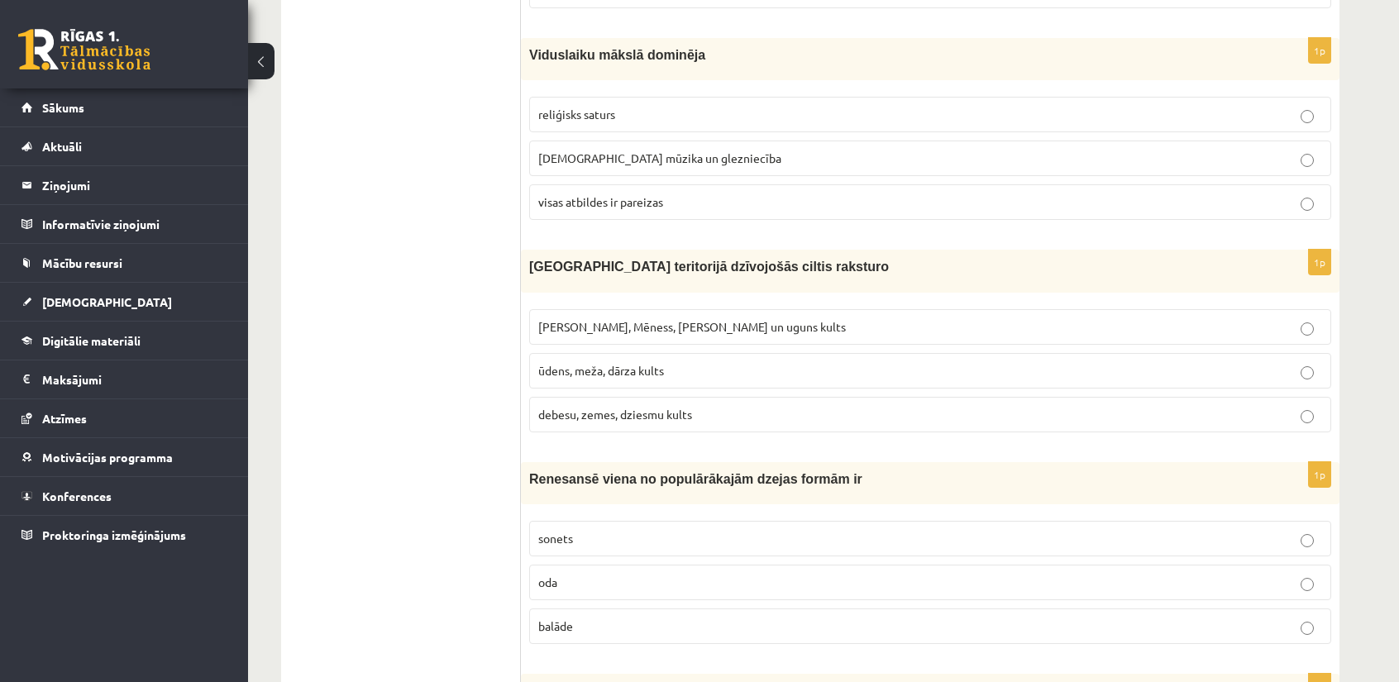
click at [624, 319] on span "Saules, Mēness, Pērkona un uguns kults" at bounding box center [692, 326] width 308 height 15
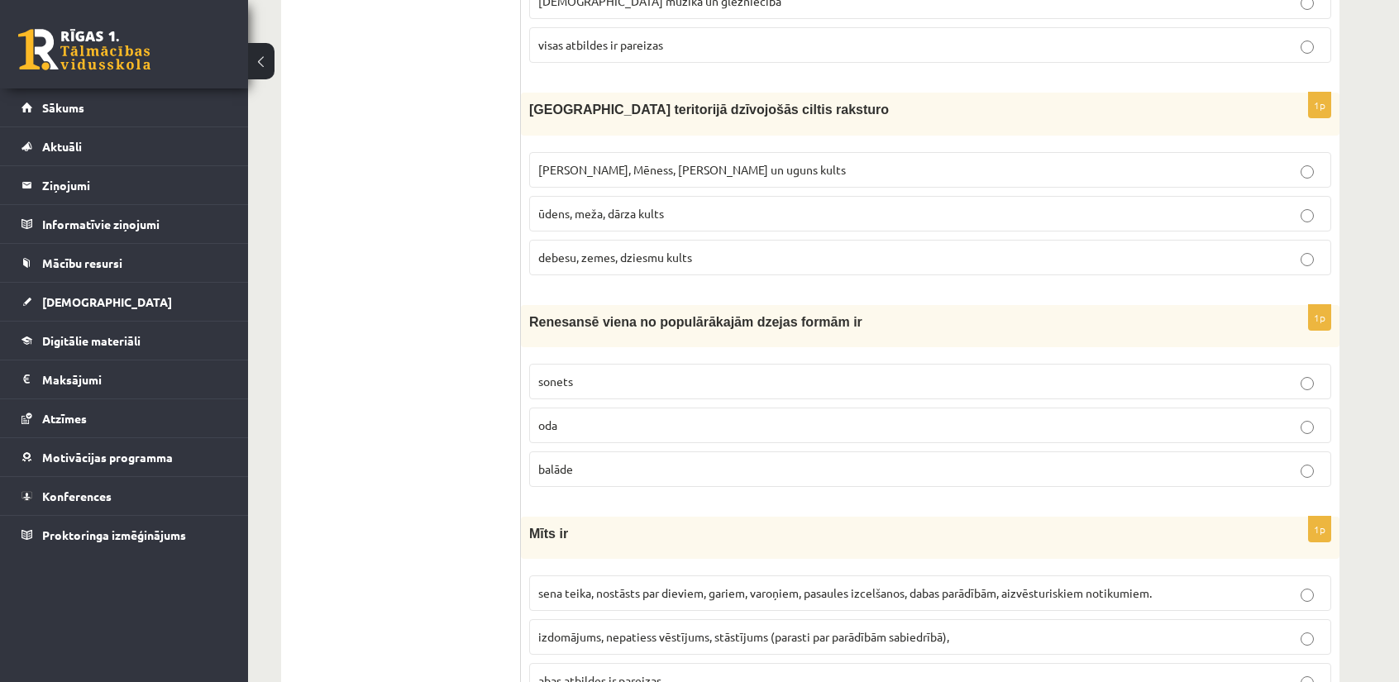
scroll to position [3804, 0]
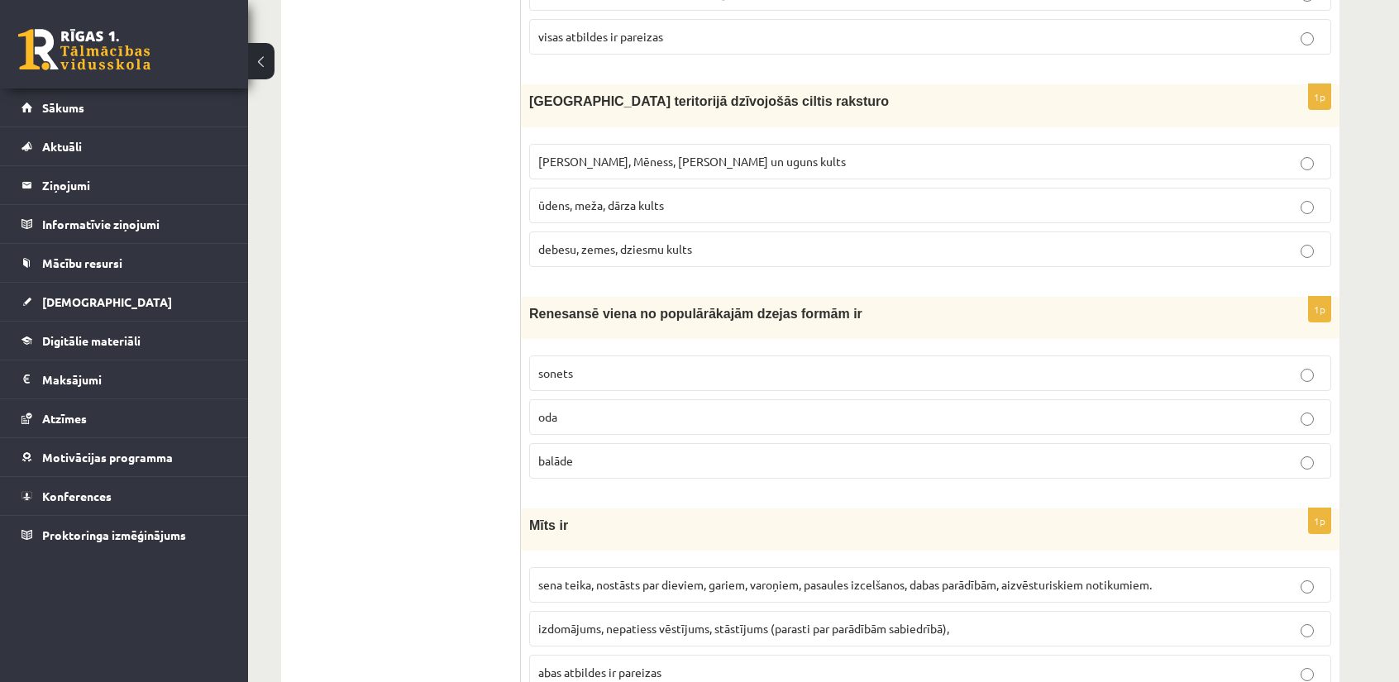
click at [539, 366] on span "sonets" at bounding box center [555, 373] width 35 height 15
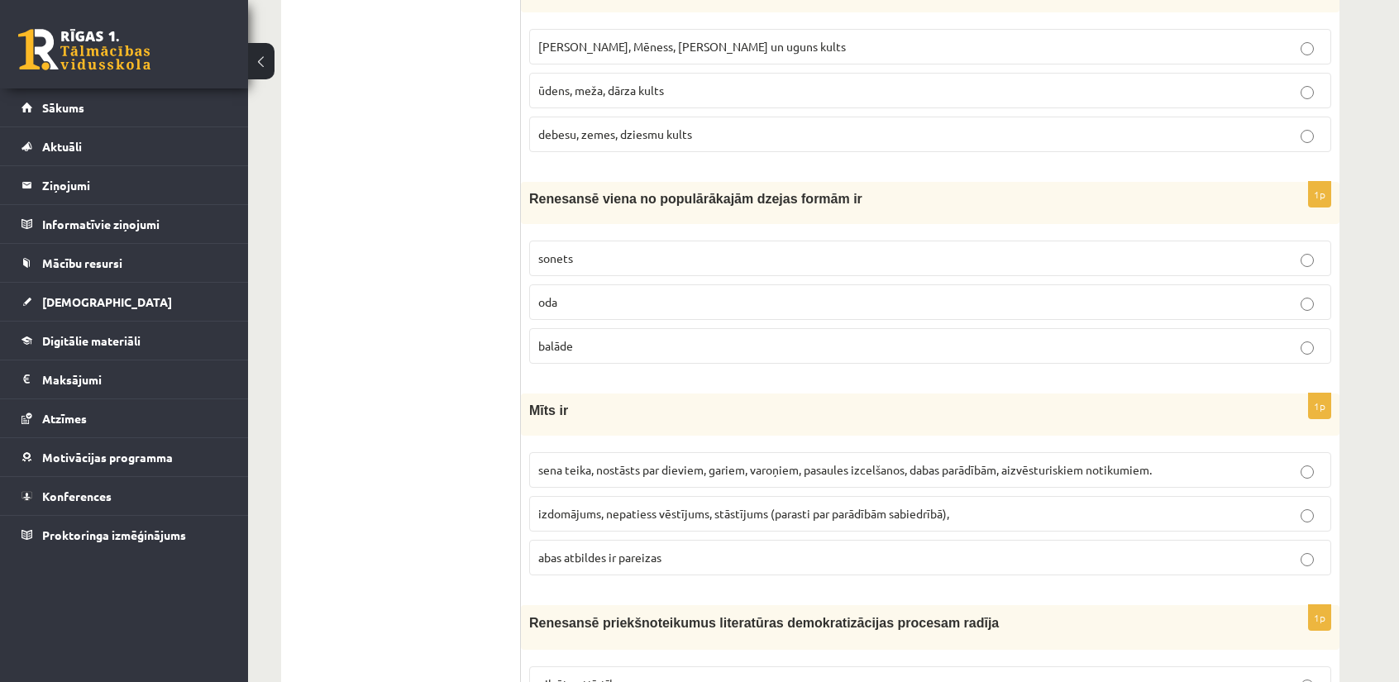
scroll to position [3969, 0]
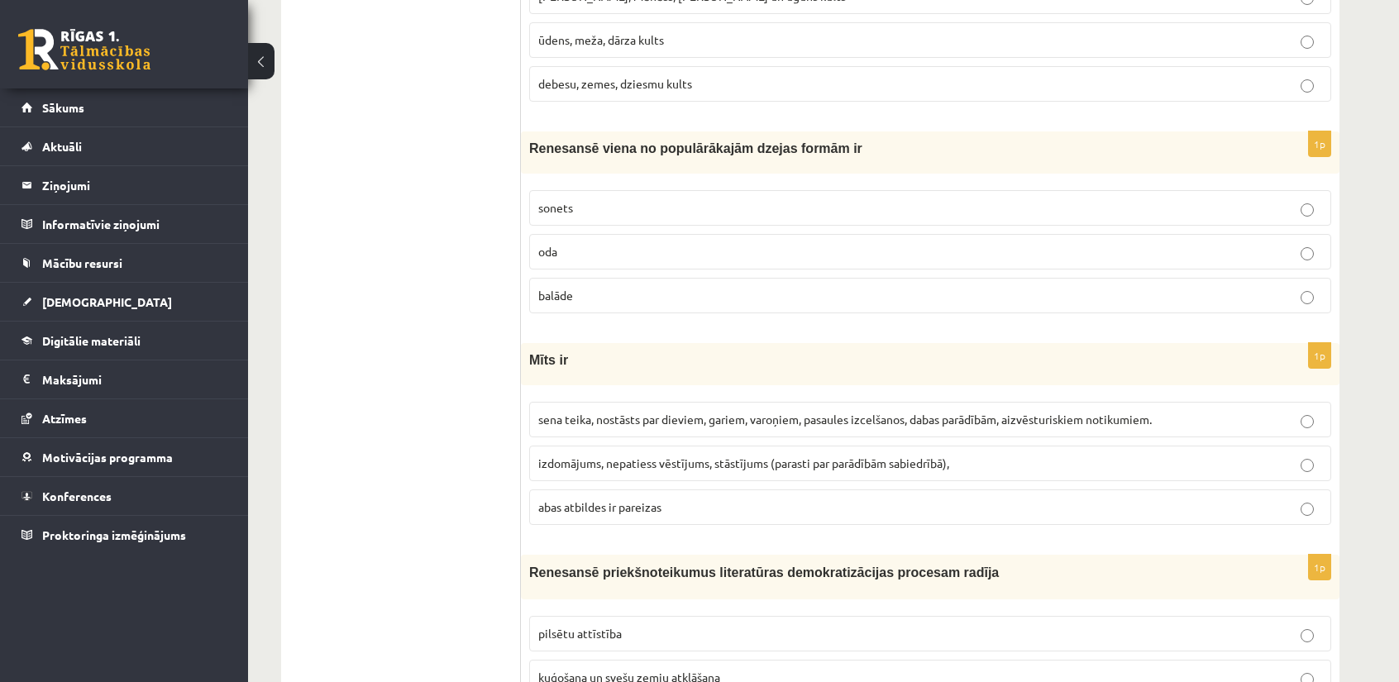
click at [531, 402] on label "sena teika, nostāsts par dieviem, gariem, varoņiem, pasaules izcelšanos, dabas …" at bounding box center [930, 420] width 802 height 36
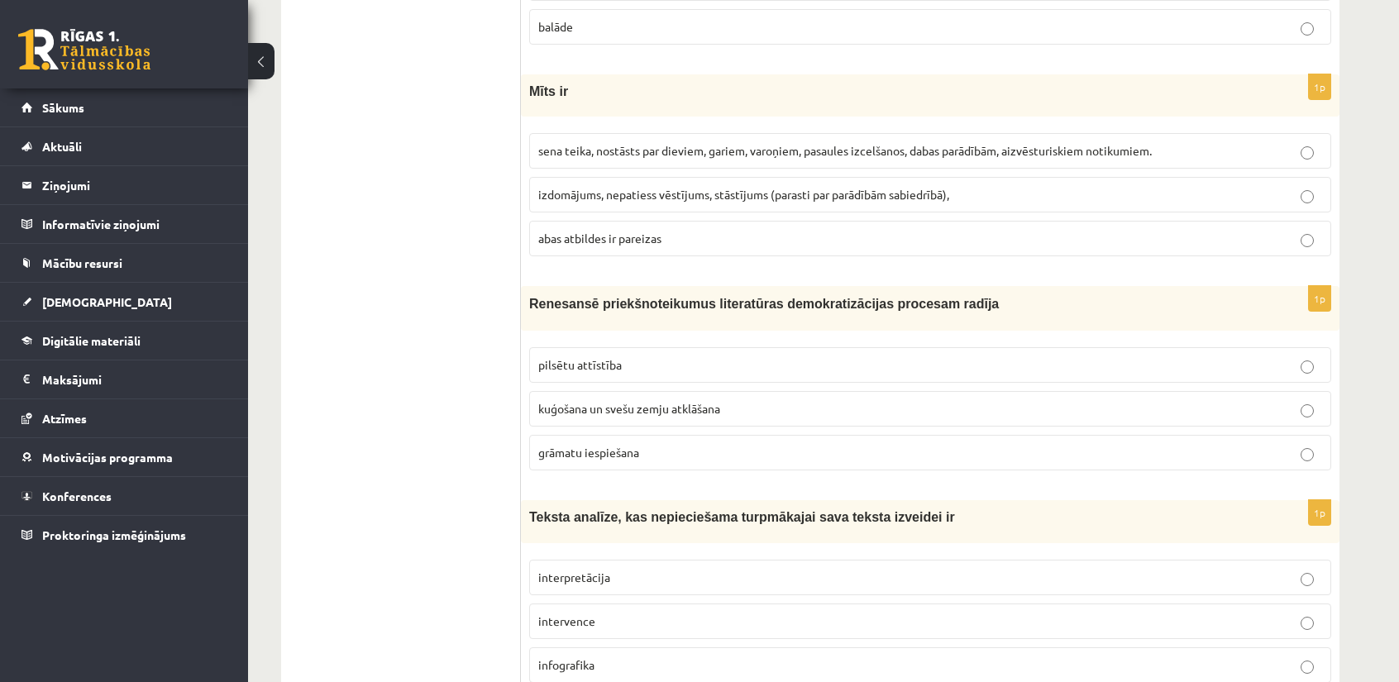
scroll to position [4300, 0]
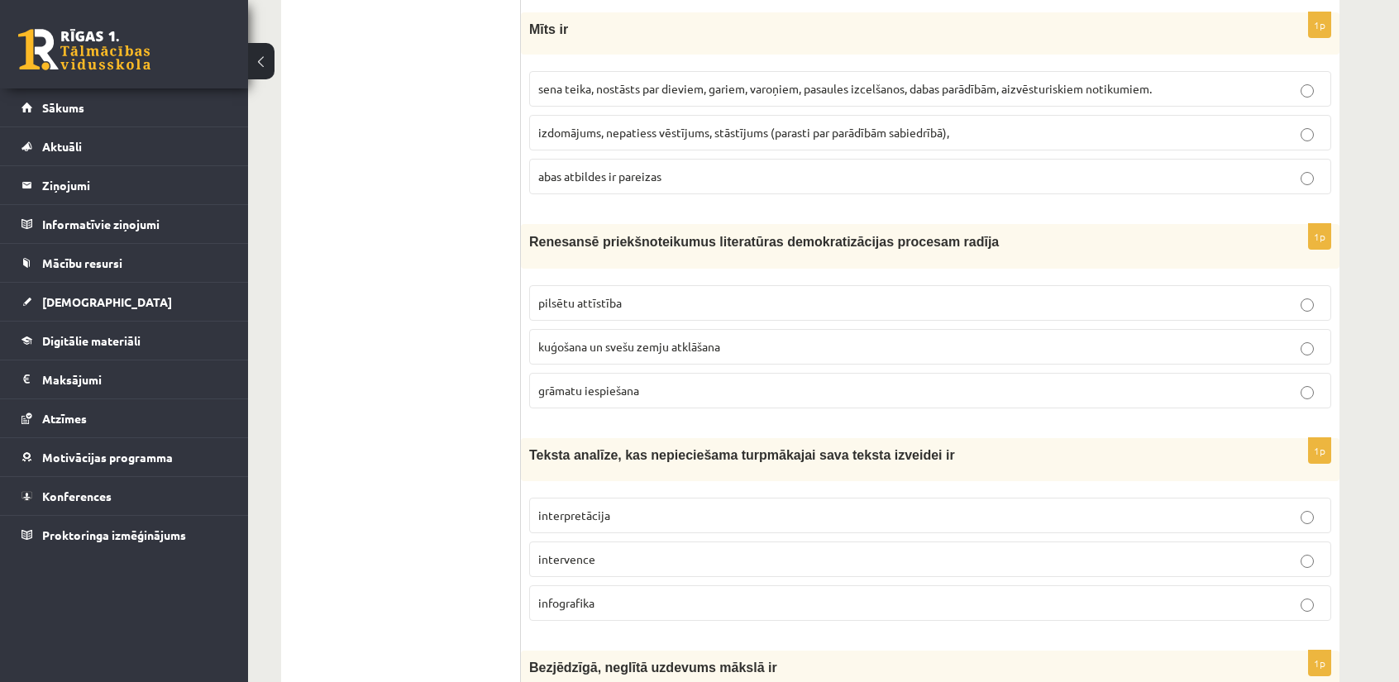
click at [652, 382] on p "grāmatu iespiešana" at bounding box center [930, 390] width 784 height 17
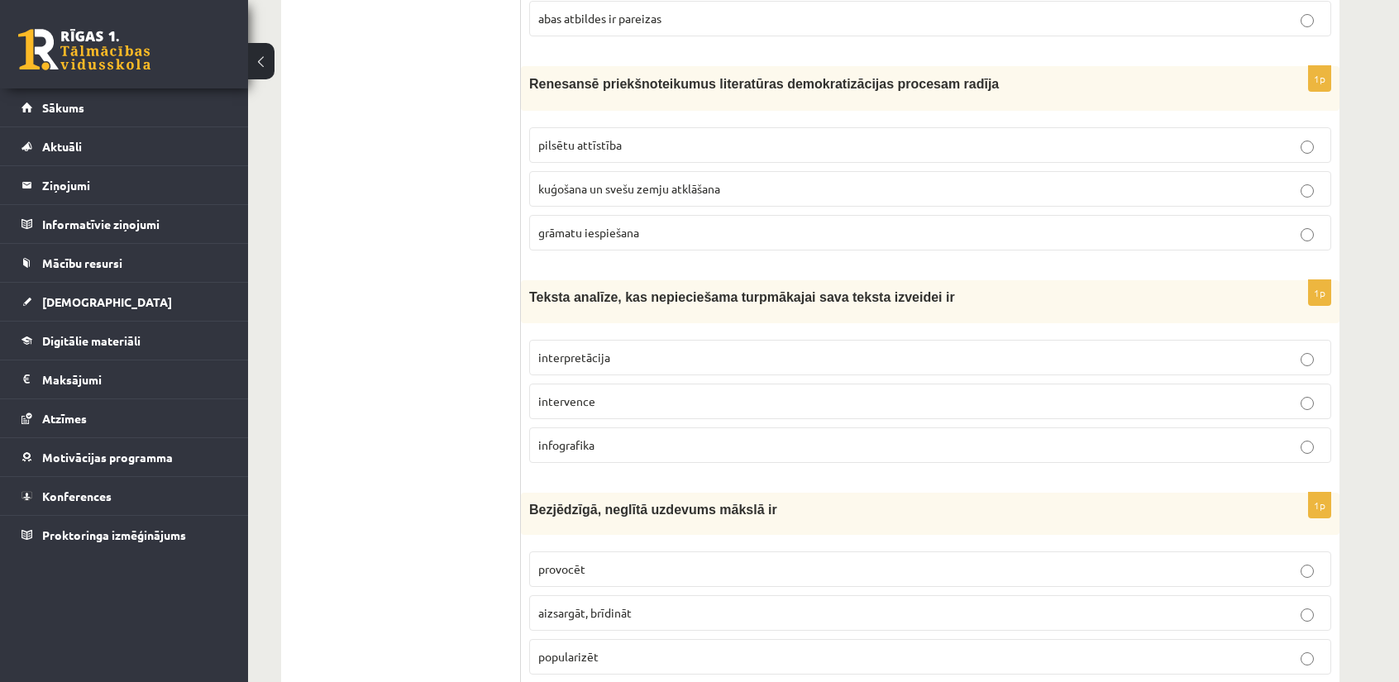
scroll to position [4466, 0]
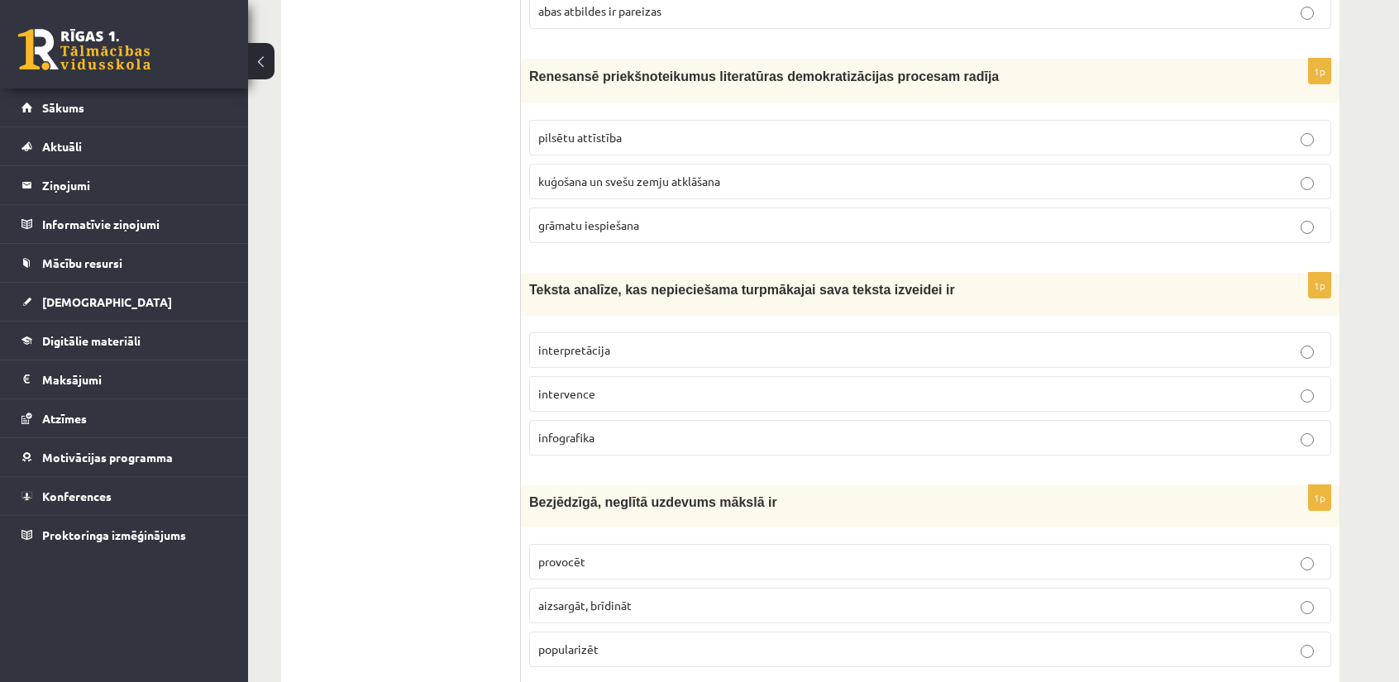
click at [600, 342] on span "interpretācija" at bounding box center [574, 349] width 72 height 15
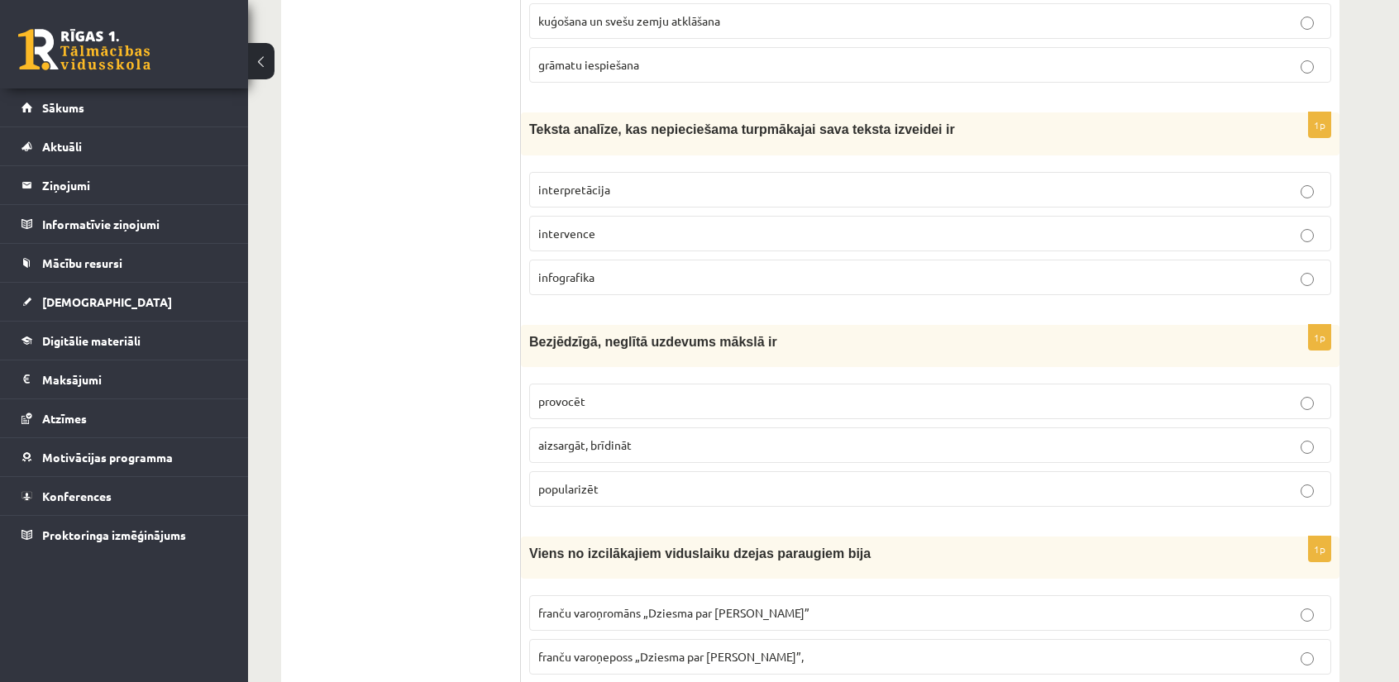
scroll to position [4631, 0]
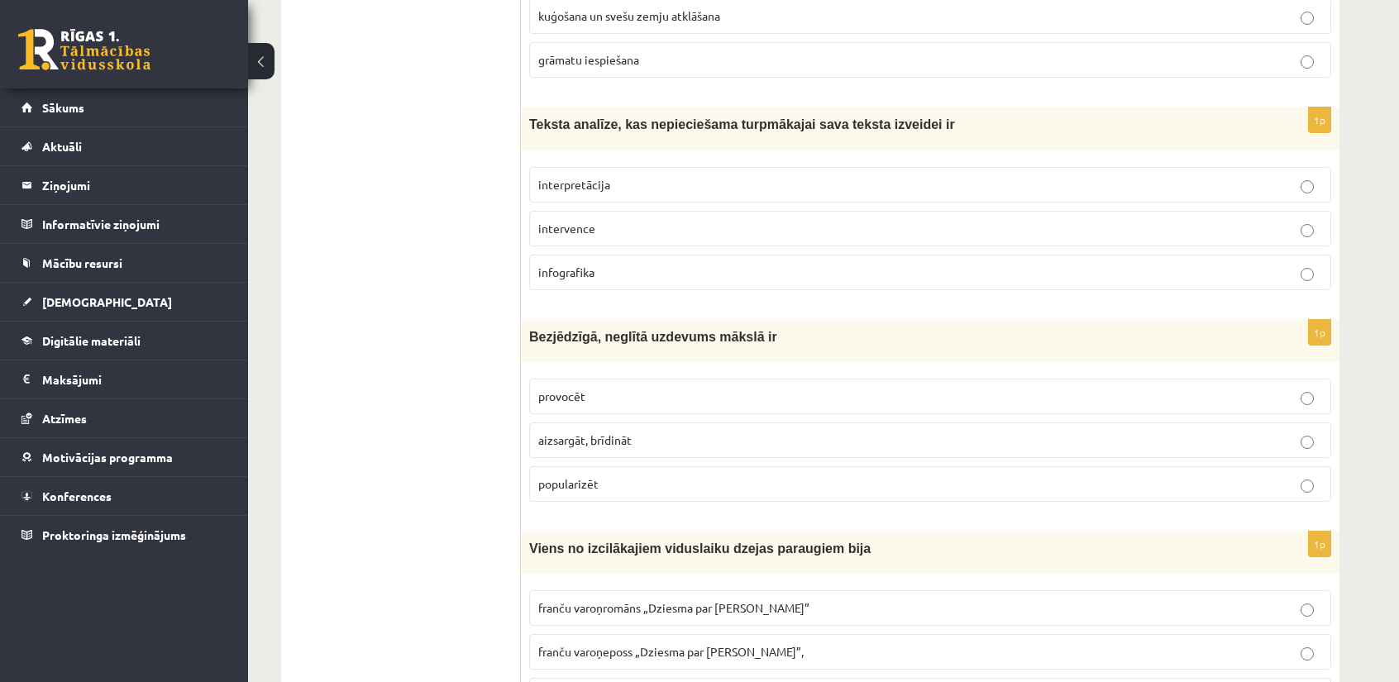
click at [555, 388] on p "provocēt" at bounding box center [930, 396] width 784 height 17
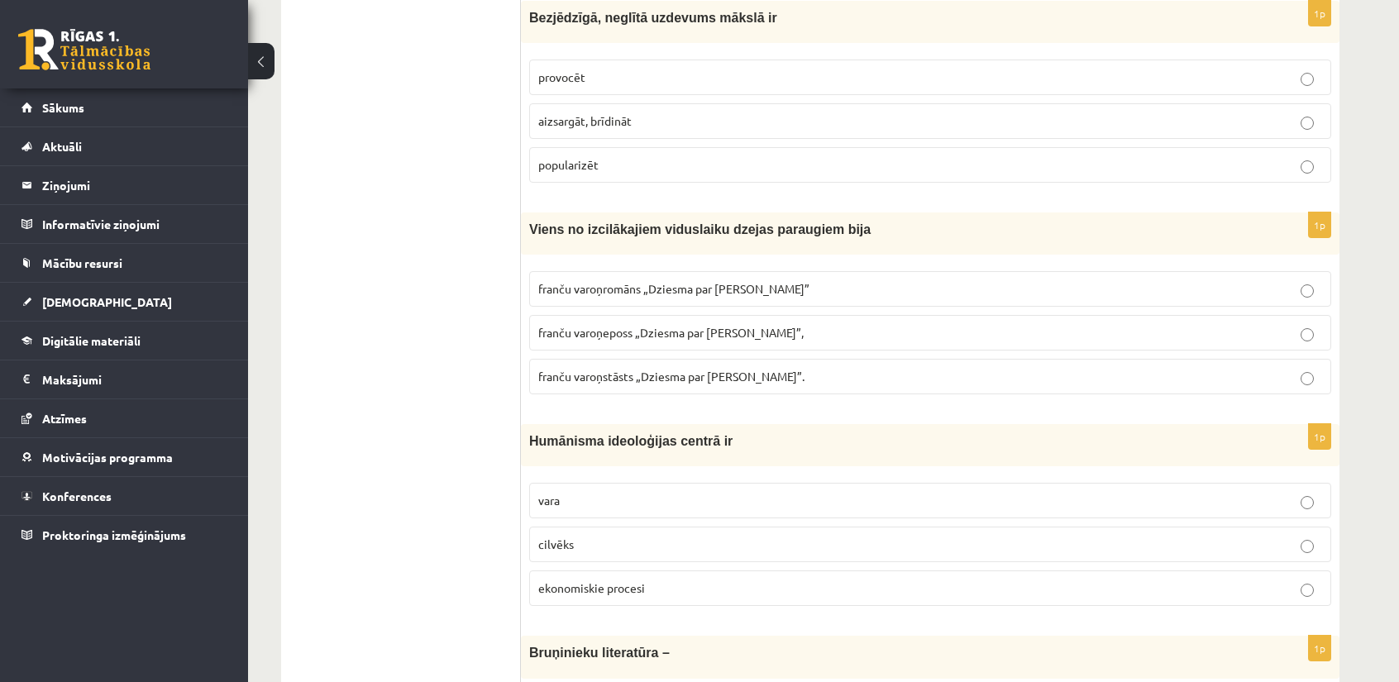
scroll to position [4962, 0]
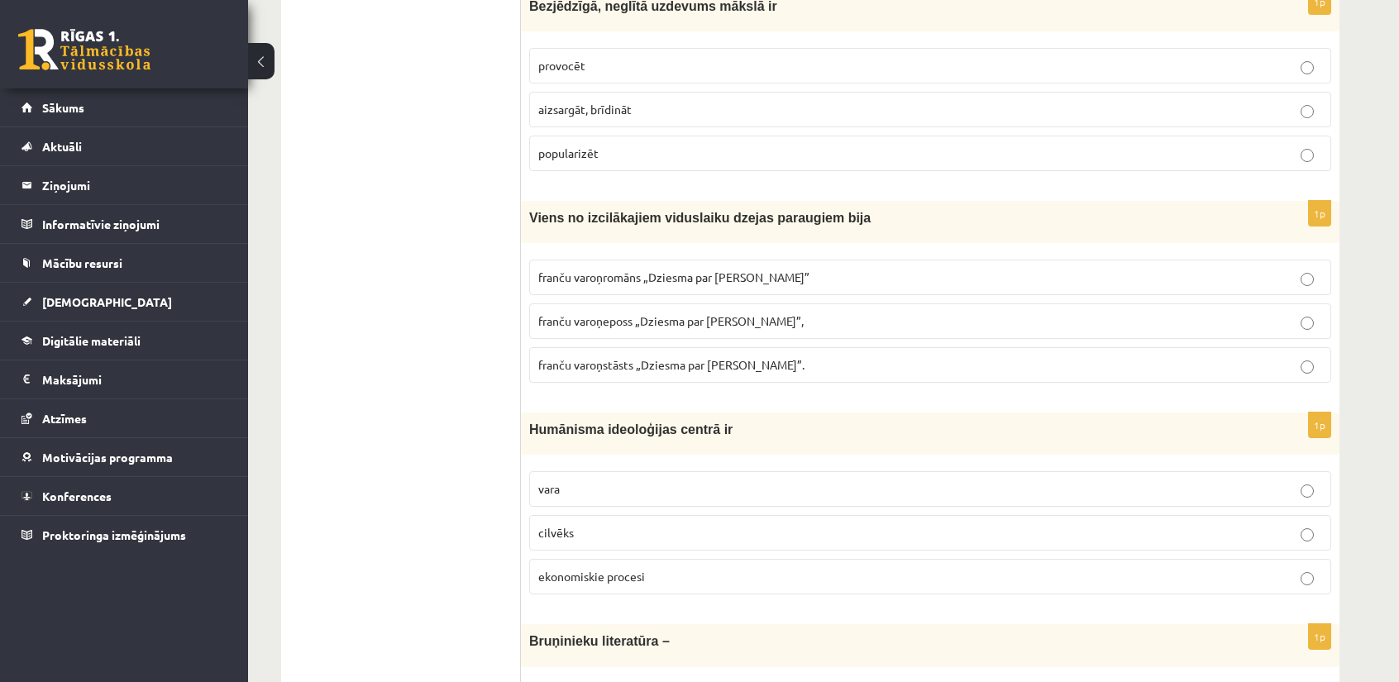
click at [648, 251] on fieldset "franču varoņromāns „Dziesma par Rolandu” franču varoņeposs „Dziesma par Rolandu…" at bounding box center [930, 319] width 802 height 136
click at [648, 313] on span "franču varoņeposs „Dziesma par Rolandu”," at bounding box center [670, 320] width 265 height 15
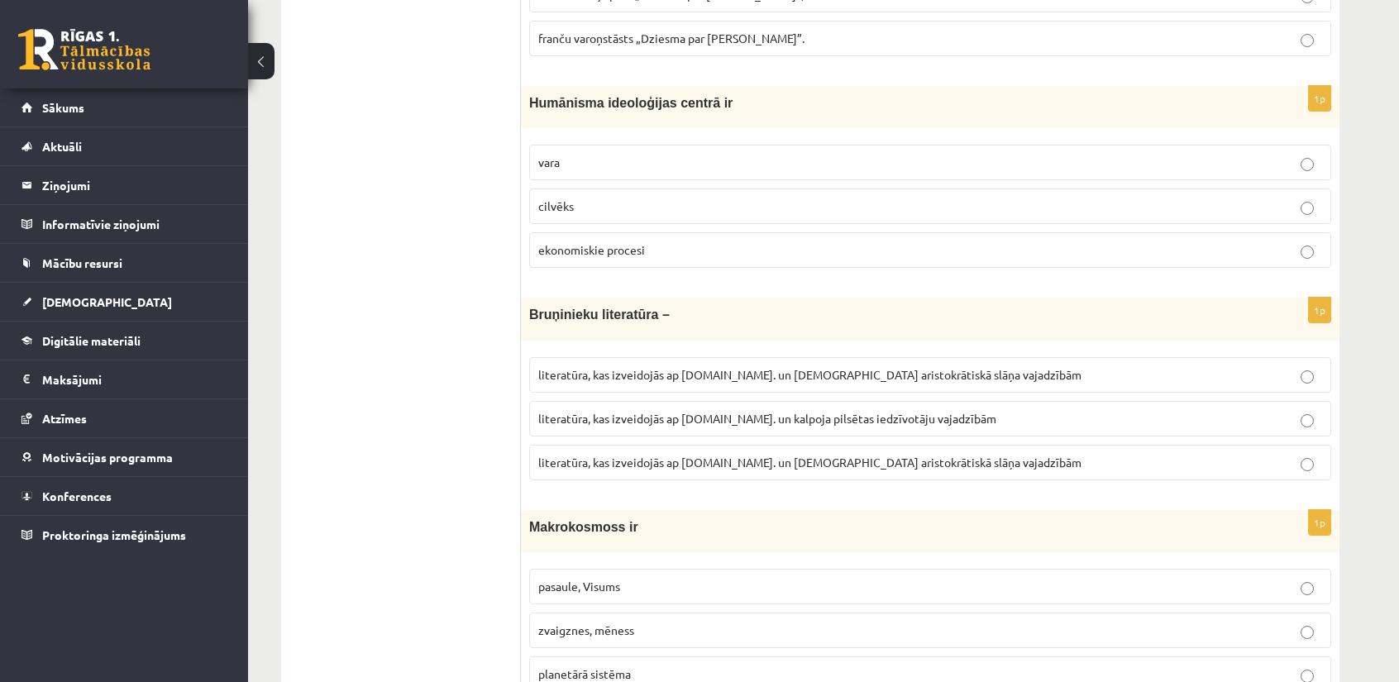
scroll to position [5293, 0]
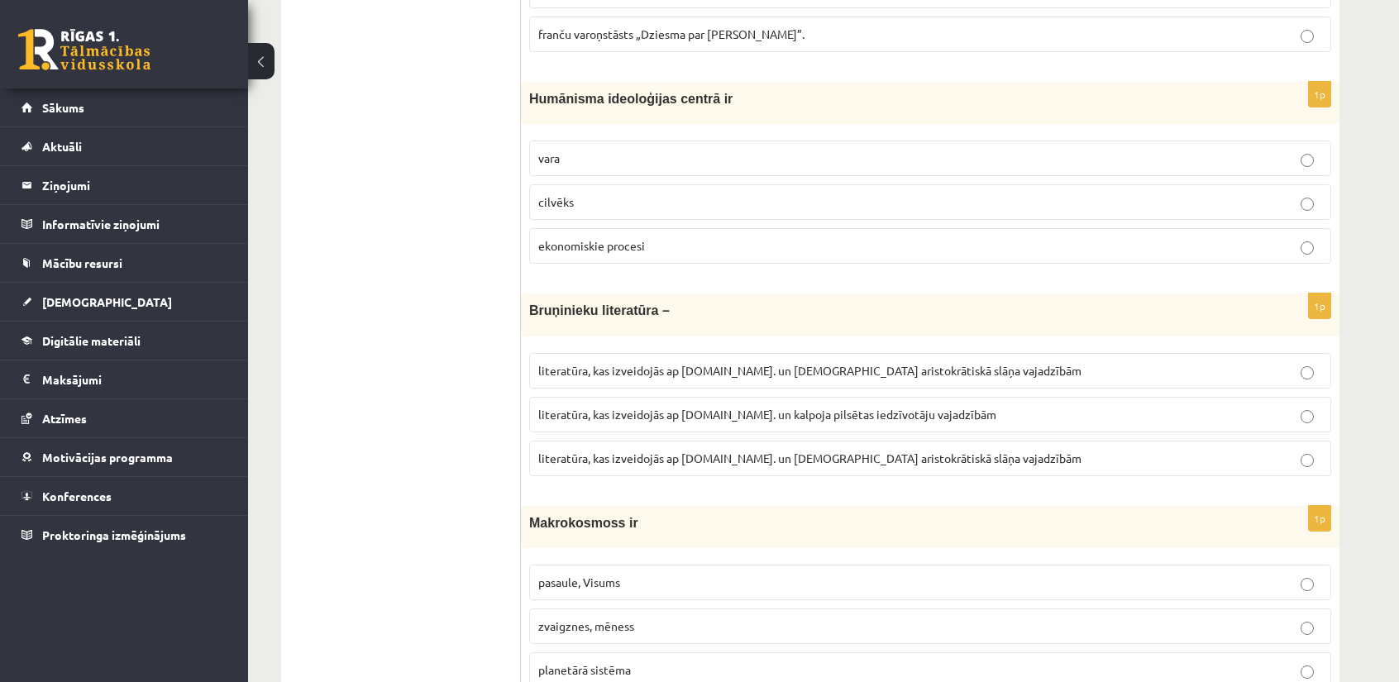
click at [599, 194] on p "cilvēks" at bounding box center [930, 202] width 784 height 17
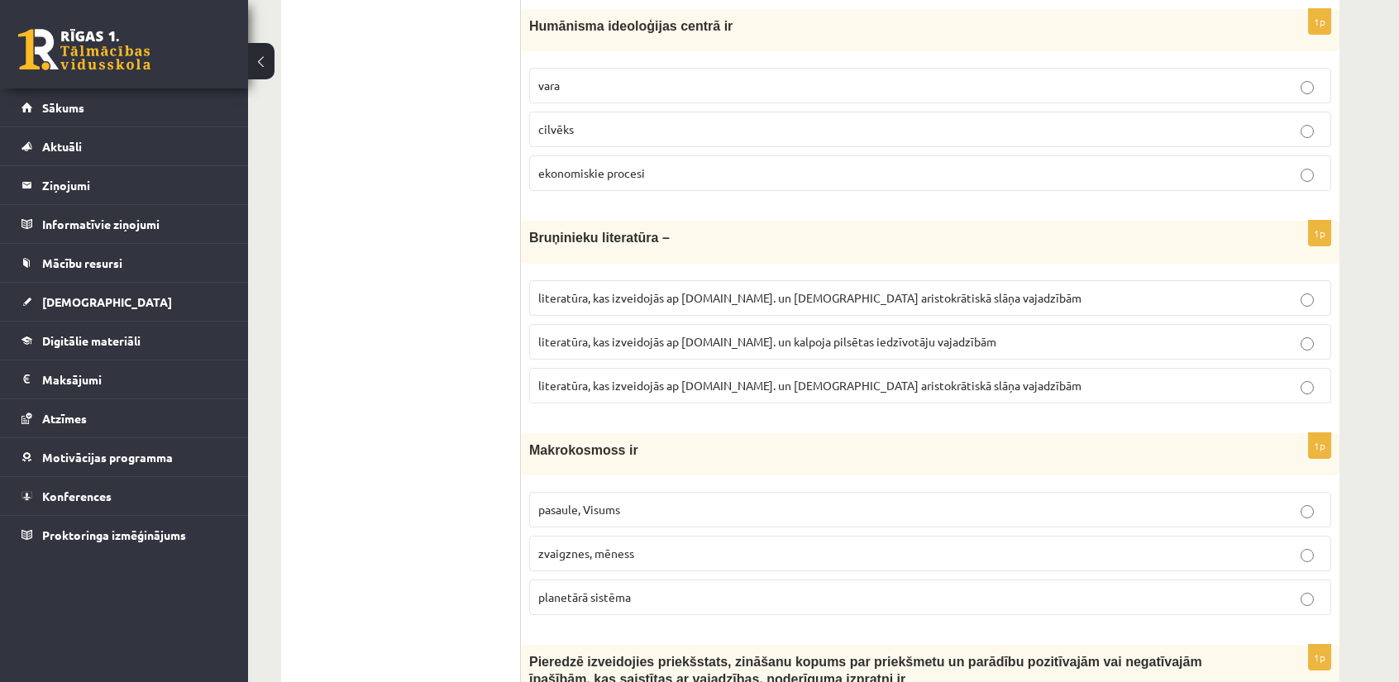
scroll to position [5375, 0]
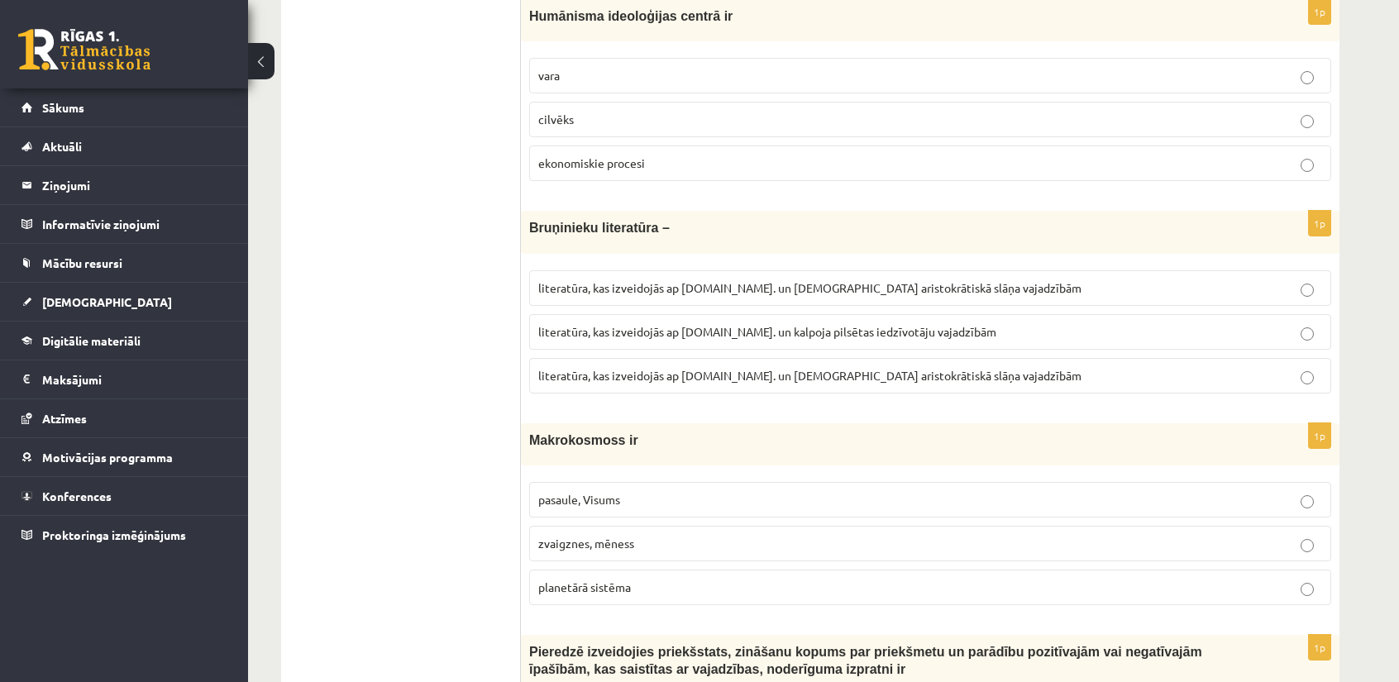
click at [627, 358] on label "literatūra, kas izveidojās ap 12.gs. un kalpoja aristokrātiskā slāņa vajadzībām" at bounding box center [930, 376] width 802 height 36
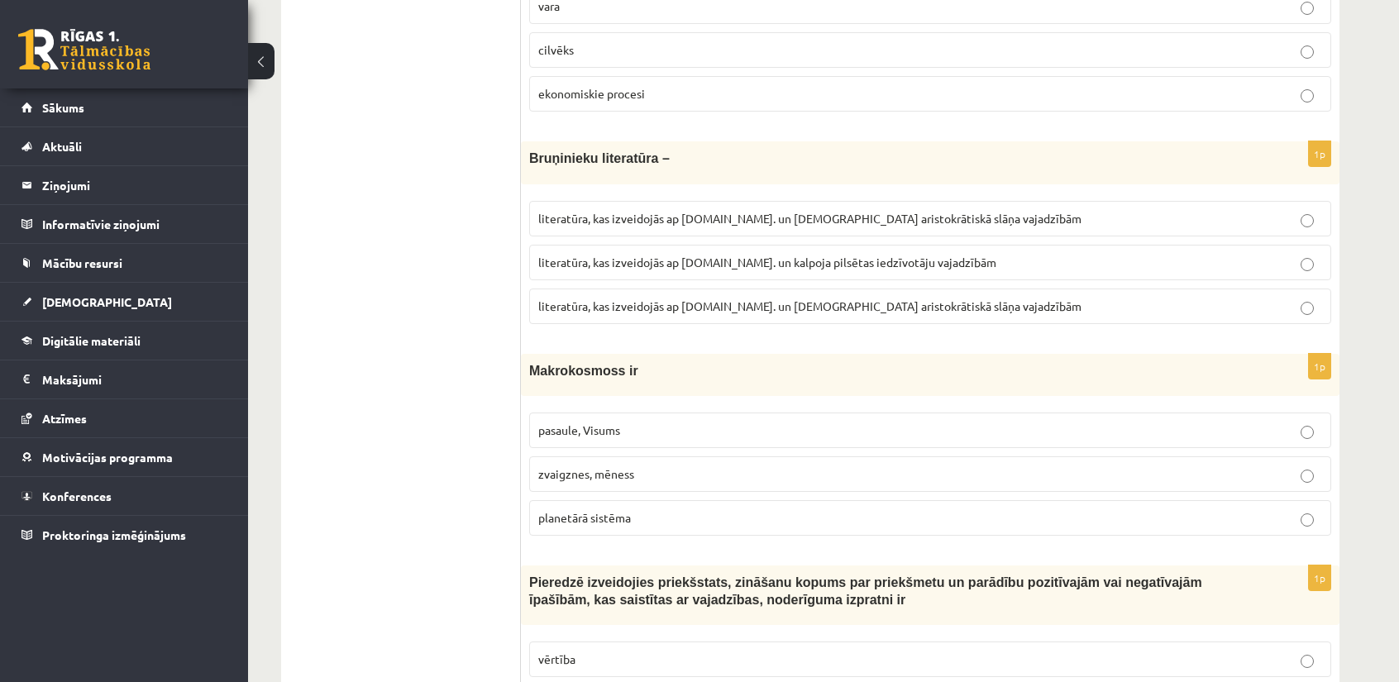
scroll to position [5458, 0]
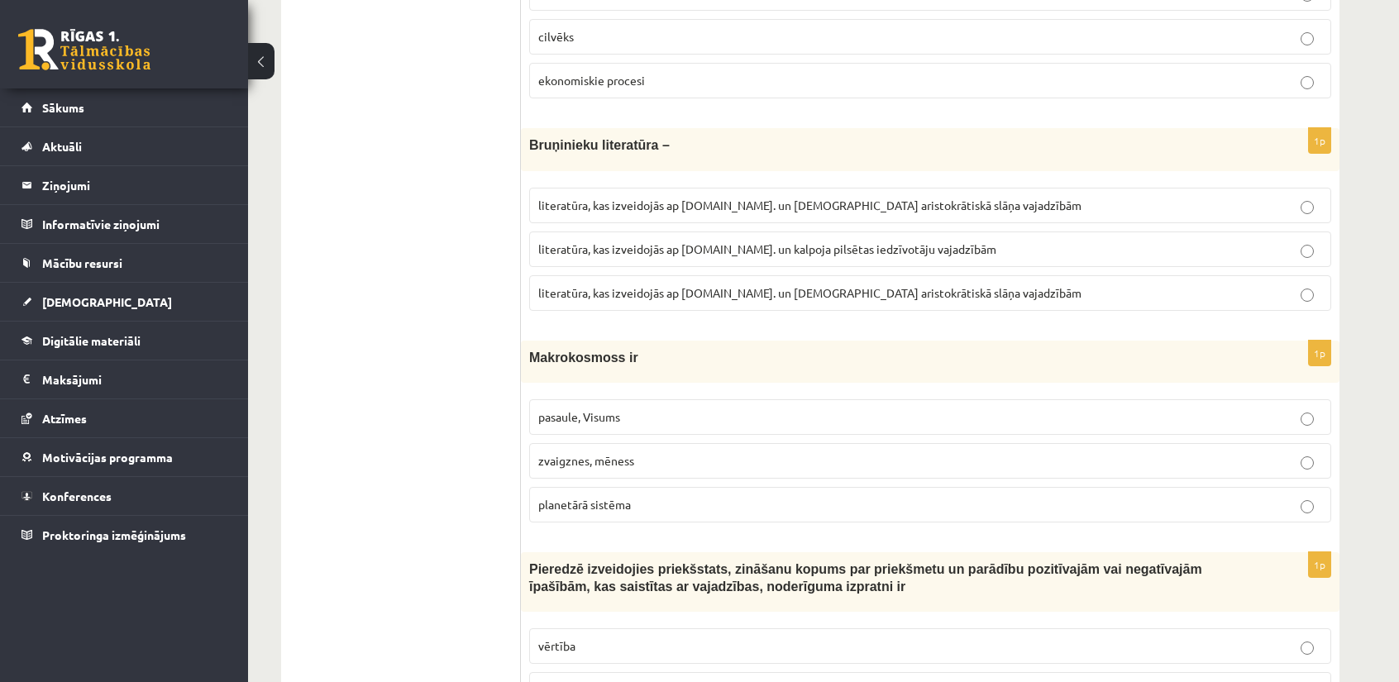
click at [570, 399] on label "pasaule, Visums" at bounding box center [930, 417] width 802 height 36
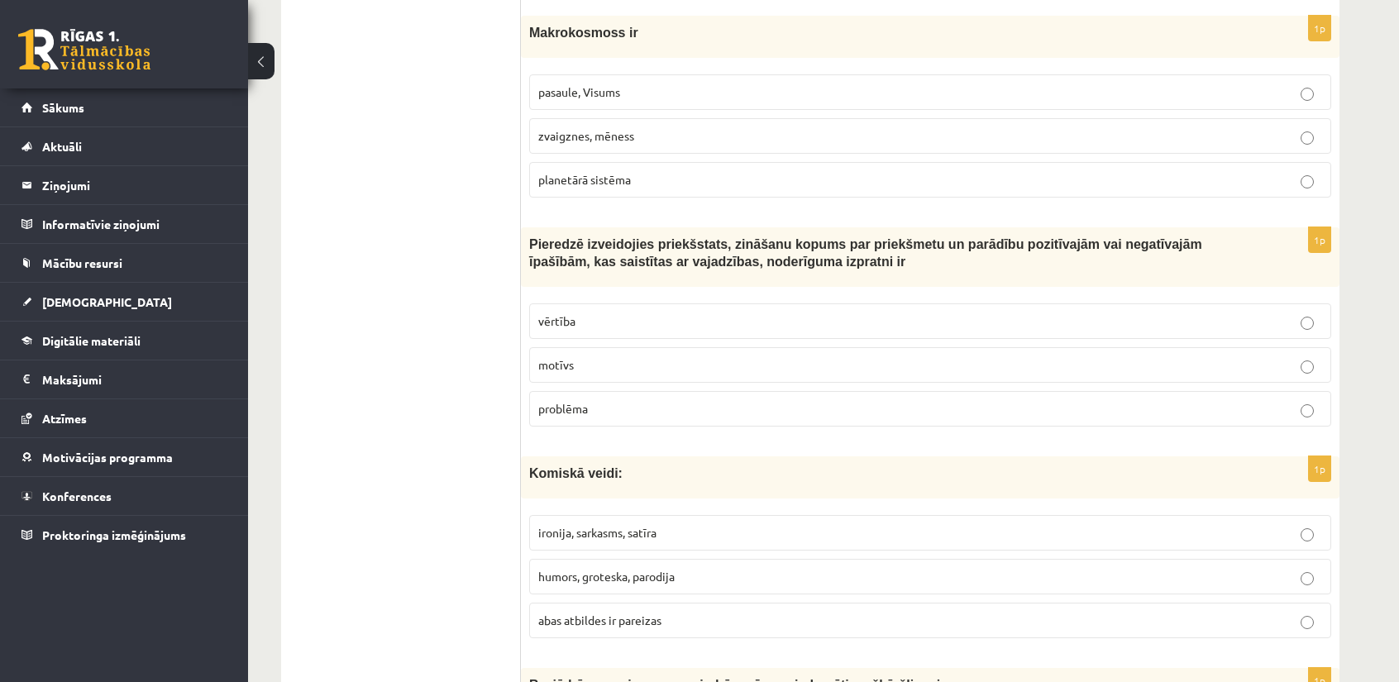
scroll to position [5789, 0]
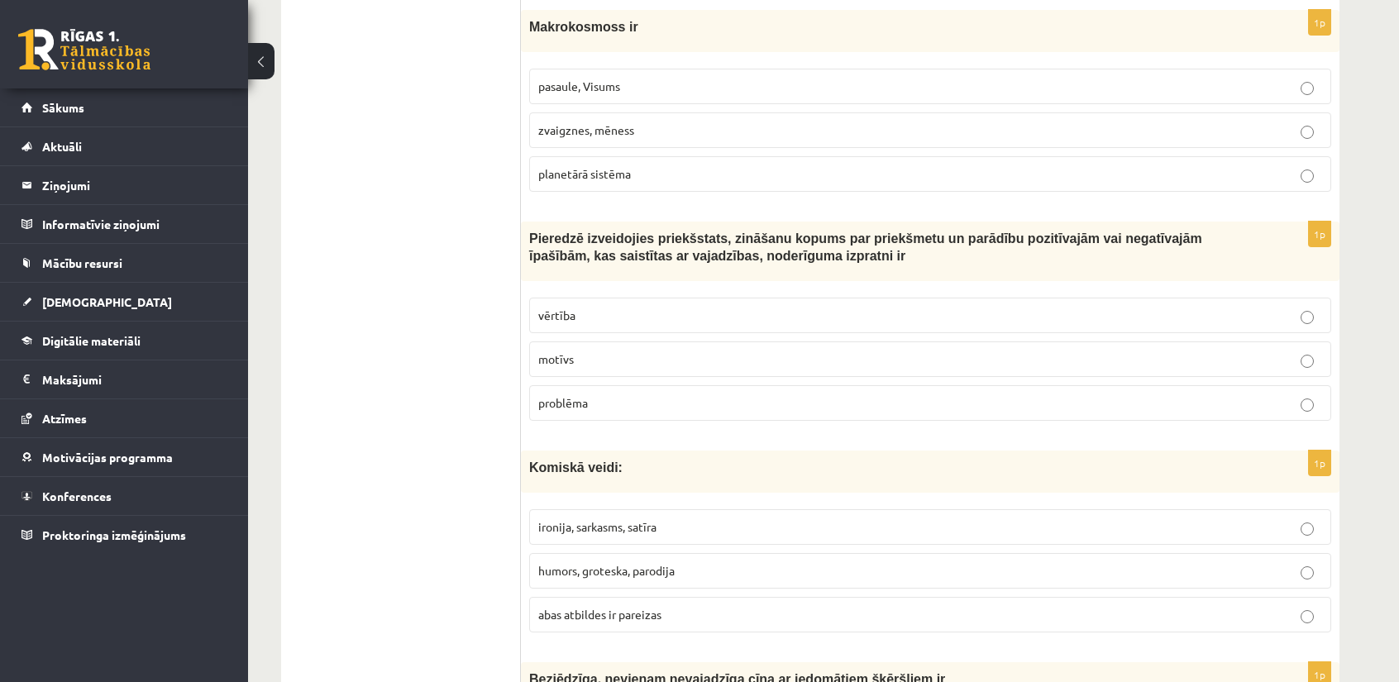
click at [556, 606] on p "abas atbildes ir pareizas" at bounding box center [930, 614] width 784 height 17
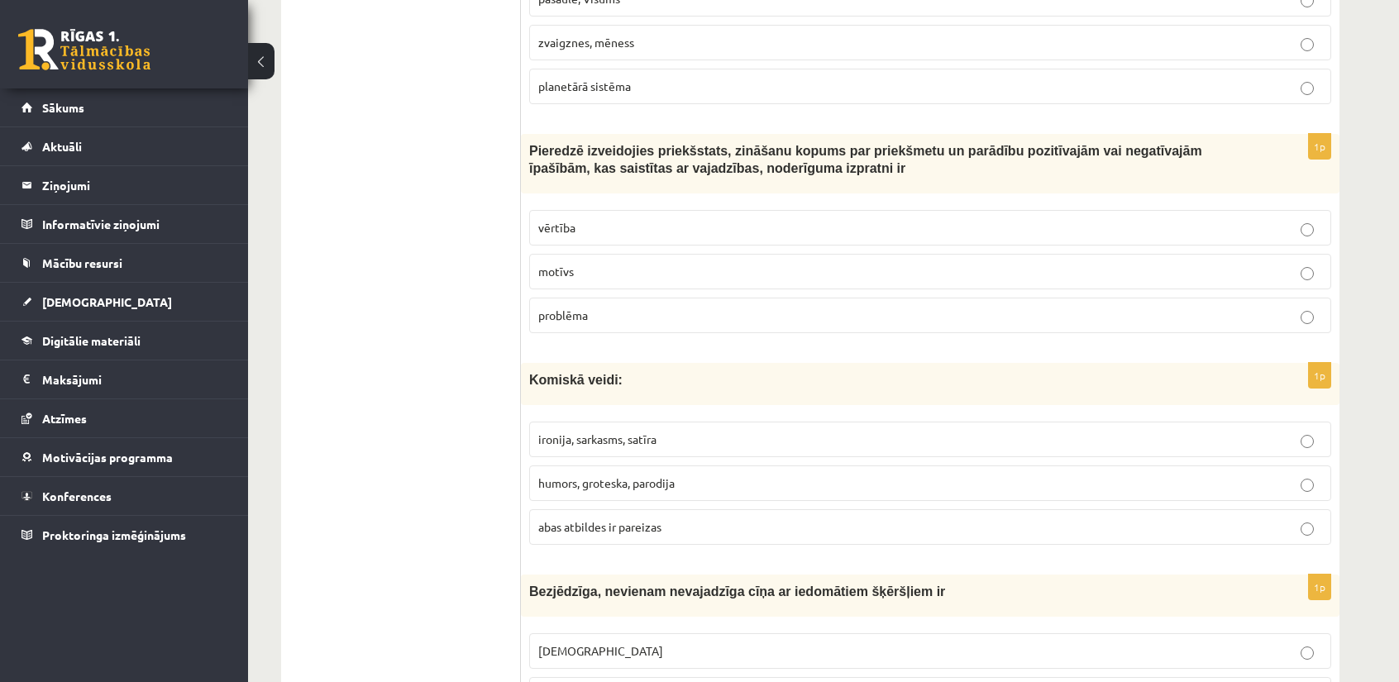
scroll to position [5871, 0]
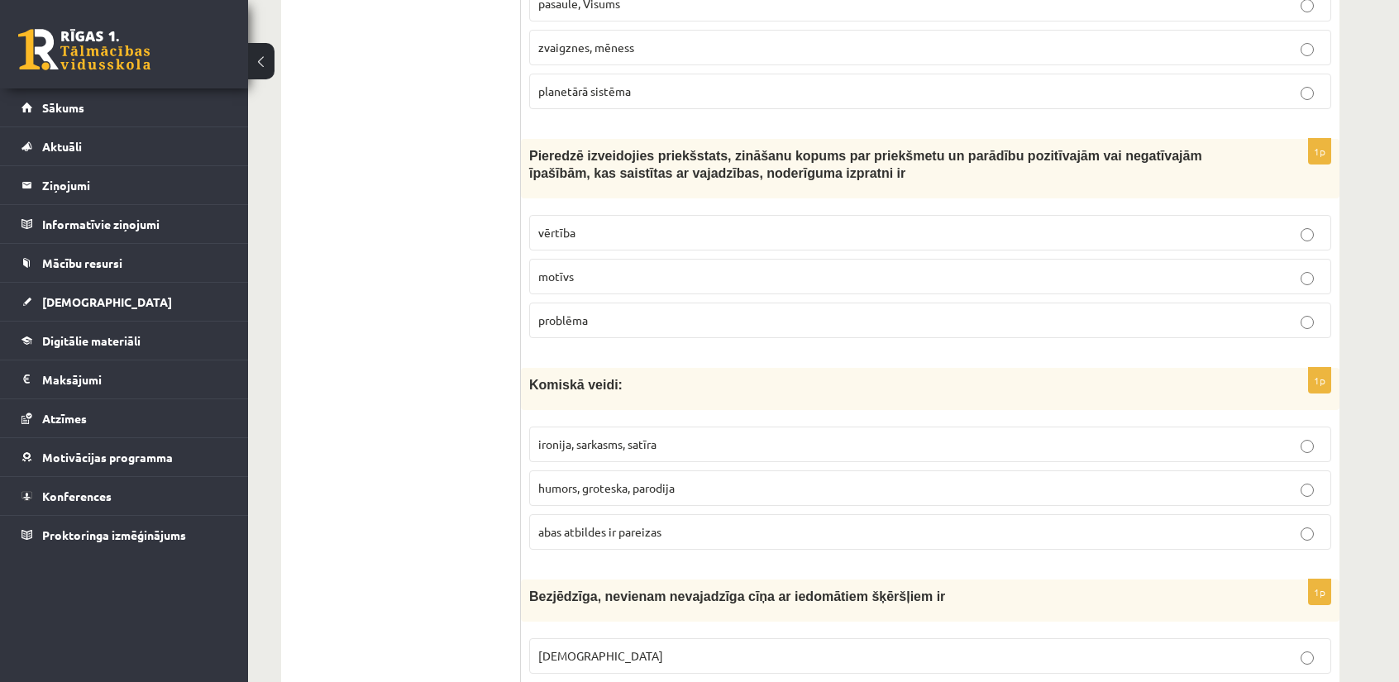
click at [571, 225] on span "vērtība" at bounding box center [556, 232] width 37 height 15
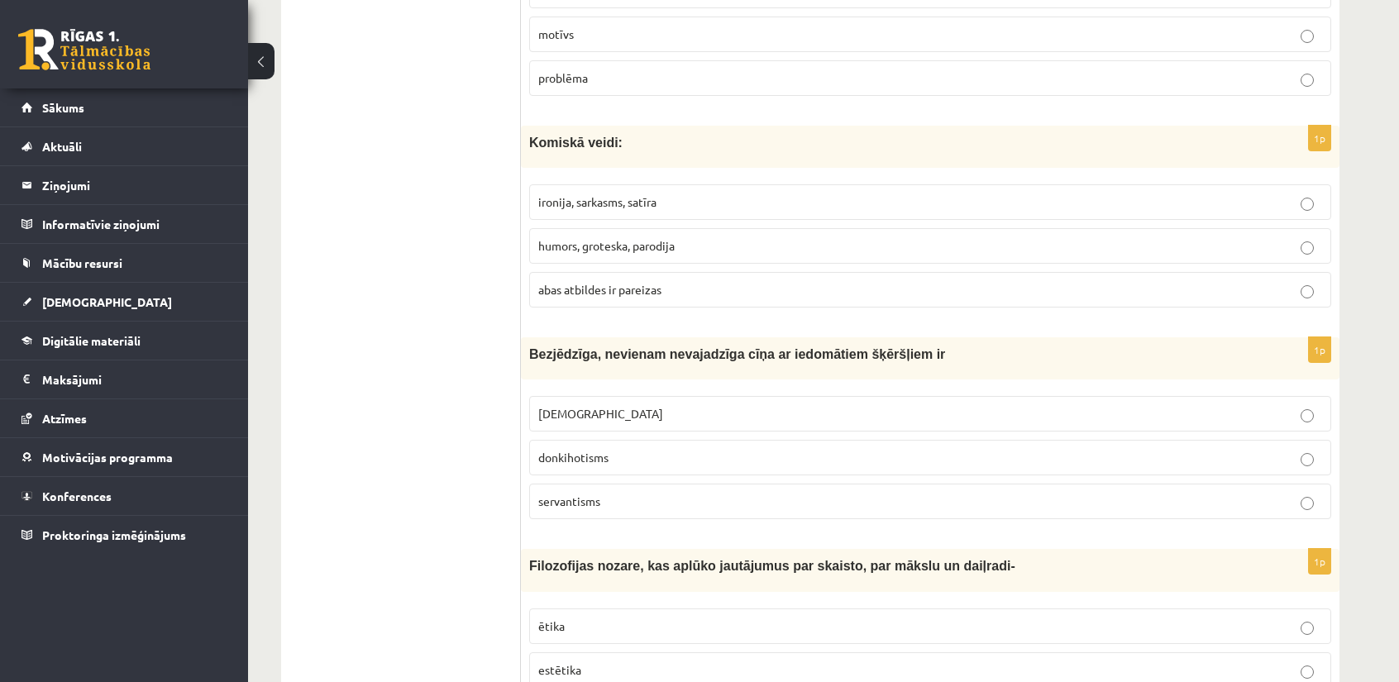
scroll to position [6120, 0]
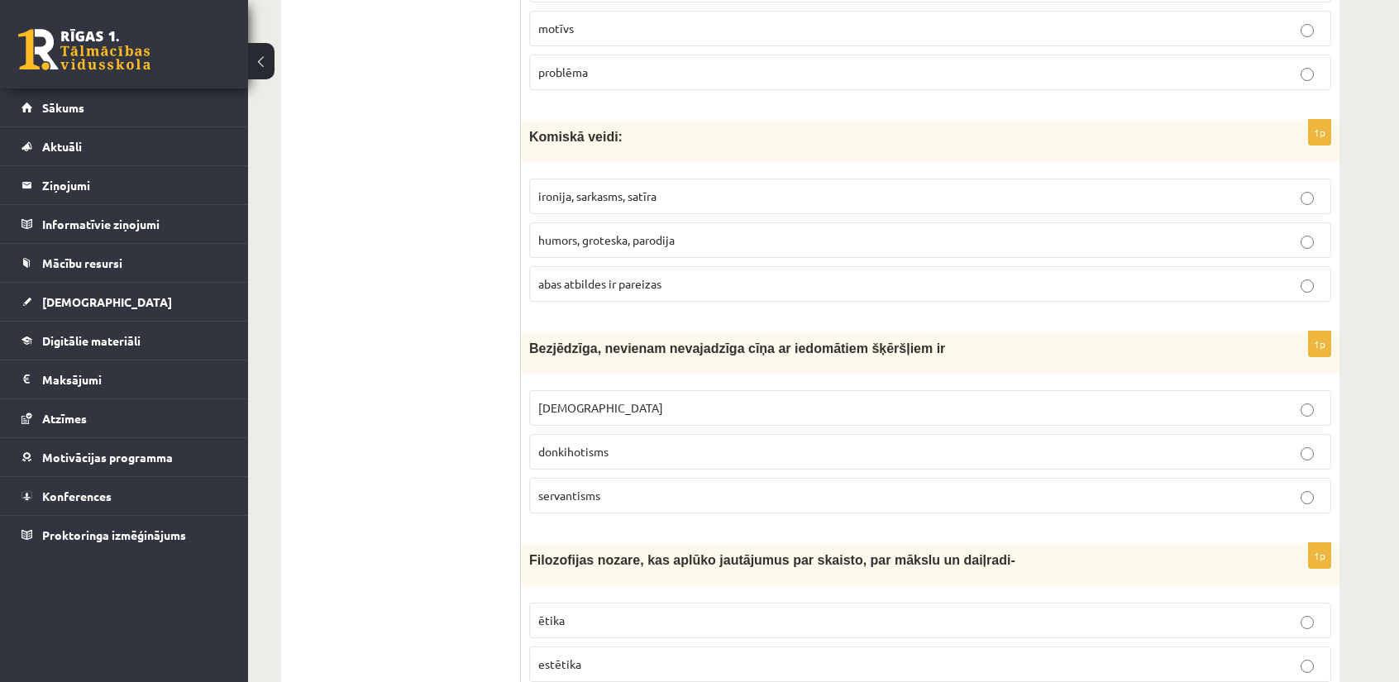
click at [597, 444] on span "donkihotisms" at bounding box center [573, 451] width 70 height 15
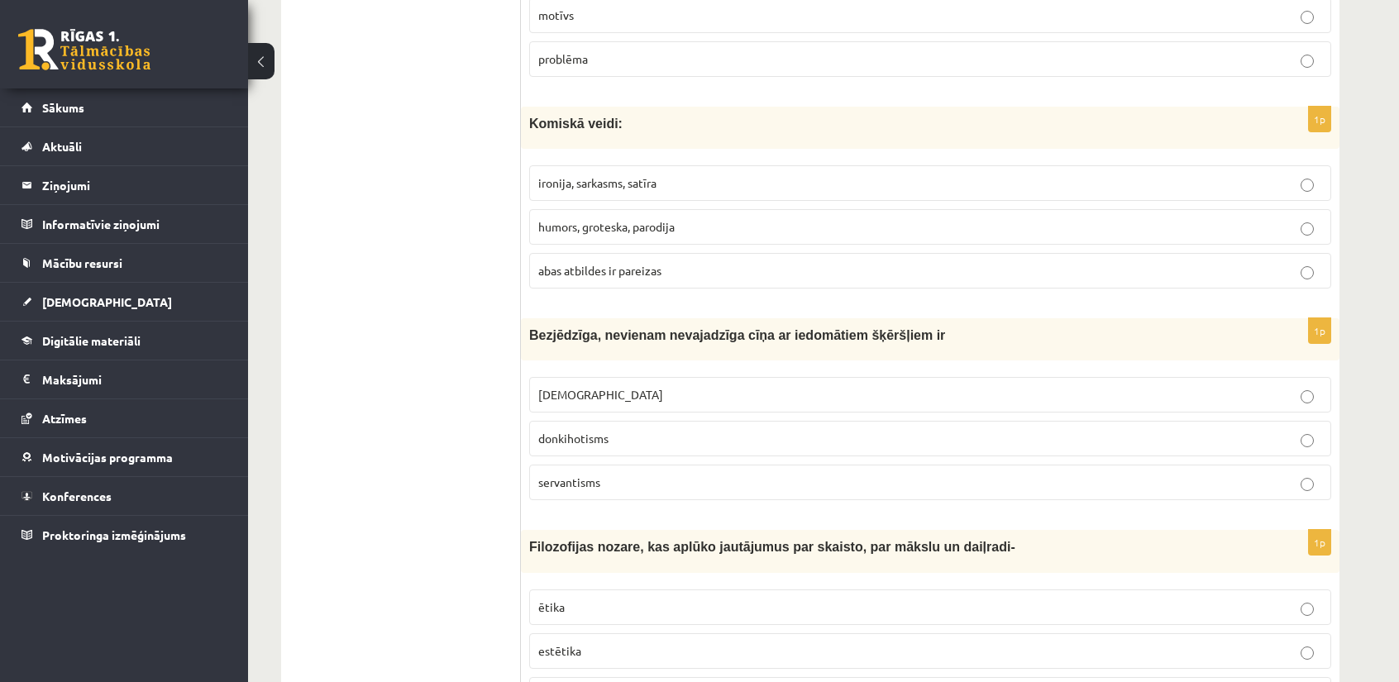
scroll to position [6156, 0]
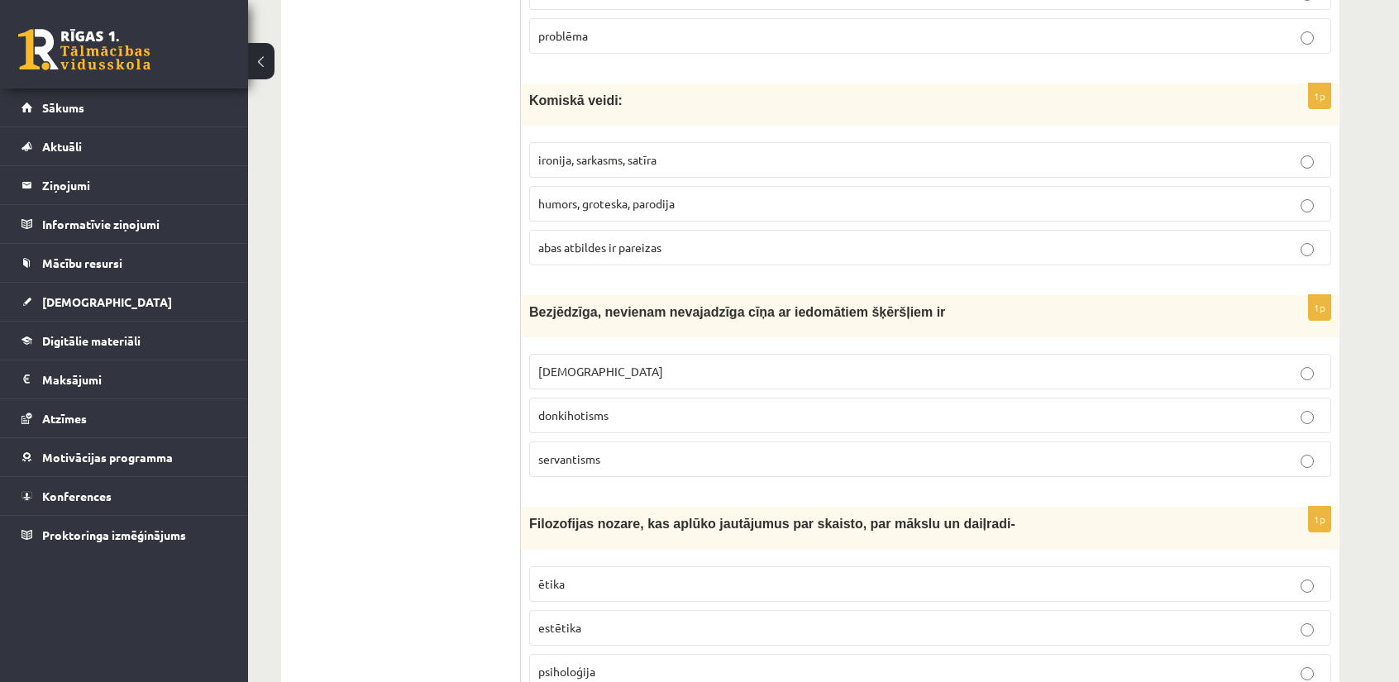
click at [647, 619] on p "estētika" at bounding box center [930, 627] width 784 height 17
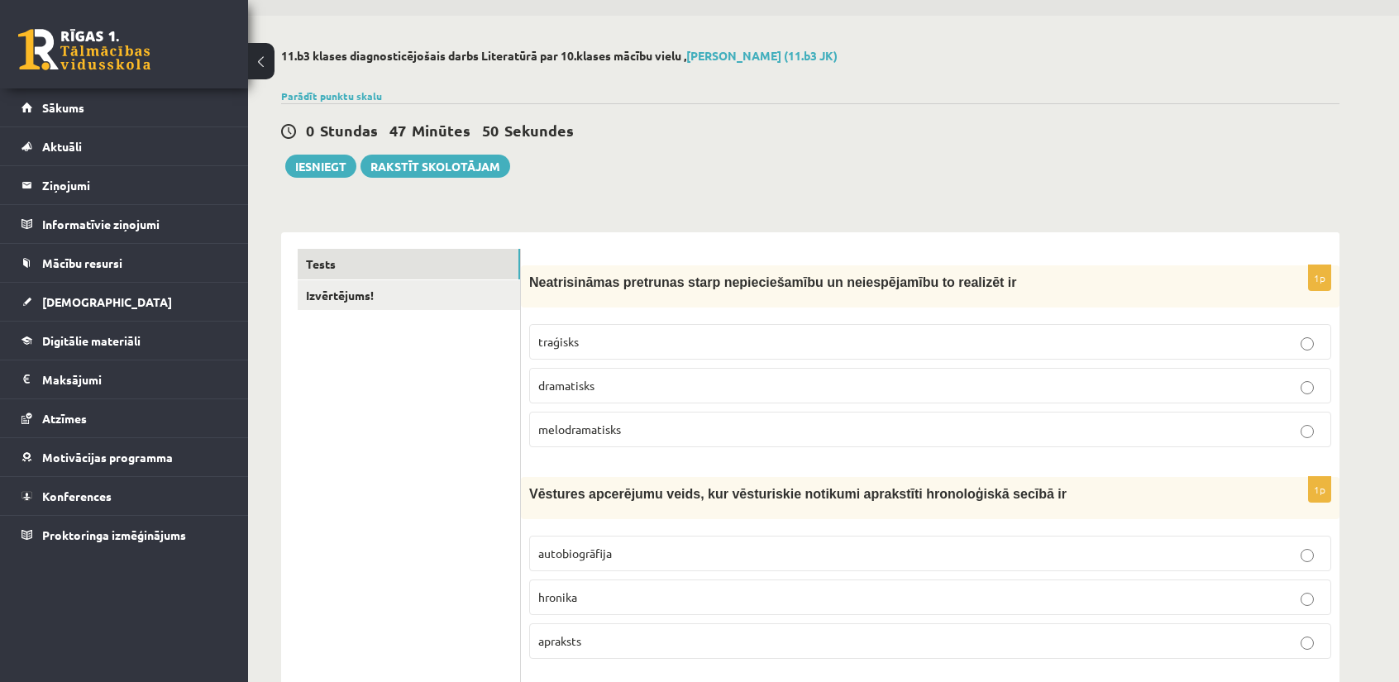
scroll to position [36, 0]
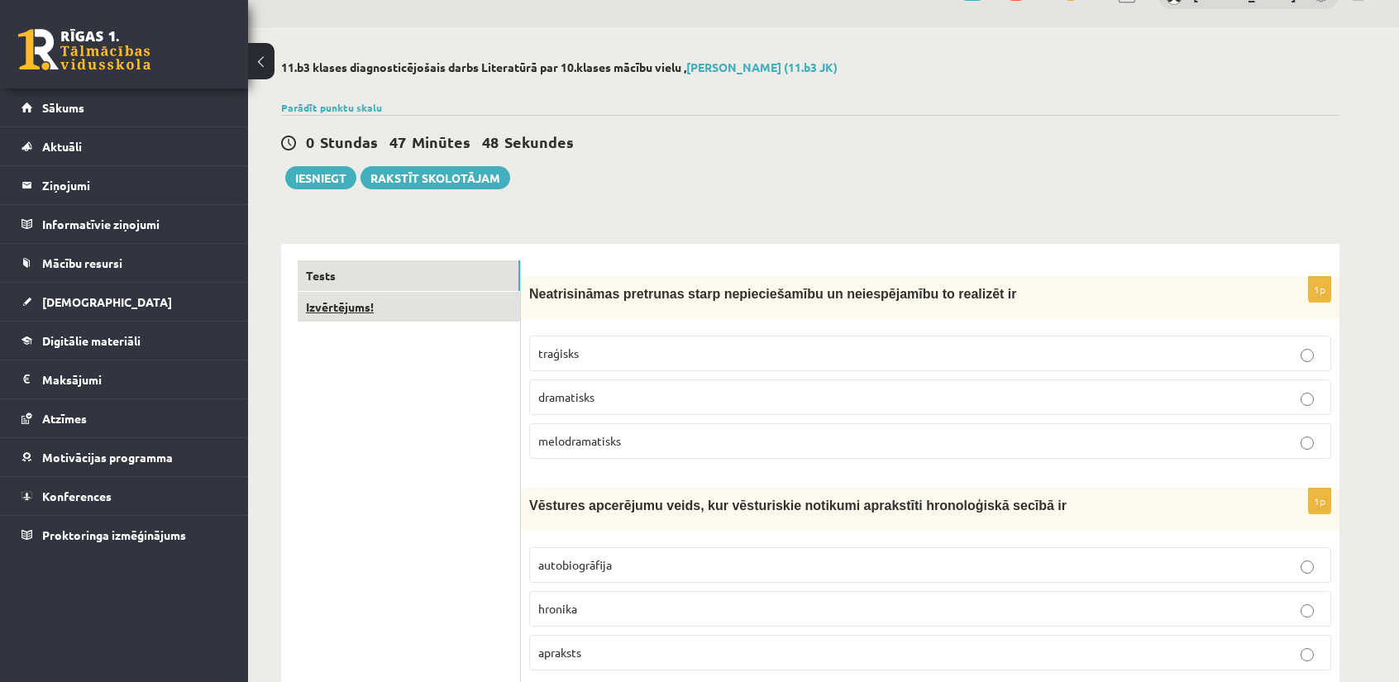
click at [418, 321] on link "Izvērtējums!" at bounding box center [409, 307] width 222 height 31
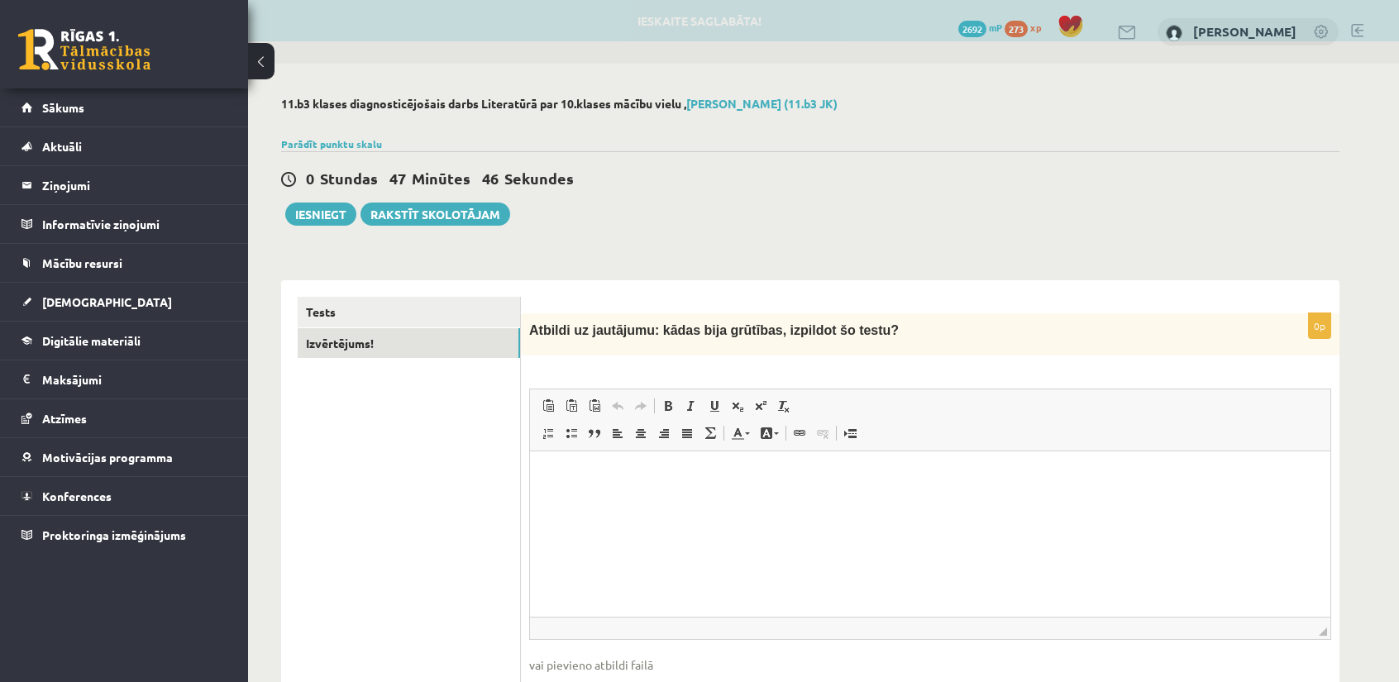
scroll to position [0, 0]
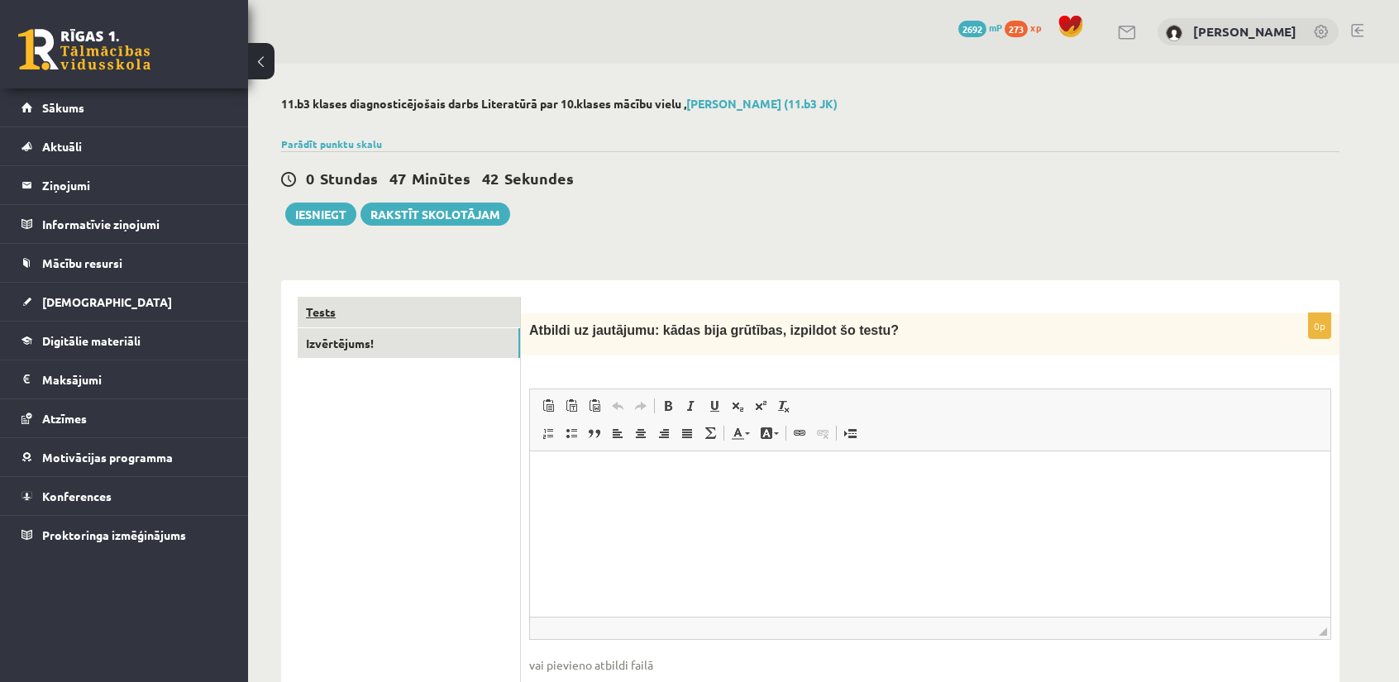
click at [470, 320] on link "Tests" at bounding box center [409, 312] width 222 height 31
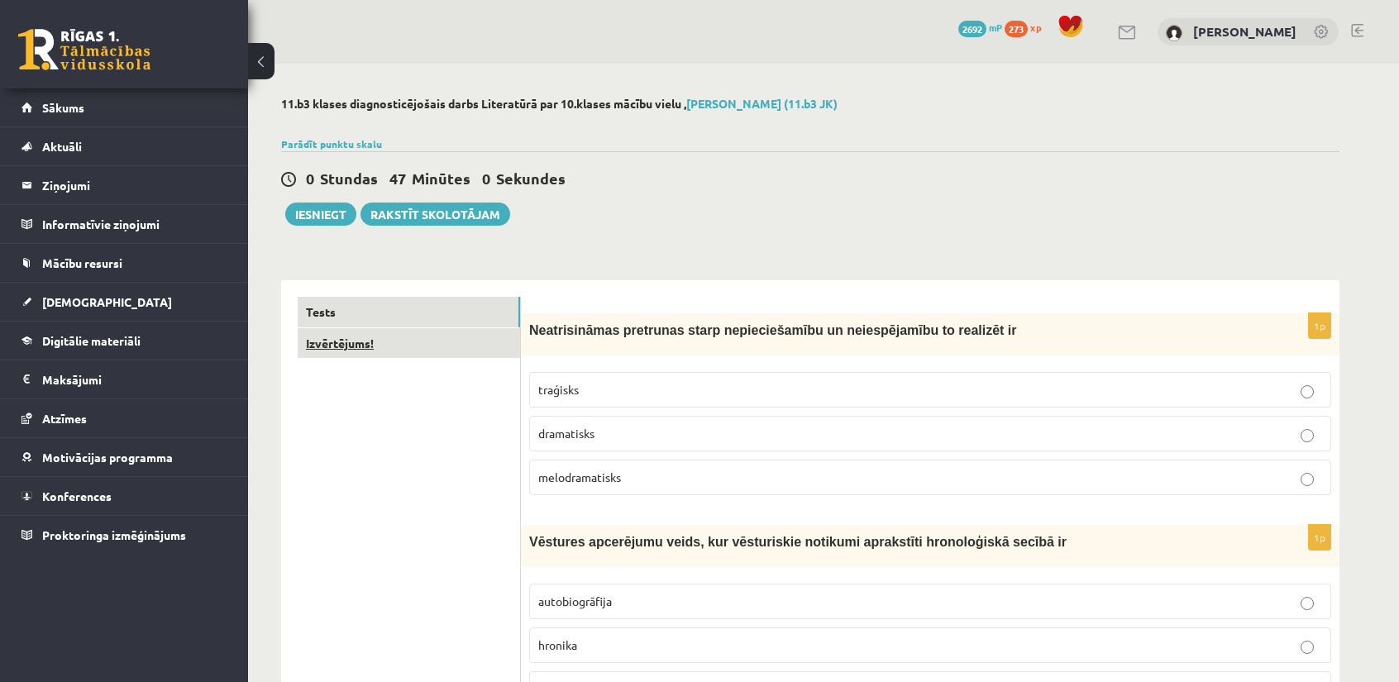
click at [380, 349] on link "Izvērtējums!" at bounding box center [409, 343] width 222 height 31
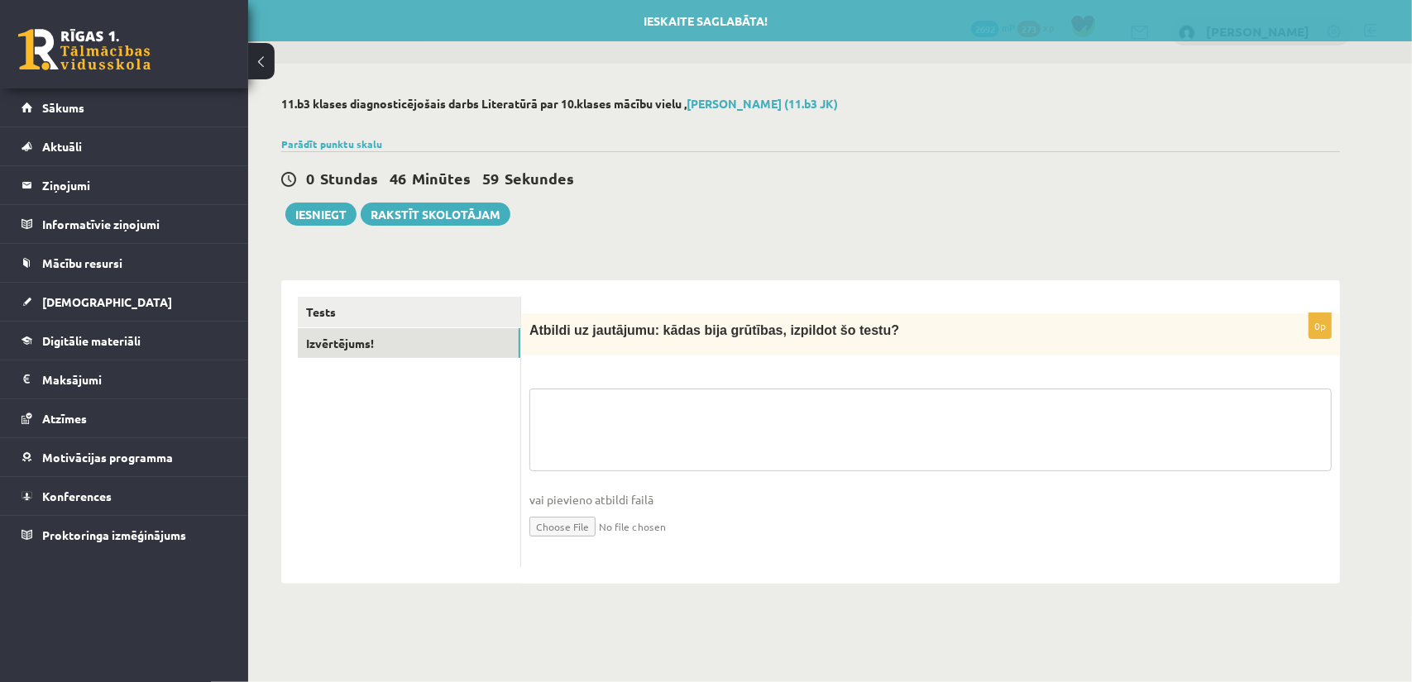
click at [624, 408] on textarea at bounding box center [930, 430] width 802 height 83
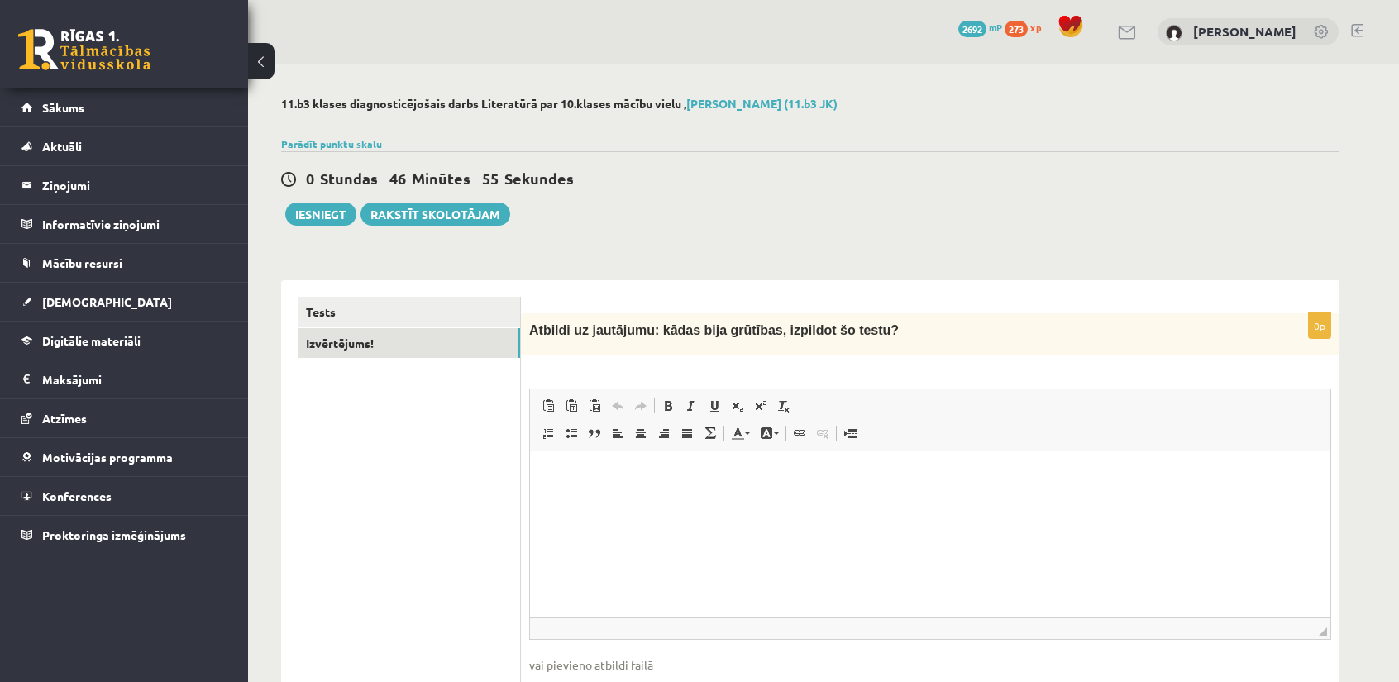
click at [638, 502] on html at bounding box center [930, 477] width 801 height 50
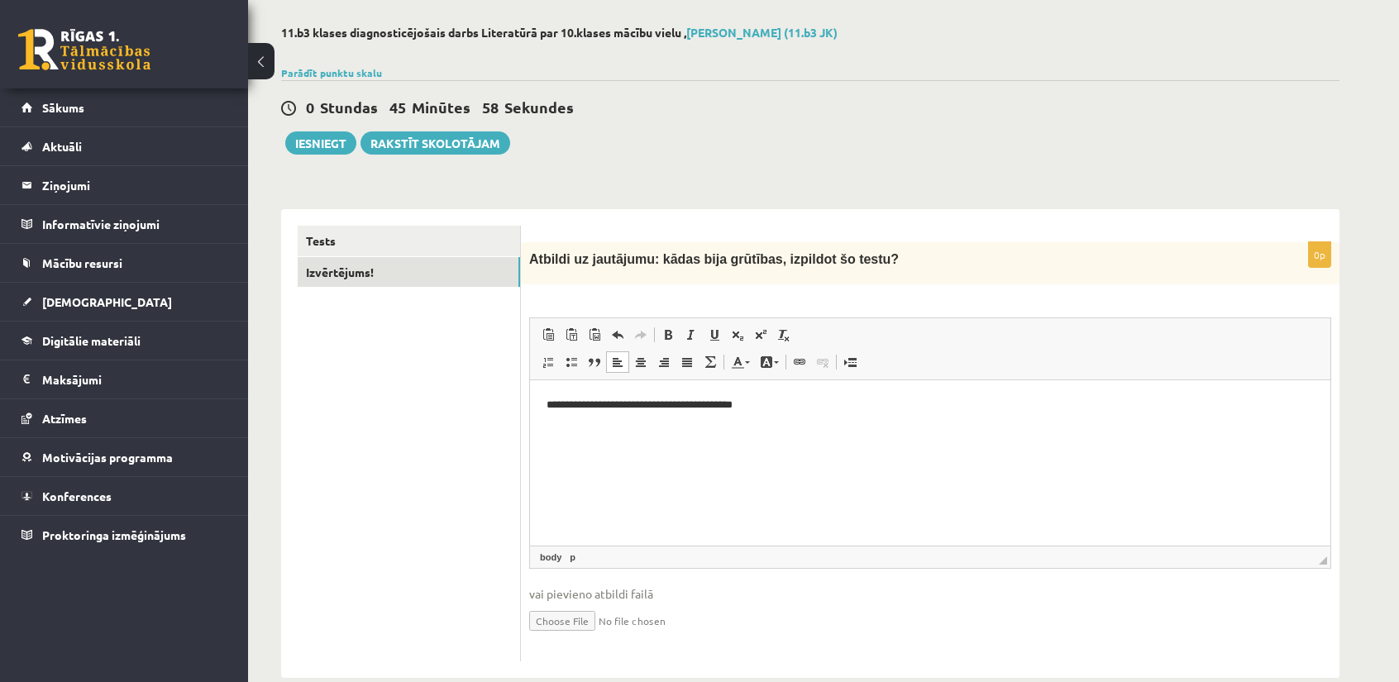
scroll to position [17, 0]
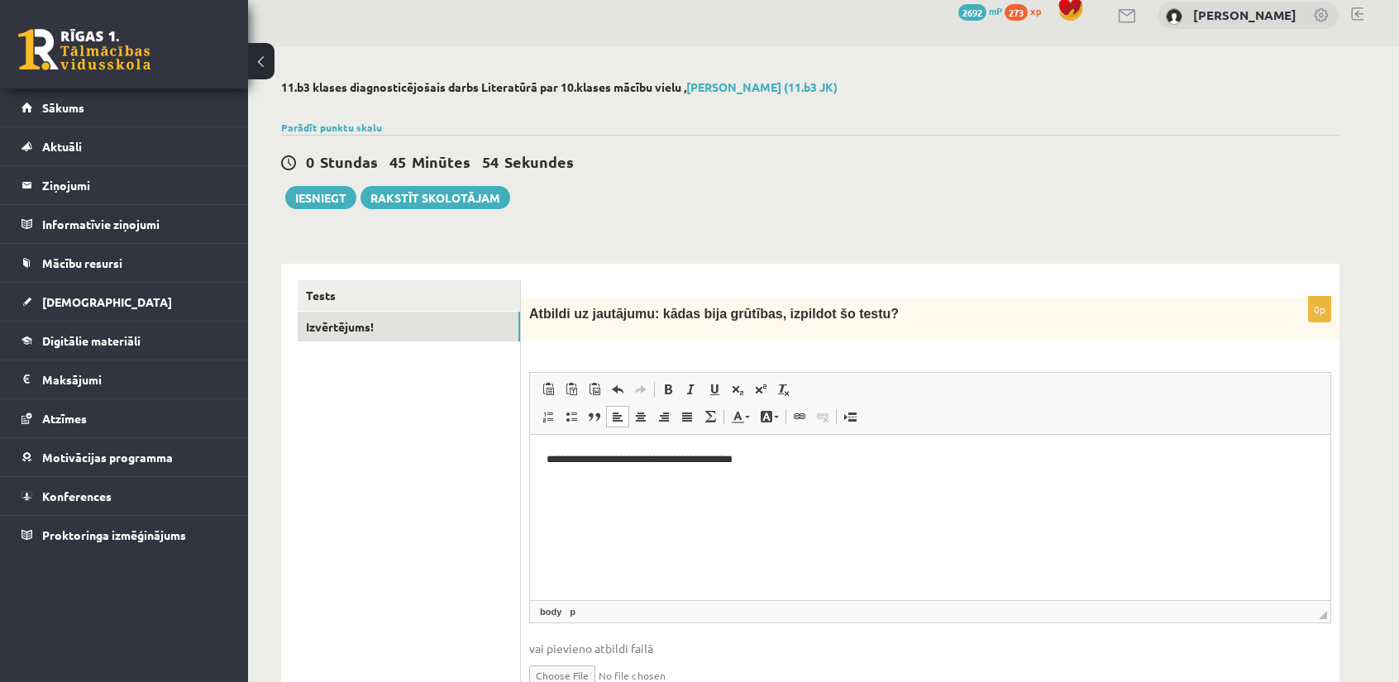
click at [783, 476] on html "**********" at bounding box center [930, 460] width 801 height 50
click at [326, 287] on link "Tests" at bounding box center [409, 295] width 222 height 31
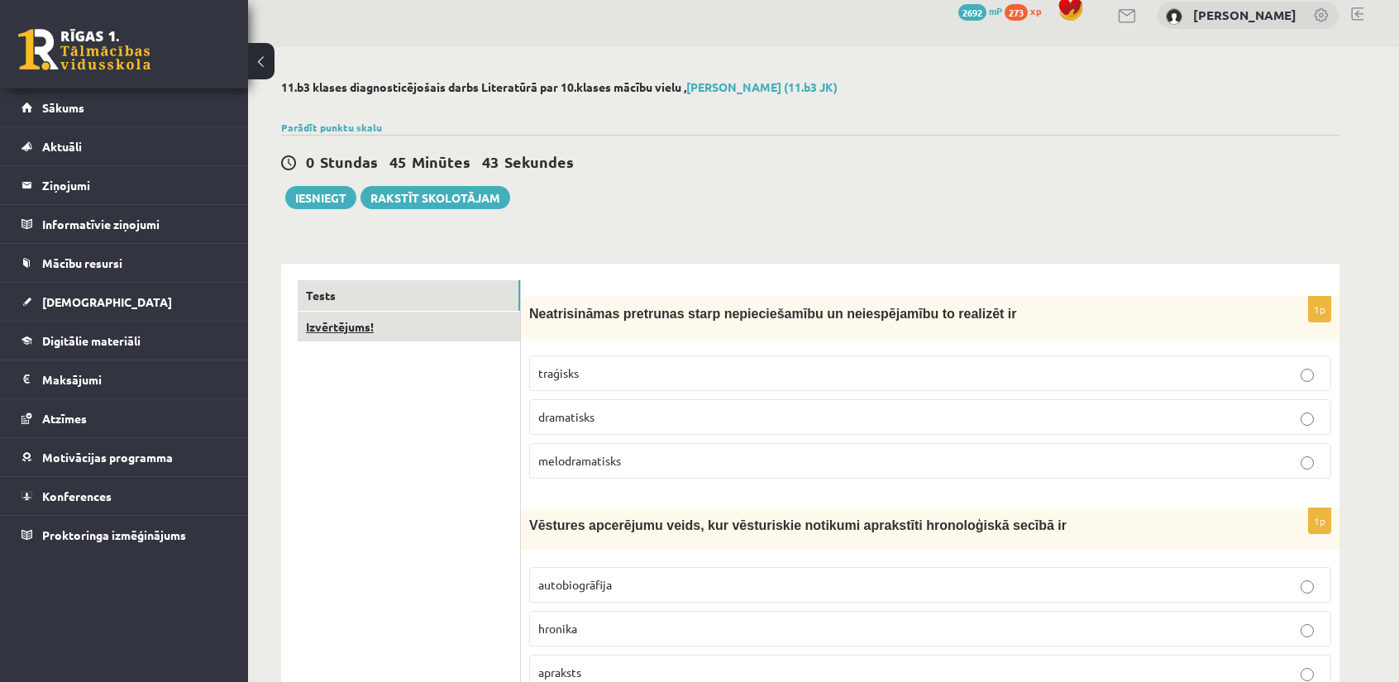
click at [352, 325] on link "Izvērtējums!" at bounding box center [409, 327] width 222 height 31
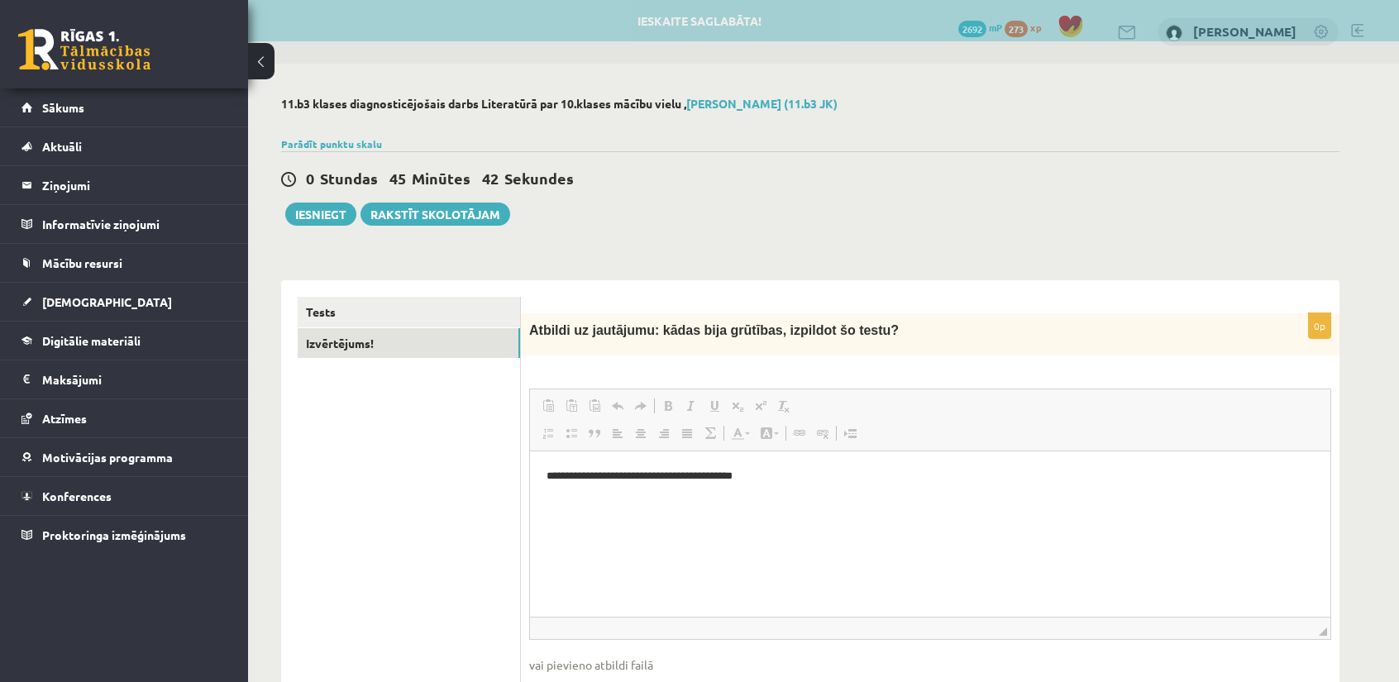
scroll to position [0, 0]
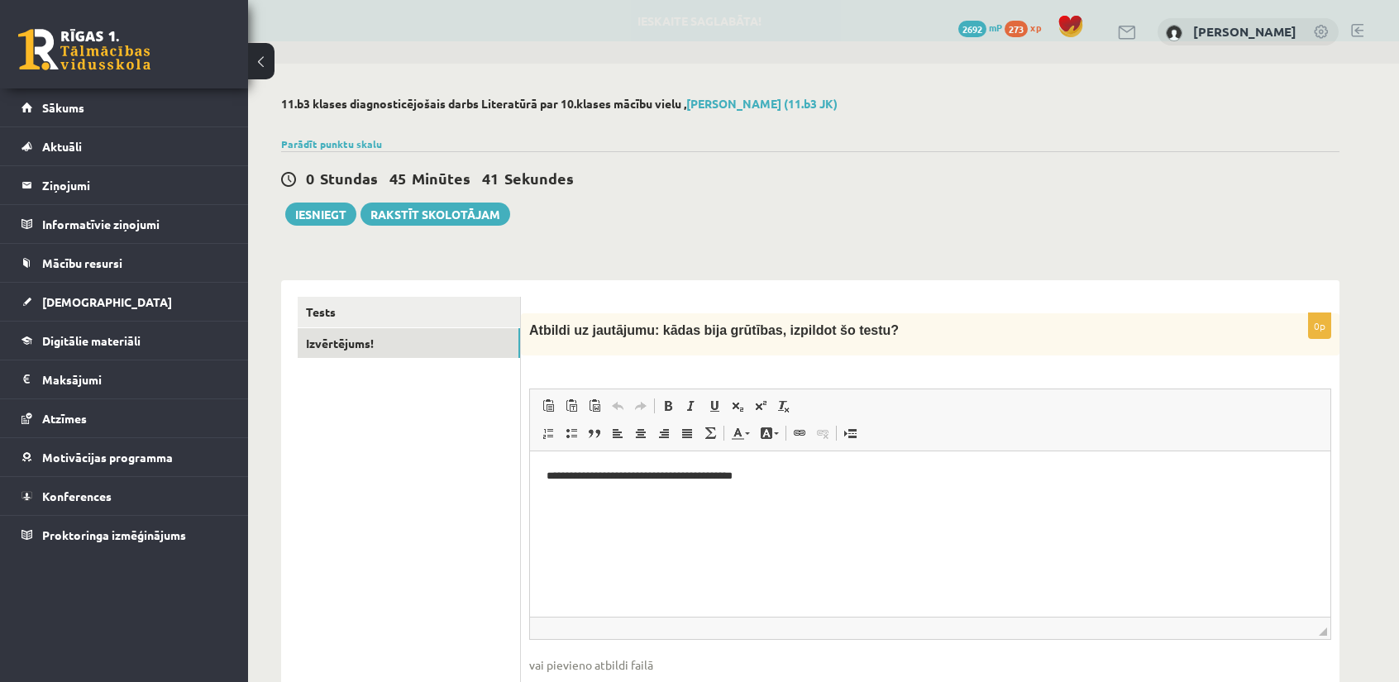
click at [805, 478] on p "**********" at bounding box center [931, 476] width 768 height 17
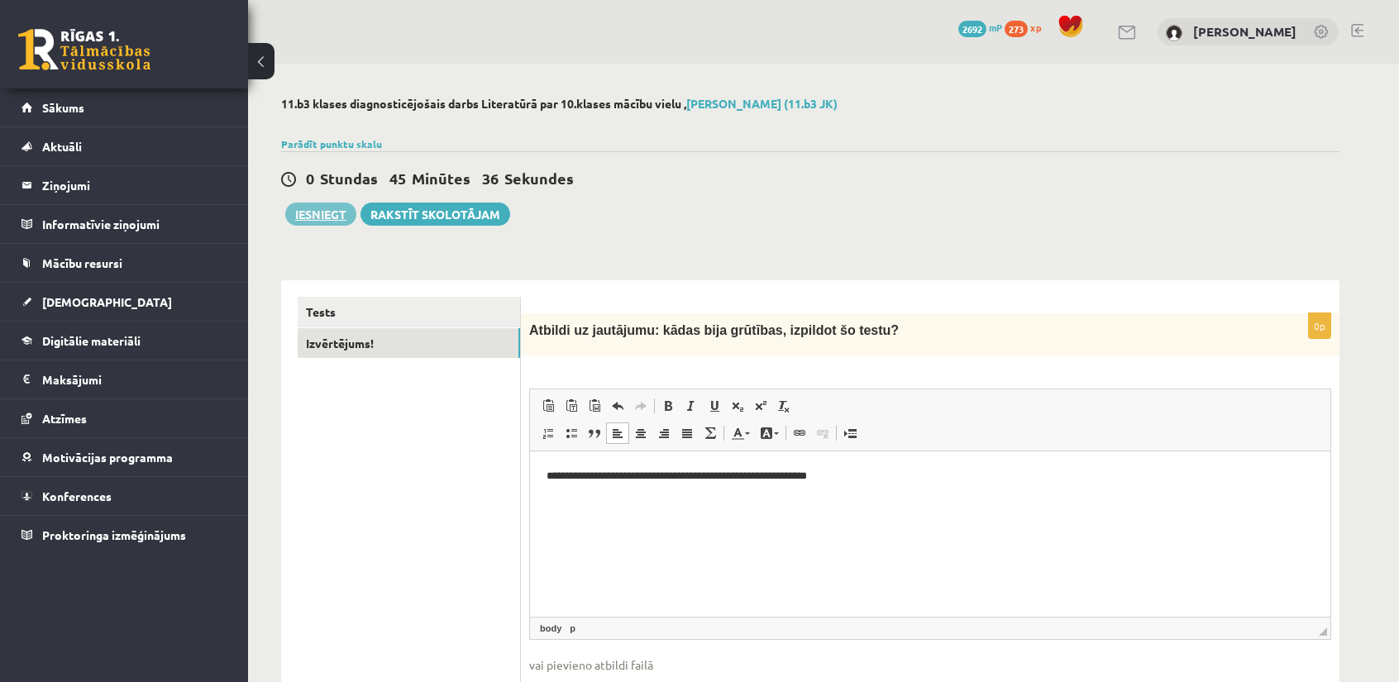
click at [336, 203] on button "Iesniegt" at bounding box center [320, 214] width 71 height 23
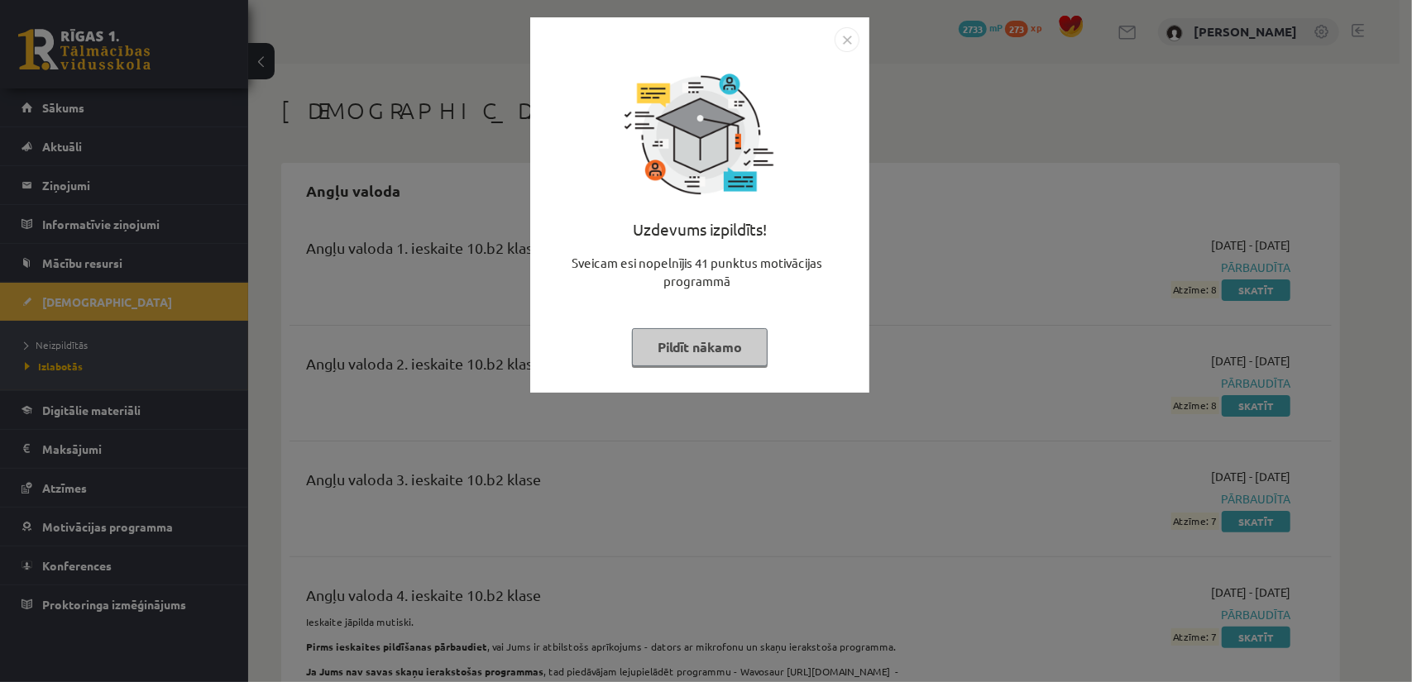
click at [844, 41] on img "Close" at bounding box center [846, 39] width 25 height 25
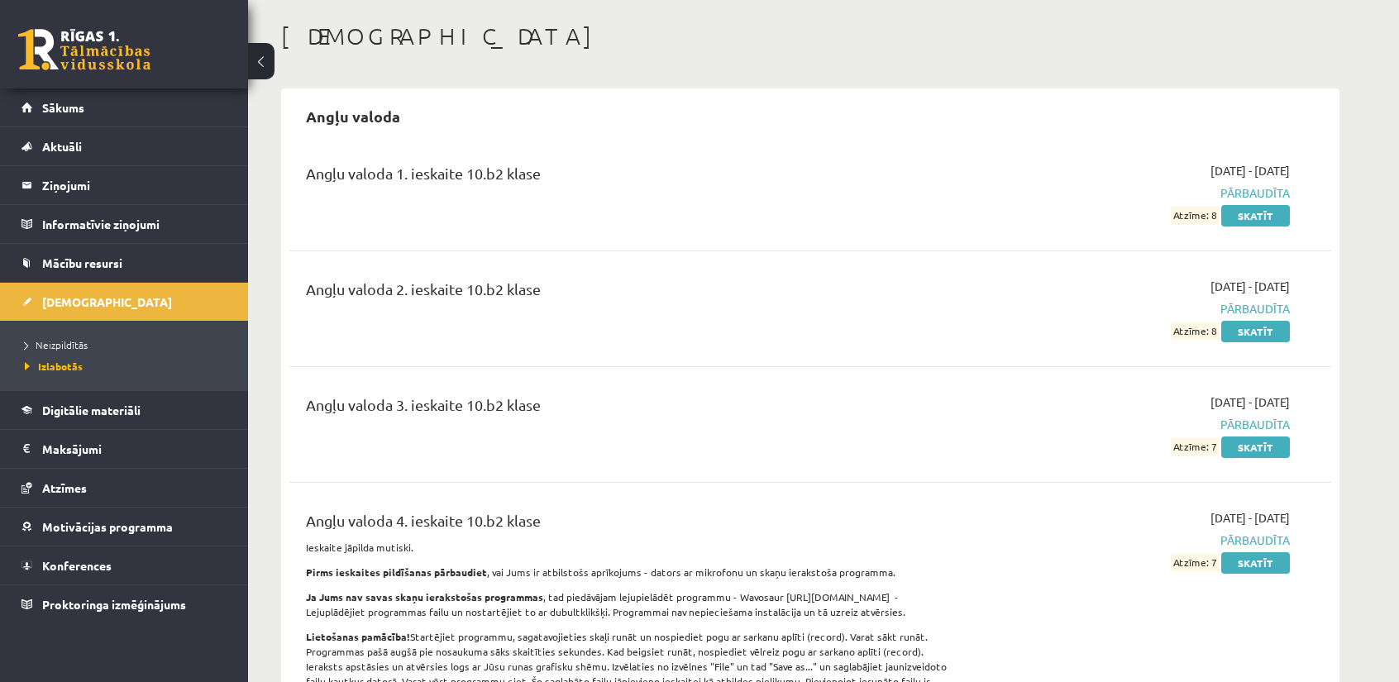
scroll to position [83, 0]
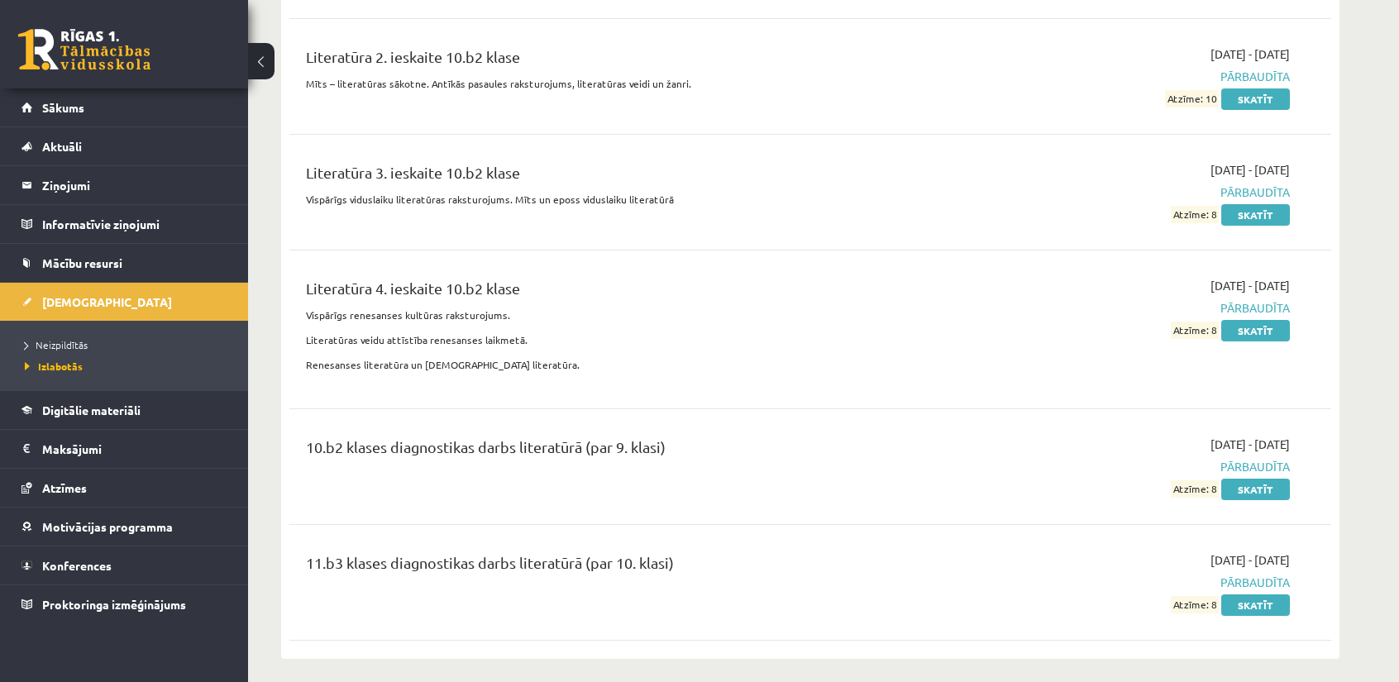
scroll to position [4879, 0]
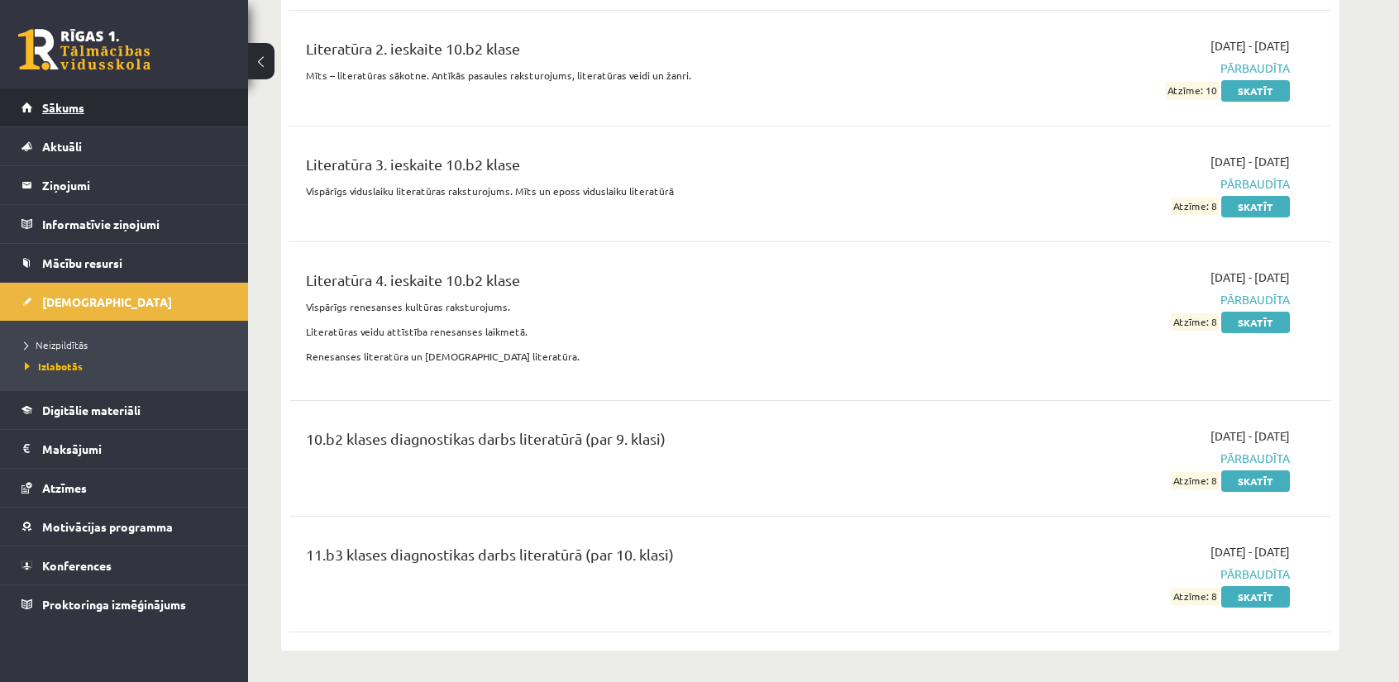
click at [72, 122] on link "Sākums" at bounding box center [125, 107] width 206 height 38
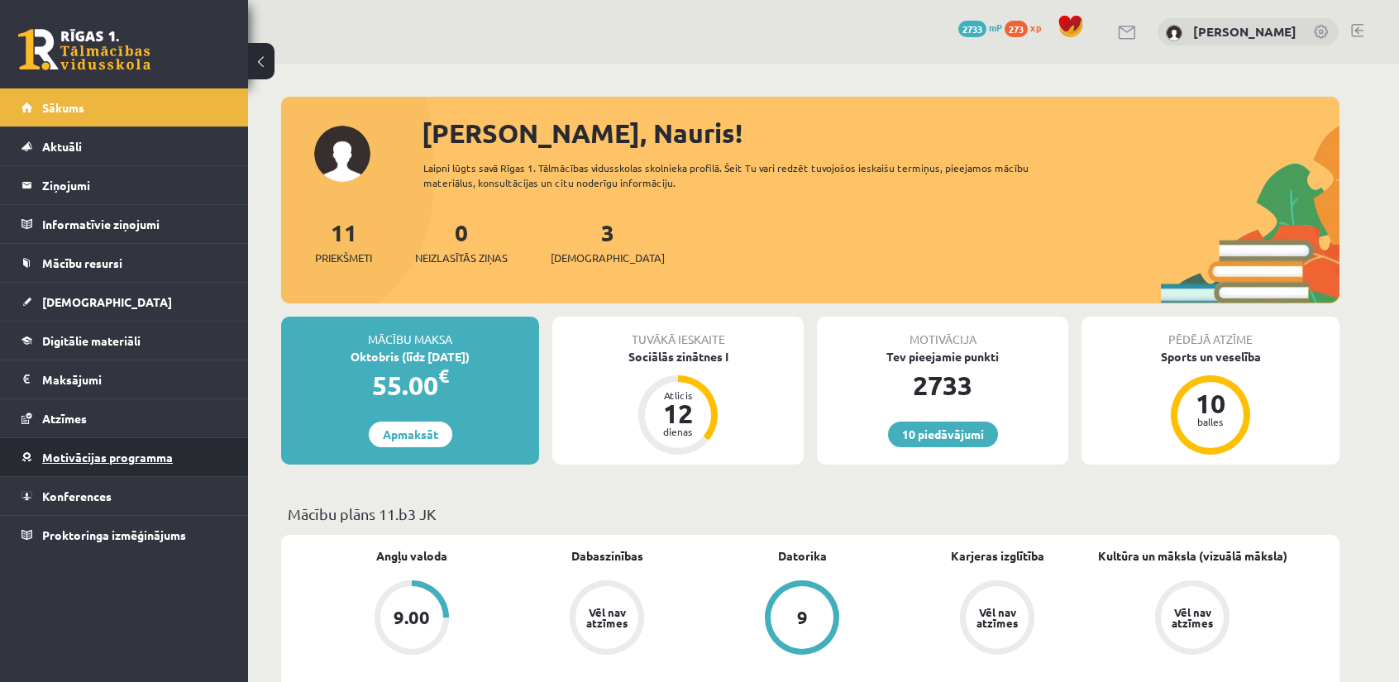
click at [87, 445] on link "Motivācijas programma" at bounding box center [125, 457] width 206 height 38
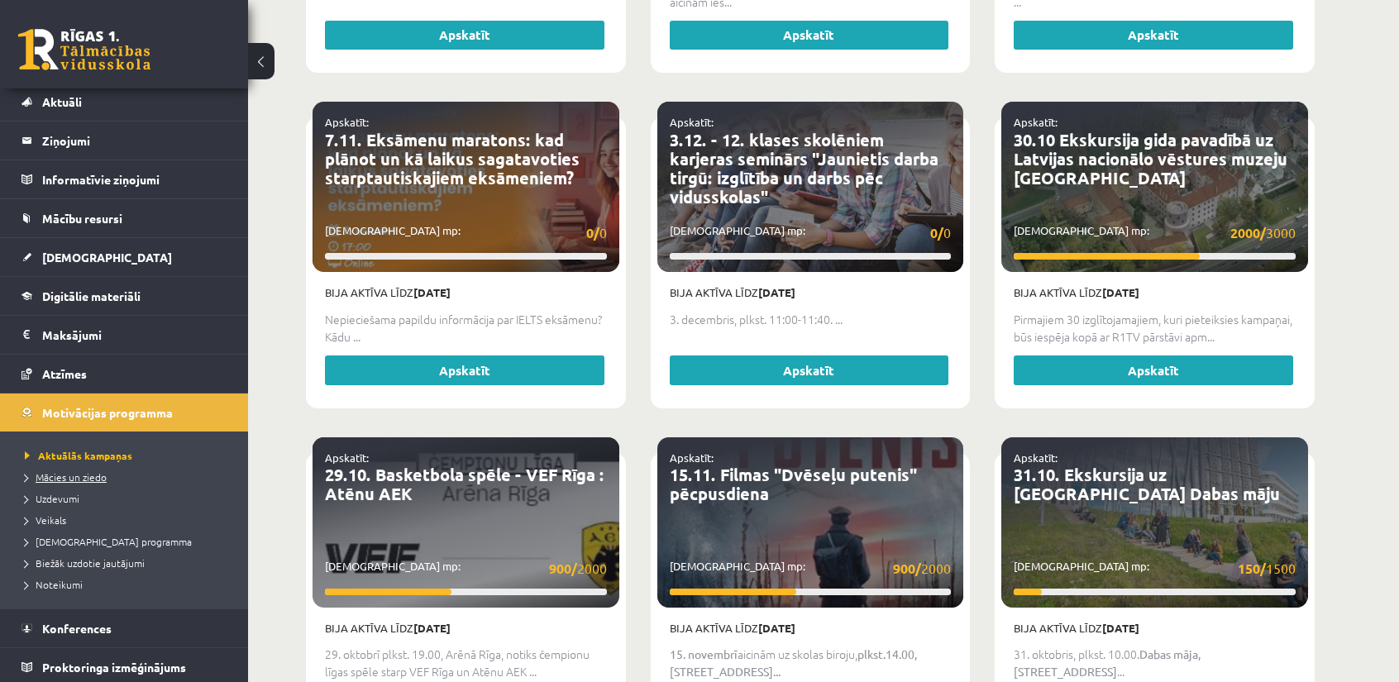
scroll to position [1737, 0]
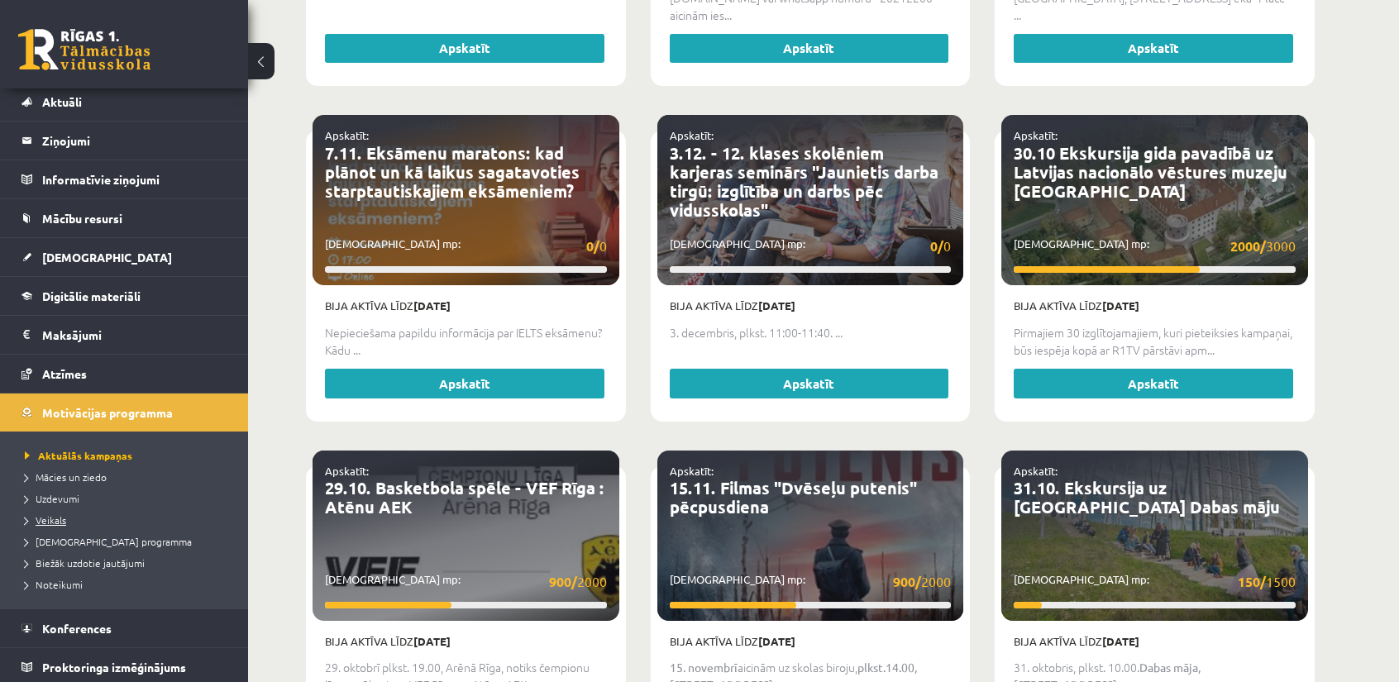
click at [59, 514] on span "Veikals" at bounding box center [45, 520] width 41 height 13
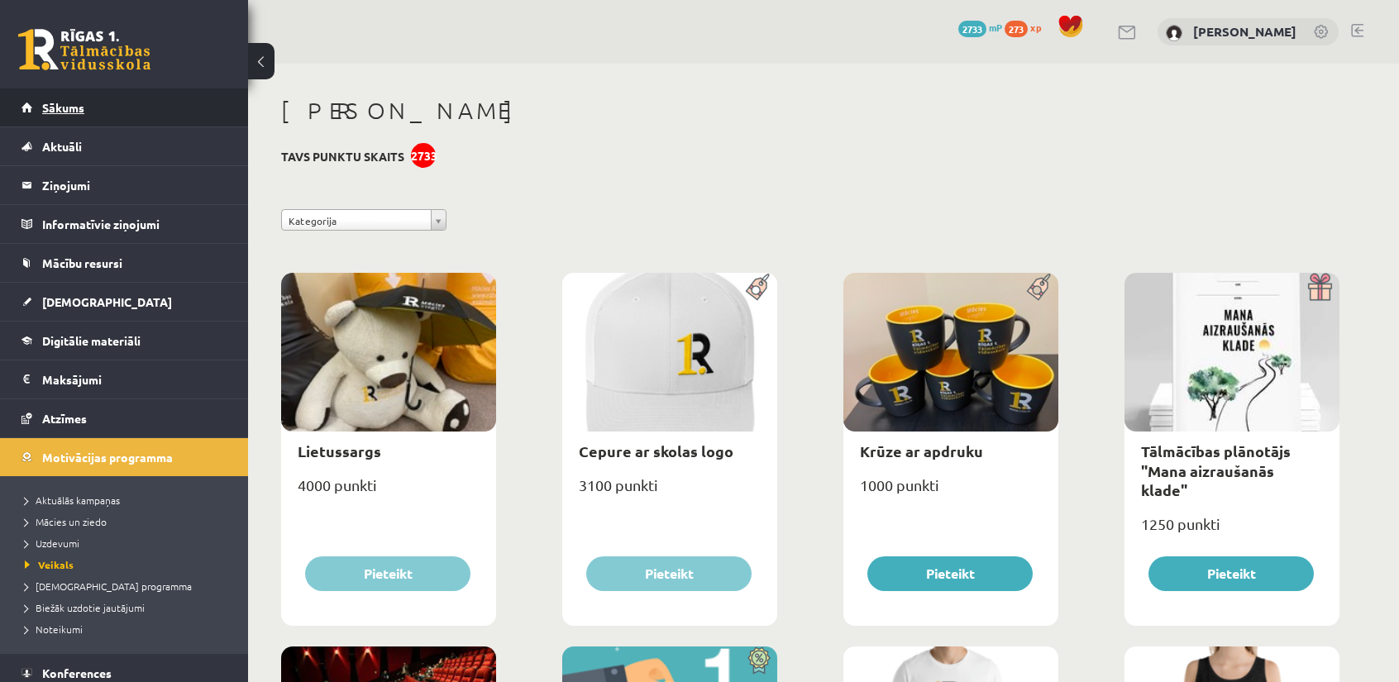
click at [79, 117] on link "Sākums" at bounding box center [125, 107] width 206 height 38
